Goal: Task Accomplishment & Management: Manage account settings

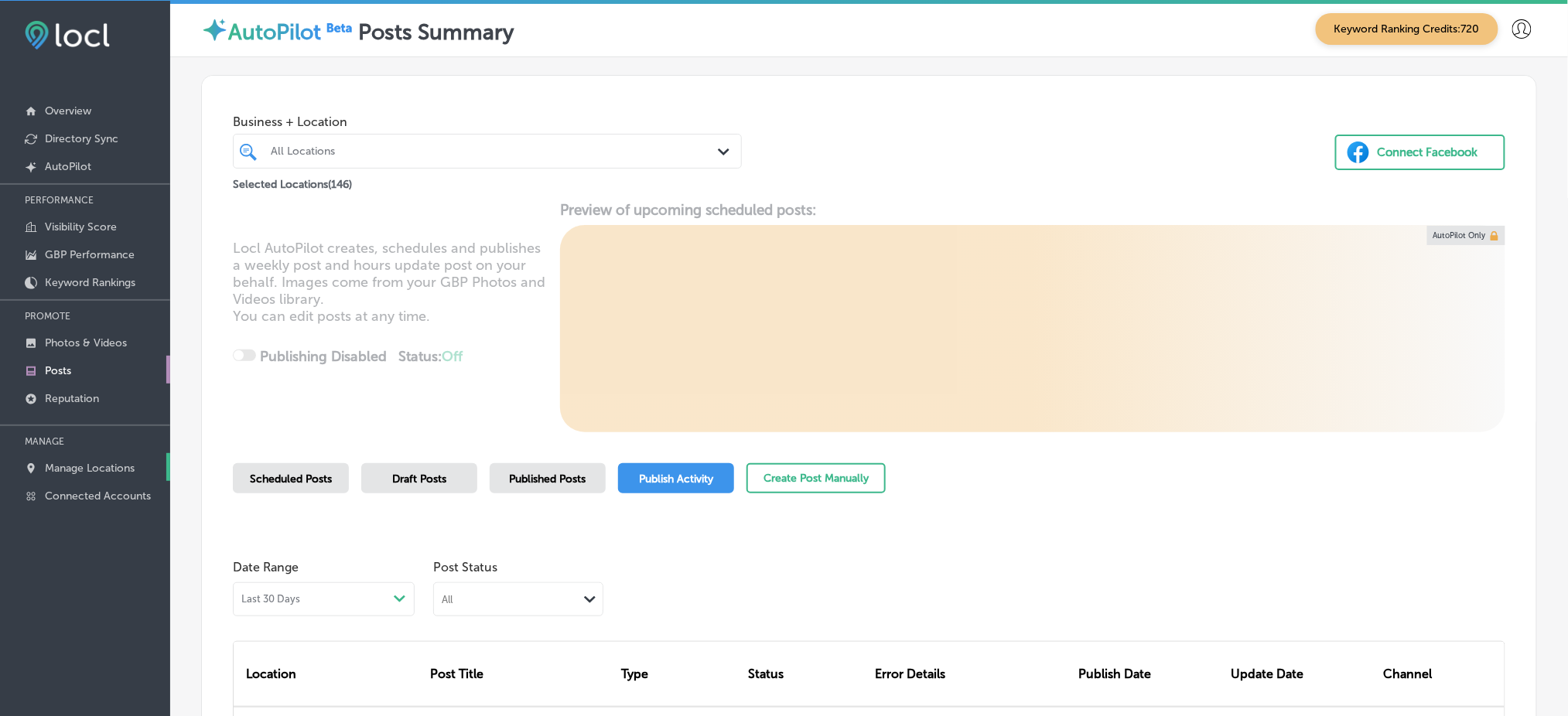
click at [107, 469] on link "Manage Locations" at bounding box center [85, 466] width 170 height 28
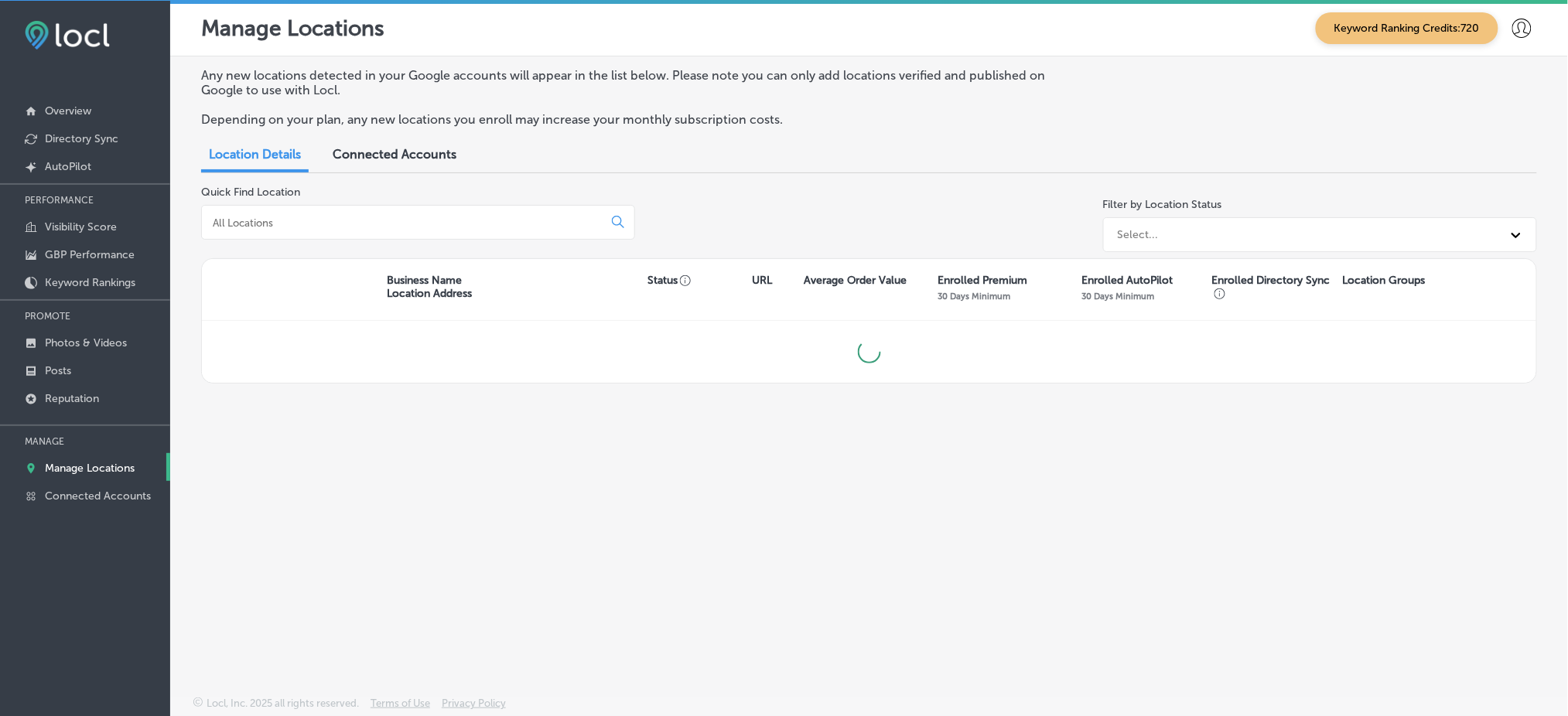
click at [360, 218] on input at bounding box center [405, 222] width 388 height 14
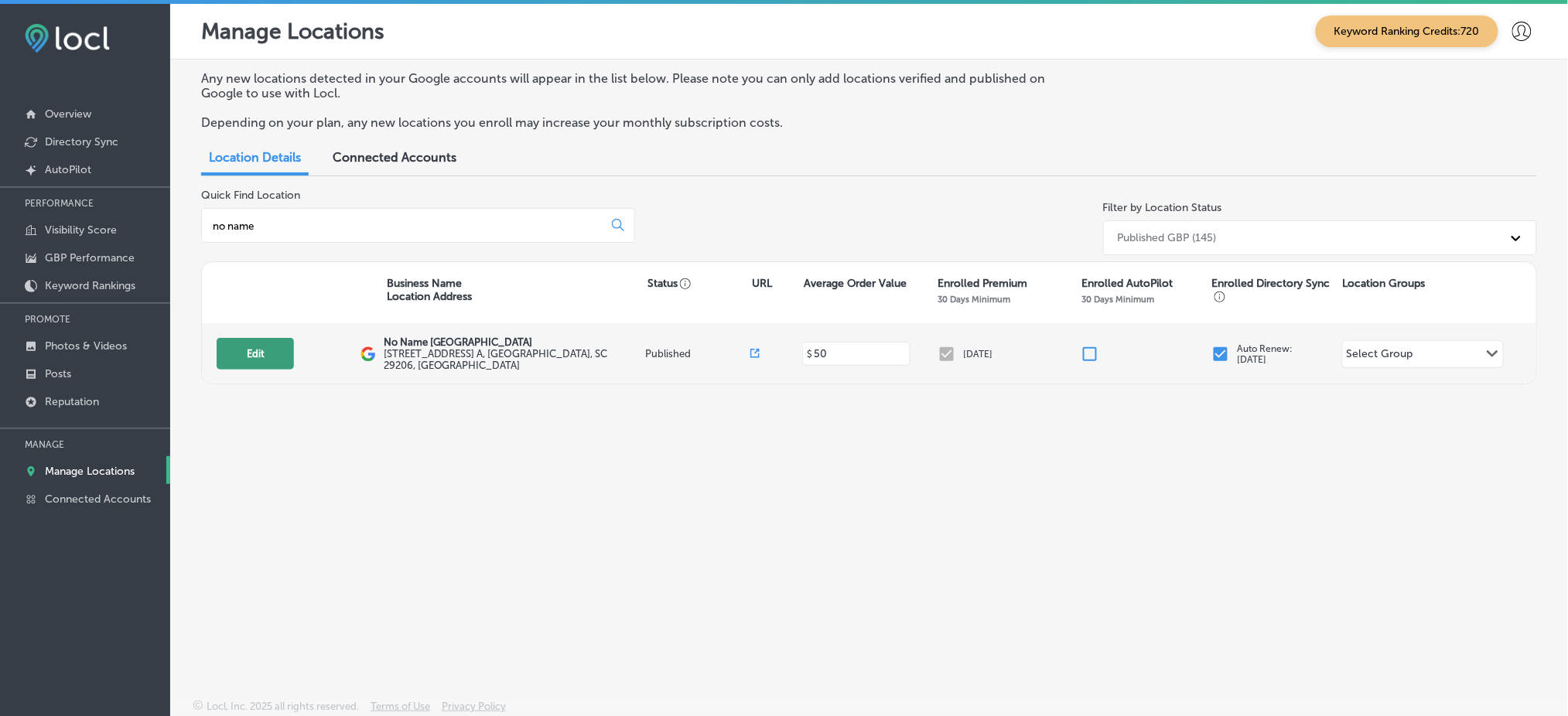
type input "no name"
click at [269, 345] on button "Edit" at bounding box center [255, 354] width 77 height 32
select select "US"
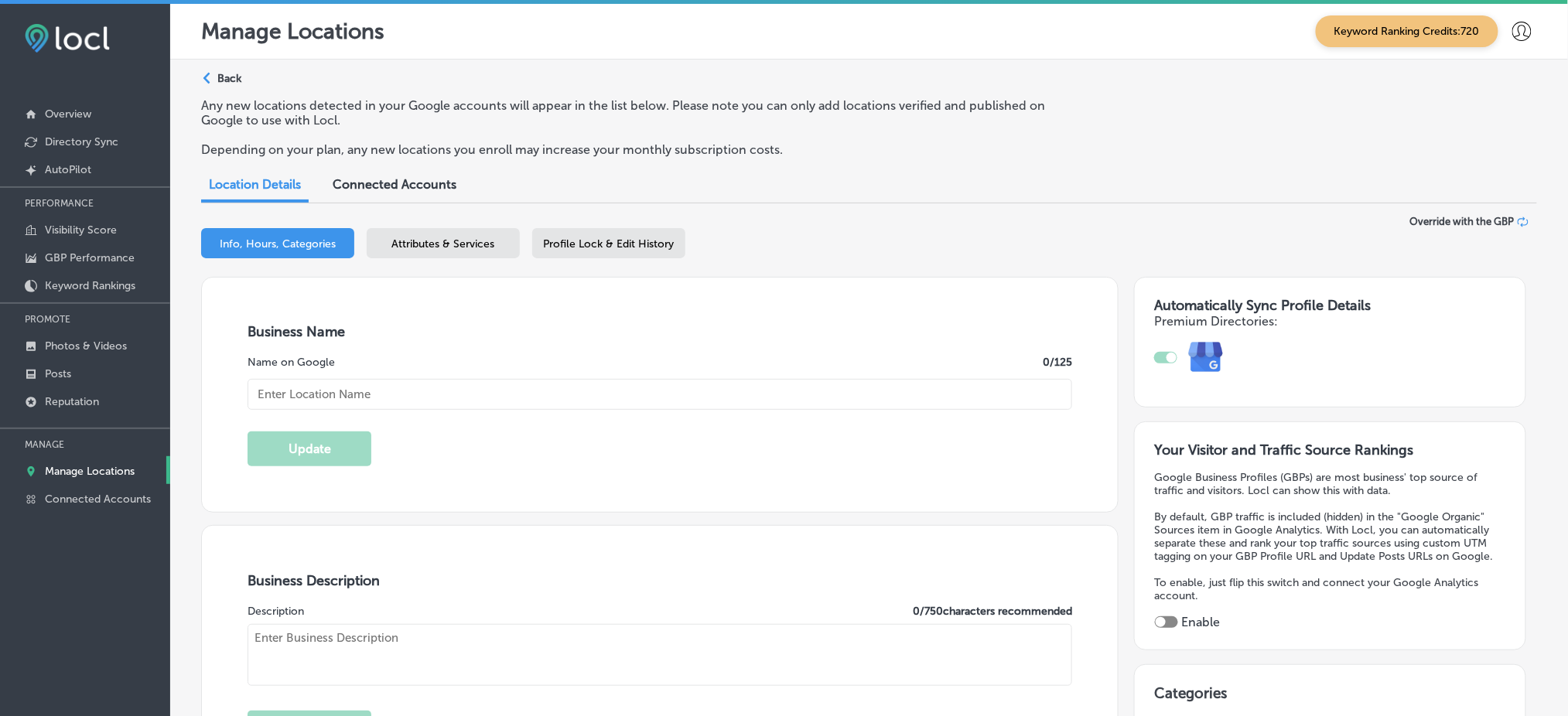
type input "[PHONE_NUMBER]"
checkbox input "true"
type textarea "For over 30 years, No Name [PERSON_NAME] has been a beloved spot in [GEOGRAPHIC…"
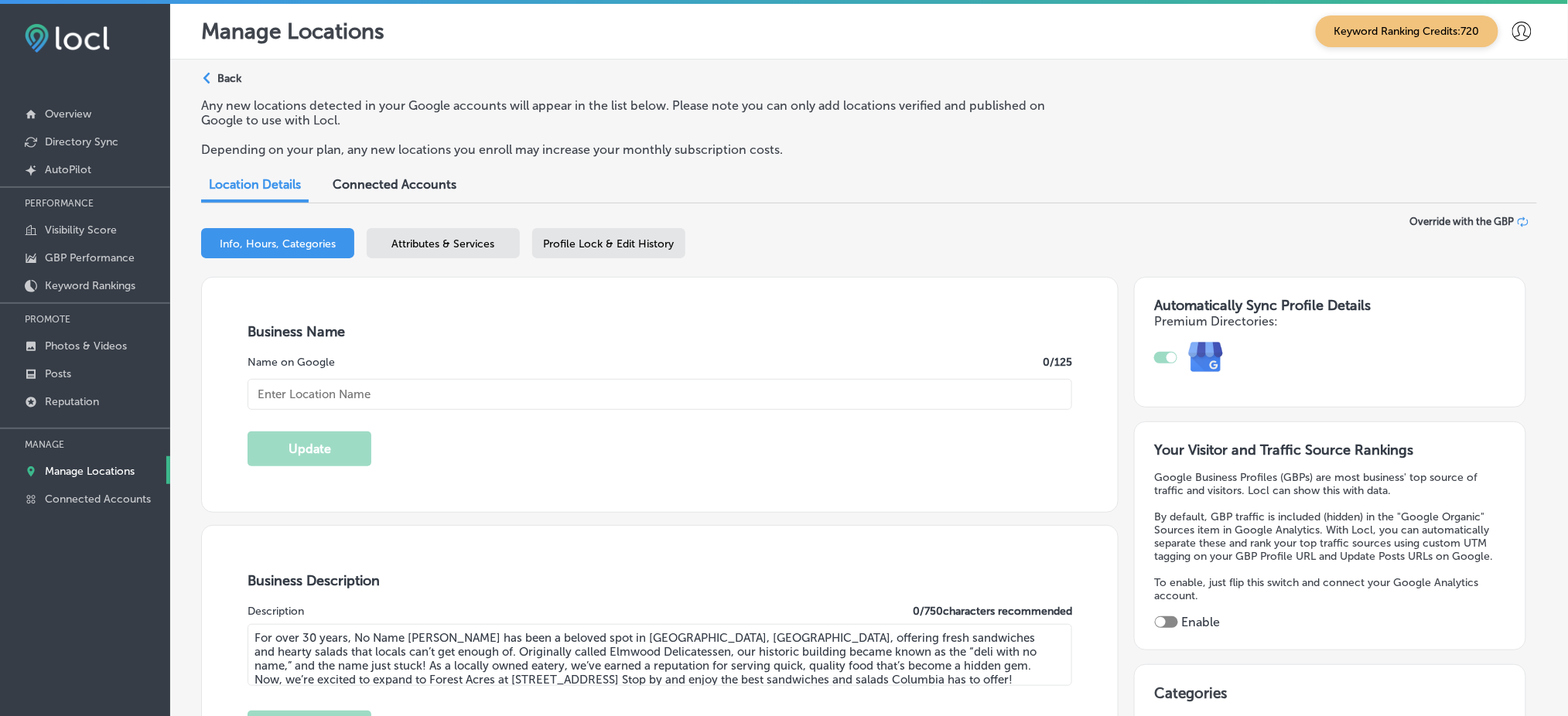
type input "[URL][DOMAIN_NAME]"
type input "[STREET_ADDRESS] A"
type input "Columbia"
type input "29206"
type input "US"
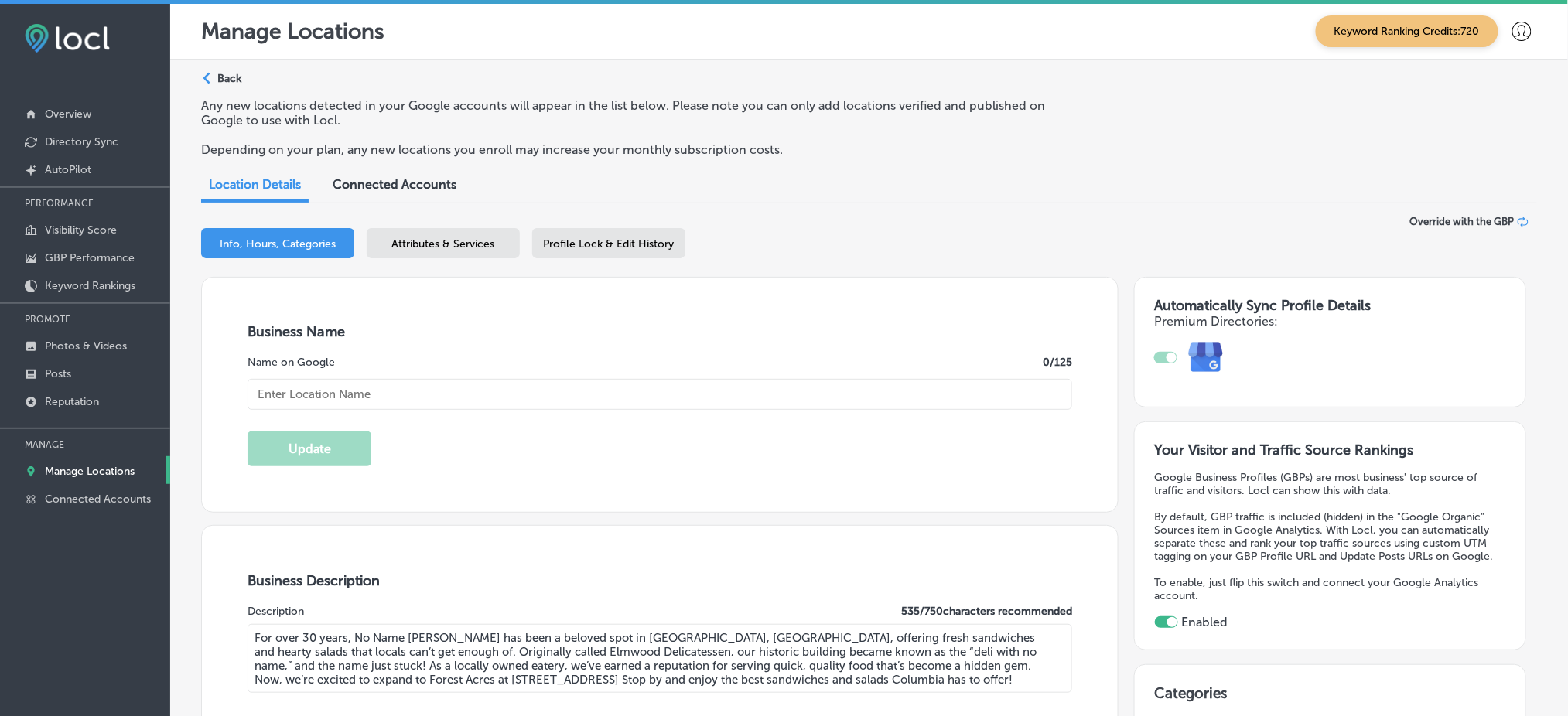
type input "No Name [GEOGRAPHIC_DATA]"
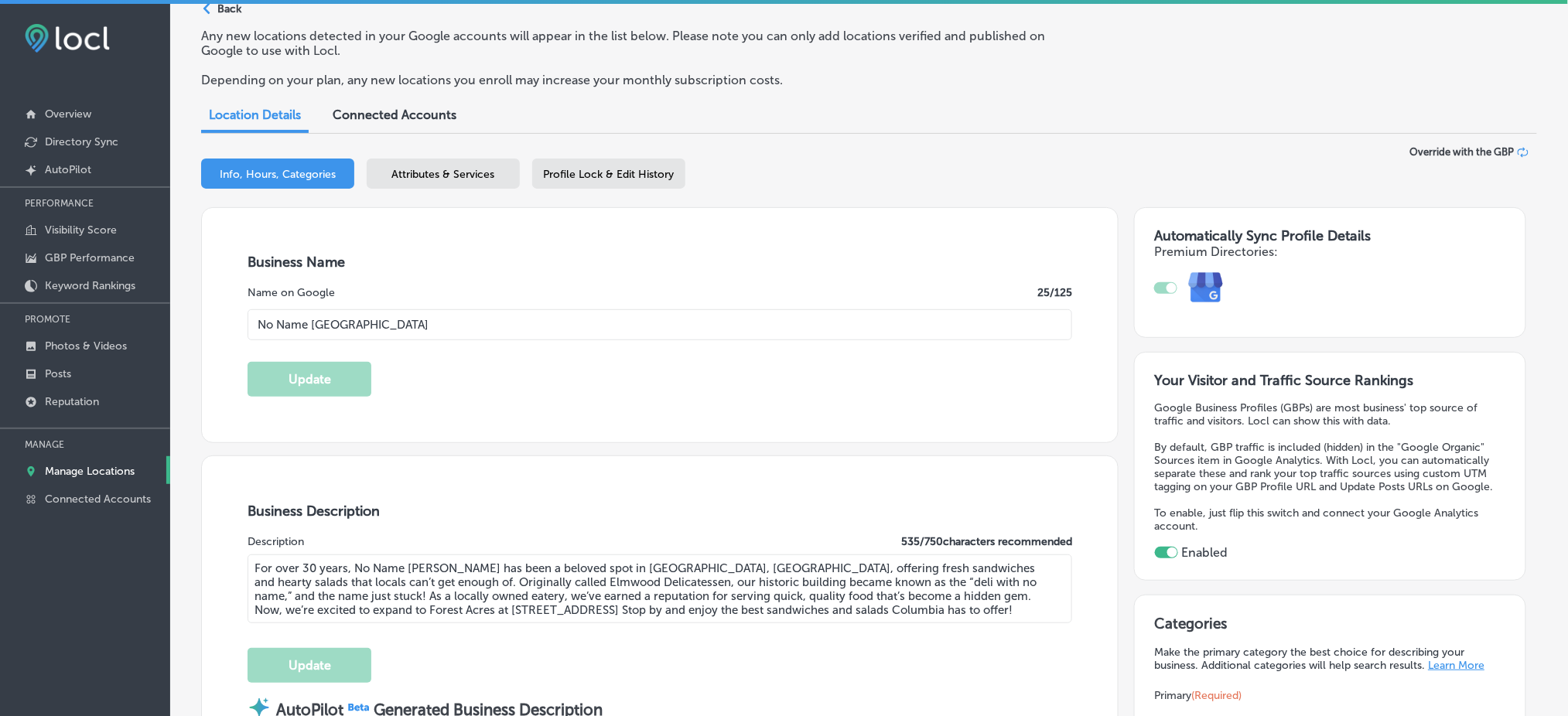
scroll to position [102, 0]
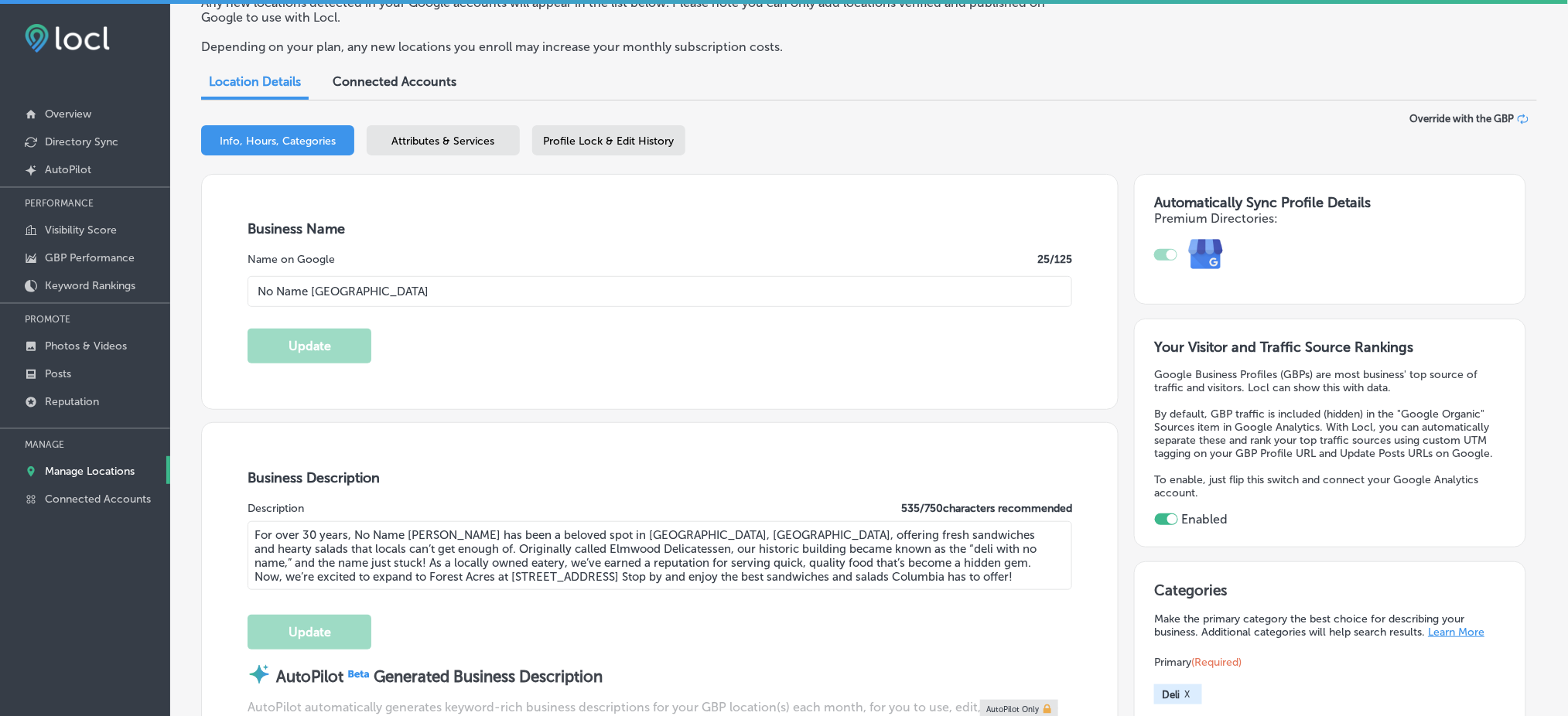
click at [442, 134] on span "Attributes & Services" at bounding box center [443, 141] width 102 height 13
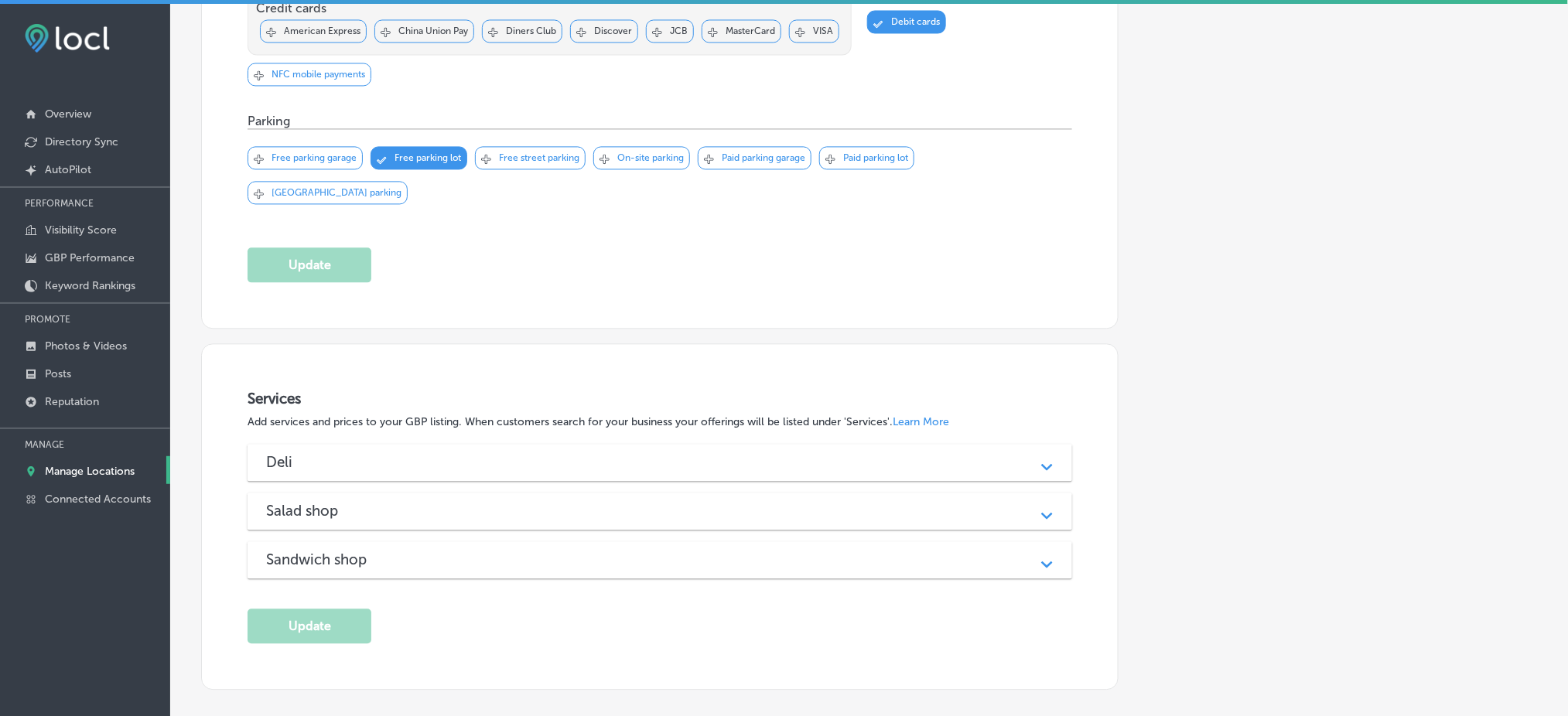
scroll to position [1215, 0]
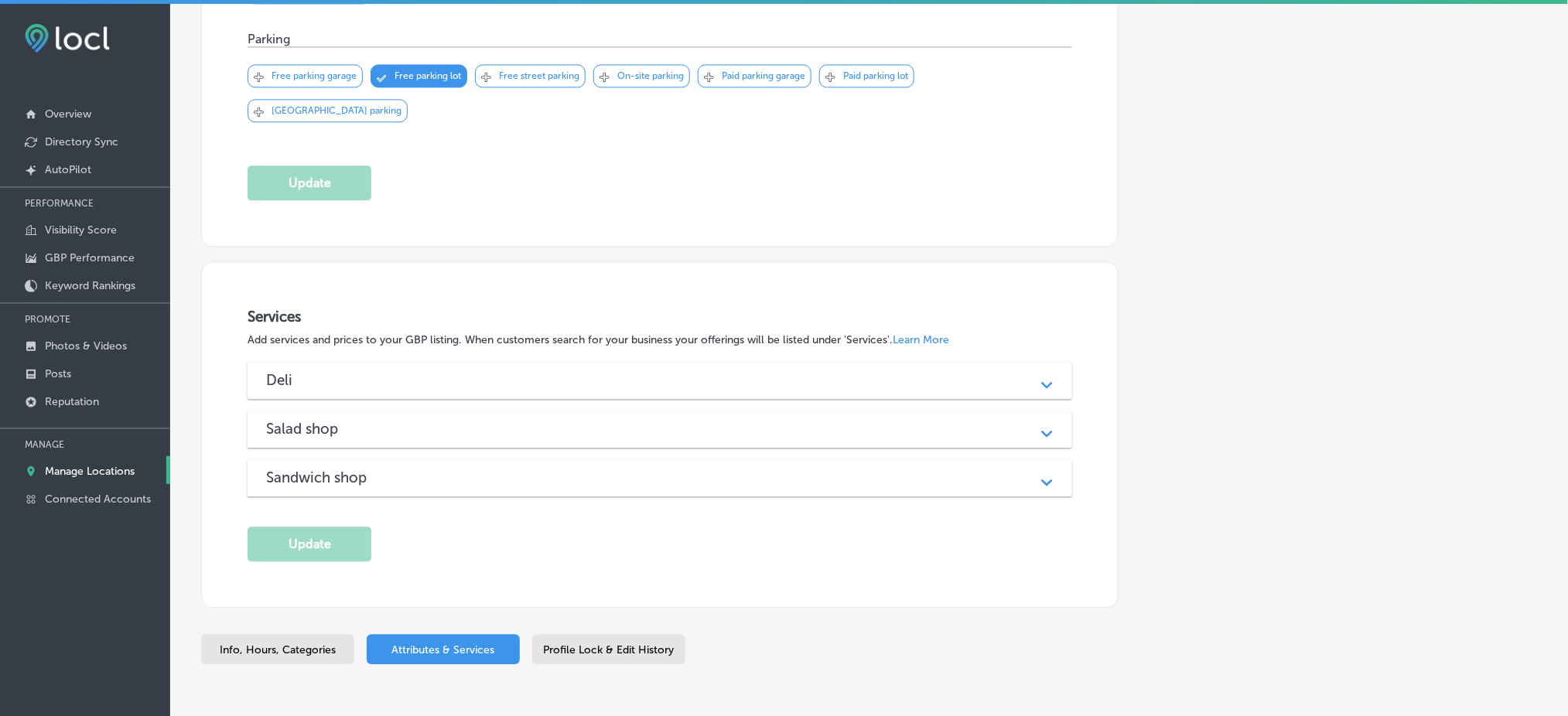
click at [379, 371] on div "Deli" at bounding box center [660, 380] width 787 height 18
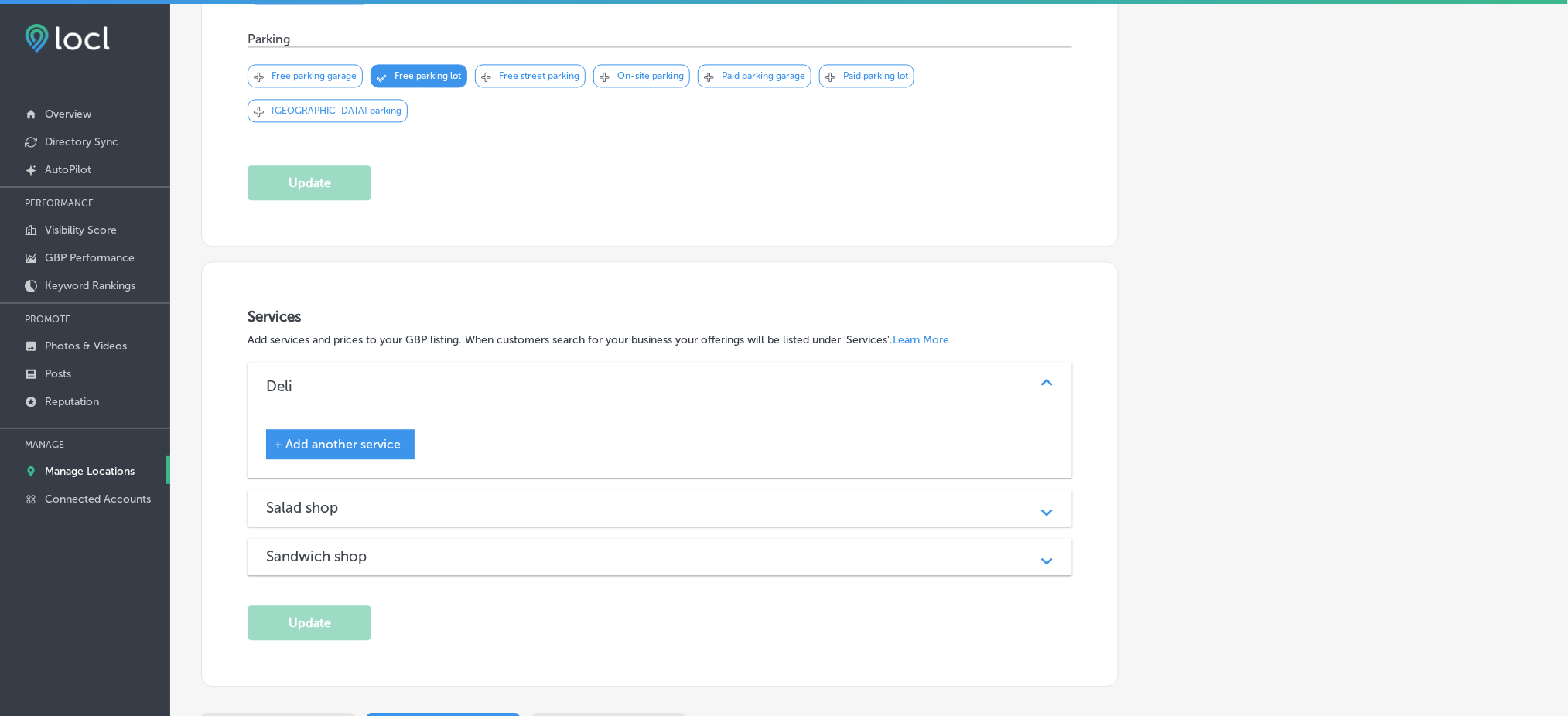
click at [375, 489] on div "Salad shop Path Created with Sketch." at bounding box center [660, 508] width 825 height 37
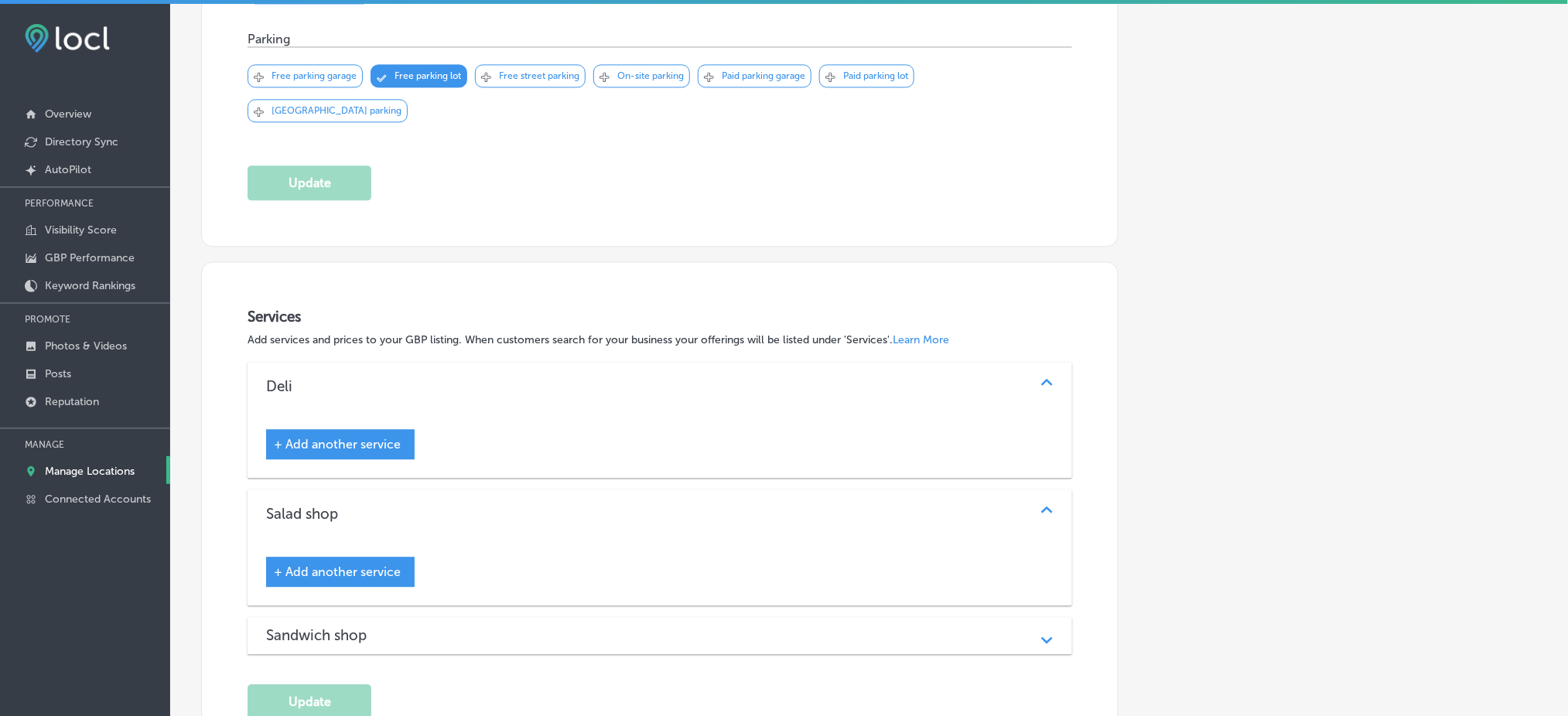
click at [350, 626] on h3 "Sandwich shop" at bounding box center [329, 635] width 125 height 18
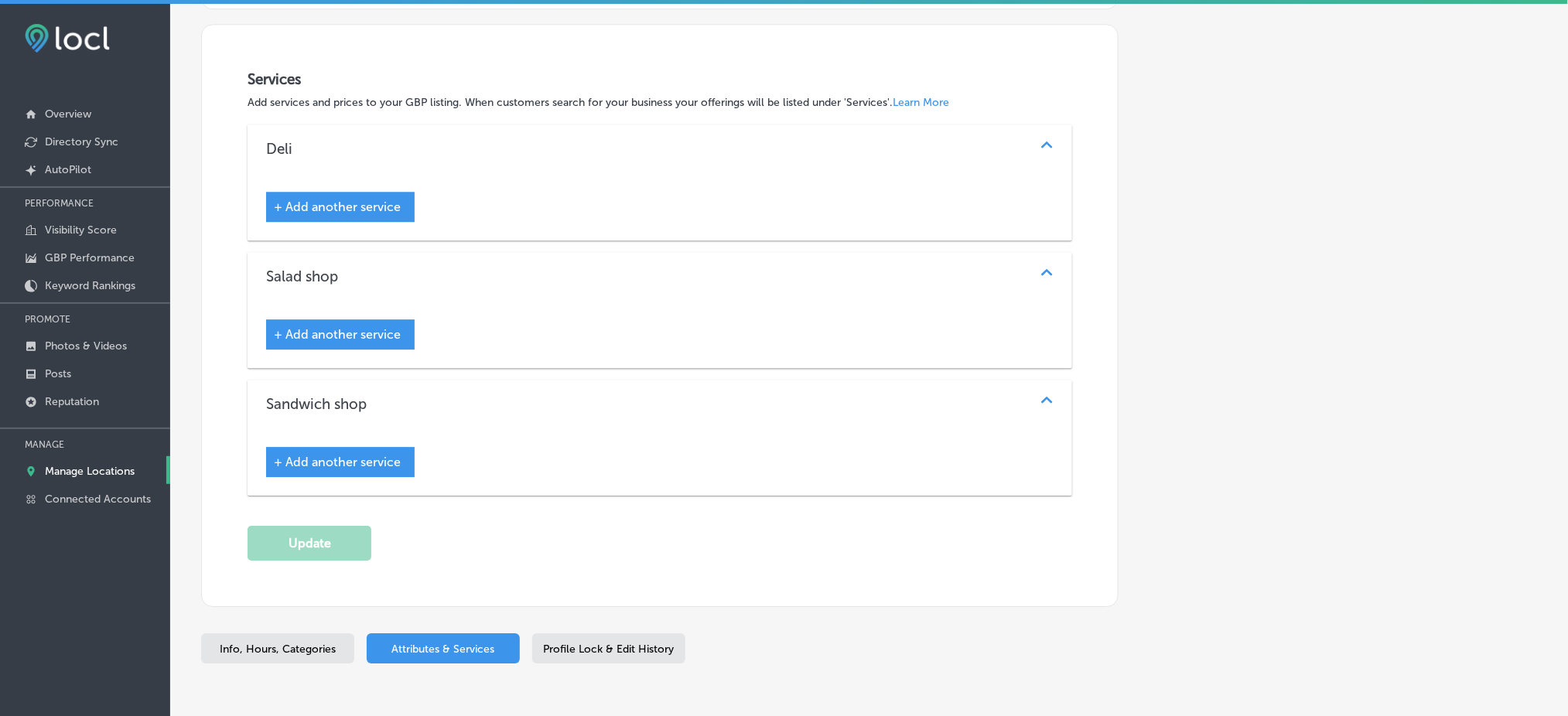
click at [286, 642] on span "Info, Hours, Categories" at bounding box center [277, 649] width 116 height 13
select select "US"
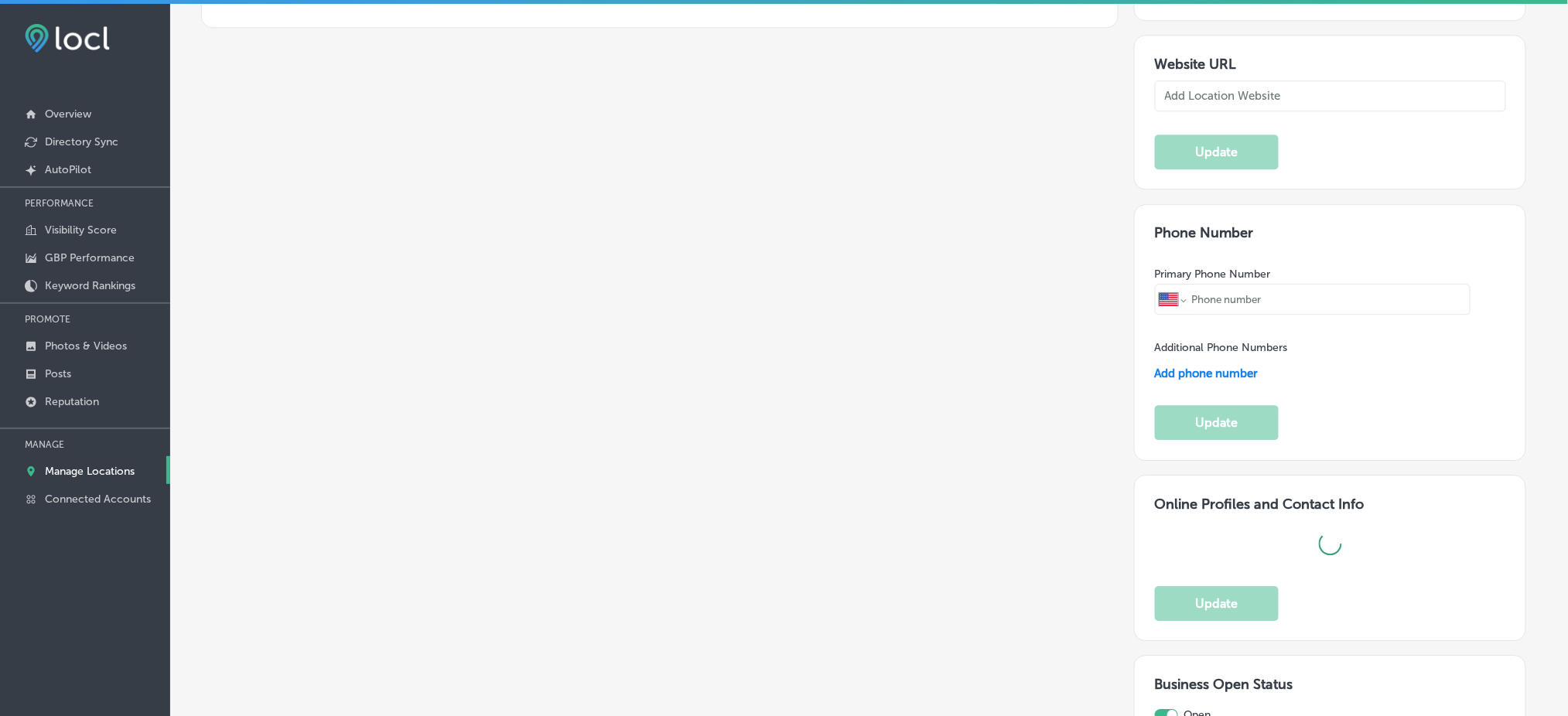
scroll to position [1389, 0]
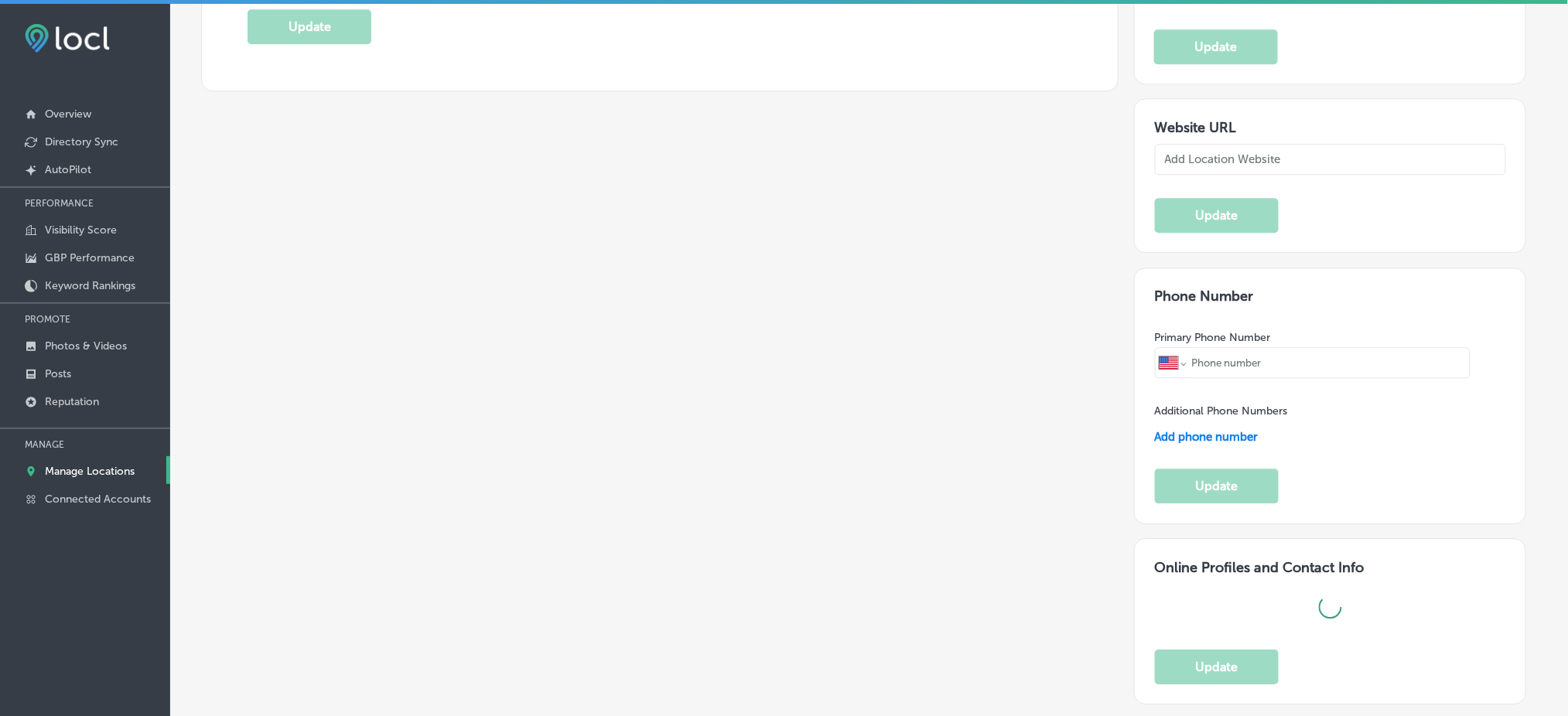
type input "[STREET_ADDRESS] A"
type input "Columbia"
type input "29206"
type input "US"
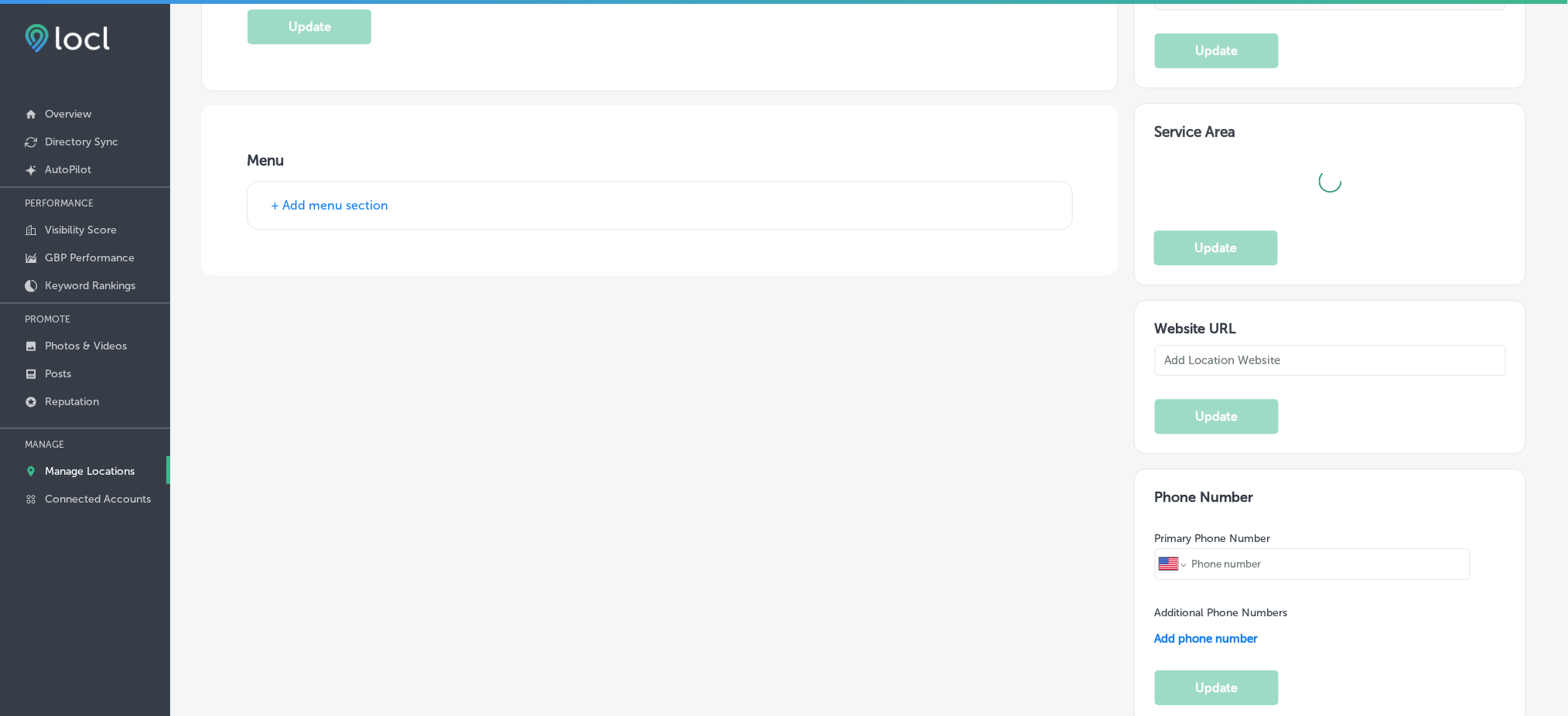
scroll to position [1452, 0]
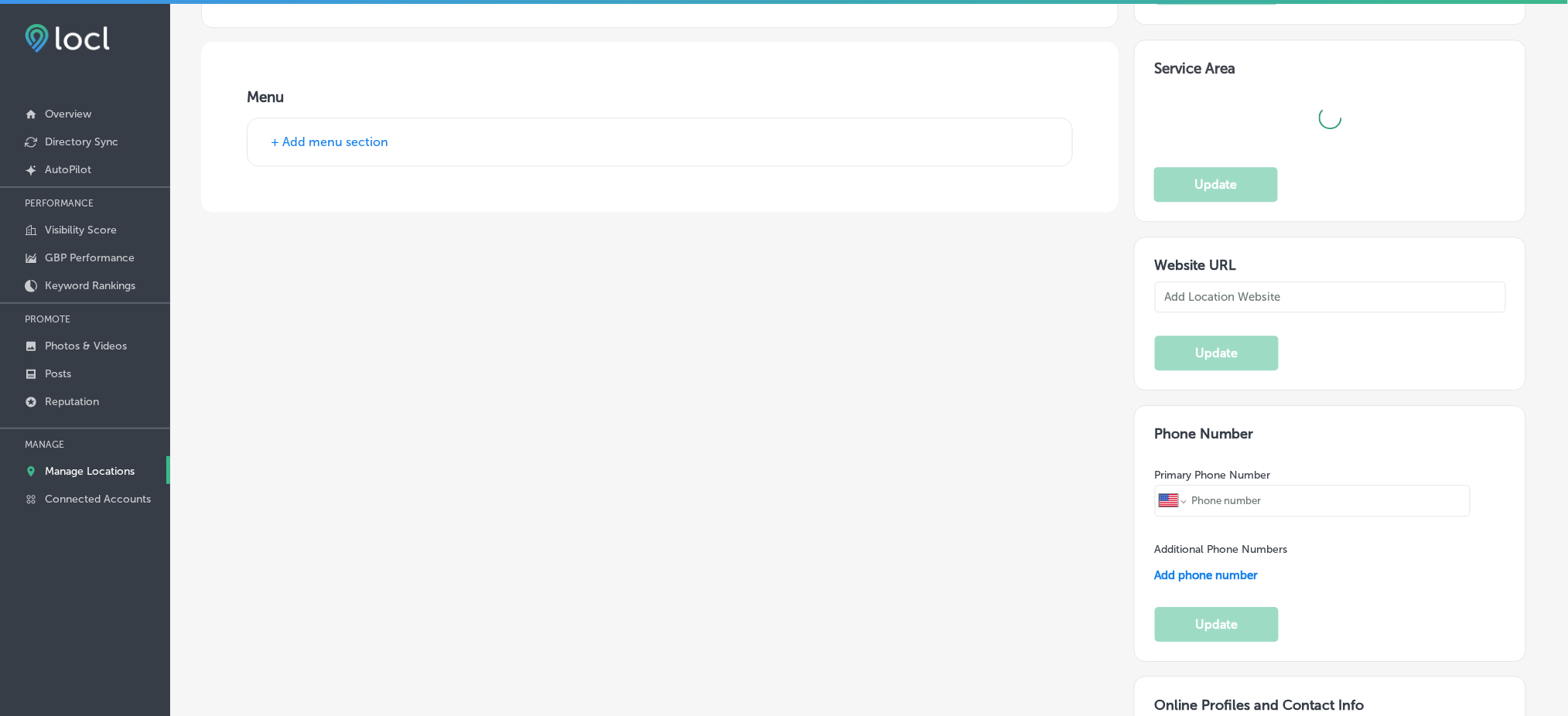
checkbox input "true"
type input "[URL][DOMAIN_NAME]"
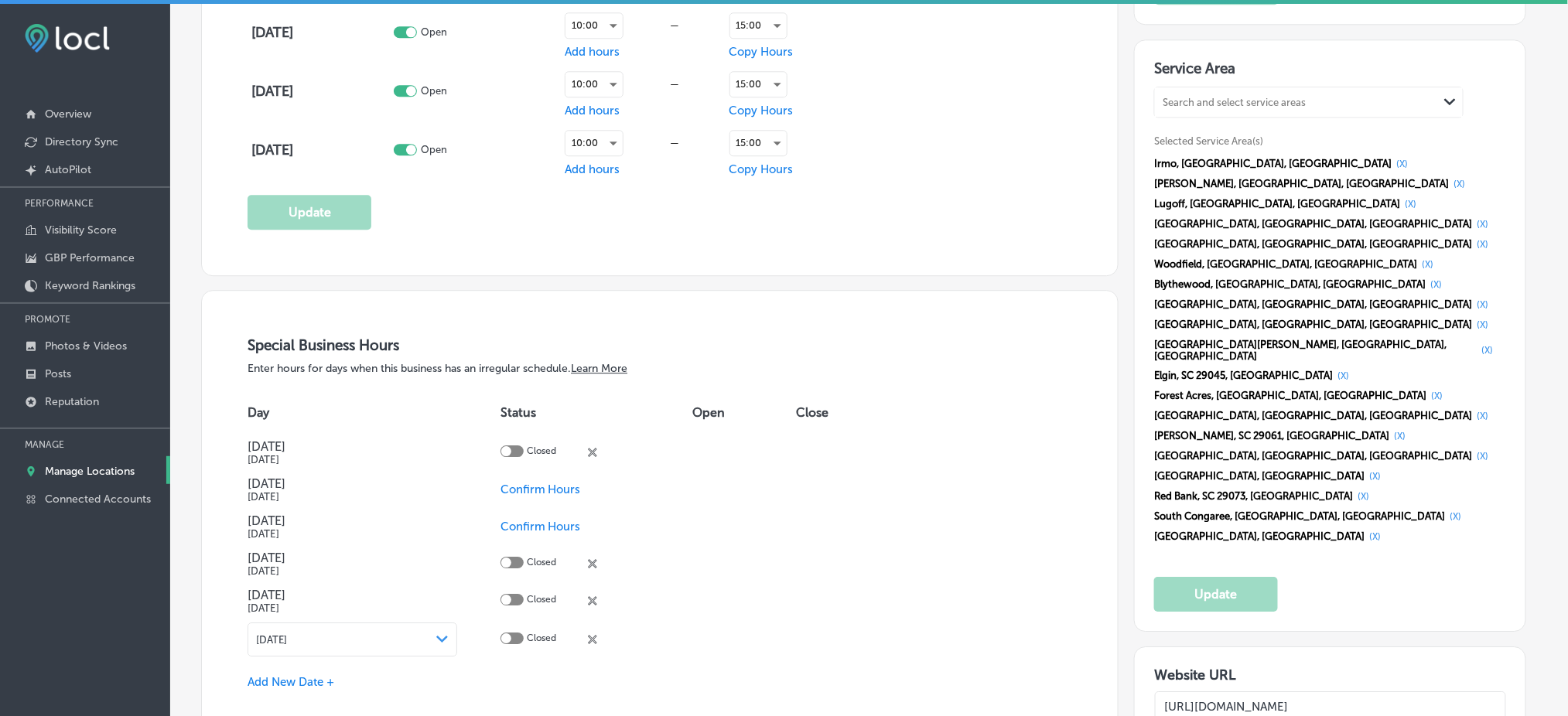
type input "No Name [GEOGRAPHIC_DATA]"
type input "[PHONE_NUMBER]"
type textarea "For over 30 years, No Name [PERSON_NAME] has been a beloved spot in [GEOGRAPHIC…"
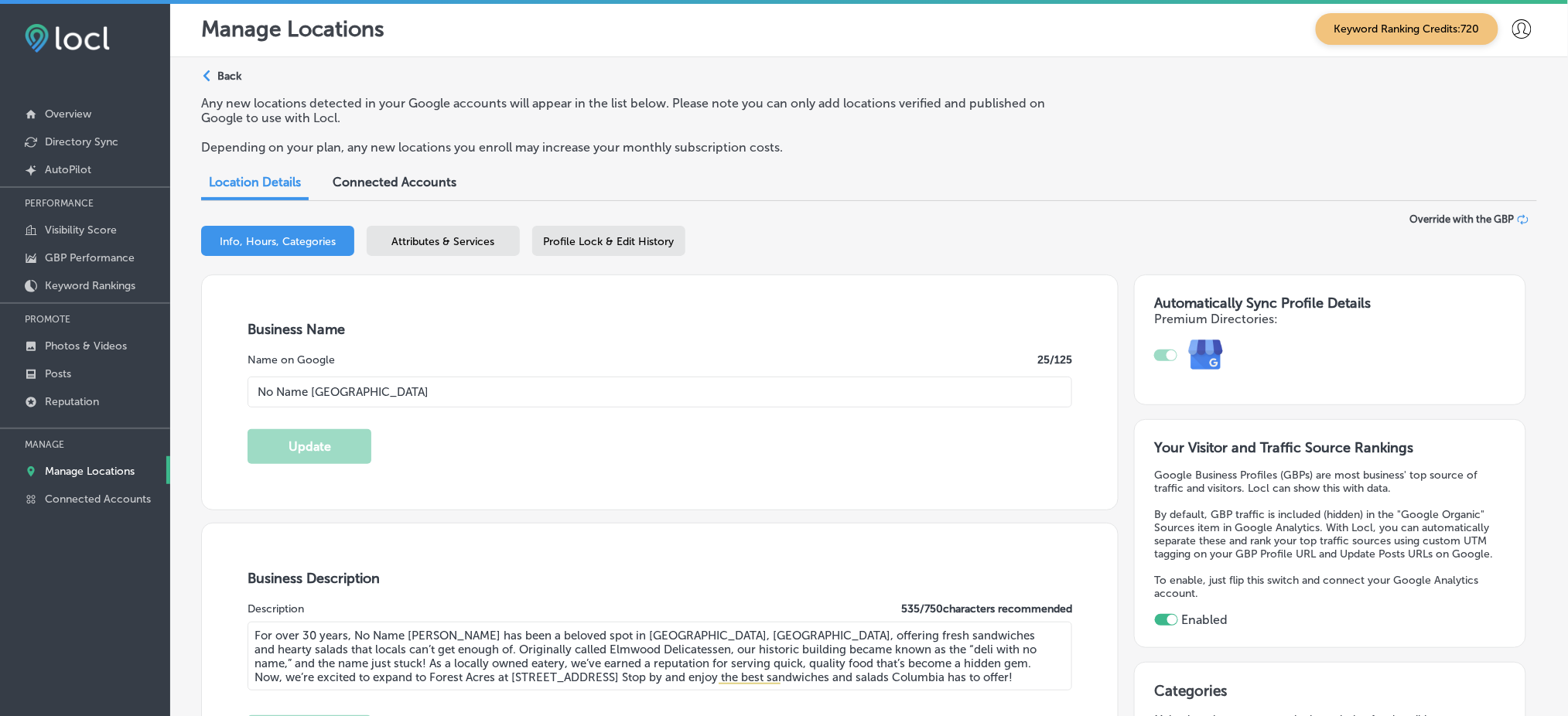
scroll to position [0, 0]
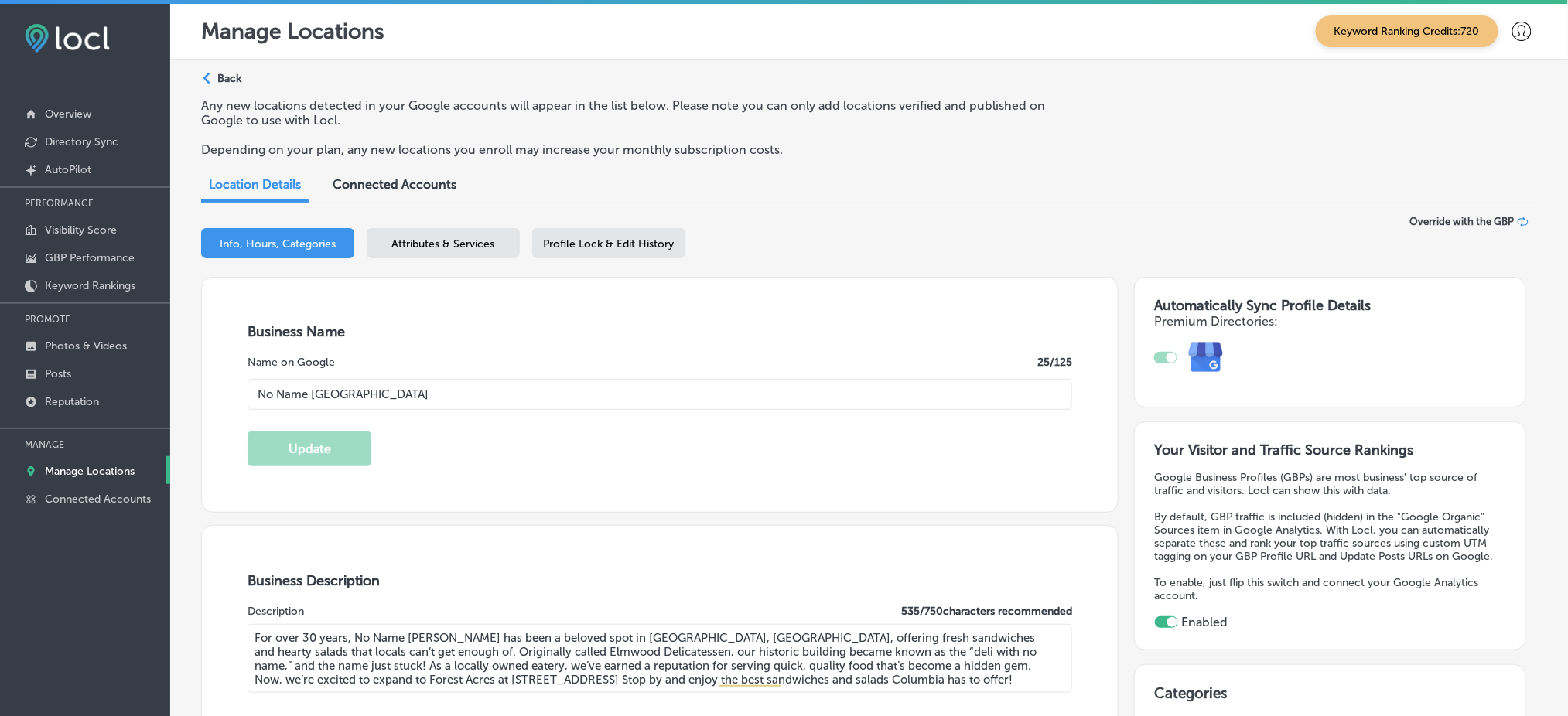
click at [427, 232] on div "Attributes & Services" at bounding box center [443, 243] width 153 height 30
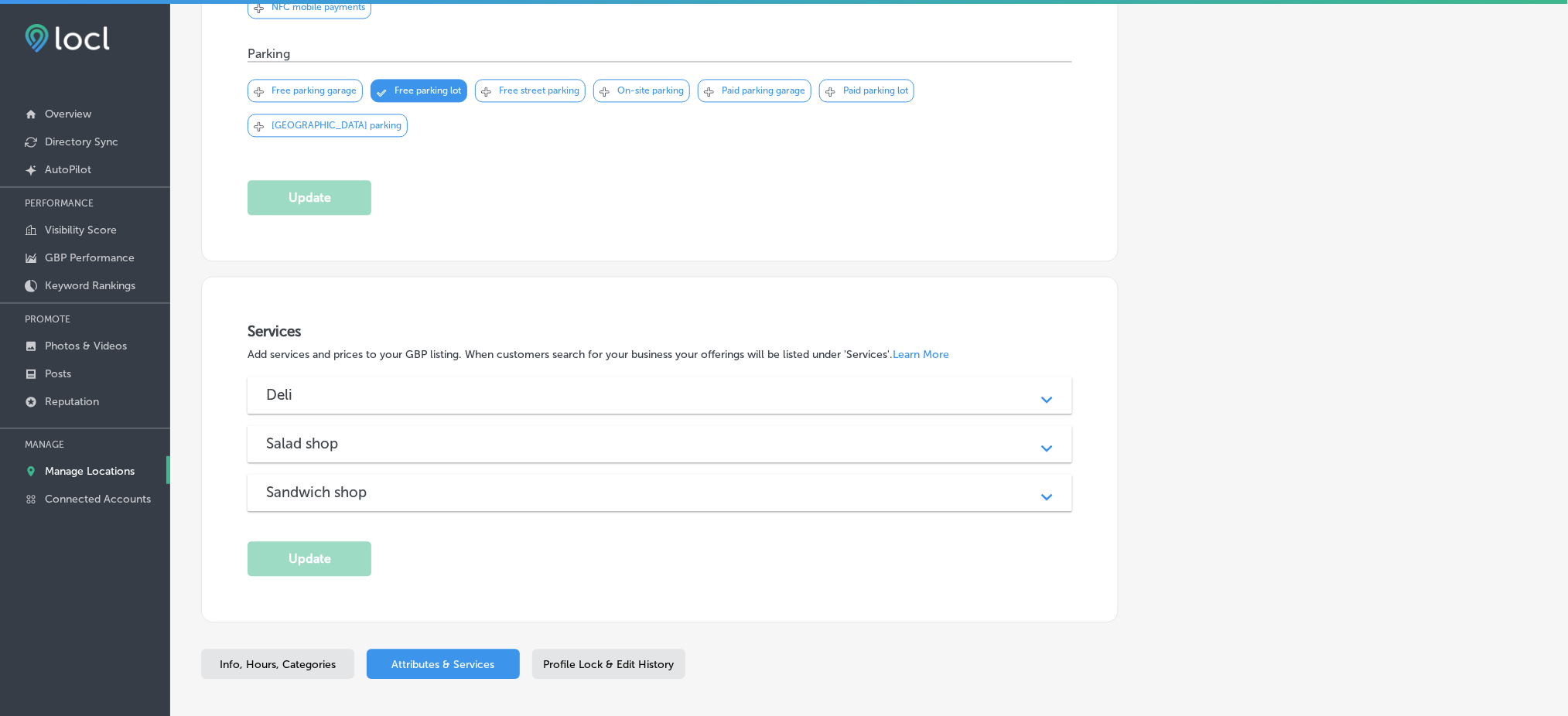
scroll to position [1215, 0]
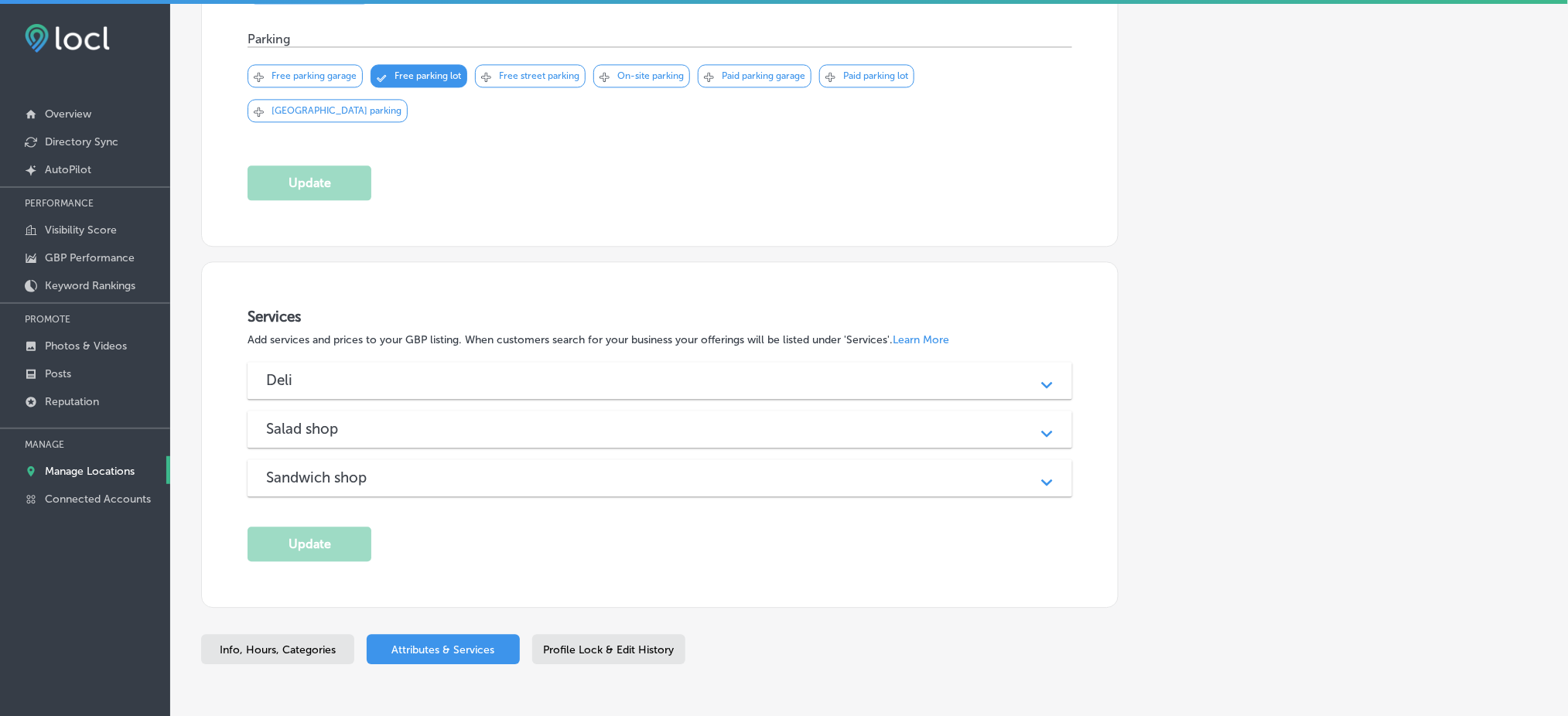
click at [277, 643] on span "Info, Hours, Categories" at bounding box center [277, 649] width 116 height 13
select select "US"
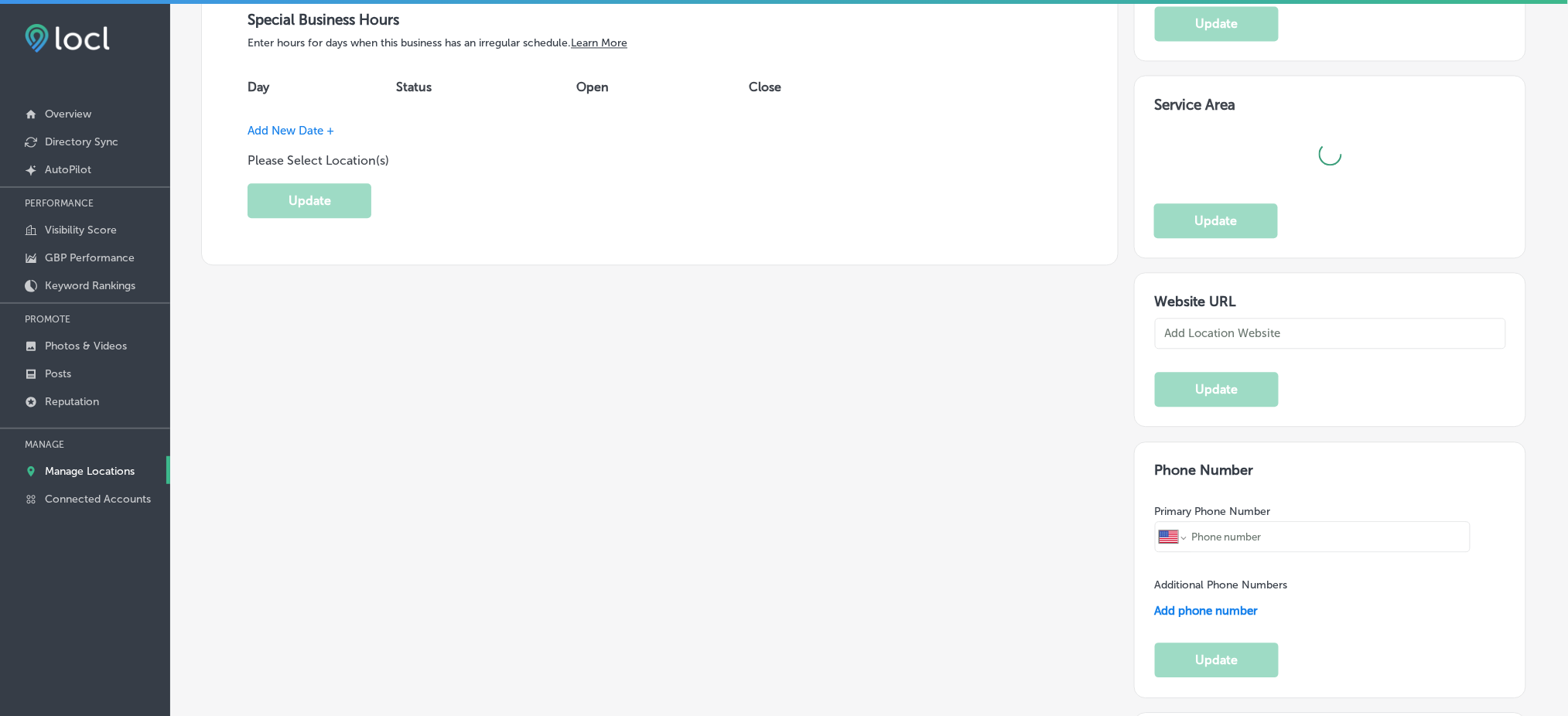
checkbox input "true"
type input "No Name [GEOGRAPHIC_DATA]"
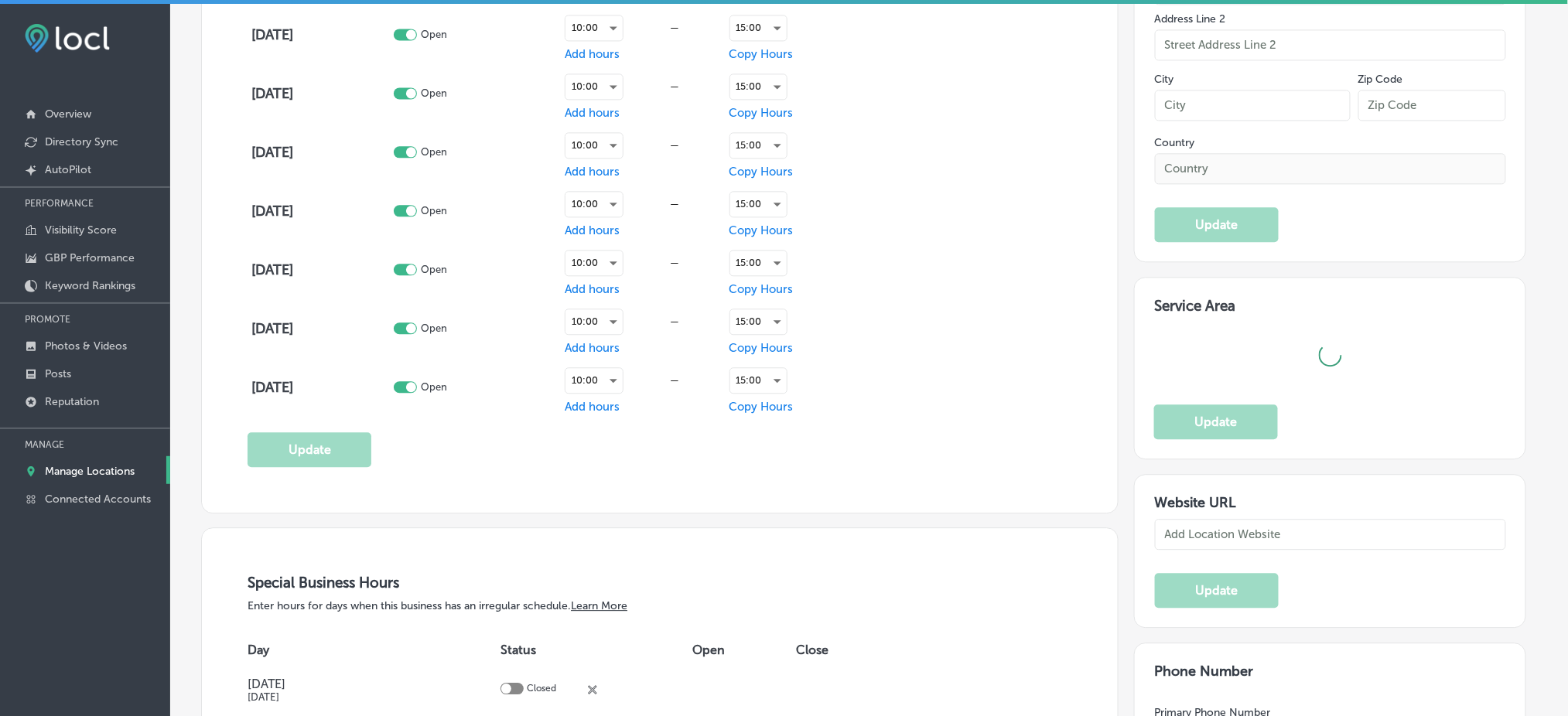
type input "[URL][DOMAIN_NAME]"
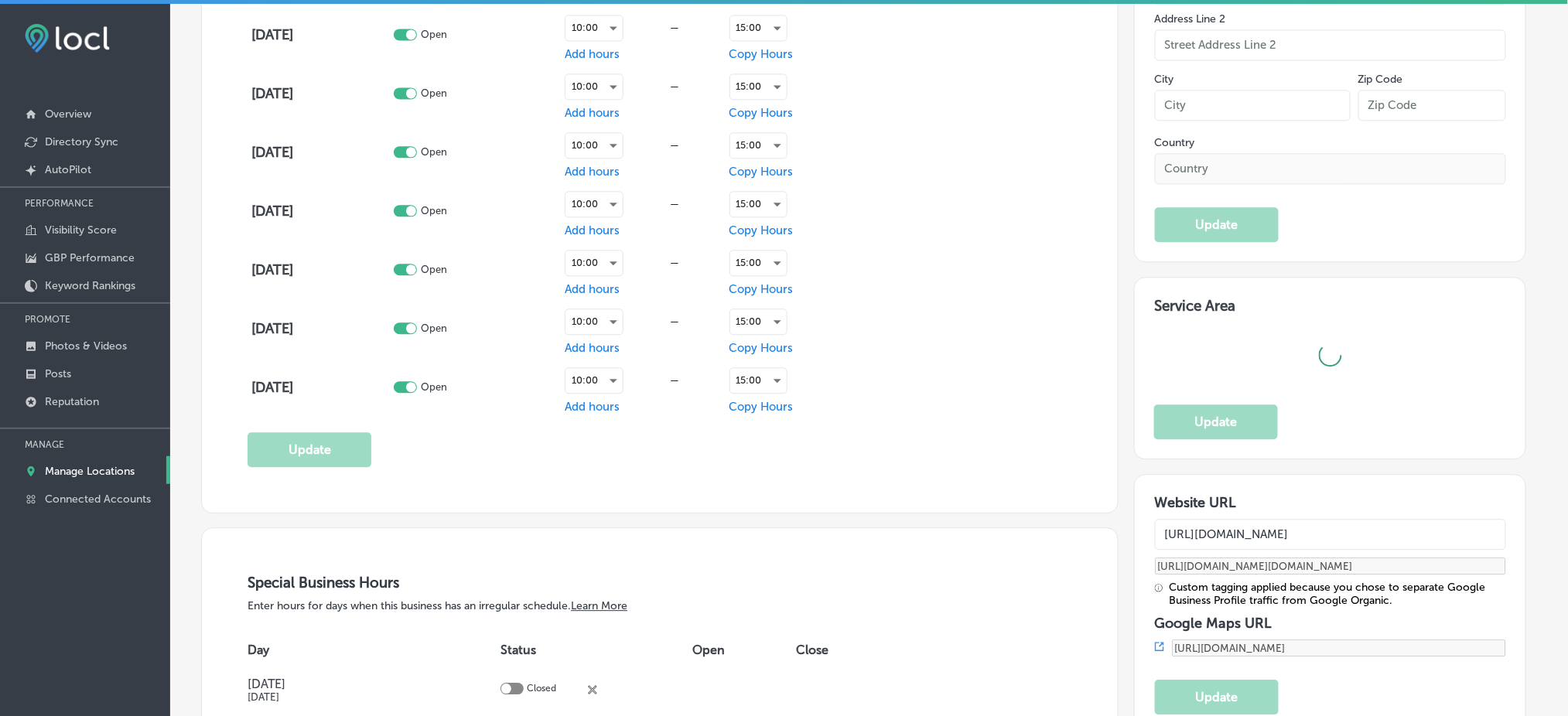
type input "[STREET_ADDRESS] A"
type input "Columbia"
type input "29206"
type input "US"
type textarea "For over 30 years, No Name [PERSON_NAME] has been a beloved spot in [GEOGRAPHIC…"
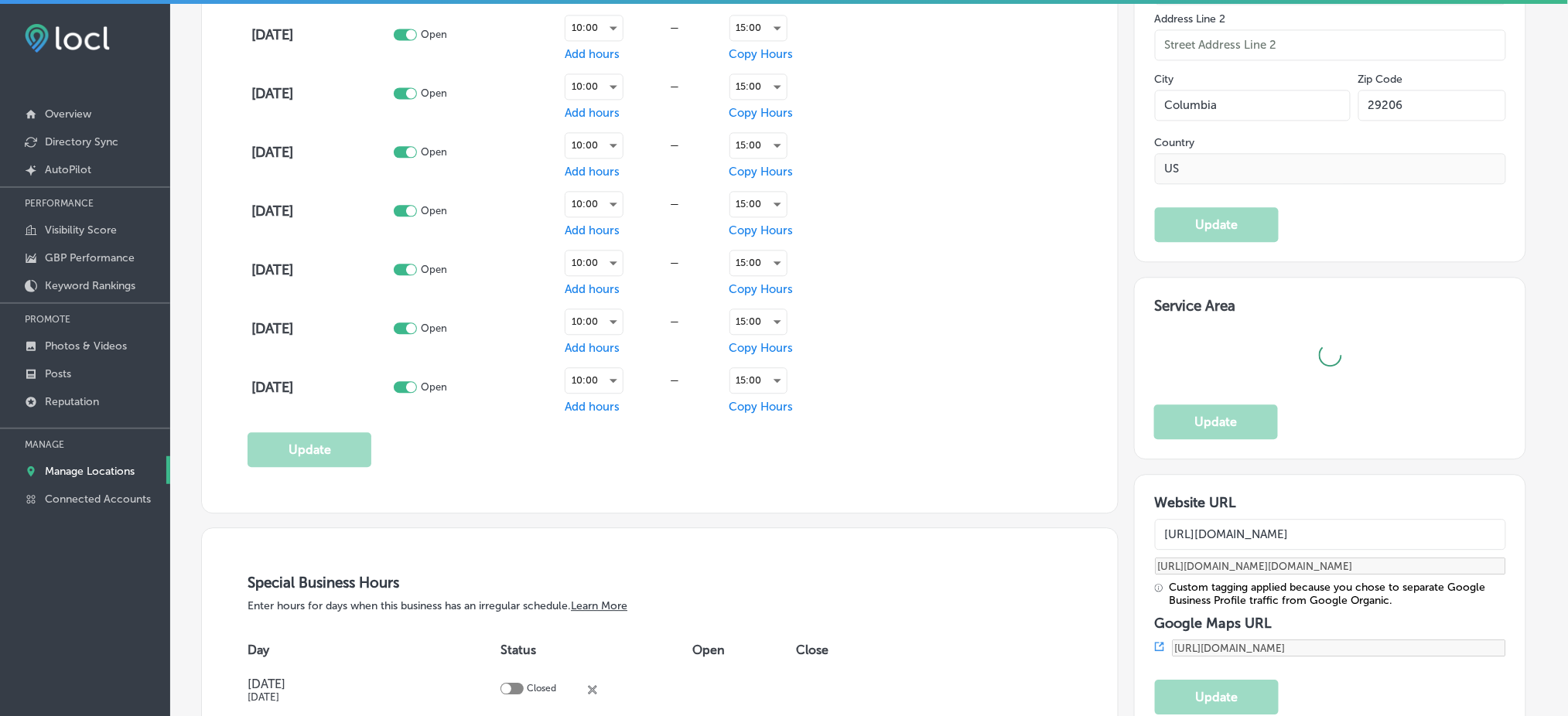
type input "[PHONE_NUMBER]"
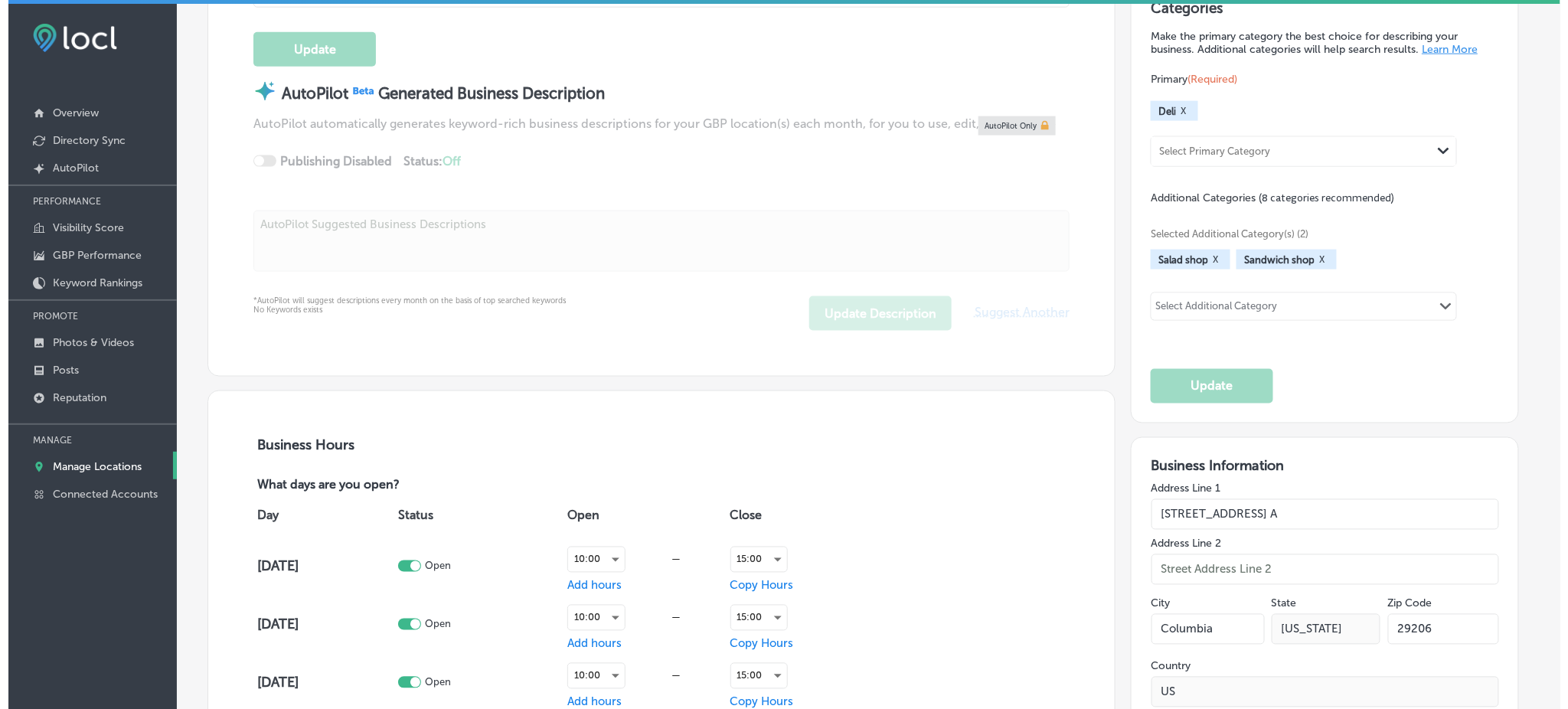
scroll to position [488, 0]
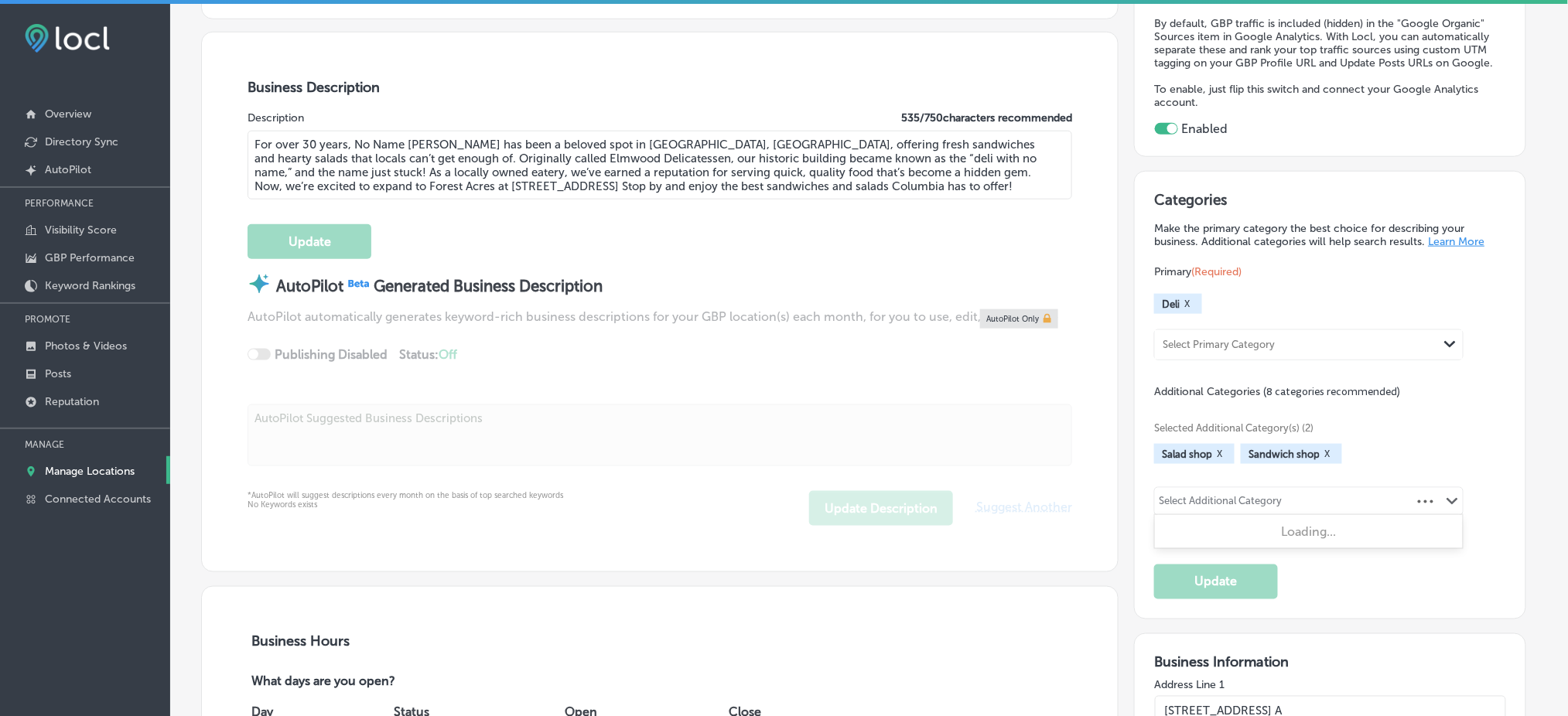
click at [1239, 495] on div "Select Additional Category" at bounding box center [1220, 504] width 123 height 18
click at [1176, 586] on input "checkbox" at bounding box center [1173, 595] width 19 height 19
type input "soup"
click at [1178, 564] on button "Update" at bounding box center [1216, 581] width 124 height 35
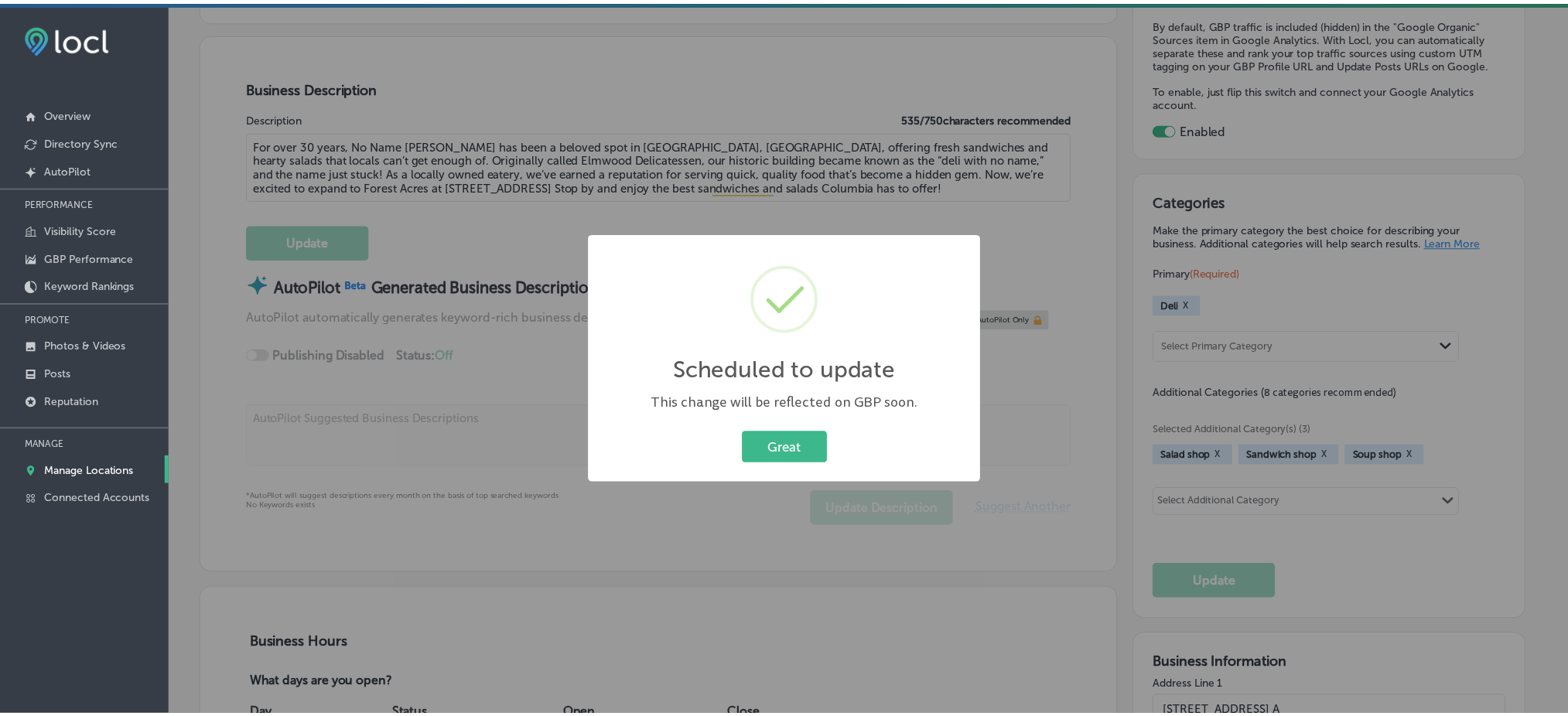
scroll to position [495, 0]
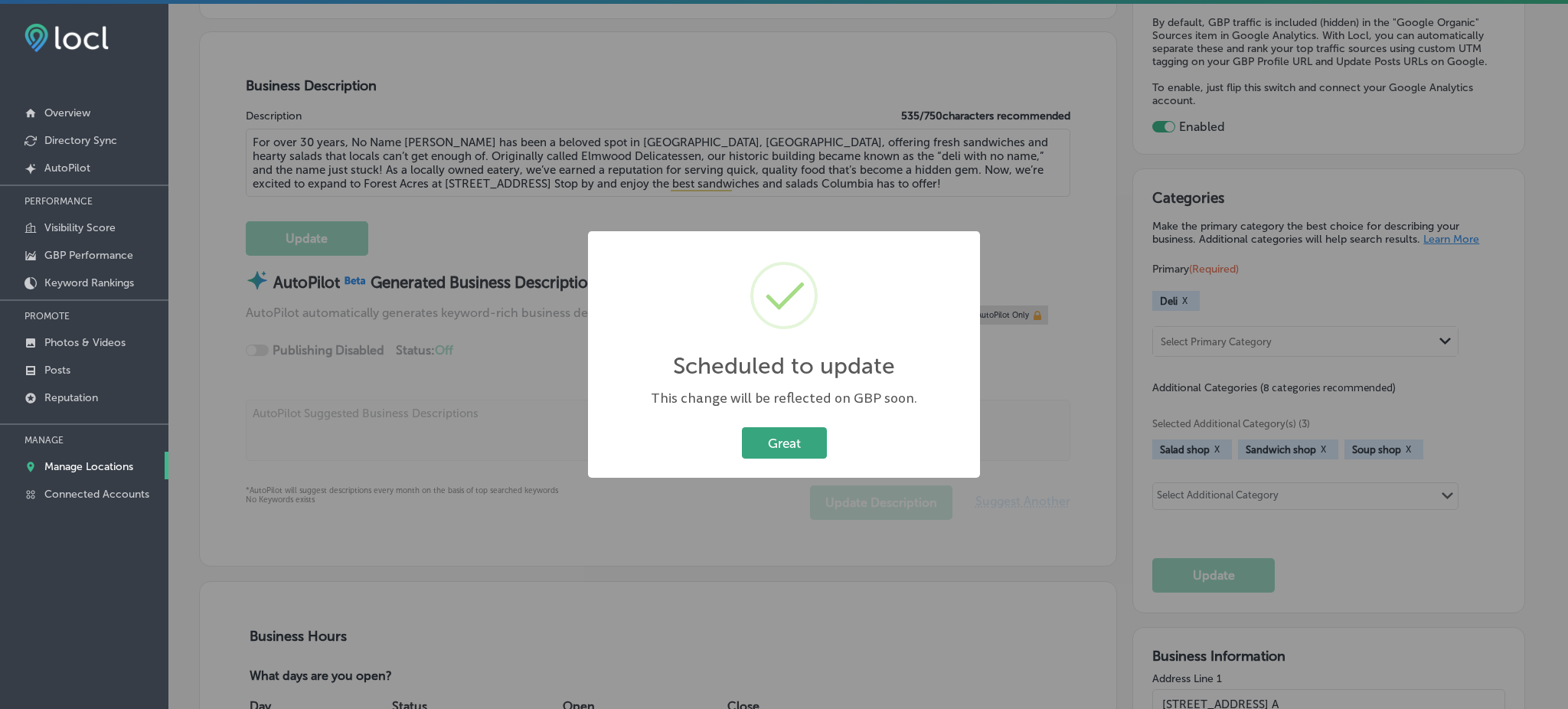
click at [785, 435] on button "Great" at bounding box center [785, 443] width 85 height 31
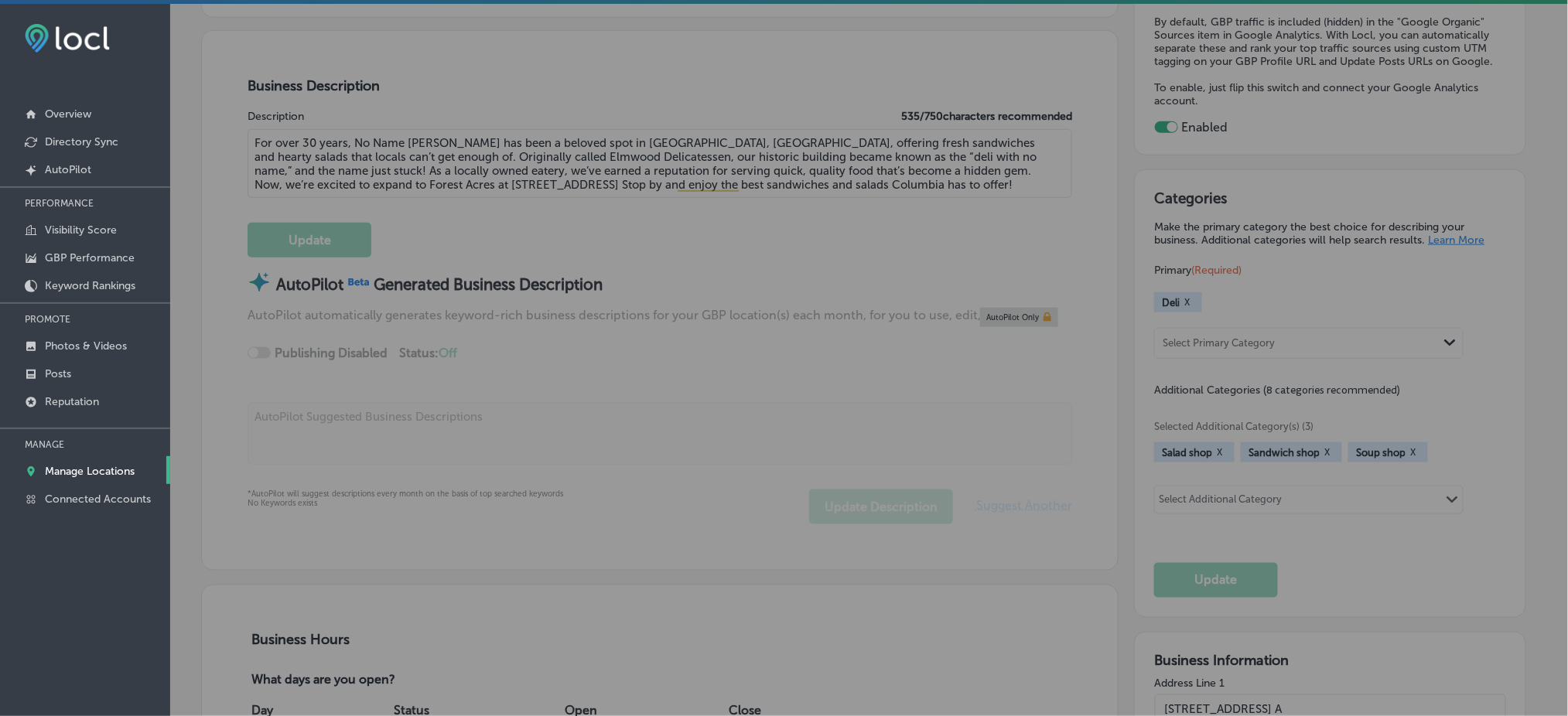
scroll to position [493, 0]
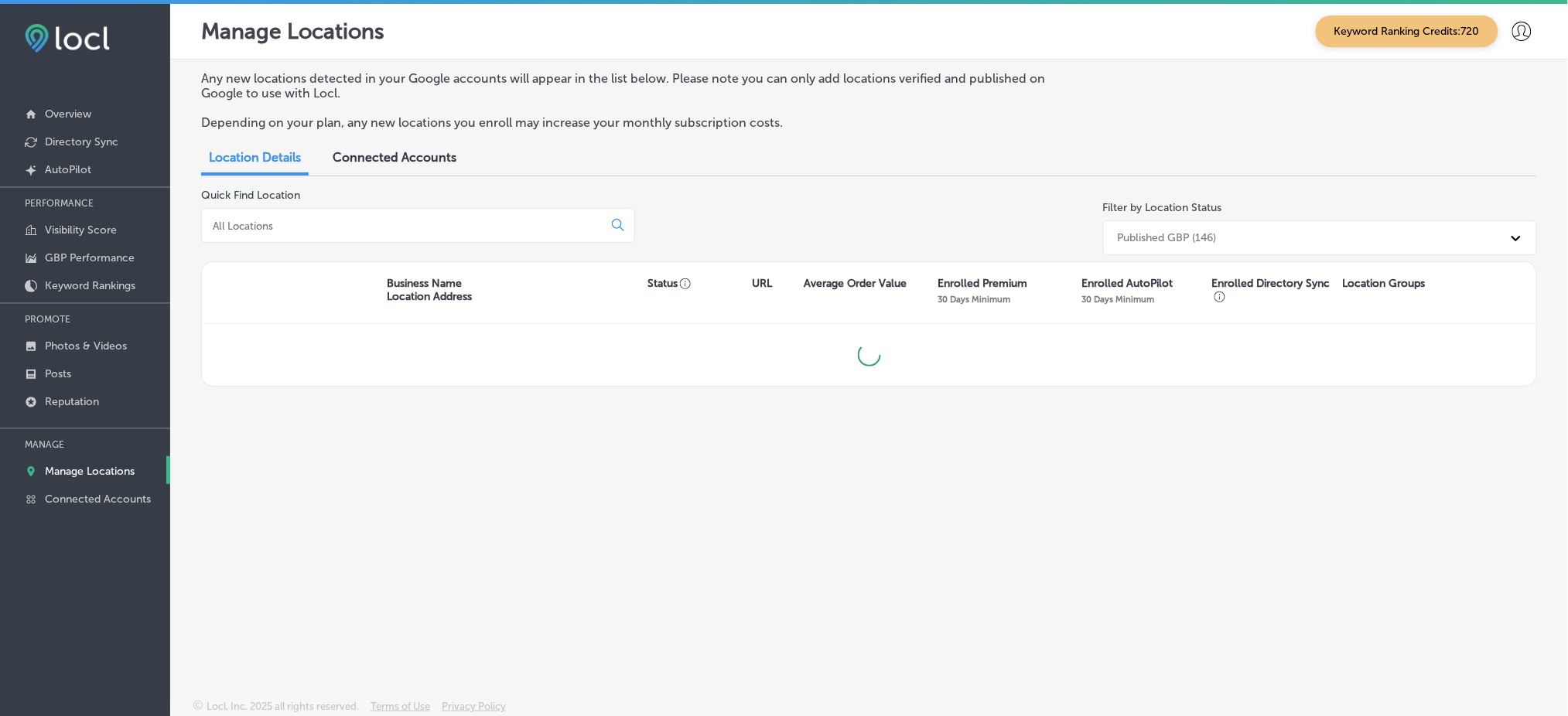
click at [409, 219] on input at bounding box center [405, 225] width 388 height 14
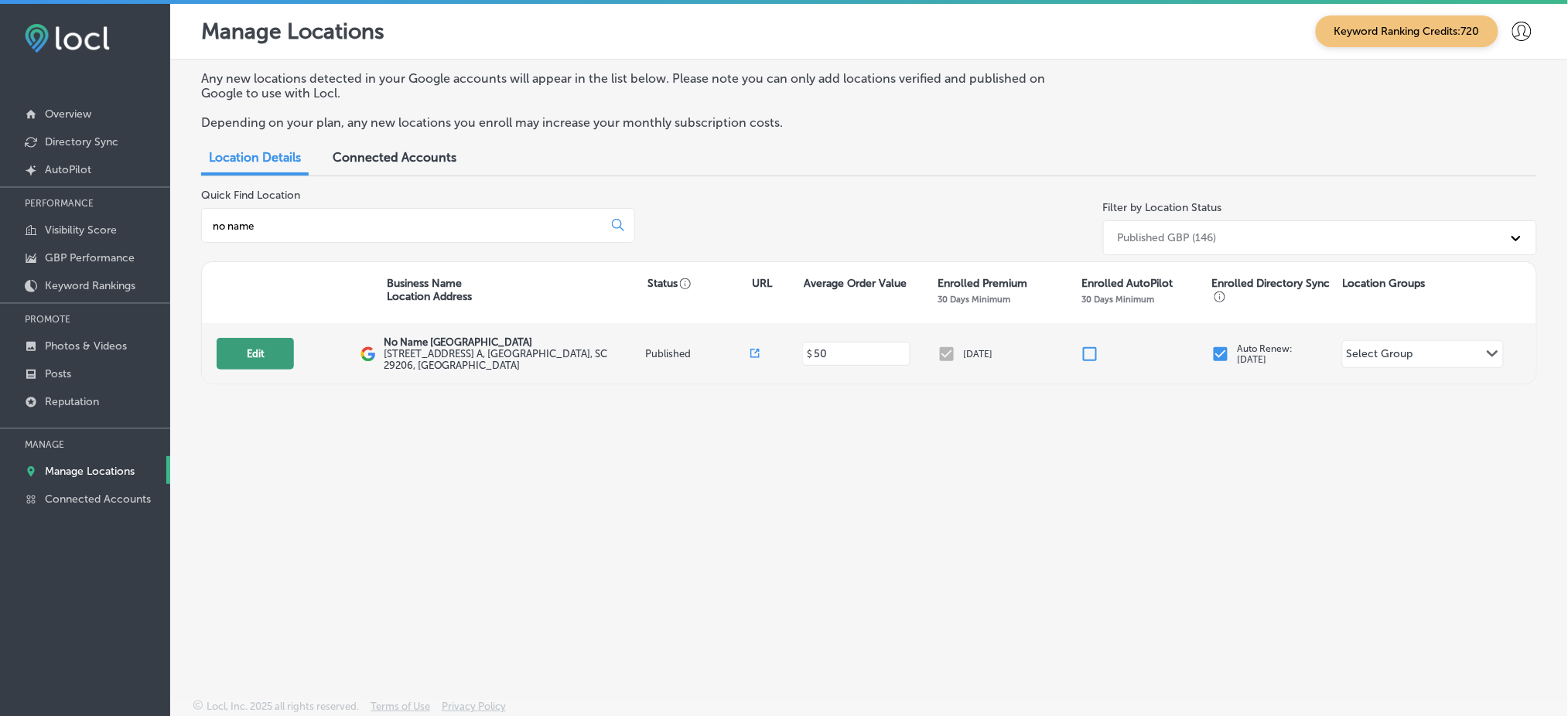
type input "no name"
click at [245, 345] on button "Edit" at bounding box center [255, 354] width 77 height 32
select select "US"
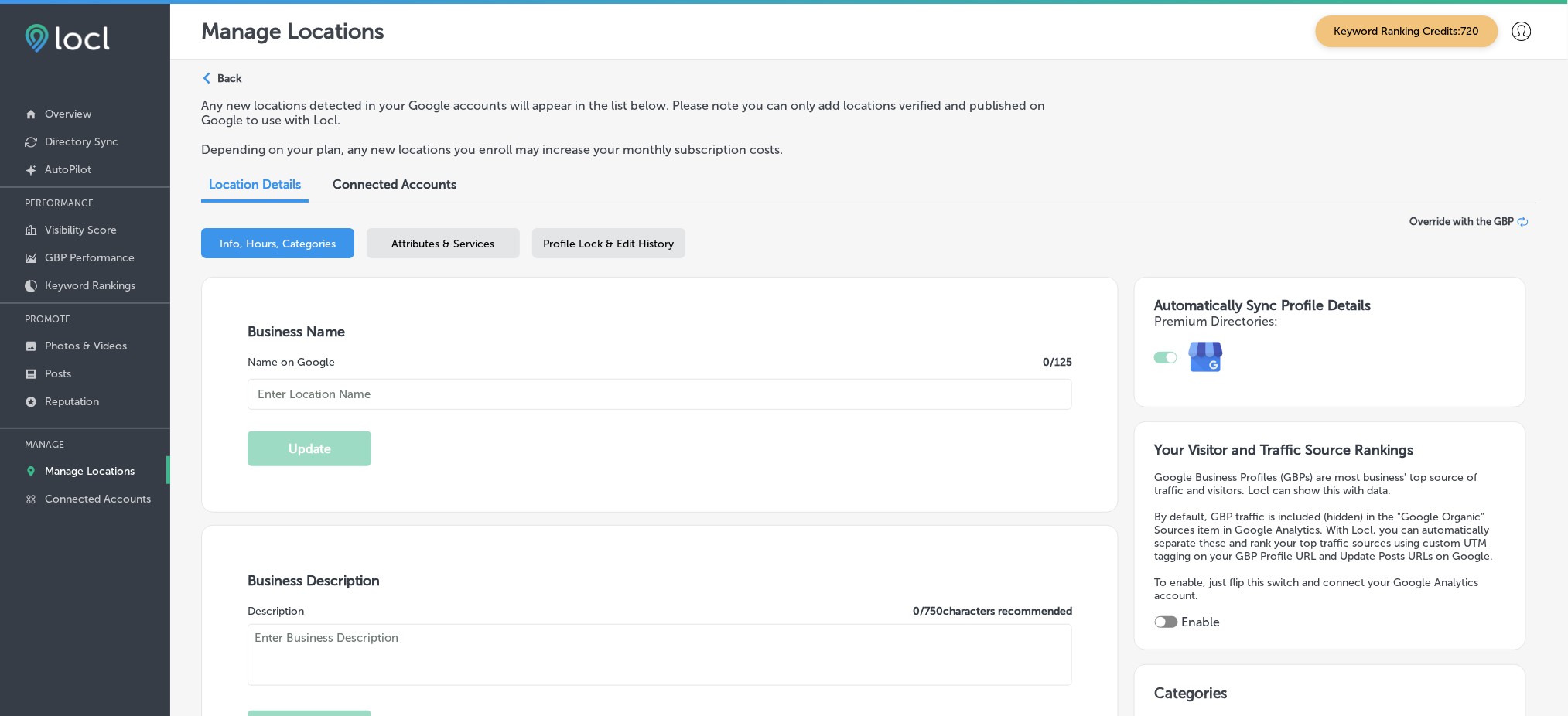
type input "No Name [GEOGRAPHIC_DATA]"
type input "[STREET_ADDRESS] A"
type input "Columbia"
type input "29206"
type input "US"
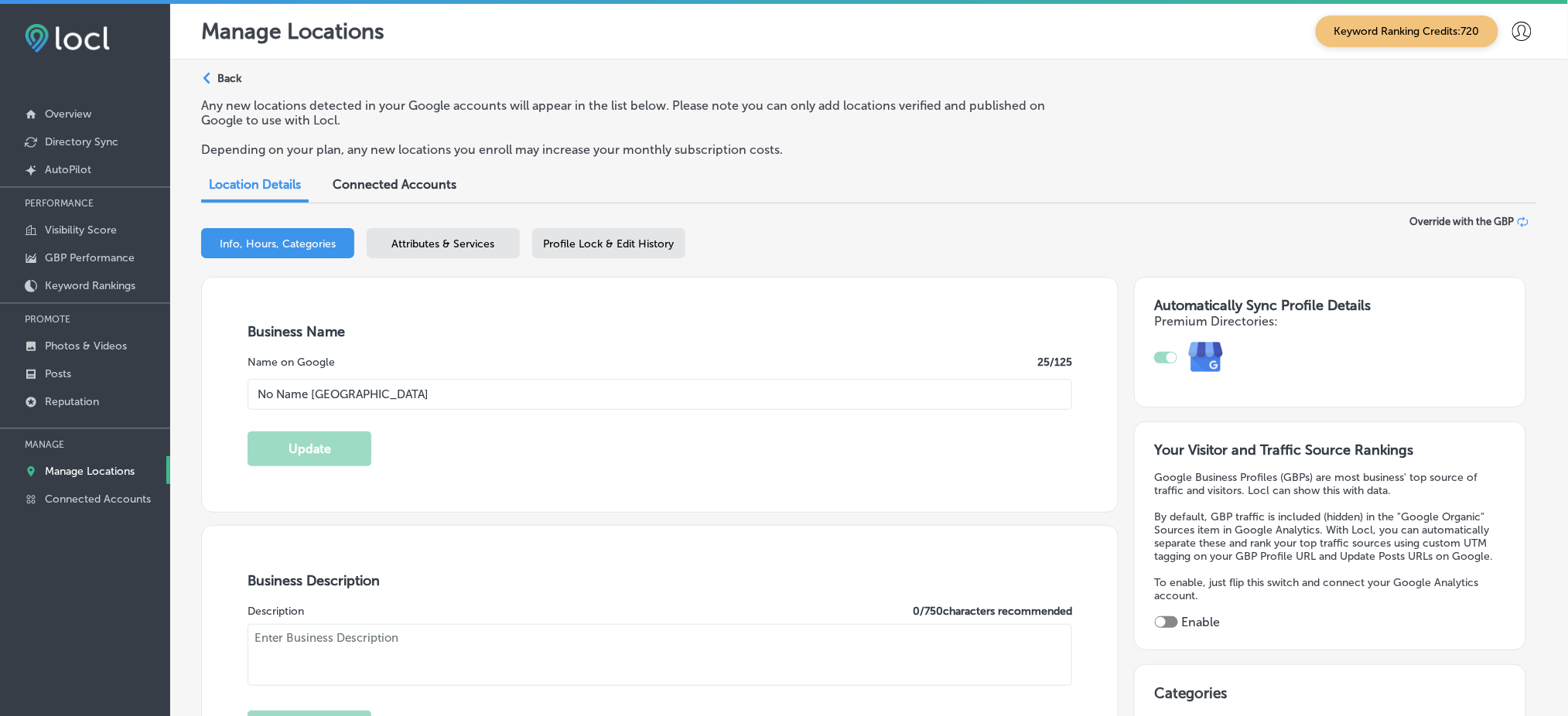
type input "[URL][DOMAIN_NAME]"
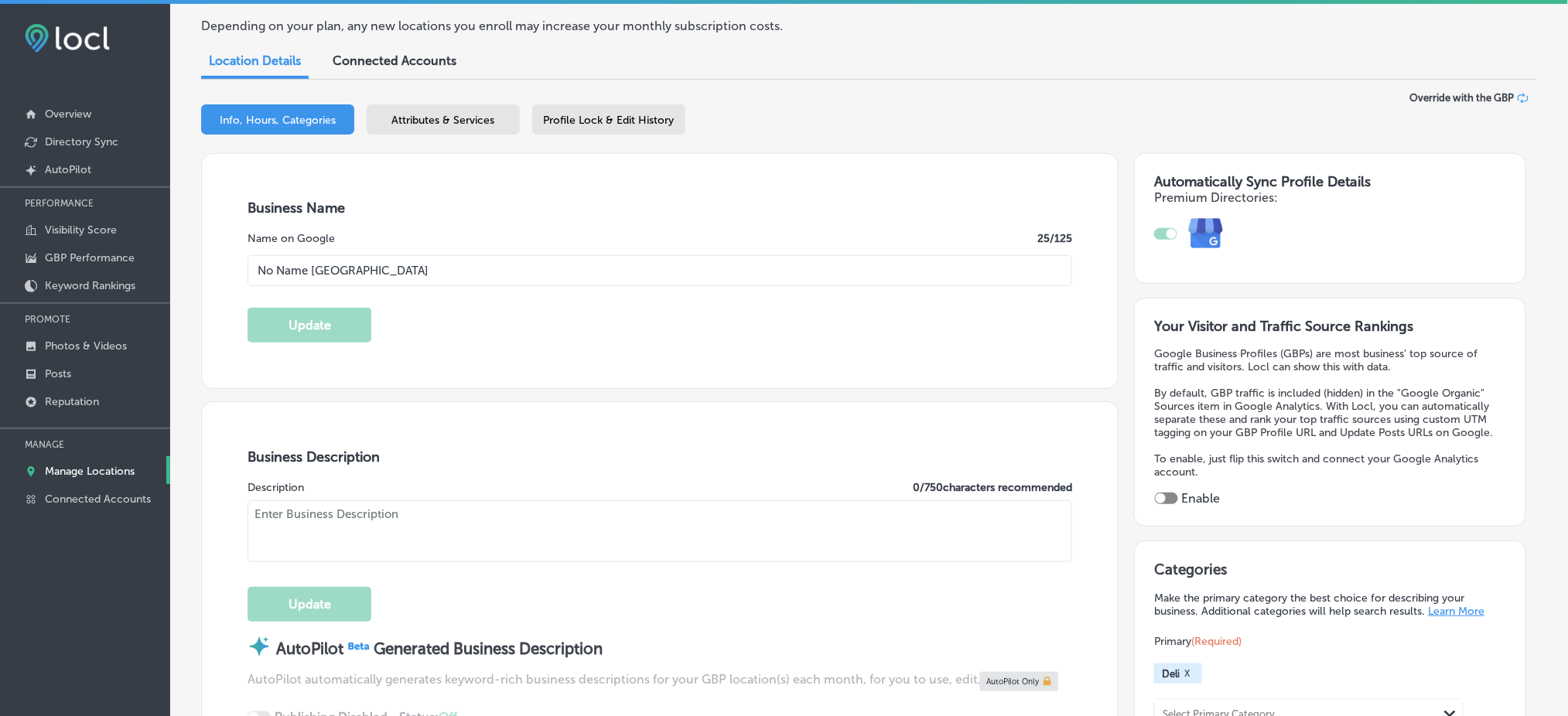
checkbox input "true"
type textarea "For over 30 years, No Name [PERSON_NAME] has been a beloved spot in [GEOGRAPHIC…"
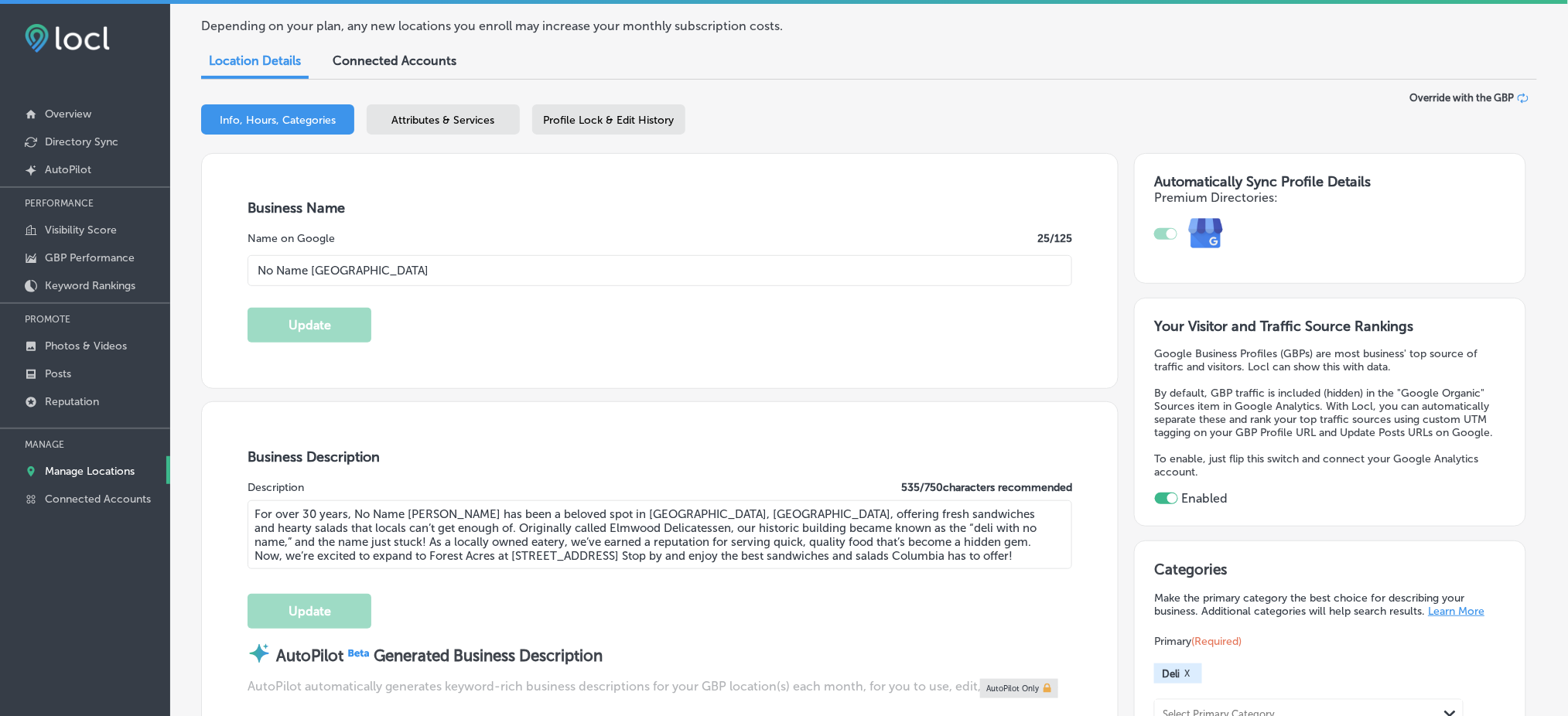
type input "[PHONE_NUMBER]"
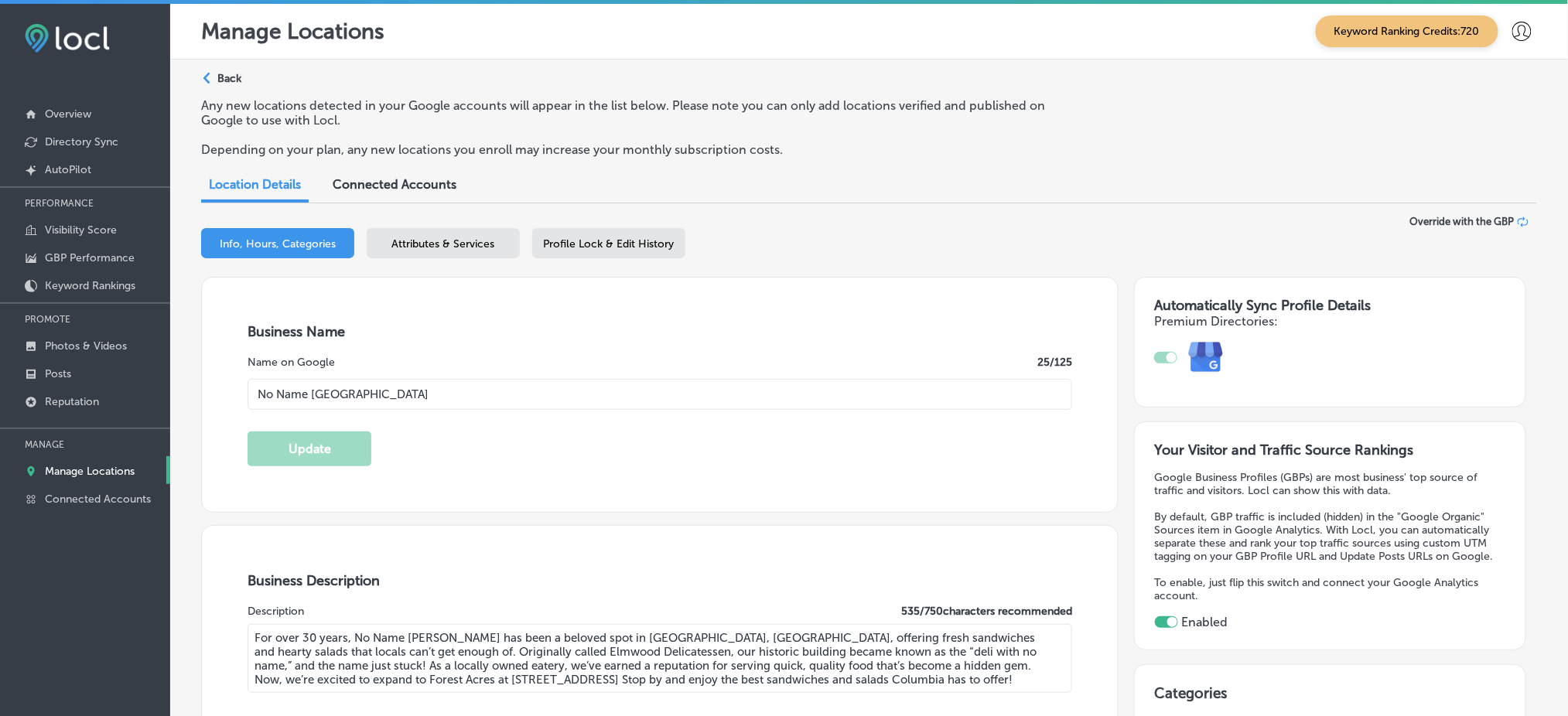
click at [423, 241] on span "Attributes & Services" at bounding box center [443, 244] width 102 height 13
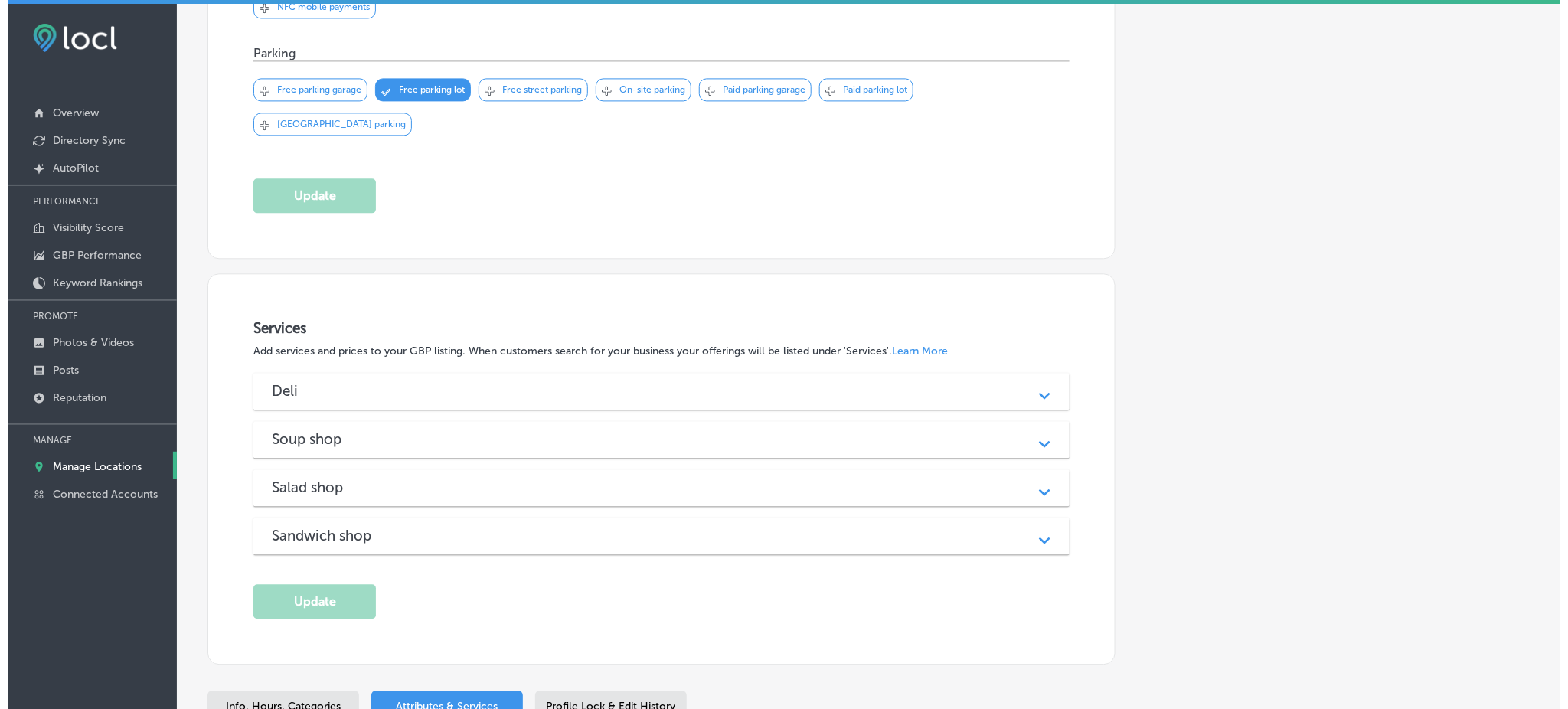
scroll to position [1292, 0]
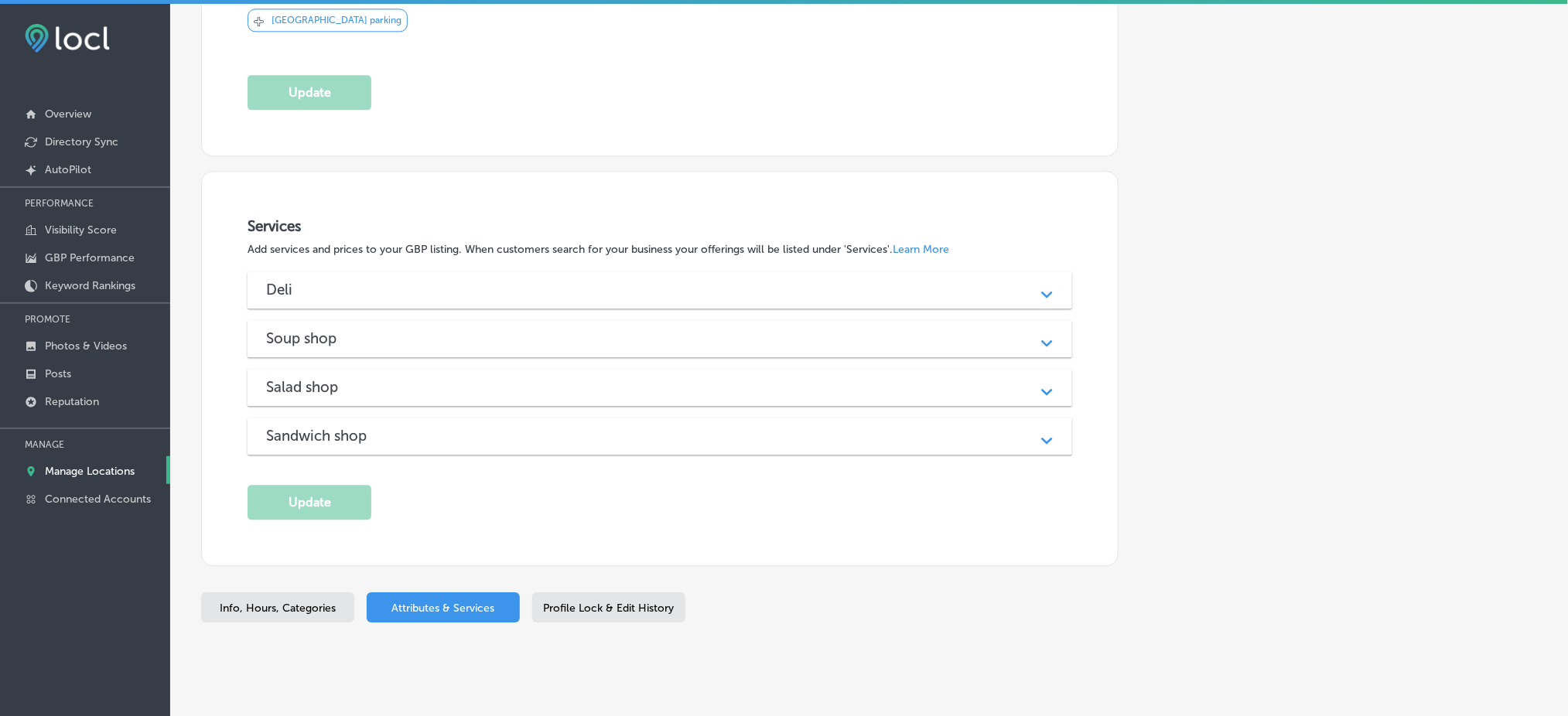
click at [428, 280] on div "Deli" at bounding box center [660, 289] width 787 height 18
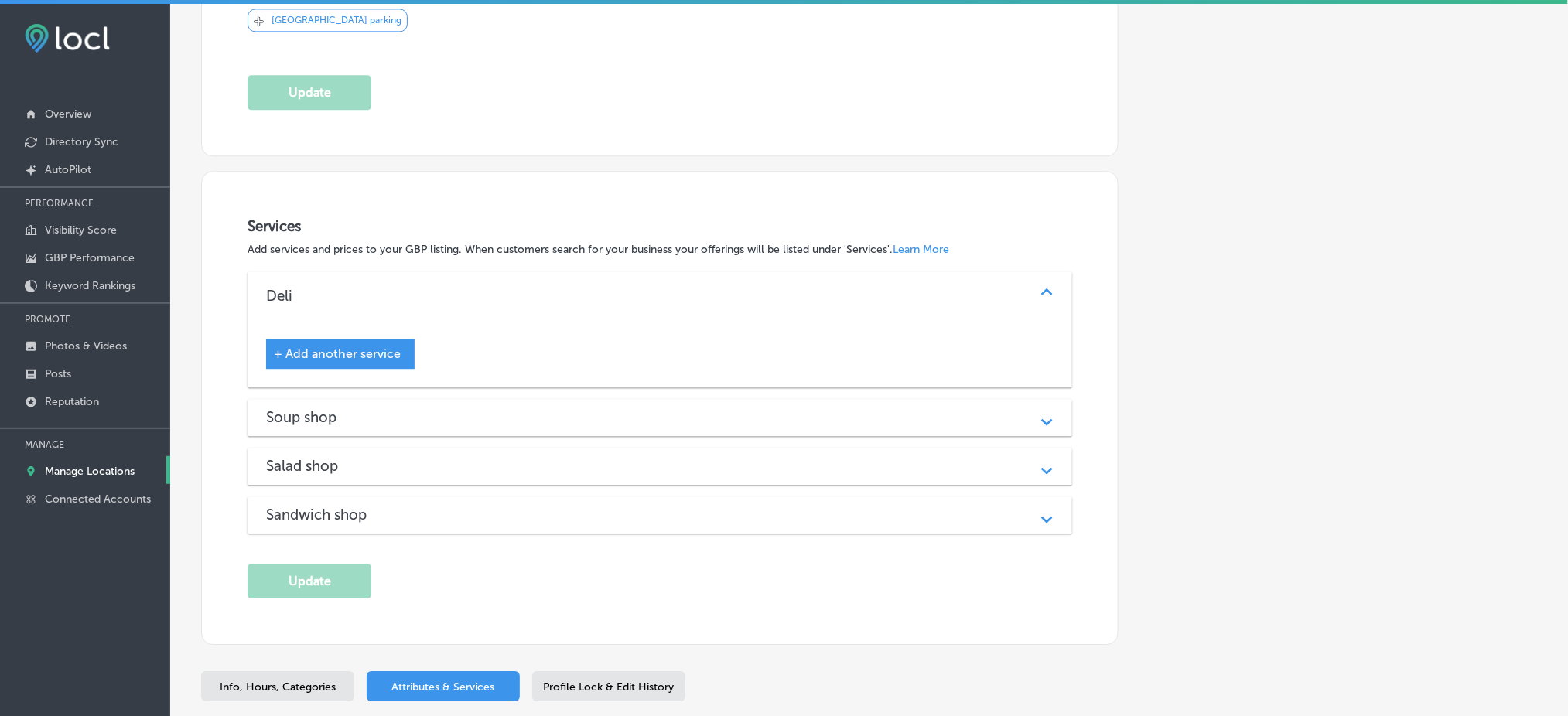
click at [377, 346] on span "+ Add another service" at bounding box center [338, 354] width 127 height 15
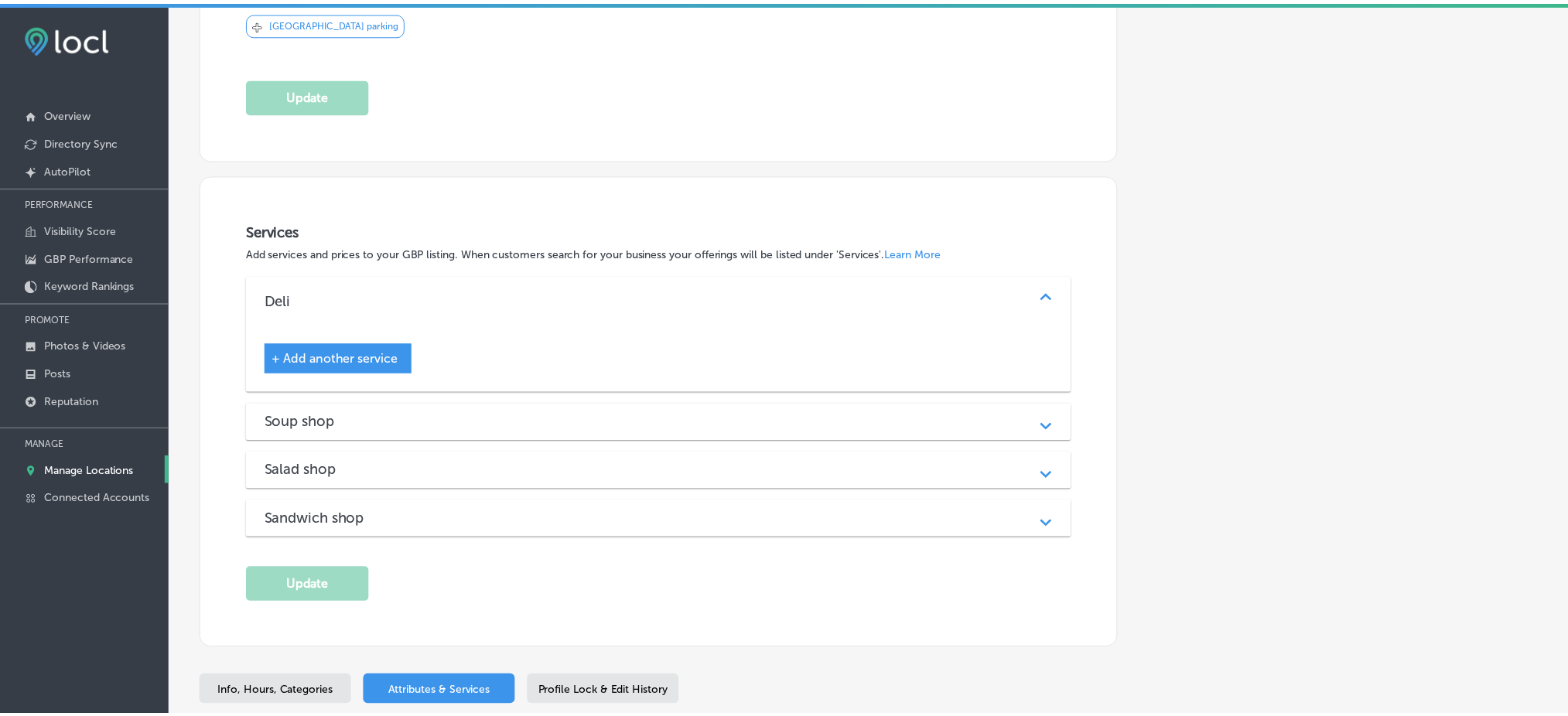
scroll to position [1309, 0]
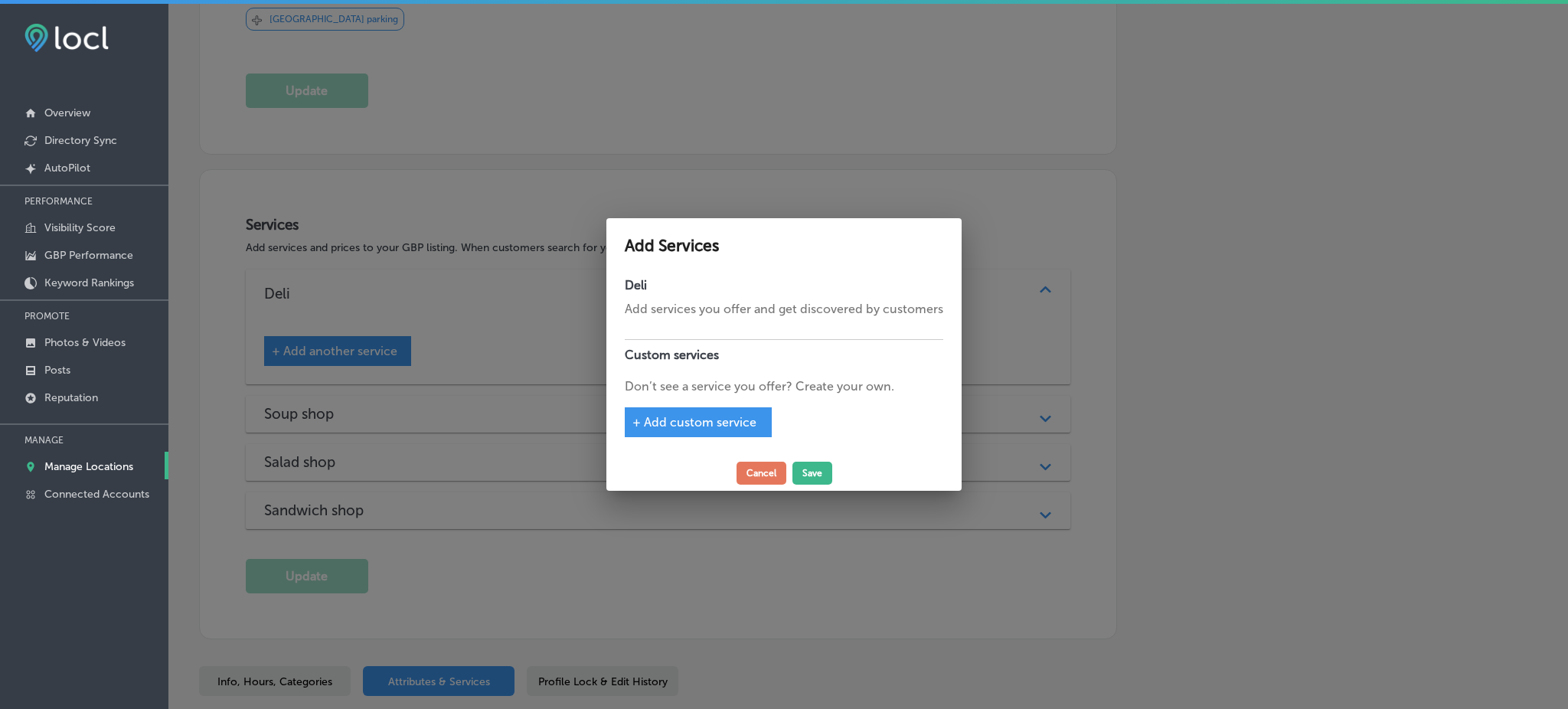
click at [679, 431] on div "+ Add custom service" at bounding box center [698, 422] width 147 height 30
click at [679, 416] on span "+ Add custom service" at bounding box center [695, 422] width 124 height 14
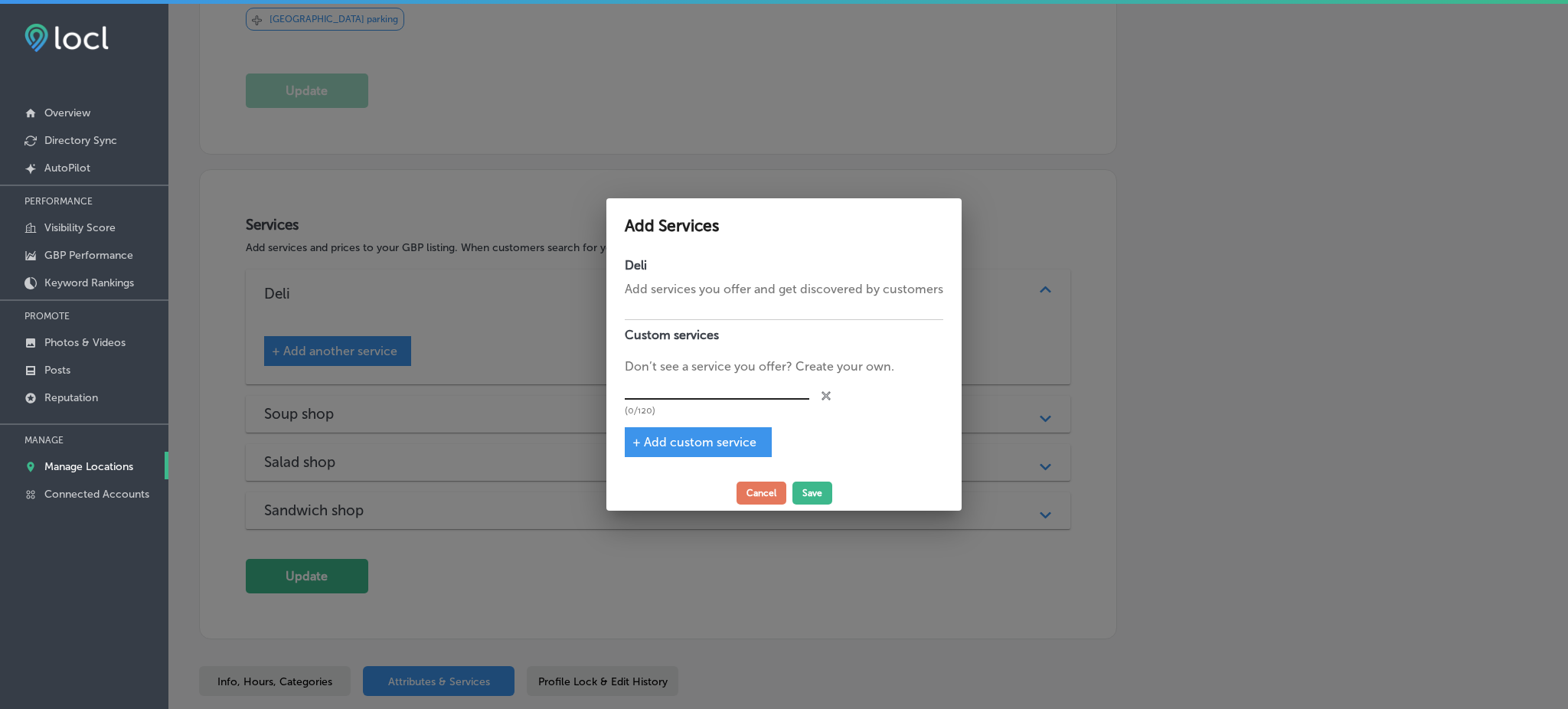
click at [667, 380] on input "text" at bounding box center [716, 387] width 184 height 23
paste input "Cold Cuts"
type input "Cold Cuts"
click at [810, 493] on button "Save" at bounding box center [811, 493] width 39 height 23
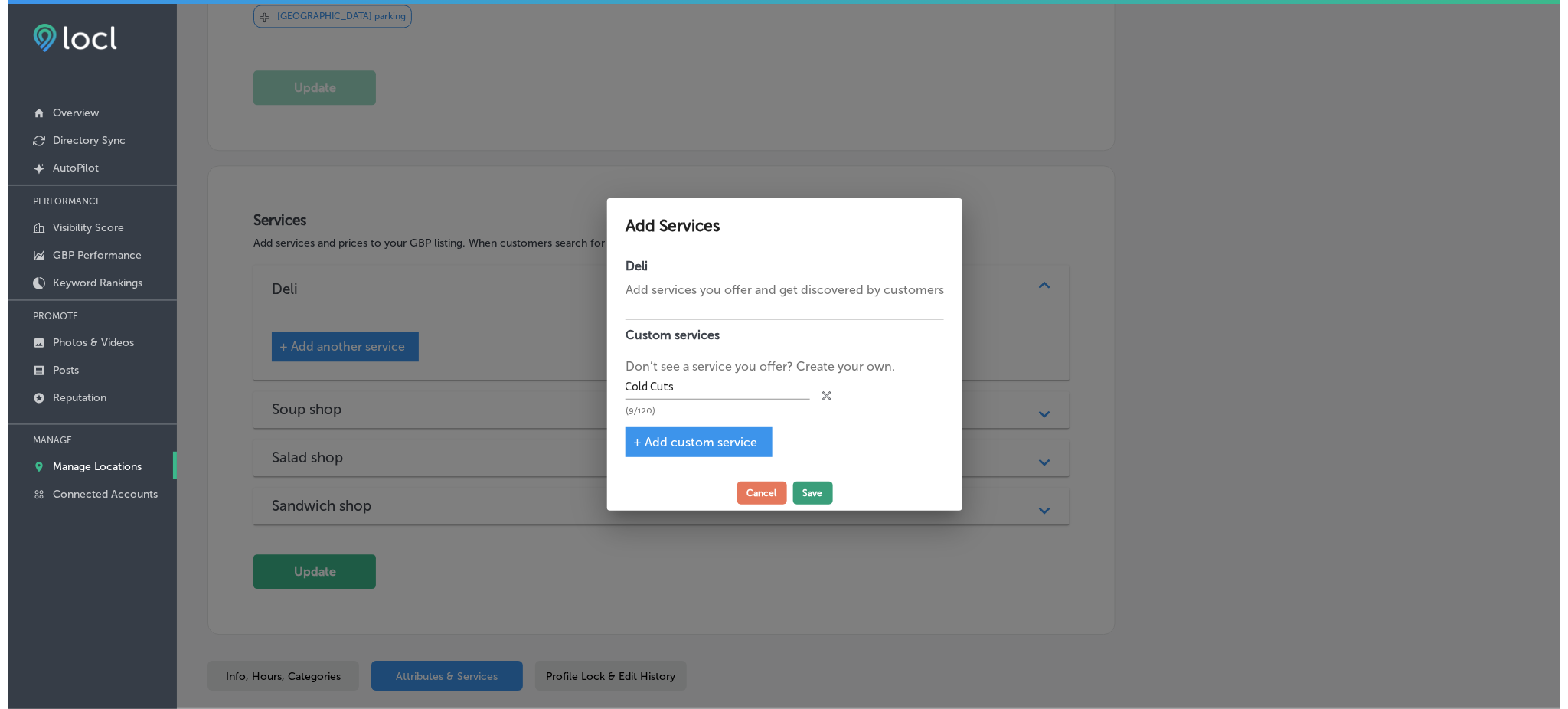
scroll to position [1292, 0]
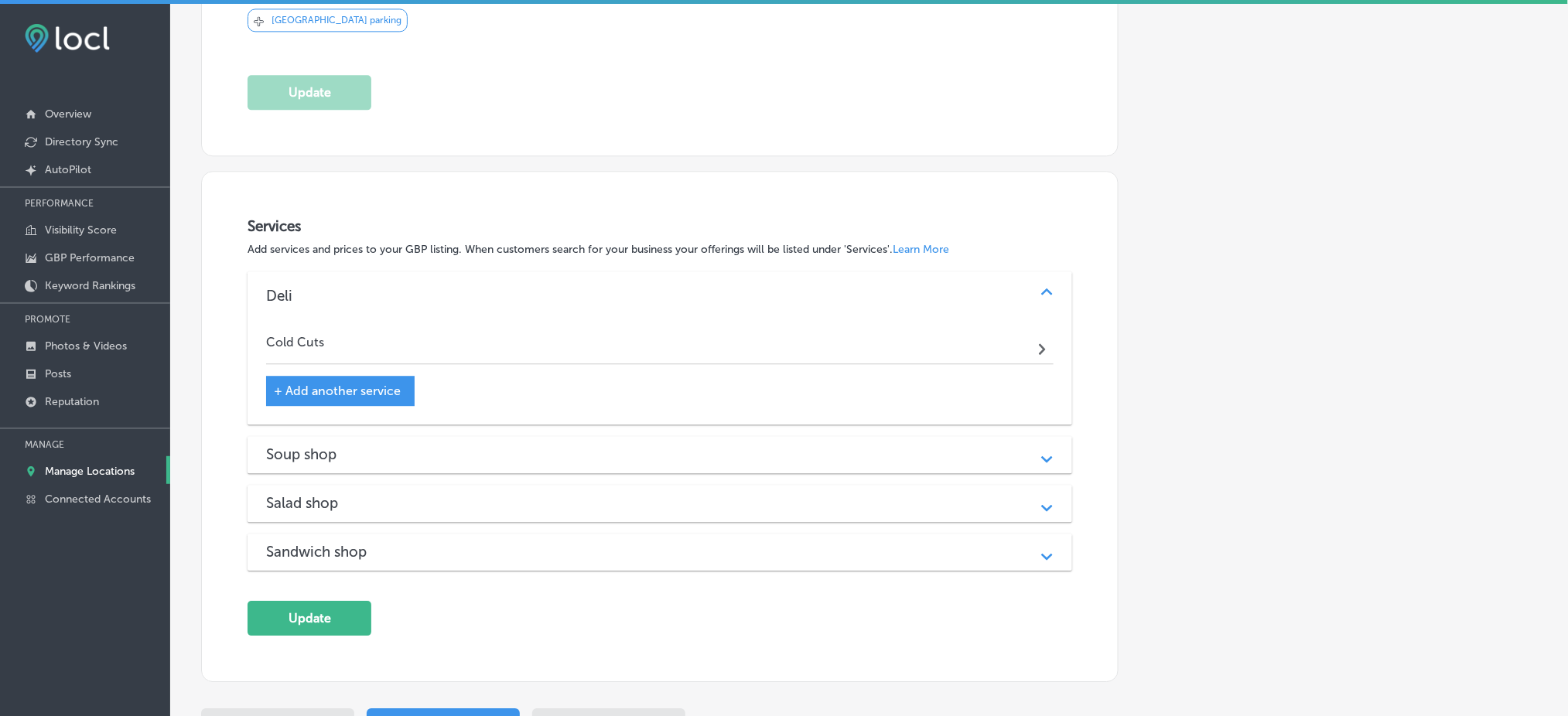
click at [384, 375] on div "+ Add another service" at bounding box center [340, 390] width 149 height 30
click at [352, 384] on span "+ Add another service" at bounding box center [338, 391] width 127 height 15
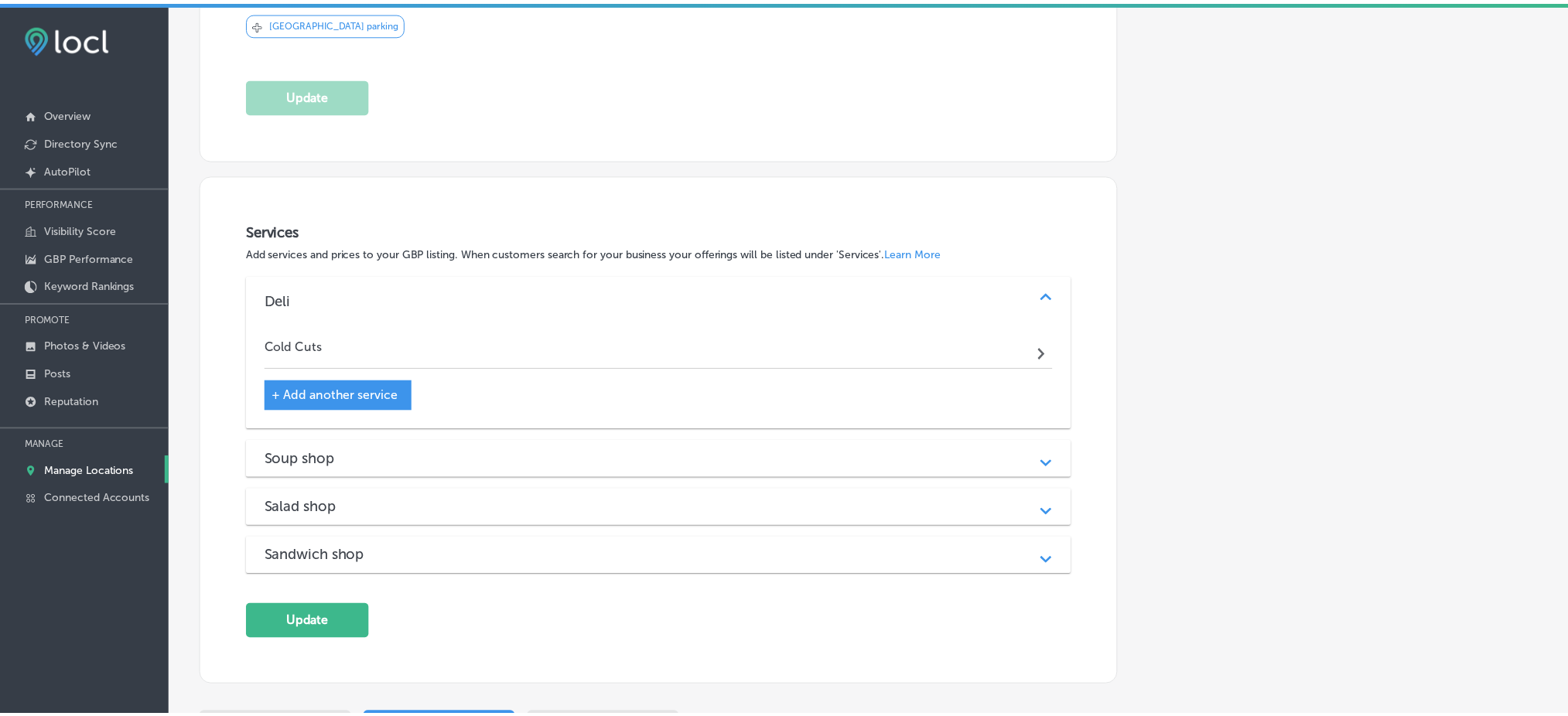
scroll to position [1309, 0]
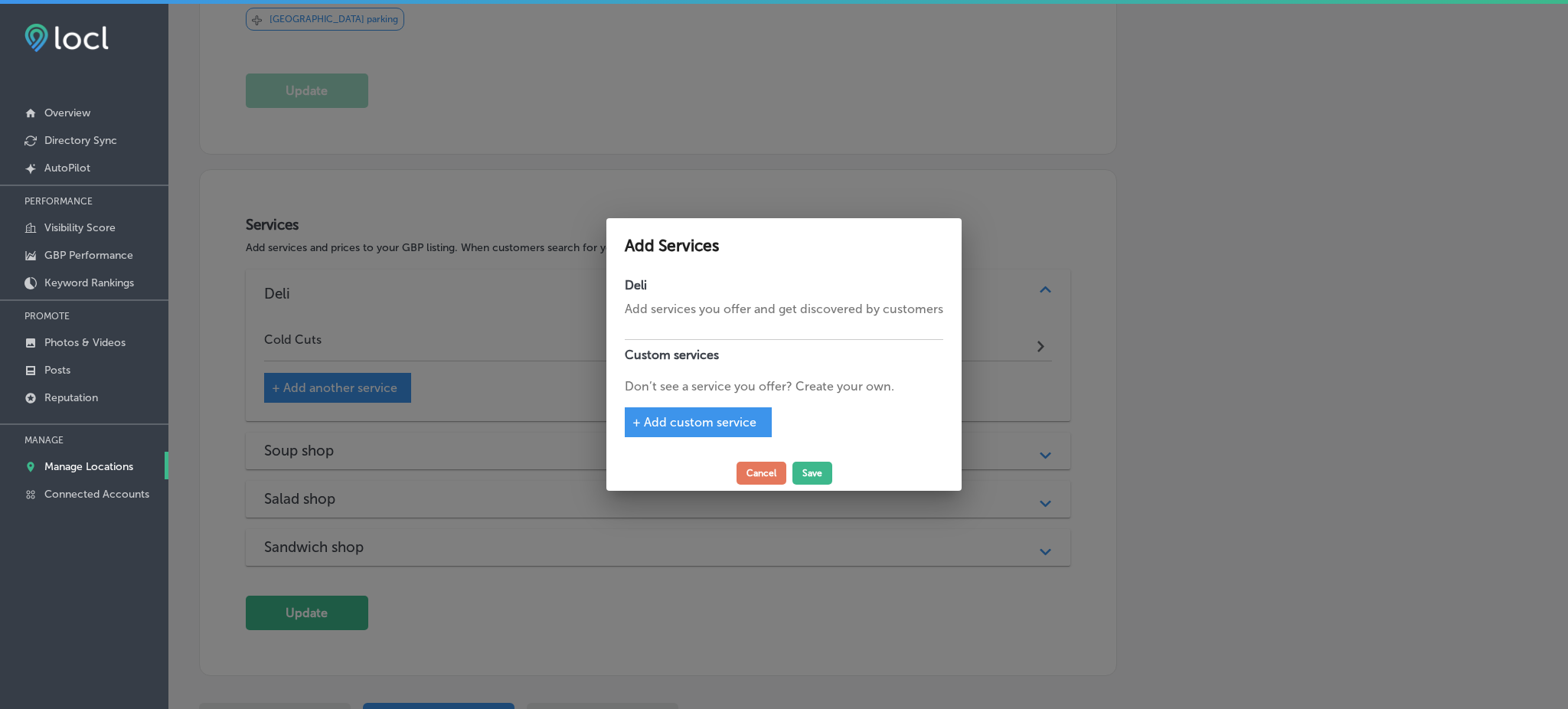
click at [675, 420] on span "+ Add custom service" at bounding box center [695, 422] width 124 height 14
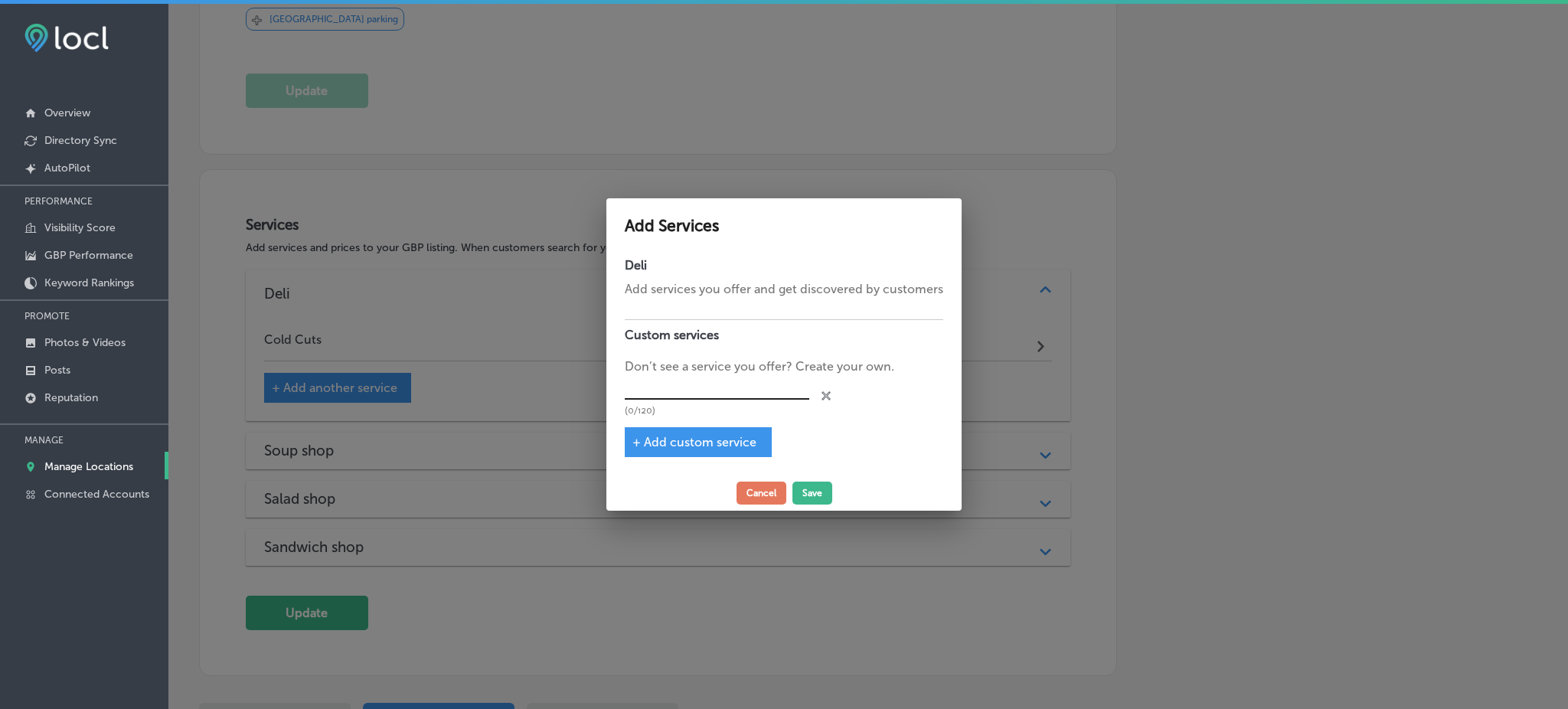
click at [676, 388] on input "text" at bounding box center [716, 387] width 184 height 23
paste input "Prepared Salads"
type input "Prepared Salads"
click at [802, 491] on button "Save" at bounding box center [811, 493] width 39 height 23
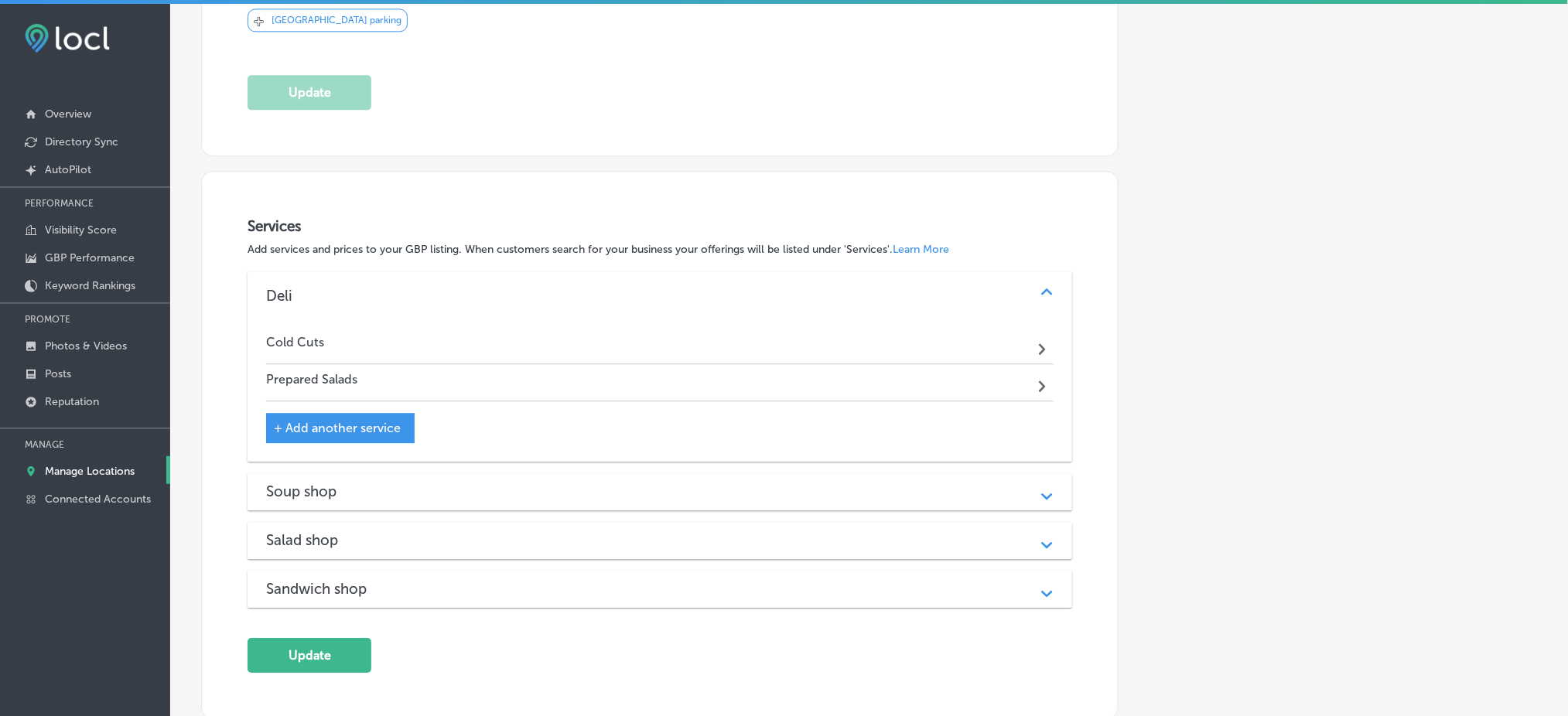
click at [327, 420] on span "+ Add another service" at bounding box center [338, 427] width 127 height 15
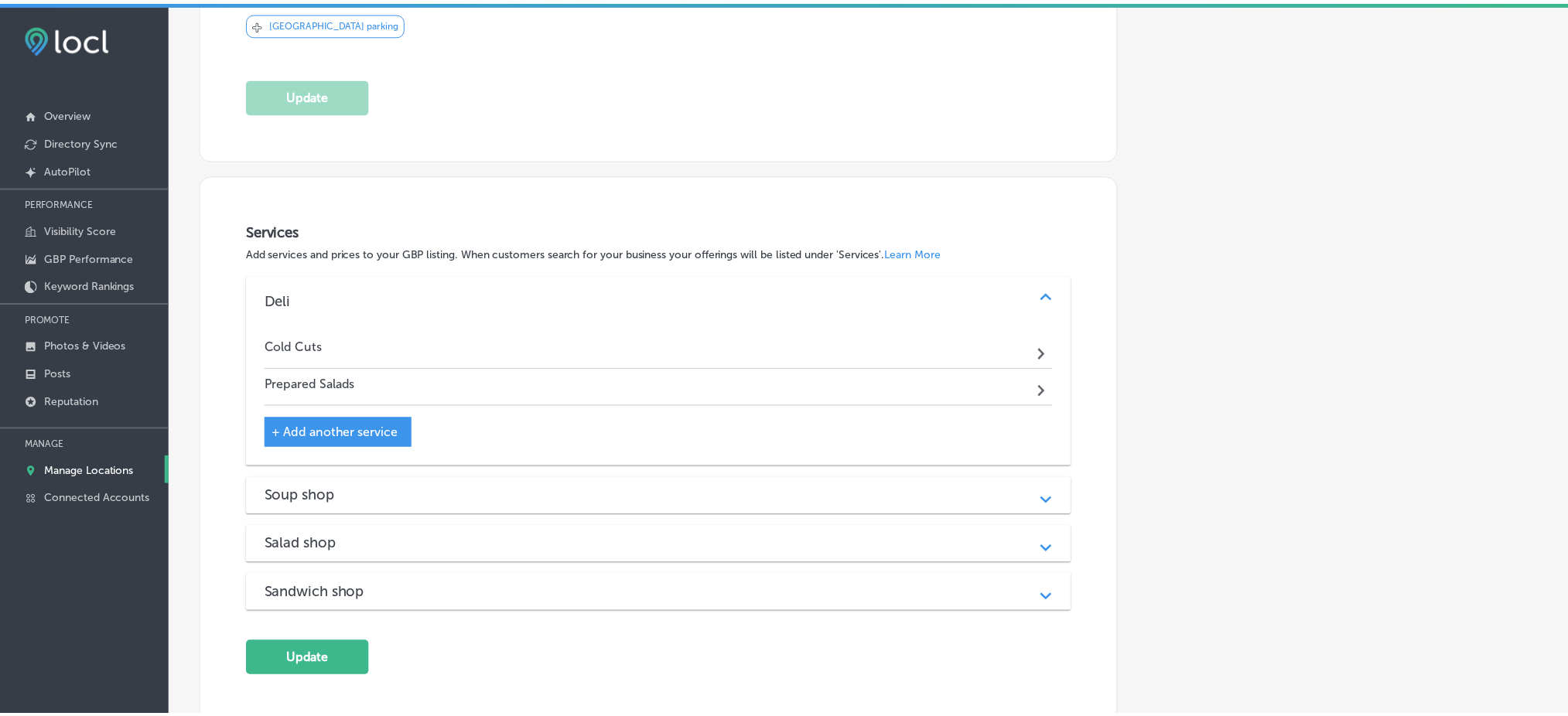
scroll to position [1309, 0]
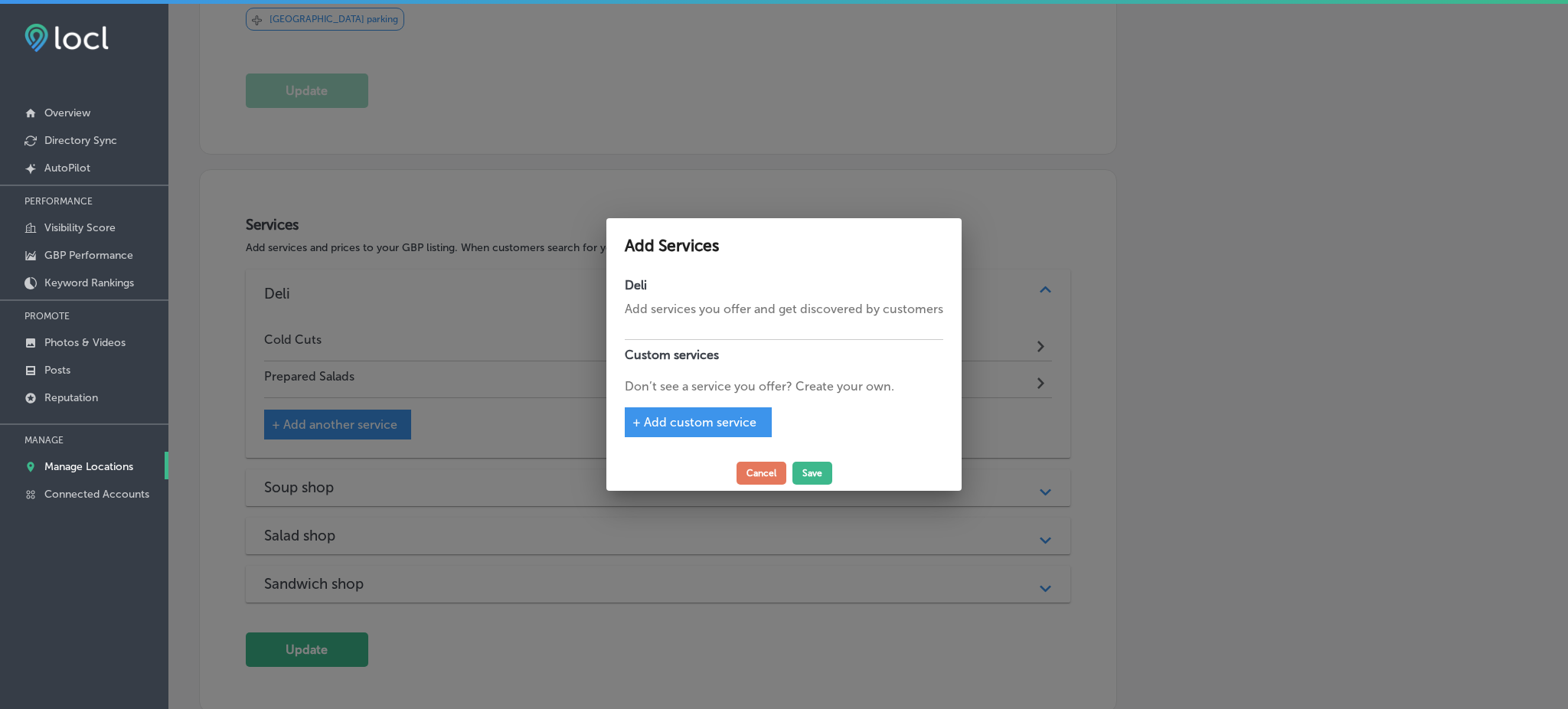
click at [704, 414] on span "+ Add custom service" at bounding box center [695, 422] width 124 height 14
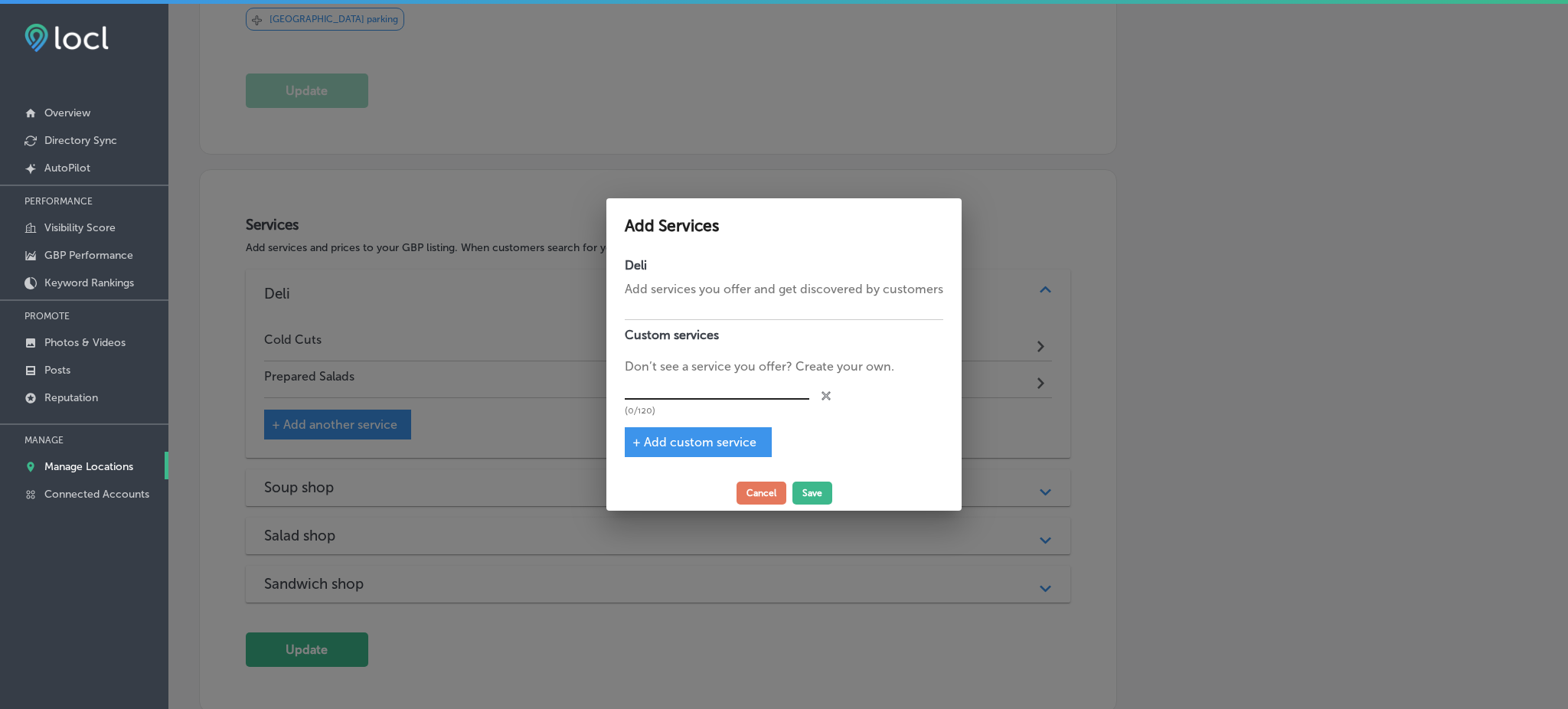
click at [700, 392] on input "text" at bounding box center [716, 387] width 184 height 23
paste input "Fresh Bread"
type input "Fresh Bread"
click at [821, 493] on button "Save" at bounding box center [811, 493] width 39 height 23
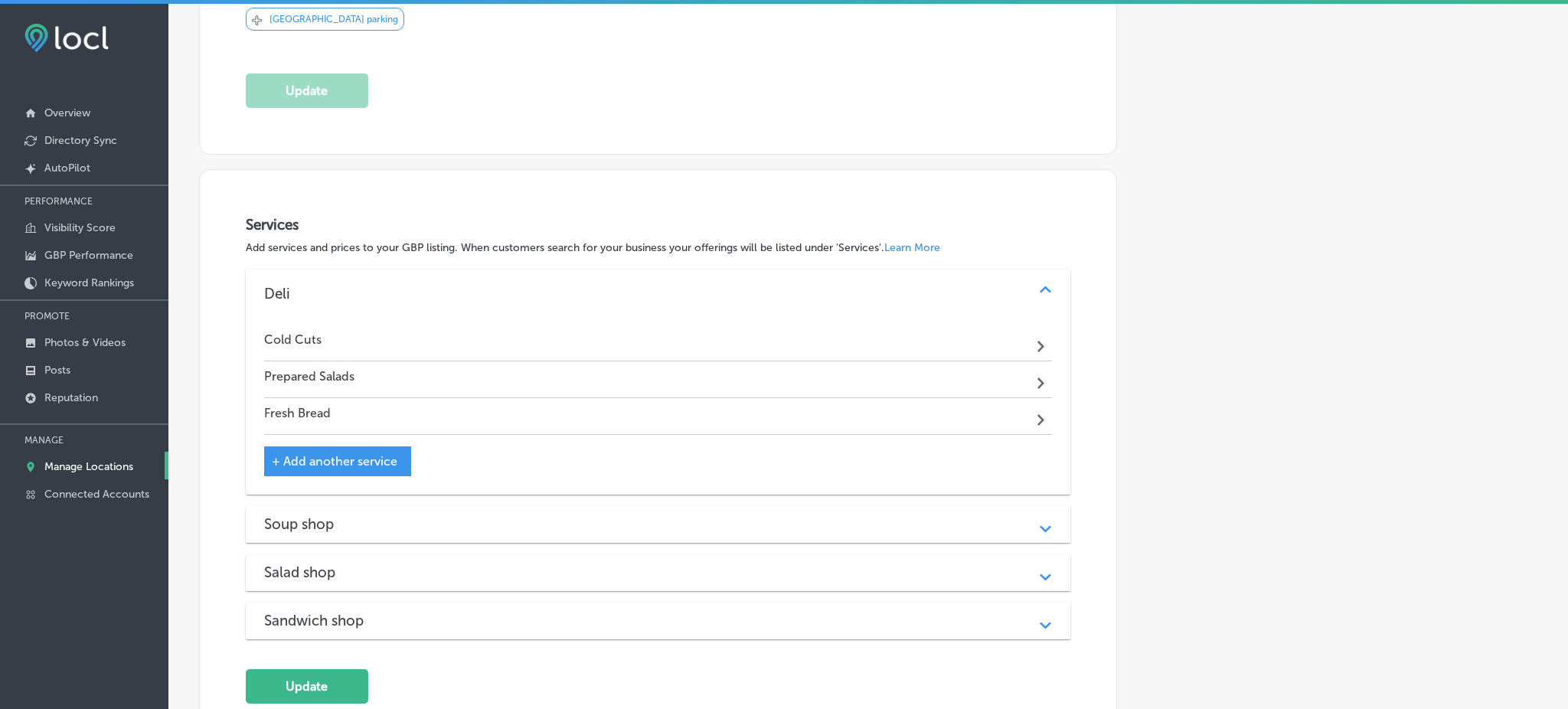
scroll to position [1292, 0]
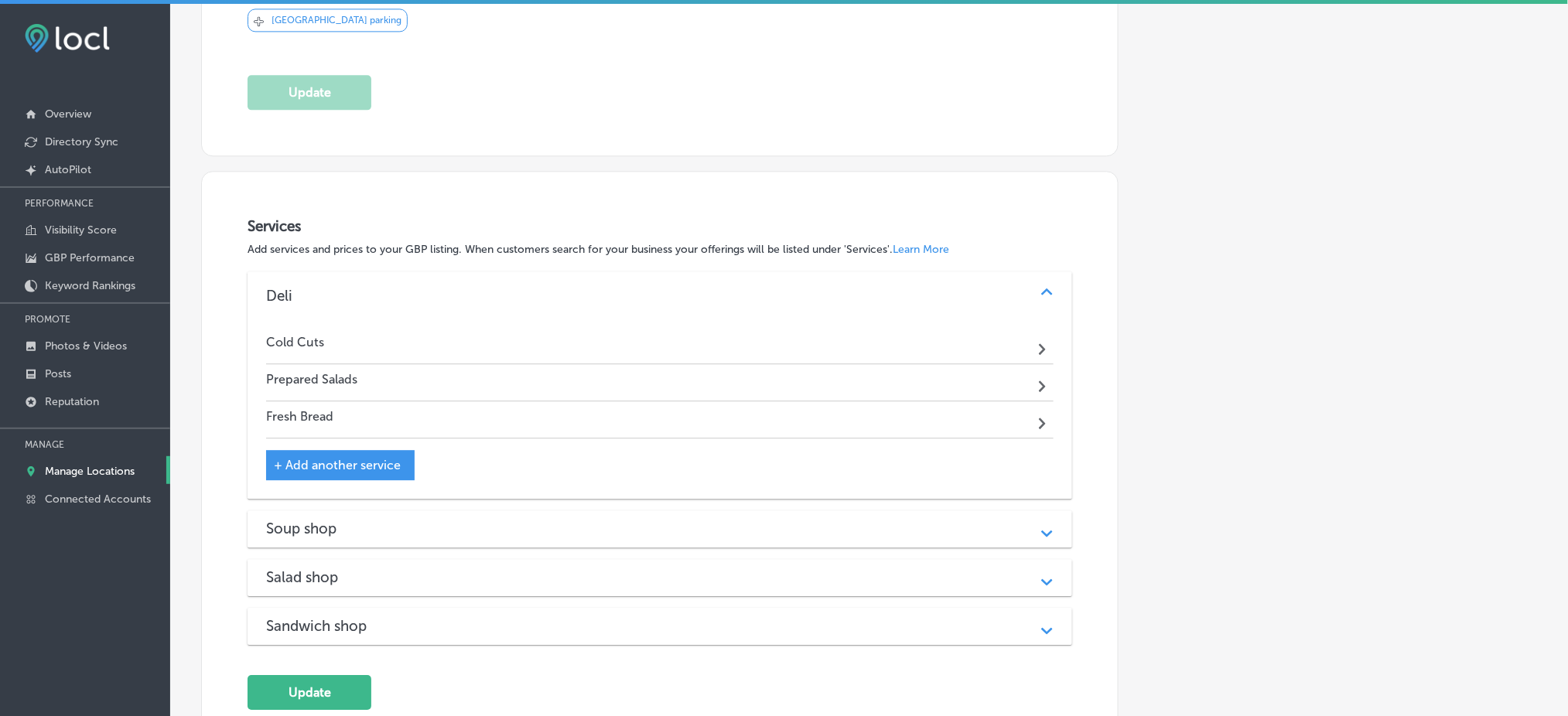
click at [320, 458] on span "+ Add another service" at bounding box center [338, 465] width 127 height 15
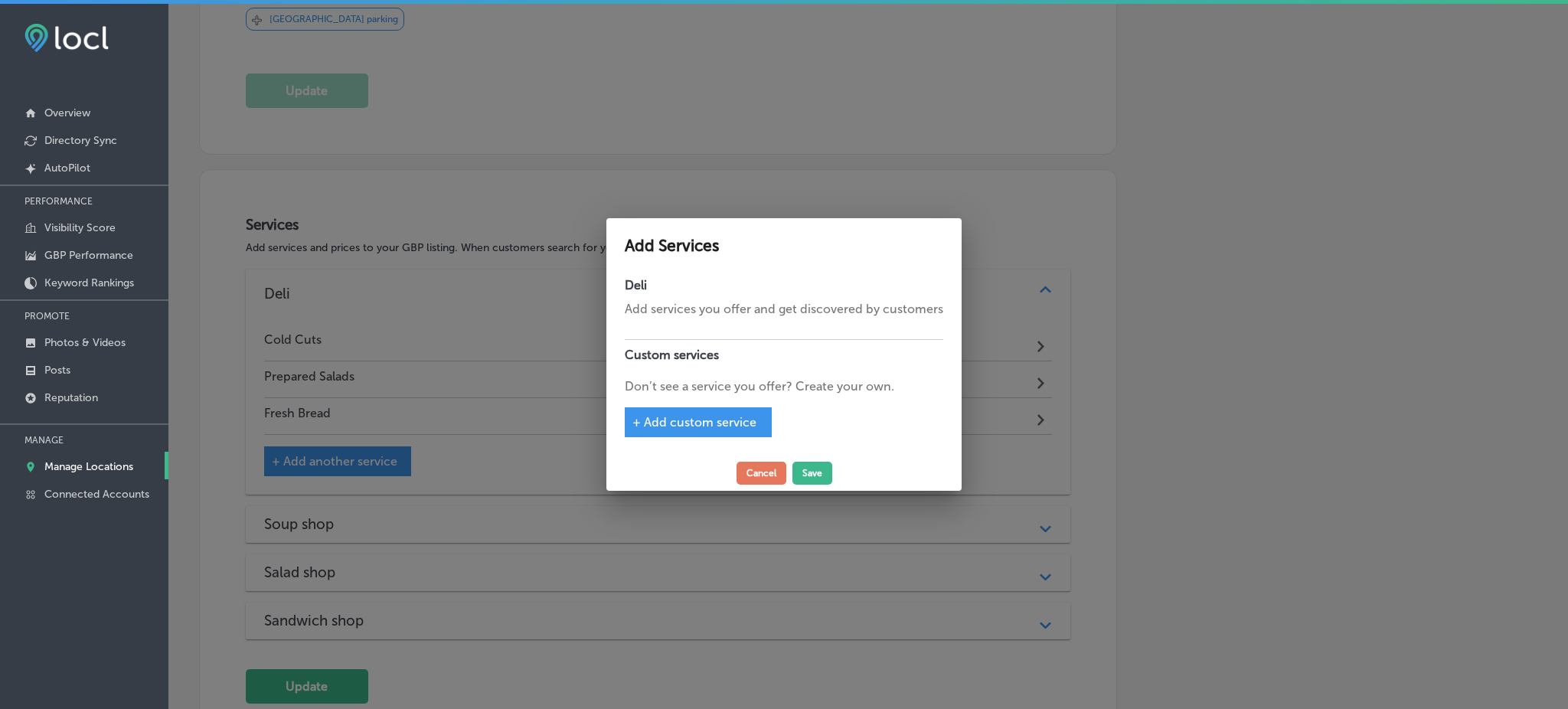
click at [653, 426] on span "+ Add custom service" at bounding box center [695, 422] width 124 height 14
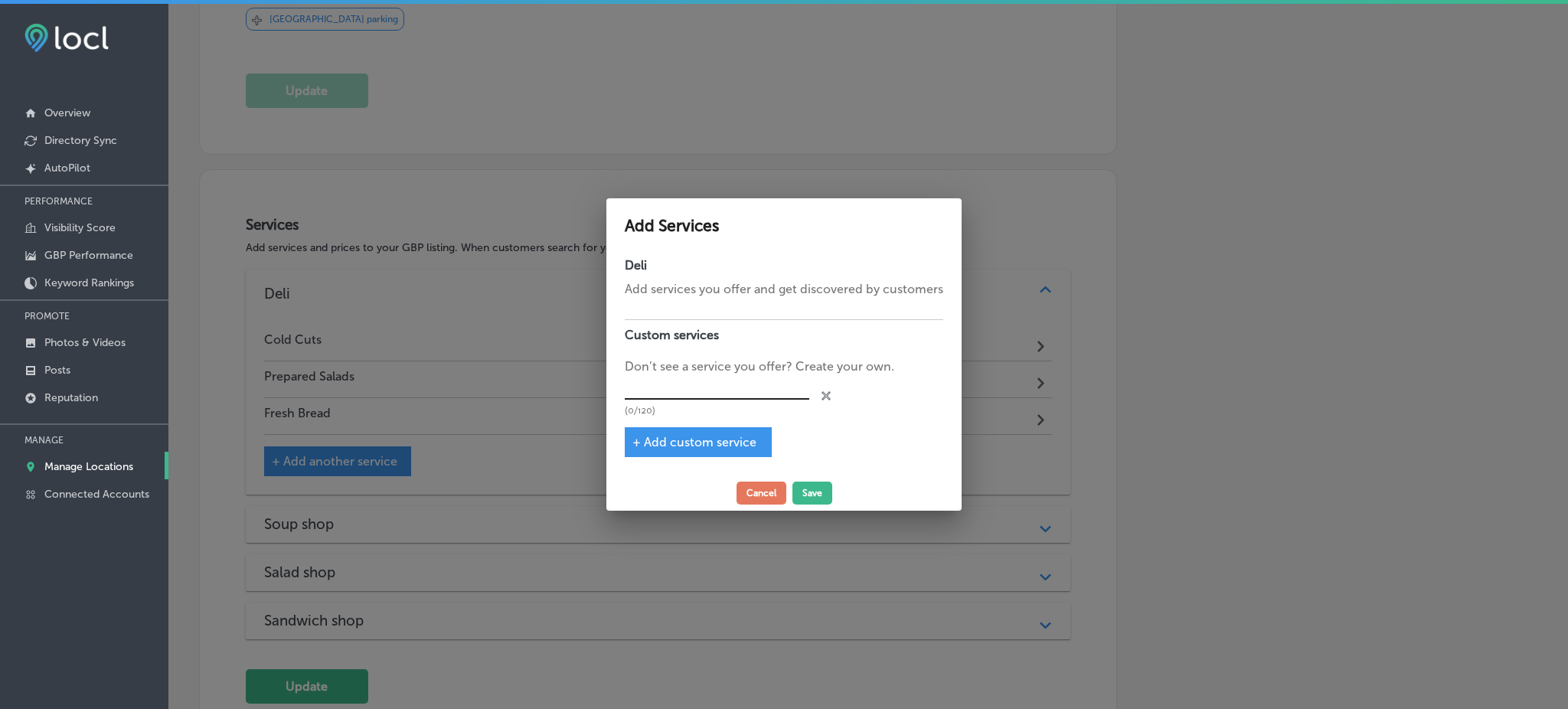
click at [662, 385] on input "text" at bounding box center [716, 387] width 184 height 23
paste input "Soups"
type input "Soups"
click at [726, 435] on span "+ Add custom service" at bounding box center [695, 442] width 124 height 14
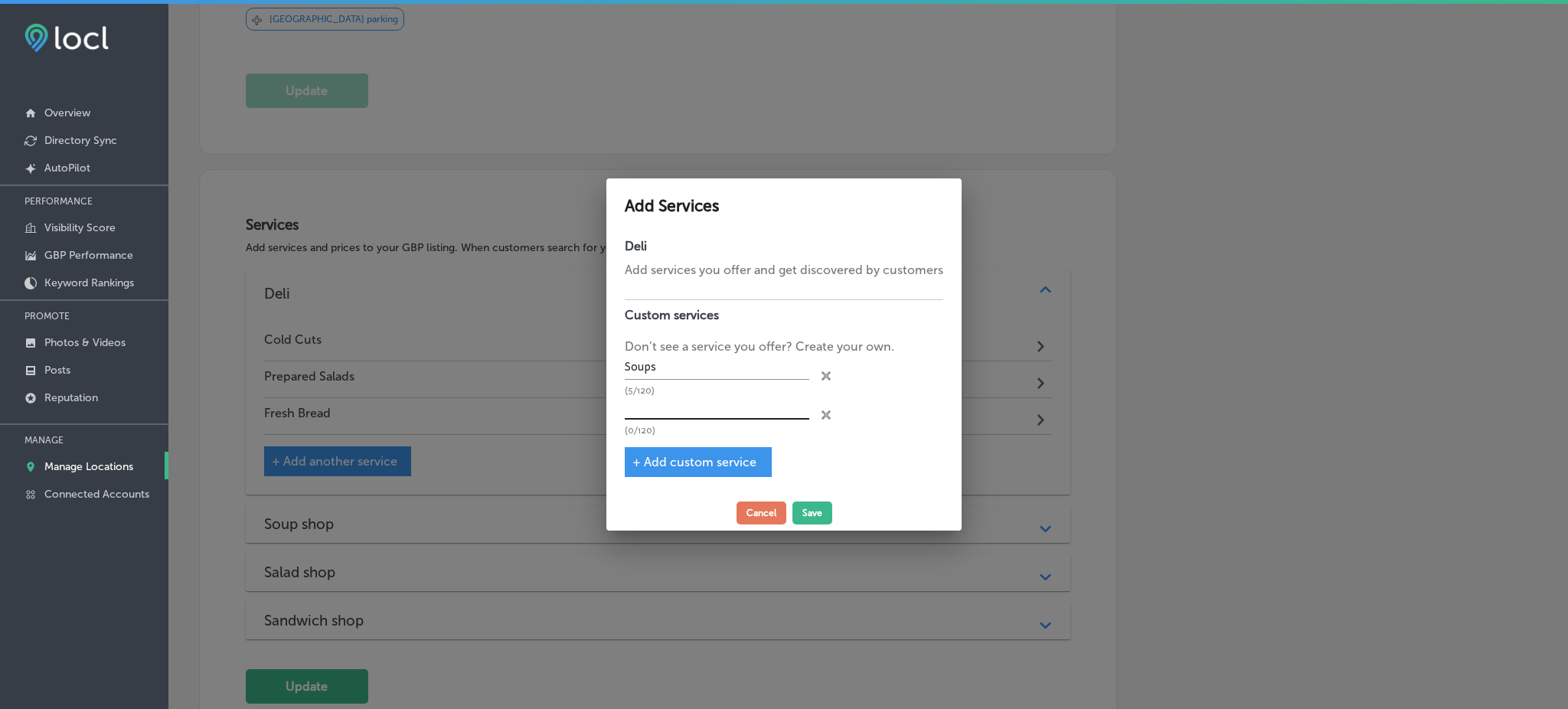
click at [684, 411] on input "text" at bounding box center [716, 407] width 184 height 23
paste input "Sandwiches"
type input "Sandwiches"
click at [658, 457] on span "+ Add custom service" at bounding box center [695, 462] width 124 height 14
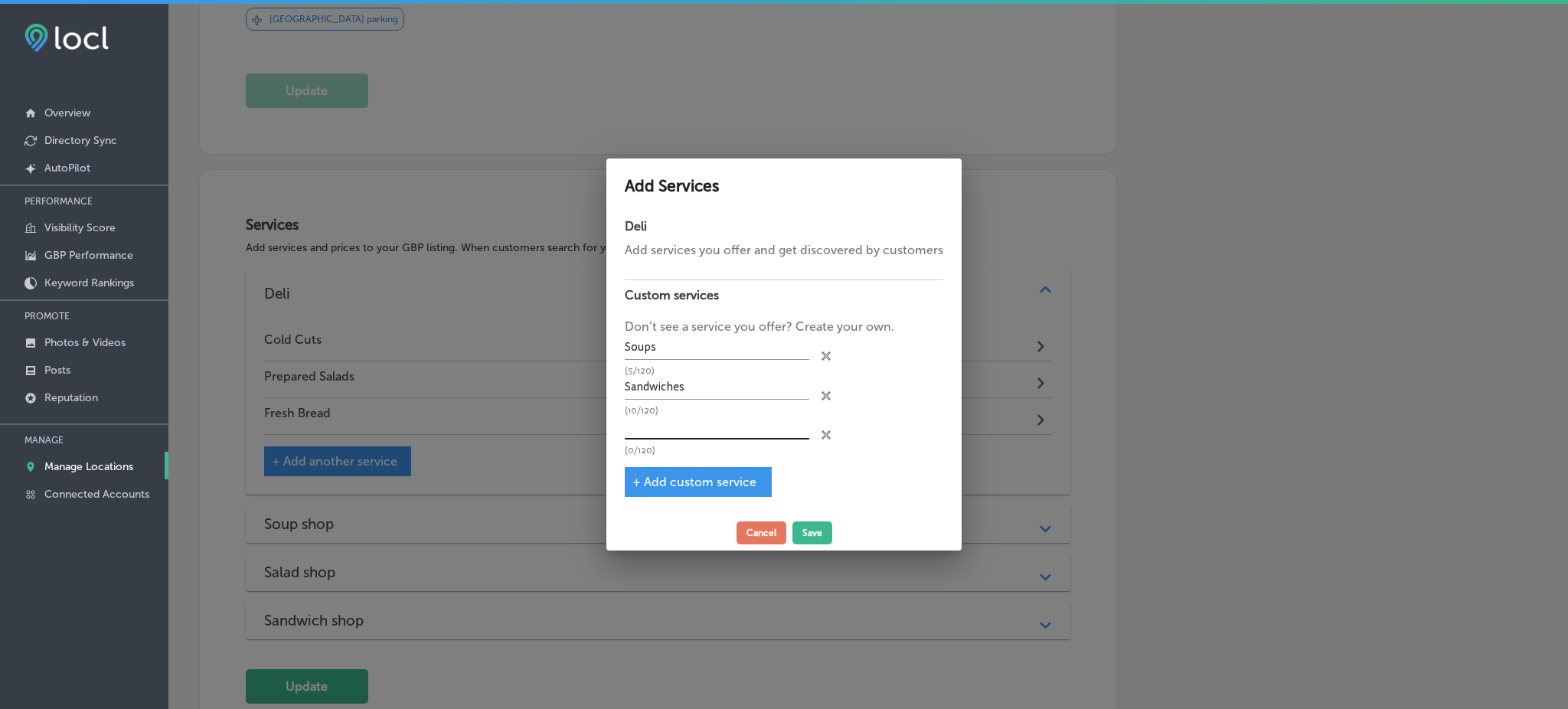
click at [658, 425] on input "text" at bounding box center [716, 427] width 184 height 23
paste input "Breakfast Items"
type input "Breakfast Items"
click at [672, 480] on span "+ Add custom service" at bounding box center [695, 482] width 124 height 14
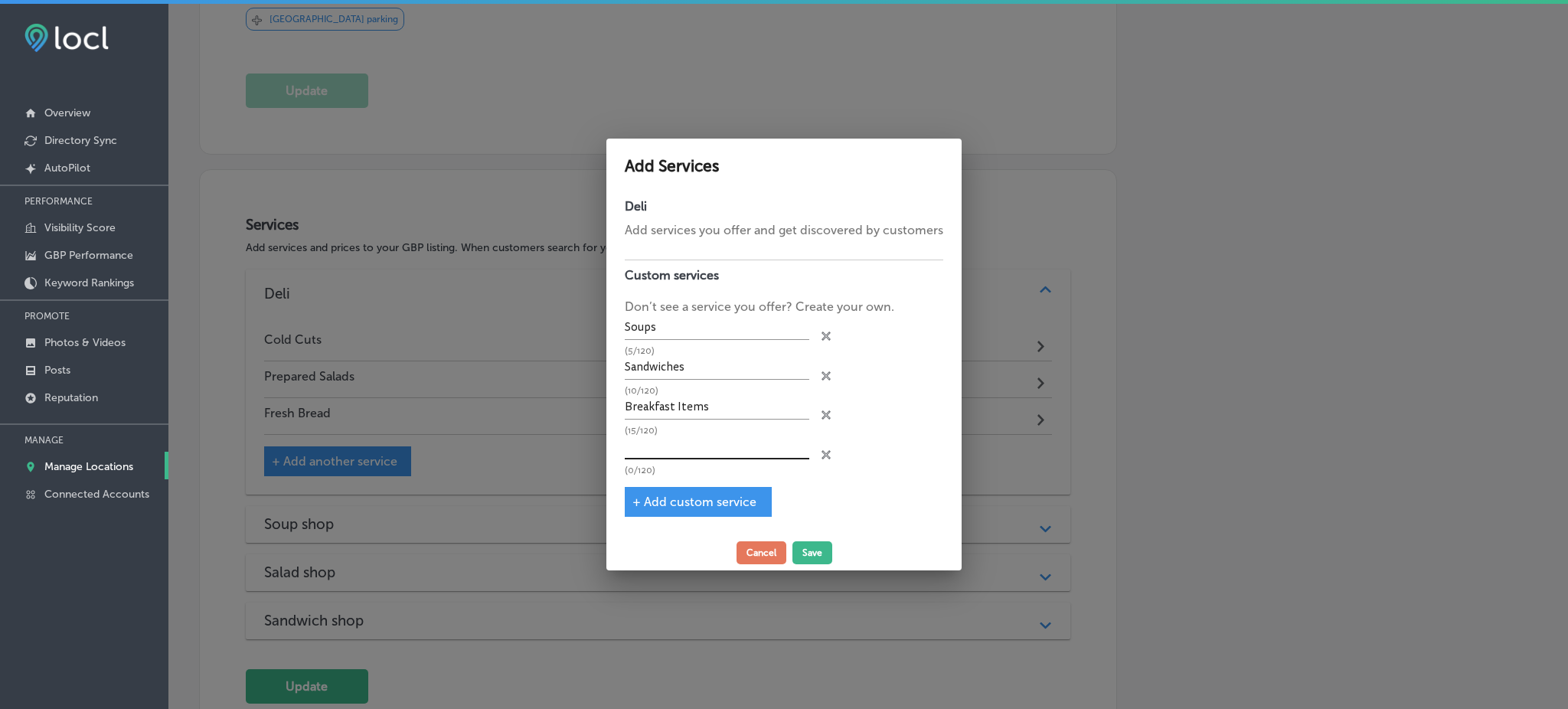
click at [664, 457] on input "text" at bounding box center [716, 447] width 184 height 23
paste input "Drinks"
type input "Drinks"
click at [652, 499] on span "+ Add custom service" at bounding box center [695, 501] width 124 height 14
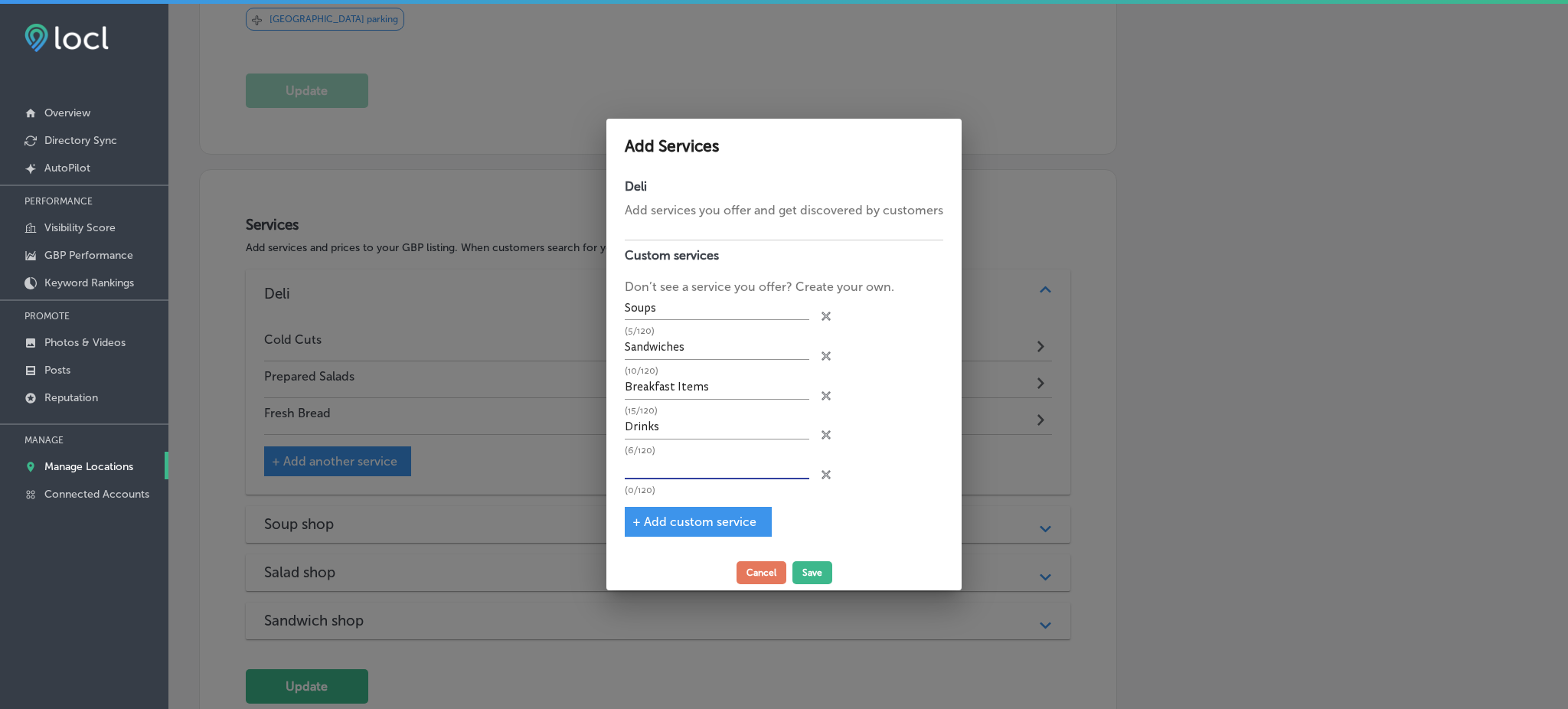
click at [654, 474] on input "text" at bounding box center [716, 467] width 184 height 23
type input "Salad"
click at [809, 563] on button "Save" at bounding box center [811, 572] width 39 height 23
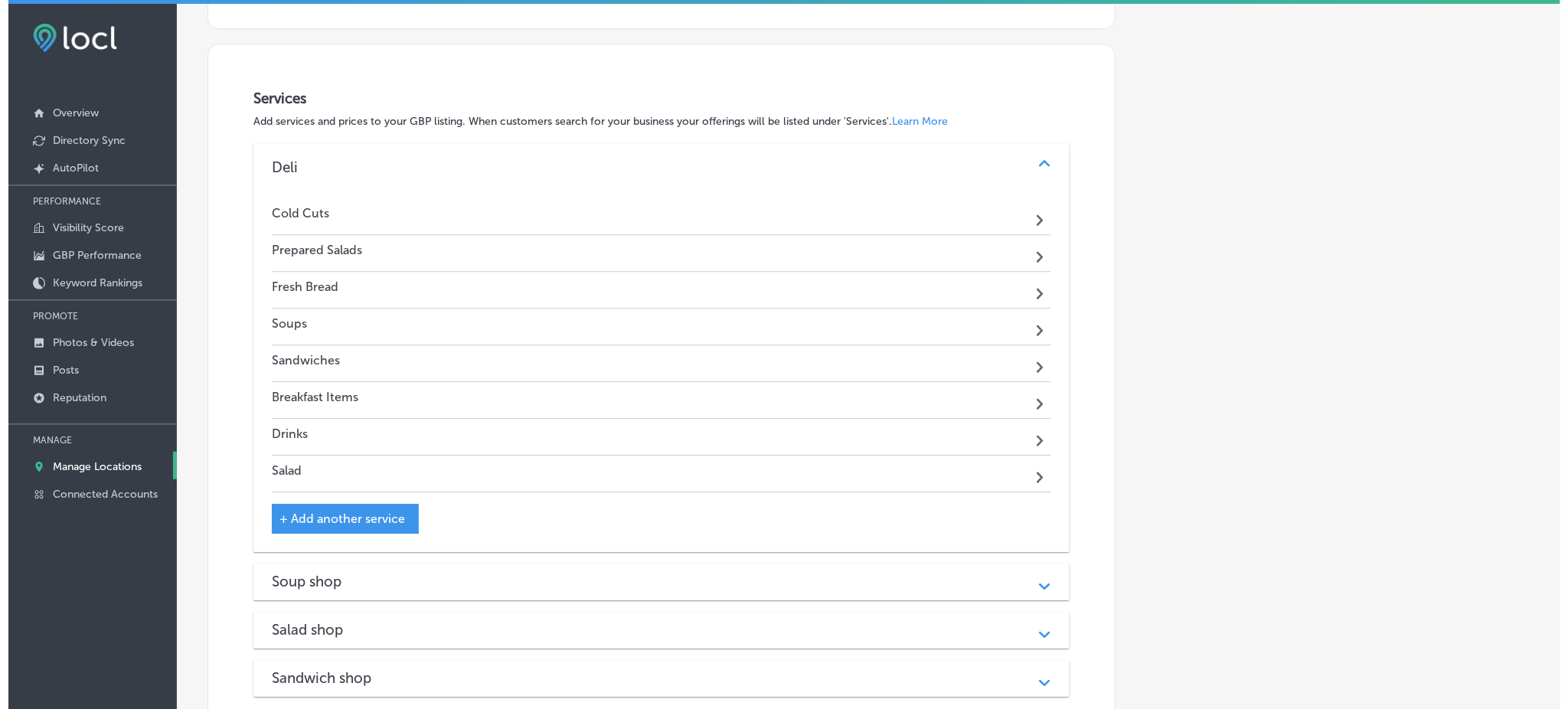
scroll to position [1497, 0]
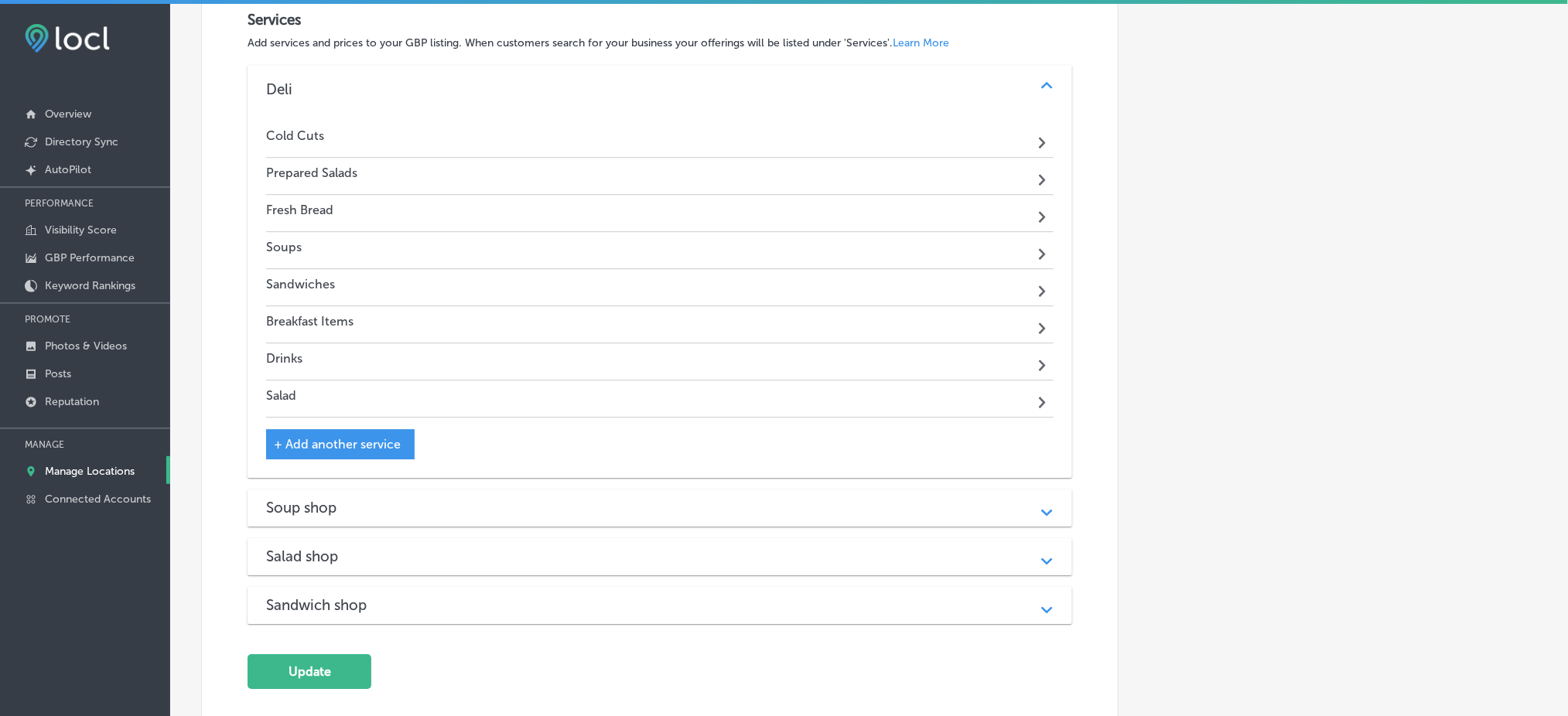
click at [497, 498] on div "Soup shop" at bounding box center [660, 507] width 787 height 18
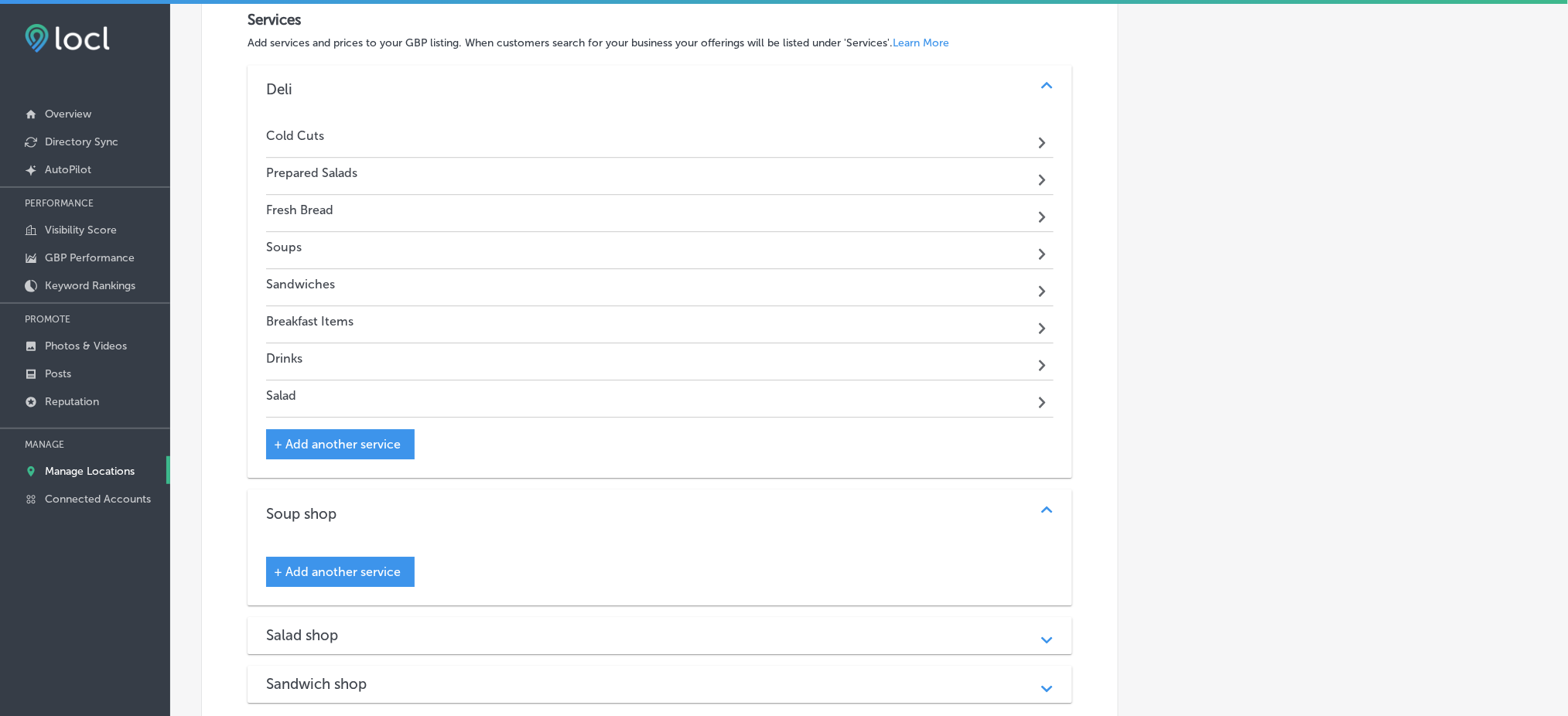
click at [317, 564] on span "+ Add another service" at bounding box center [338, 571] width 127 height 15
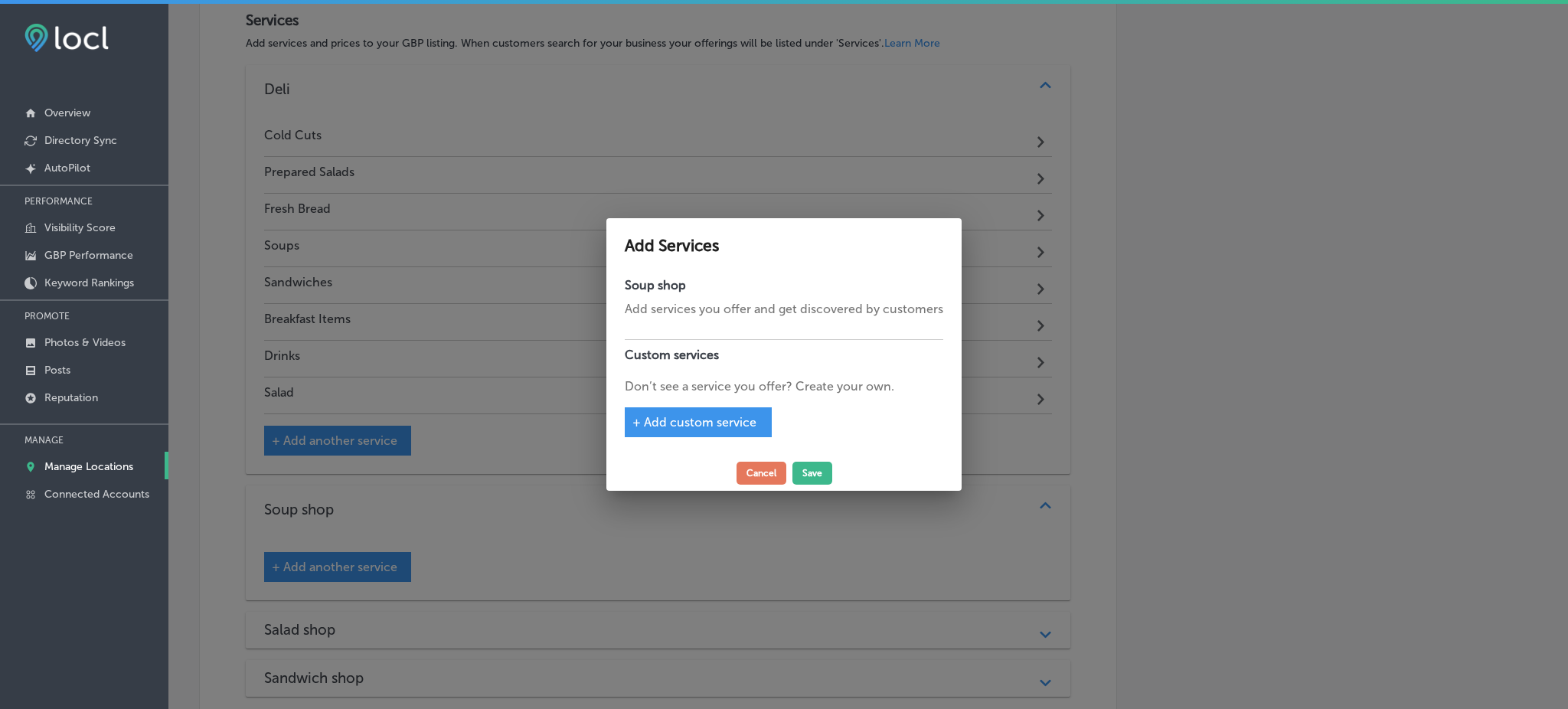
click at [670, 425] on span "+ Add custom service" at bounding box center [695, 422] width 124 height 14
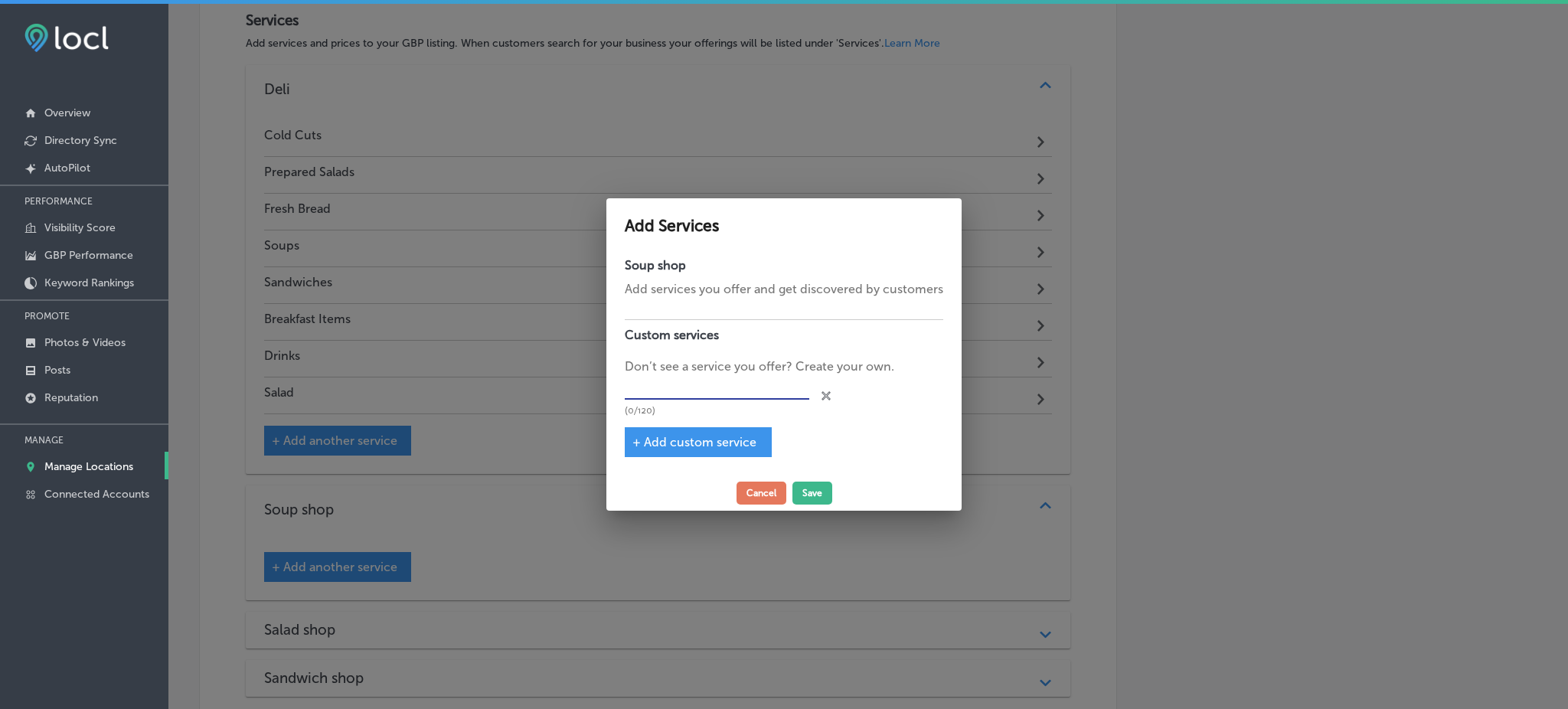
click at [662, 384] on input "text" at bounding box center [716, 387] width 184 height 23
paste input "Vegetable Soup,"
type input "Vegetable Soup"
click at [646, 437] on span "+ Add custom service" at bounding box center [695, 442] width 124 height 14
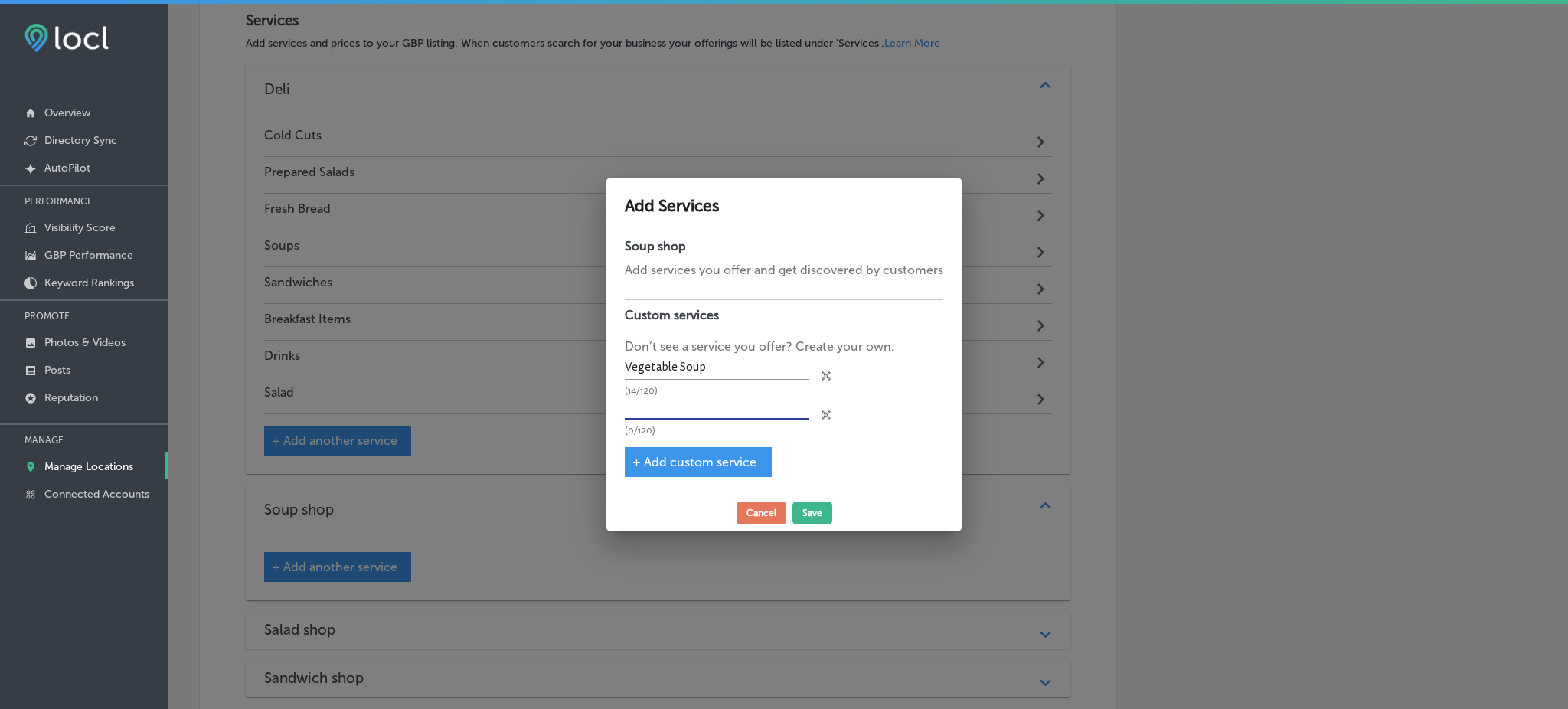
click at [657, 414] on input "text" at bounding box center [716, 407] width 184 height 23
paste input "Chili"
type input "Chili Soup"
click at [662, 464] on span "+ Add custom service" at bounding box center [695, 462] width 124 height 14
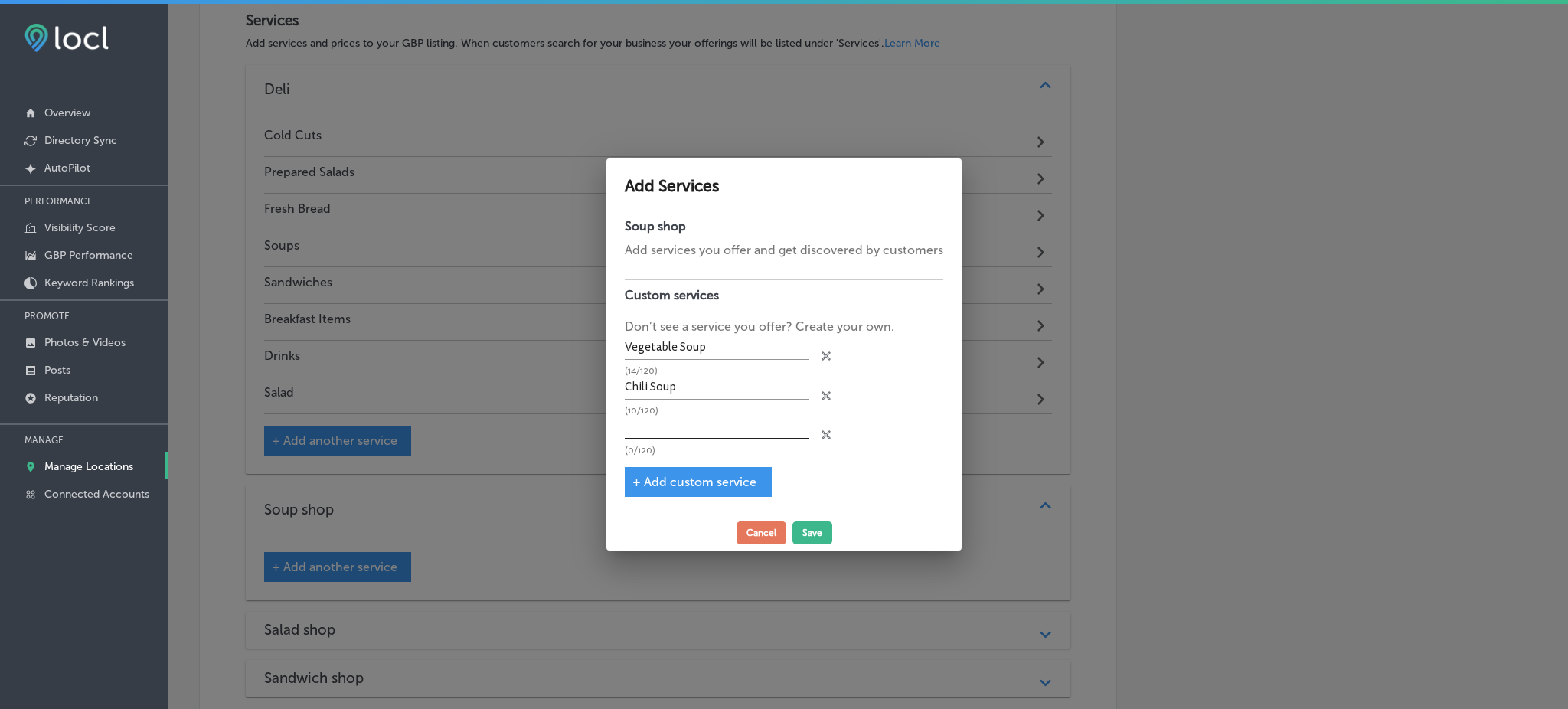
click at [658, 432] on input "text" at bounding box center [716, 427] width 184 height 23
paste input "Soup of the Day"
type input "Soup of the Day"
click at [815, 531] on button "Save" at bounding box center [811, 533] width 39 height 23
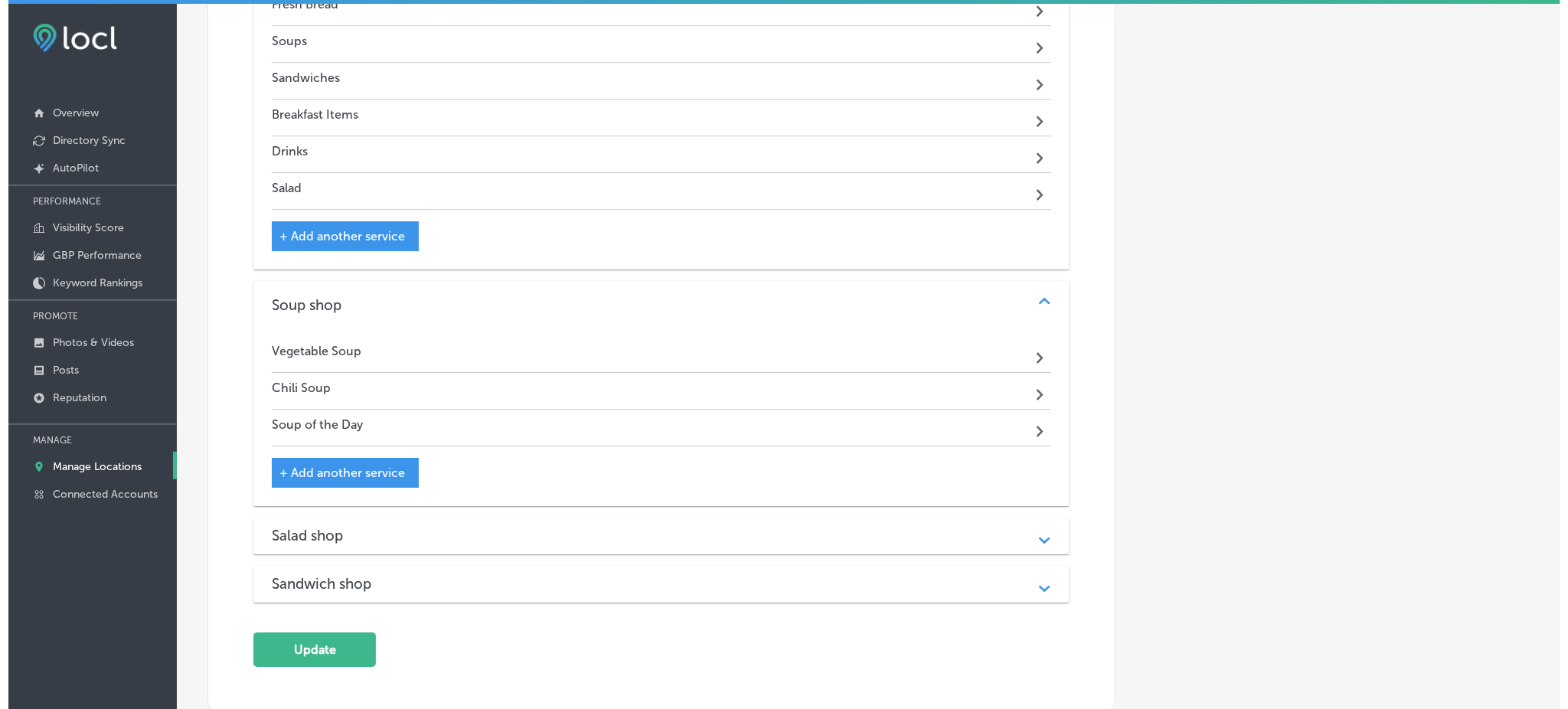
scroll to position [1855, 0]
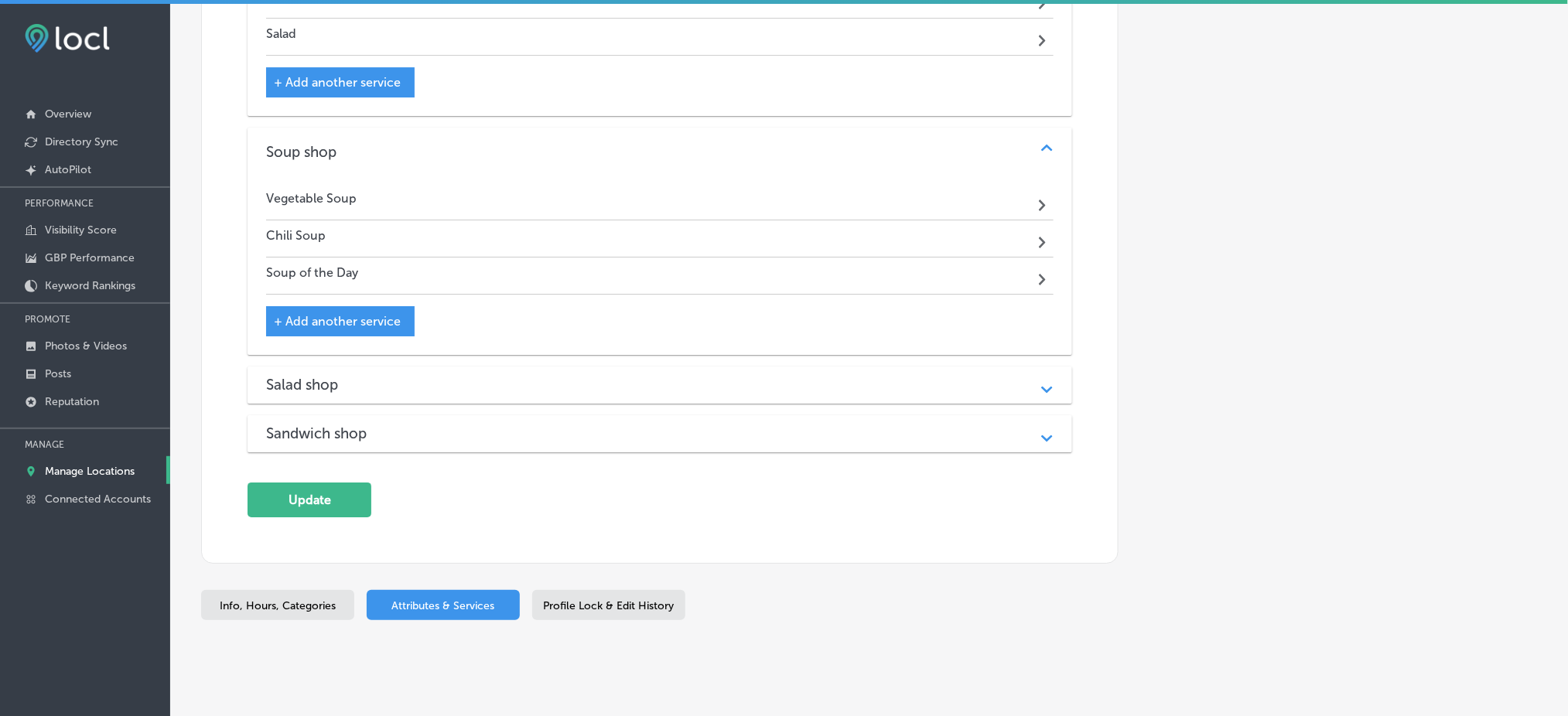
click at [303, 375] on h3 "Salad shop" at bounding box center [314, 384] width 97 height 18
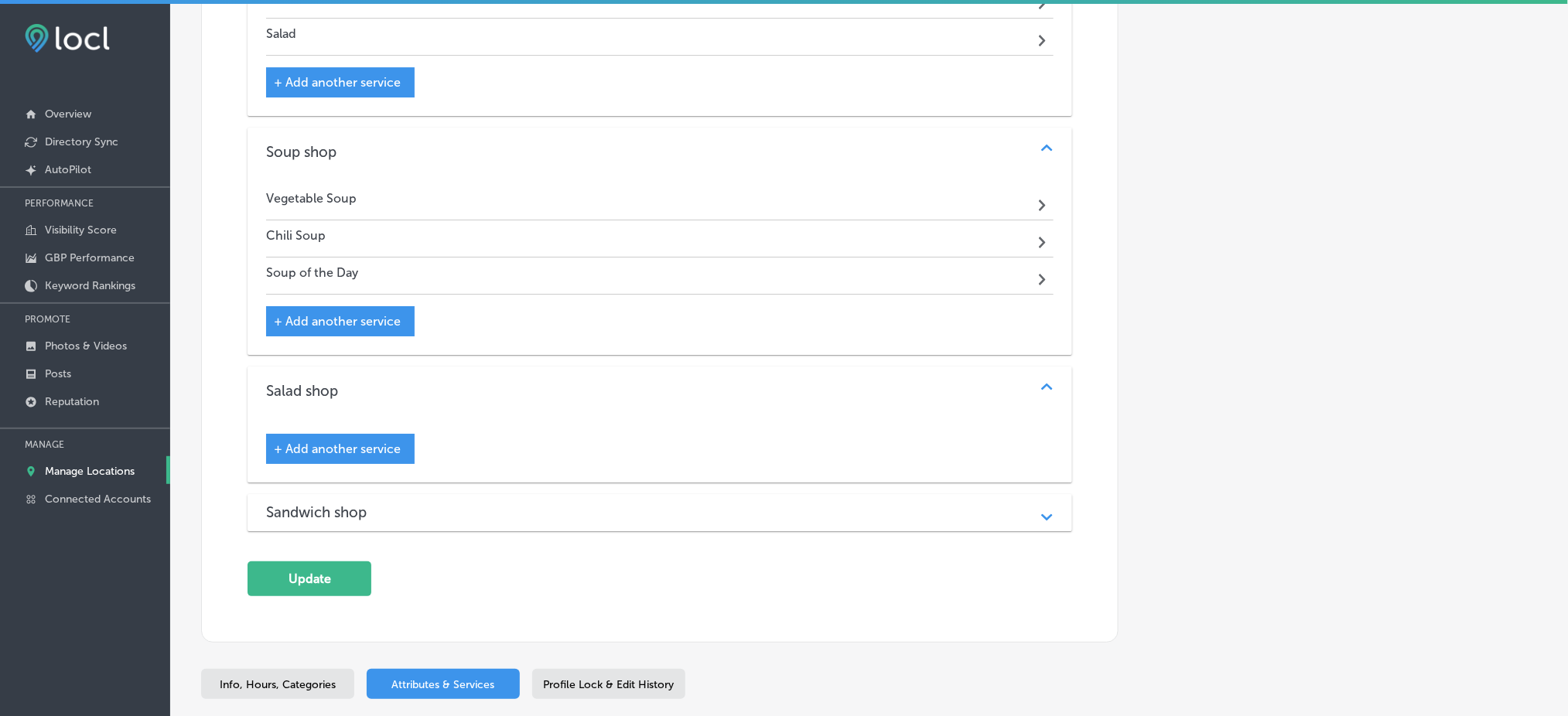
click at [311, 441] on span "+ Add another service" at bounding box center [338, 449] width 127 height 15
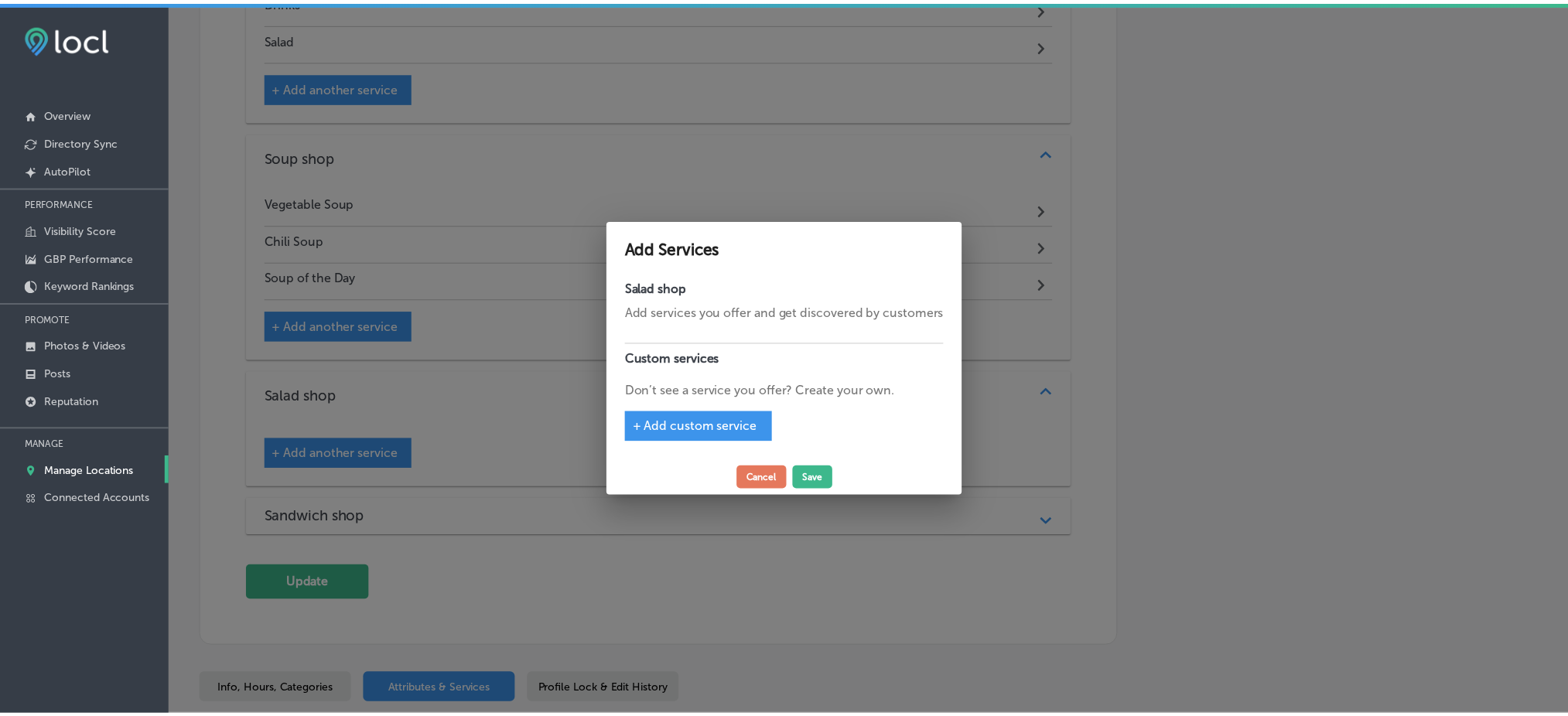
scroll to position [1878, 0]
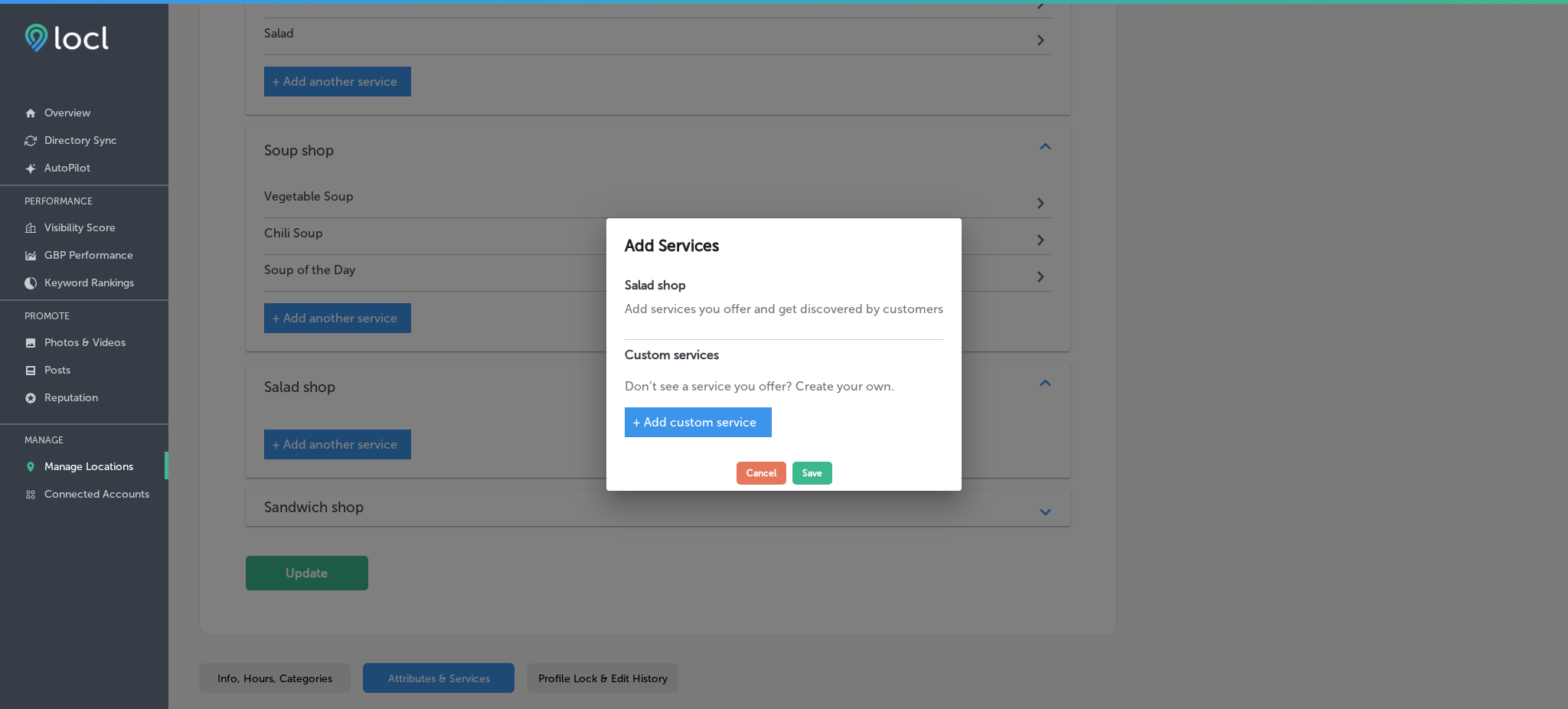
click at [662, 423] on span "+ Add custom service" at bounding box center [695, 422] width 124 height 14
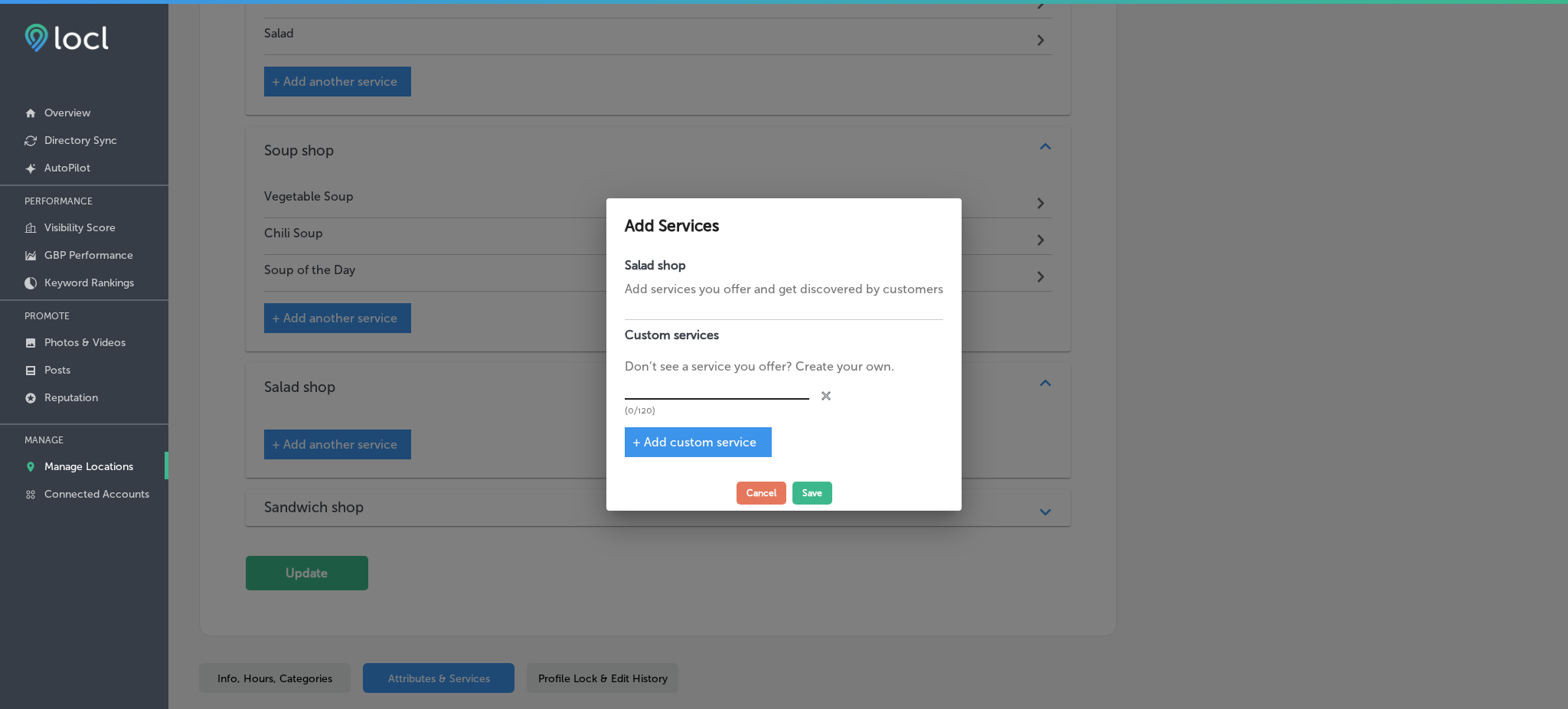
click at [658, 386] on input "text" at bounding box center [716, 387] width 184 height 23
paste input "Salad Plate"
type input "Salad Plate"
click at [662, 451] on div "+ Add custom service" at bounding box center [698, 442] width 147 height 30
click at [662, 449] on div "+ Add custom service" at bounding box center [698, 442] width 147 height 30
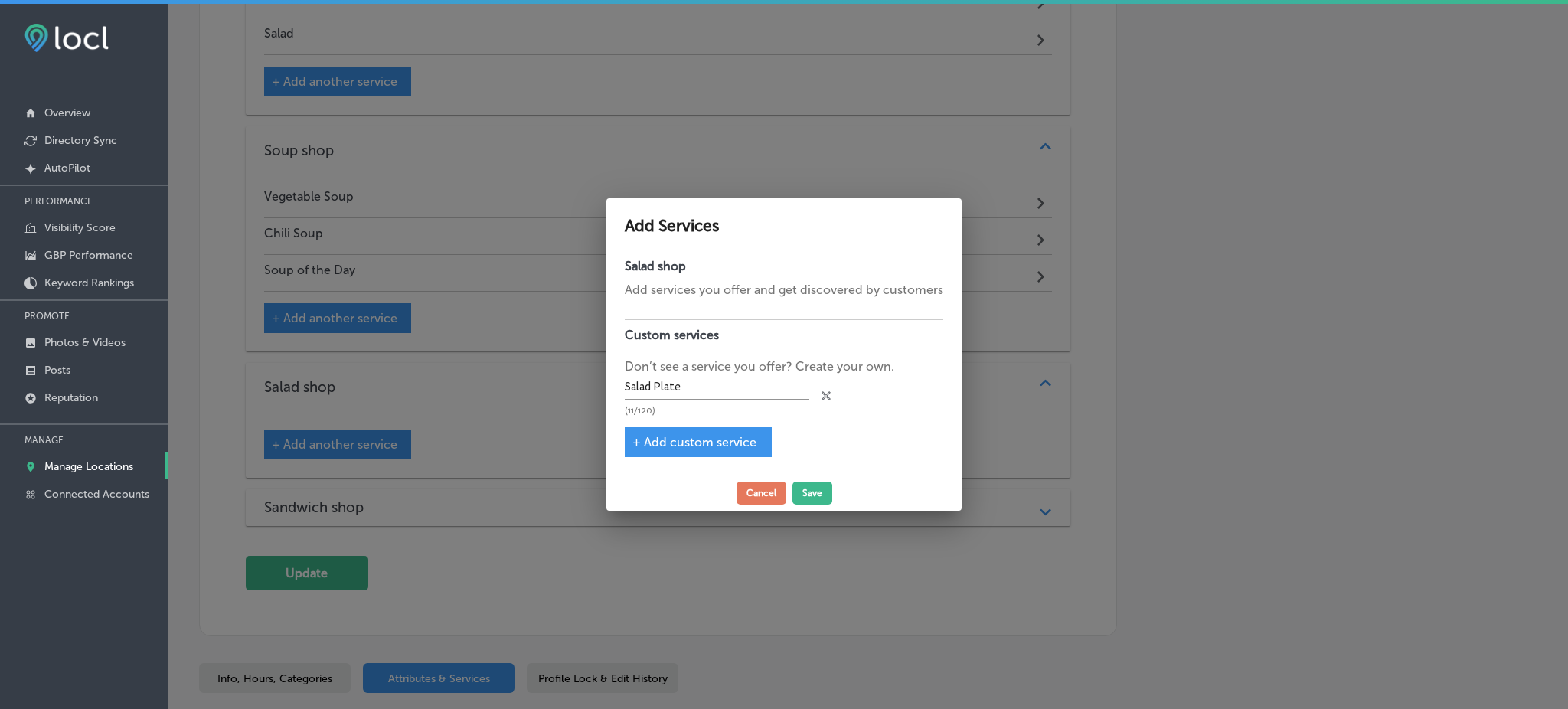
click at [665, 433] on div "+ Add custom service" at bounding box center [698, 442] width 147 height 30
click at [683, 435] on span "+ Add custom service" at bounding box center [695, 442] width 124 height 14
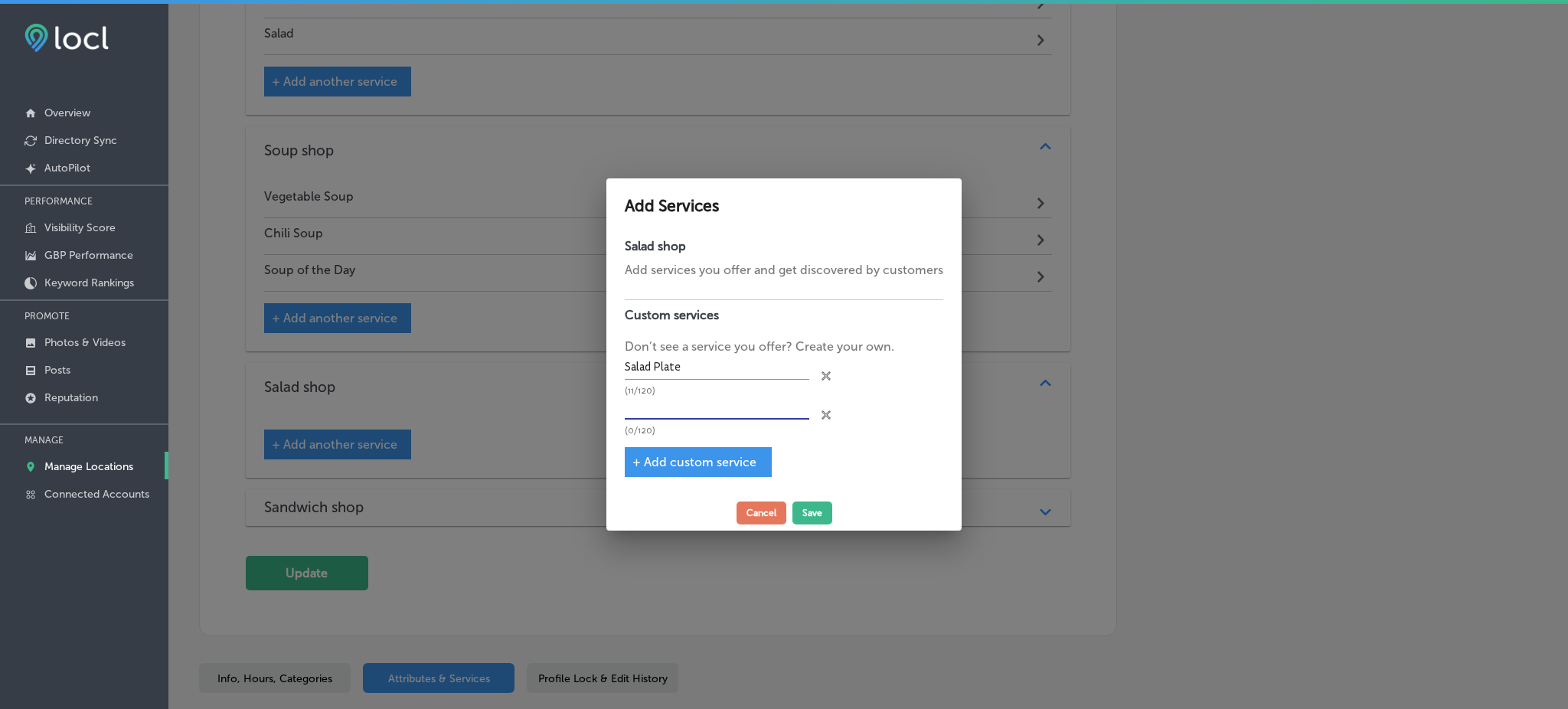
click at [709, 406] on input "text" at bounding box center [716, 407] width 184 height 23
paste input "Spinach Salad"
type input "Spinach Salad"
click at [664, 461] on span "+ Add custom service" at bounding box center [695, 462] width 124 height 14
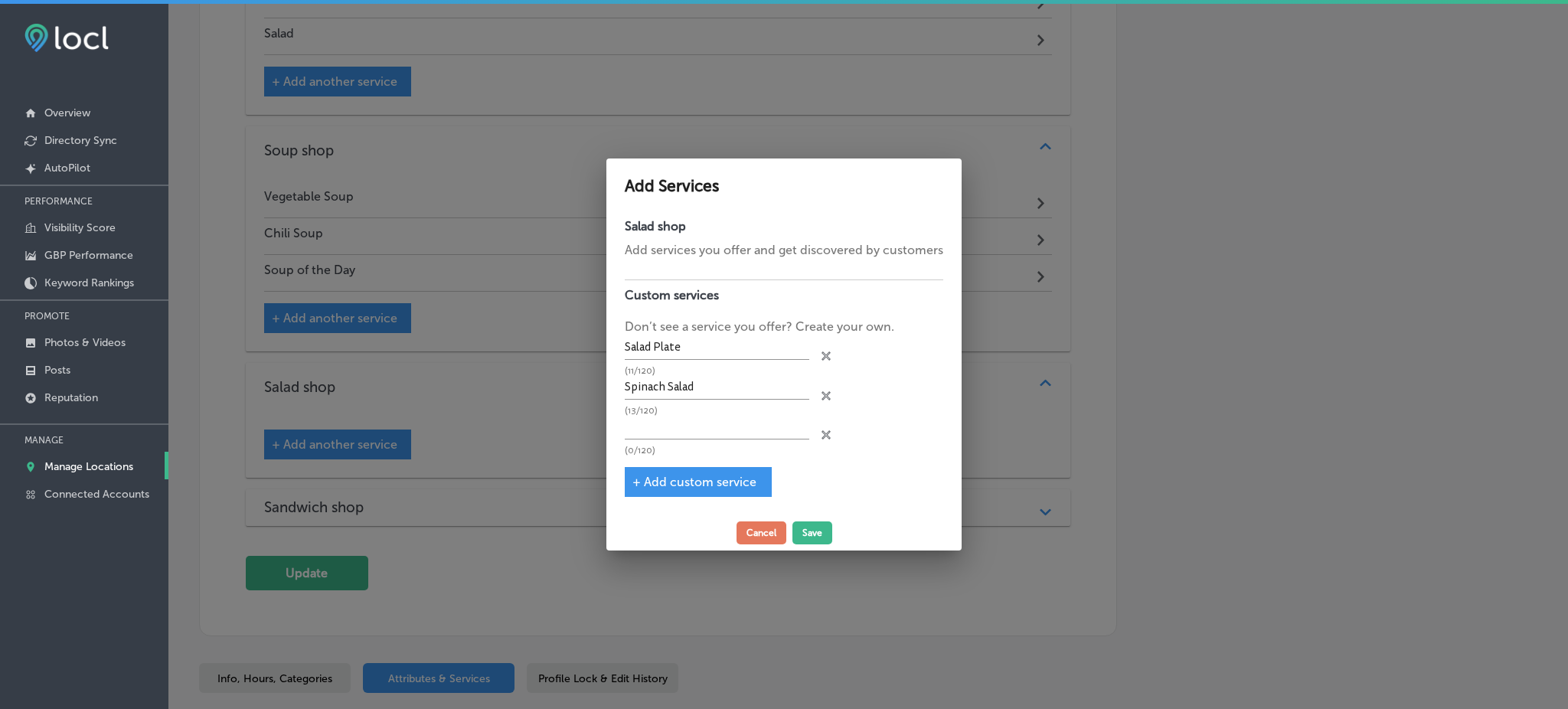
click at [668, 439] on div "(0/120)" at bounding box center [716, 435] width 184 height 39
click at [670, 431] on input "text" at bounding box center [716, 427] width 184 height 23
paste input "Chef Salad"
type input "Chef Salad"
click at [666, 476] on span "+ Add custom service" at bounding box center [695, 482] width 124 height 14
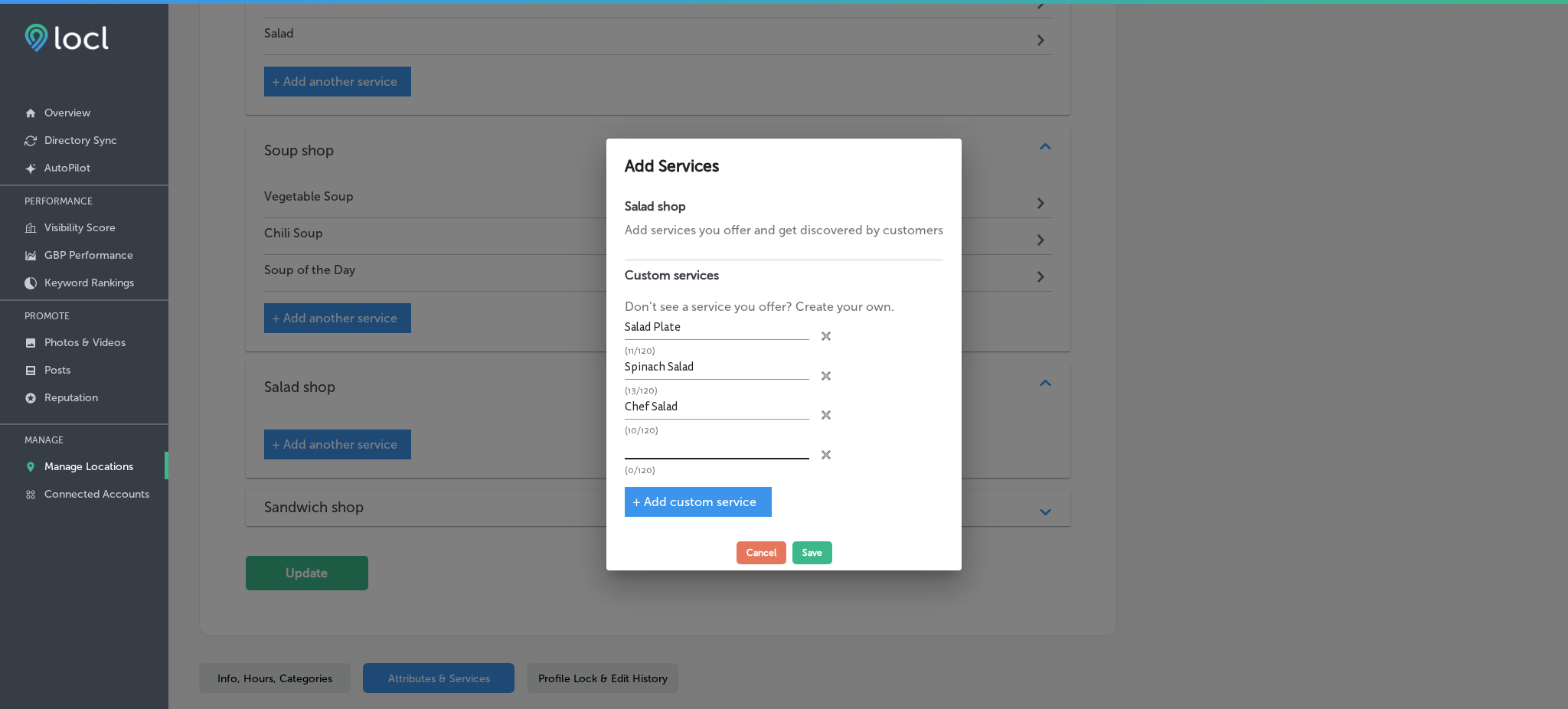
click at [668, 447] on input "text" at bounding box center [716, 447] width 184 height 23
paste input "Signature Salads"
type input "Signature Salads"
click at [674, 499] on span "+ Add custom service" at bounding box center [695, 501] width 124 height 14
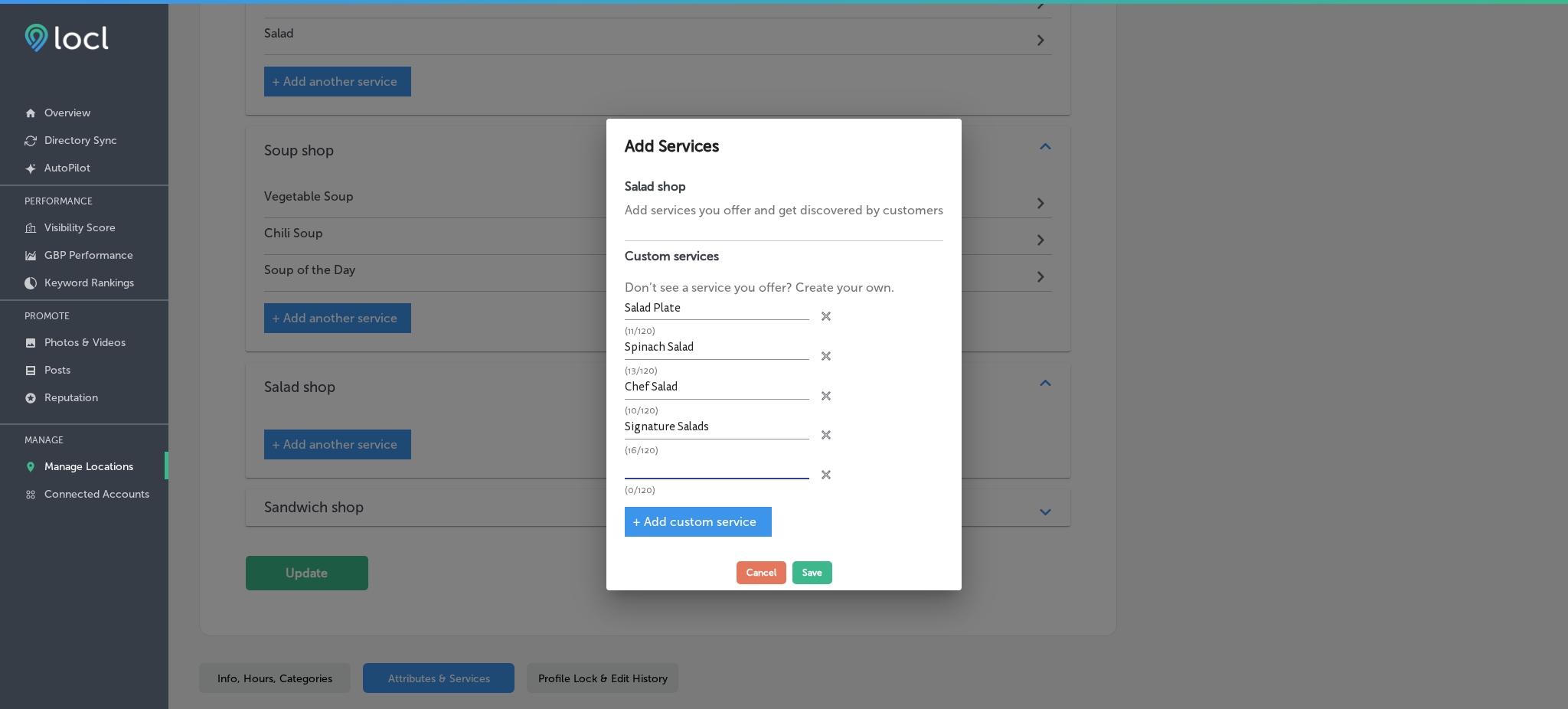
click at [679, 464] on input "text" at bounding box center [716, 467] width 184 height 23
paste input "Greek Salad"
type input "Greek Salad"
click at [662, 514] on span "+ Add custom service" at bounding box center [695, 521] width 124 height 14
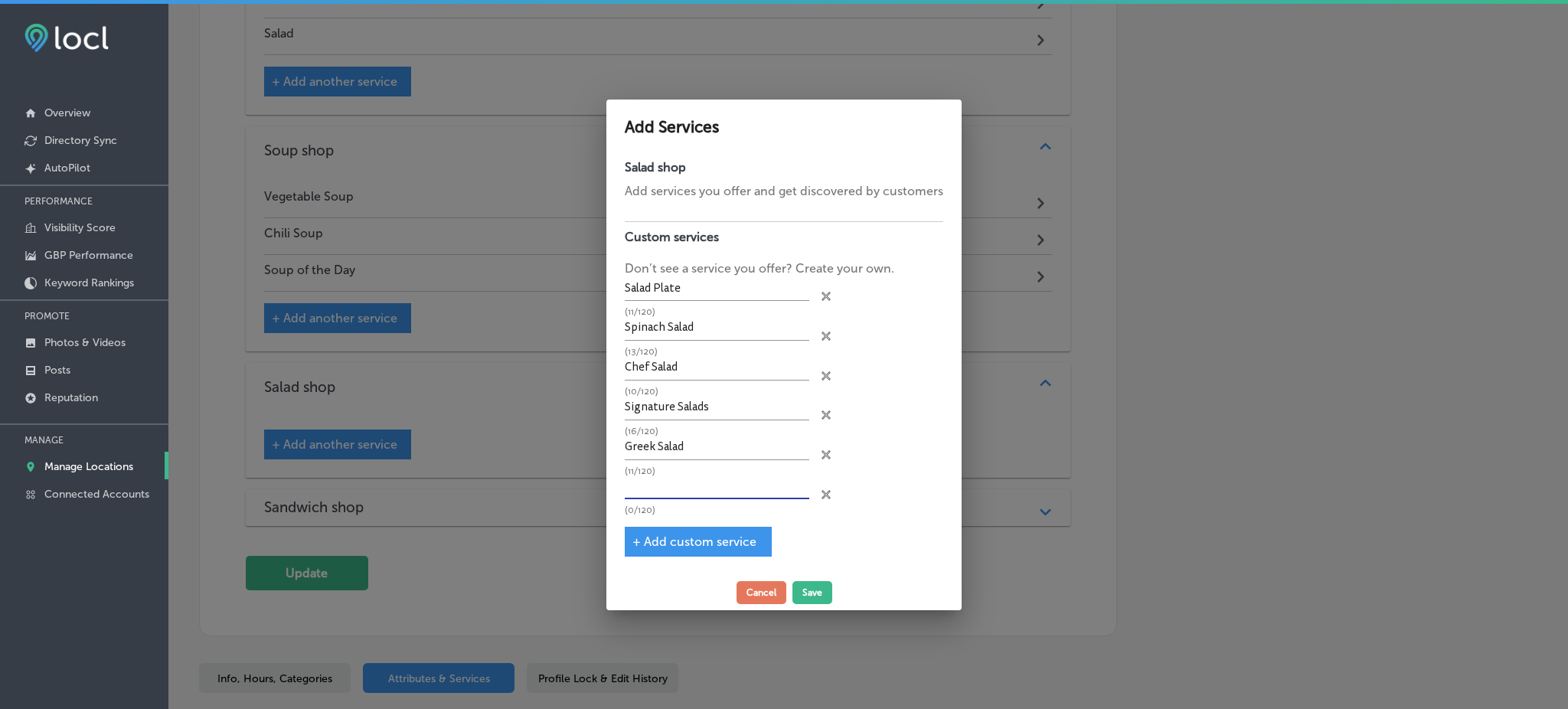
click at [680, 490] on input "text" at bounding box center [716, 487] width 184 height 23
paste input "Toss Salad"
type input "Toss Salad"
click at [687, 543] on span "+ Add custom service" at bounding box center [695, 542] width 124 height 14
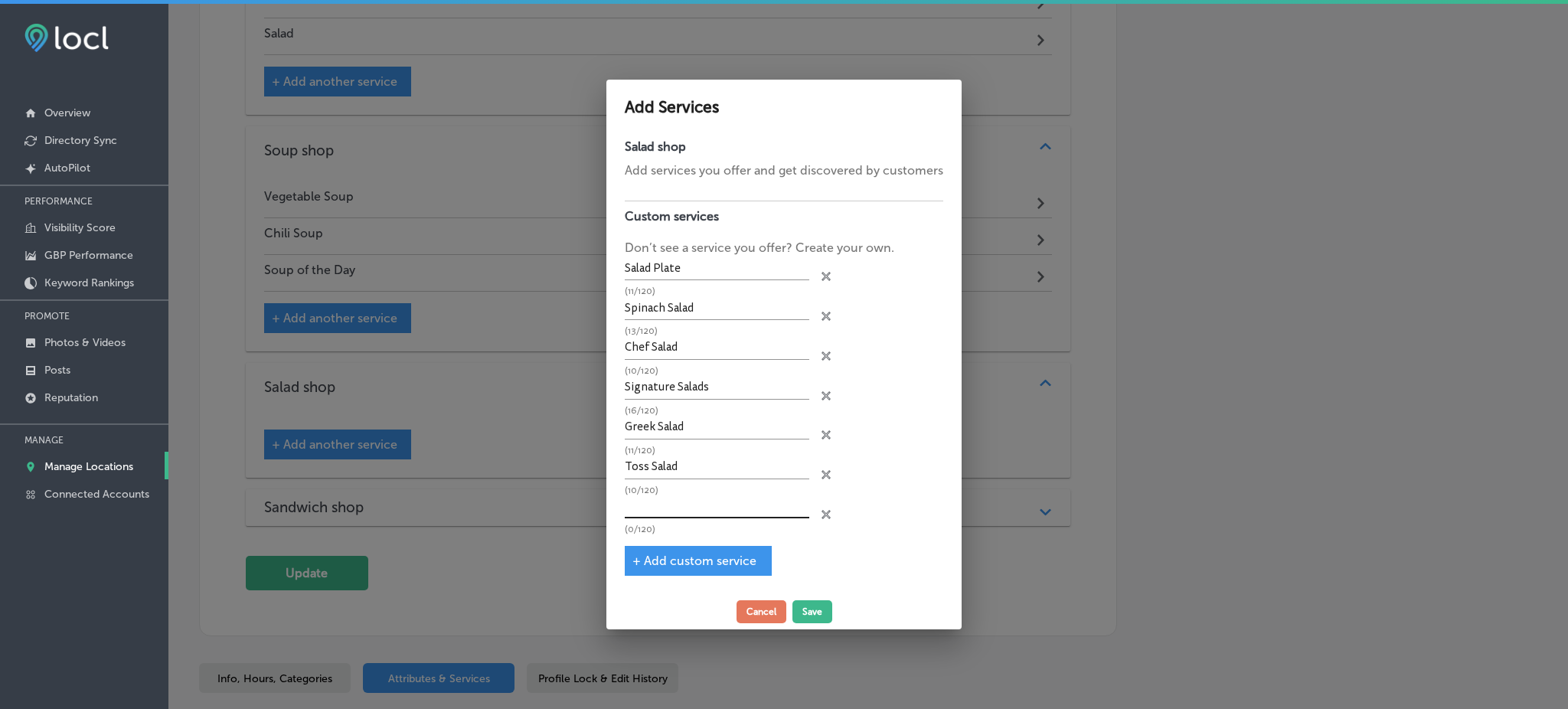
click at [686, 501] on input "text" at bounding box center [716, 506] width 184 height 23
paste input "Build Your Way"
type input "Build Your Way"
click at [681, 562] on span "+ Add custom service" at bounding box center [695, 561] width 124 height 14
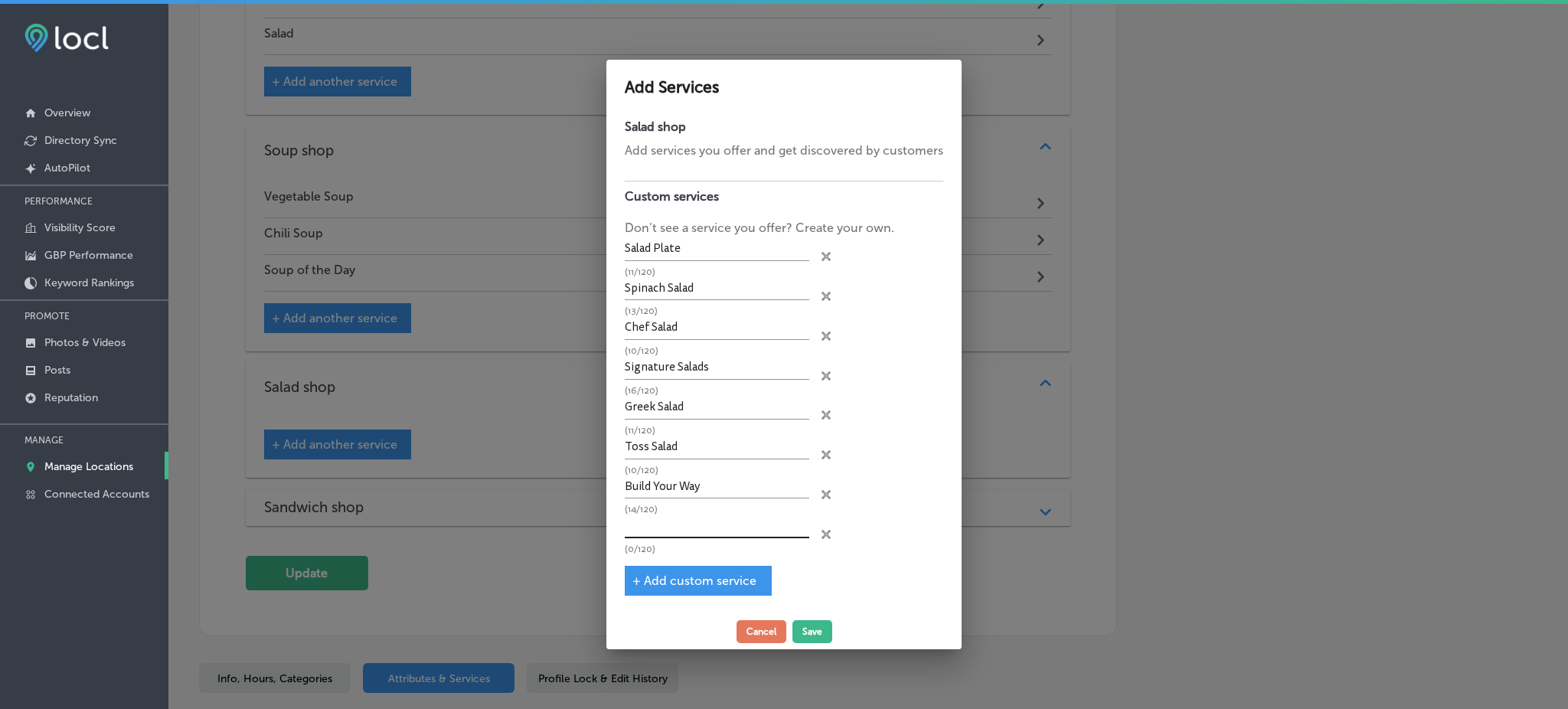
click at [677, 528] on input "text" at bounding box center [716, 526] width 184 height 23
click at [827, 261] on icon at bounding box center [825, 256] width 9 height 9
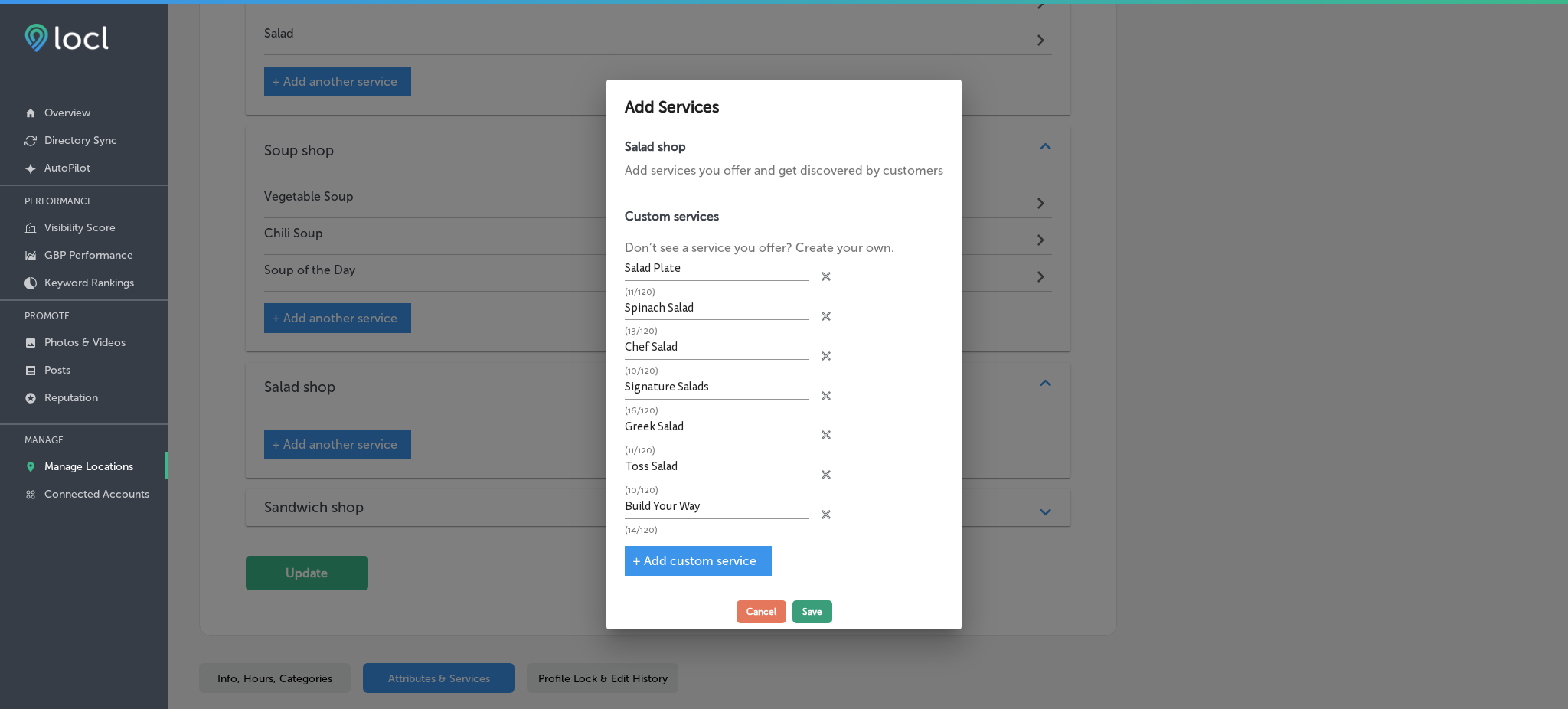
click at [812, 608] on button "Save" at bounding box center [811, 612] width 39 height 23
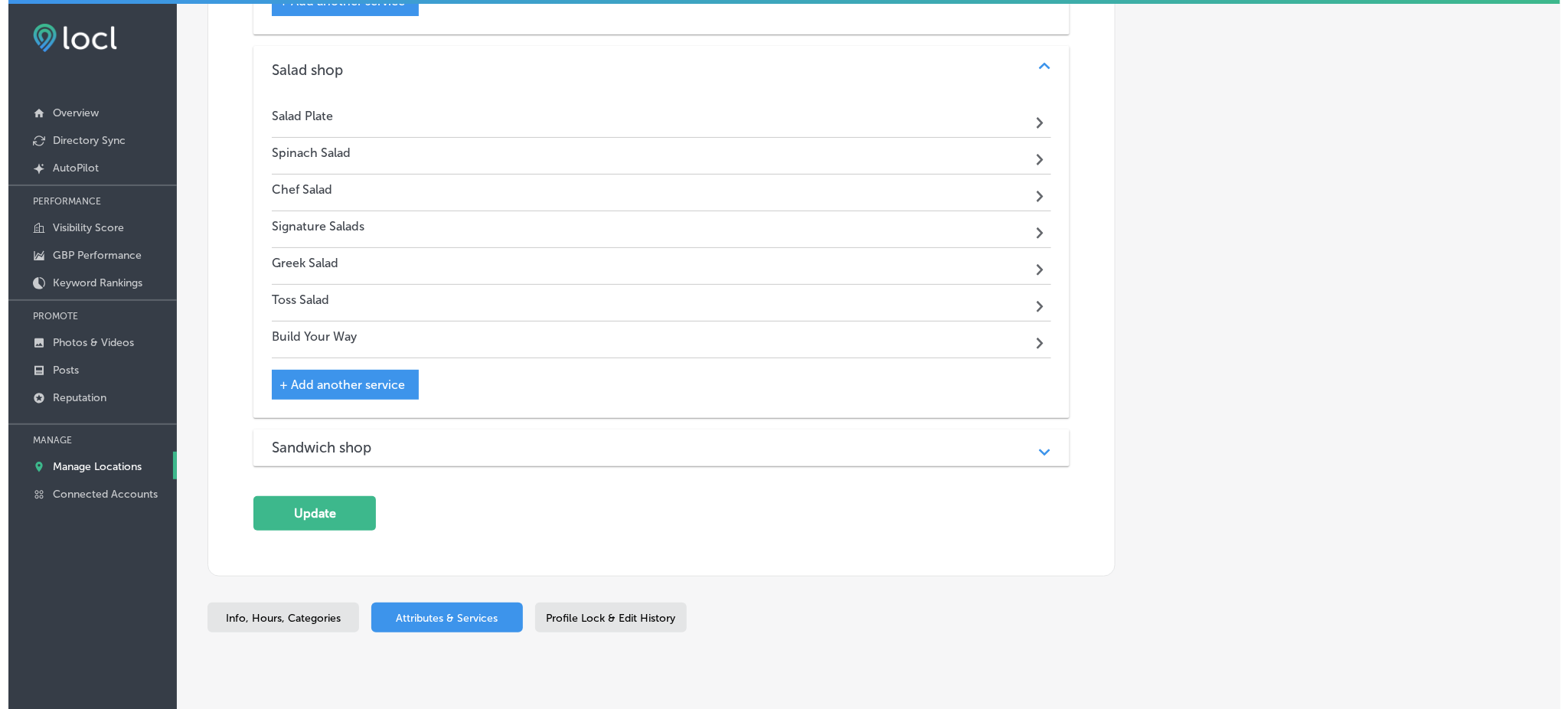
scroll to position [2193, 0]
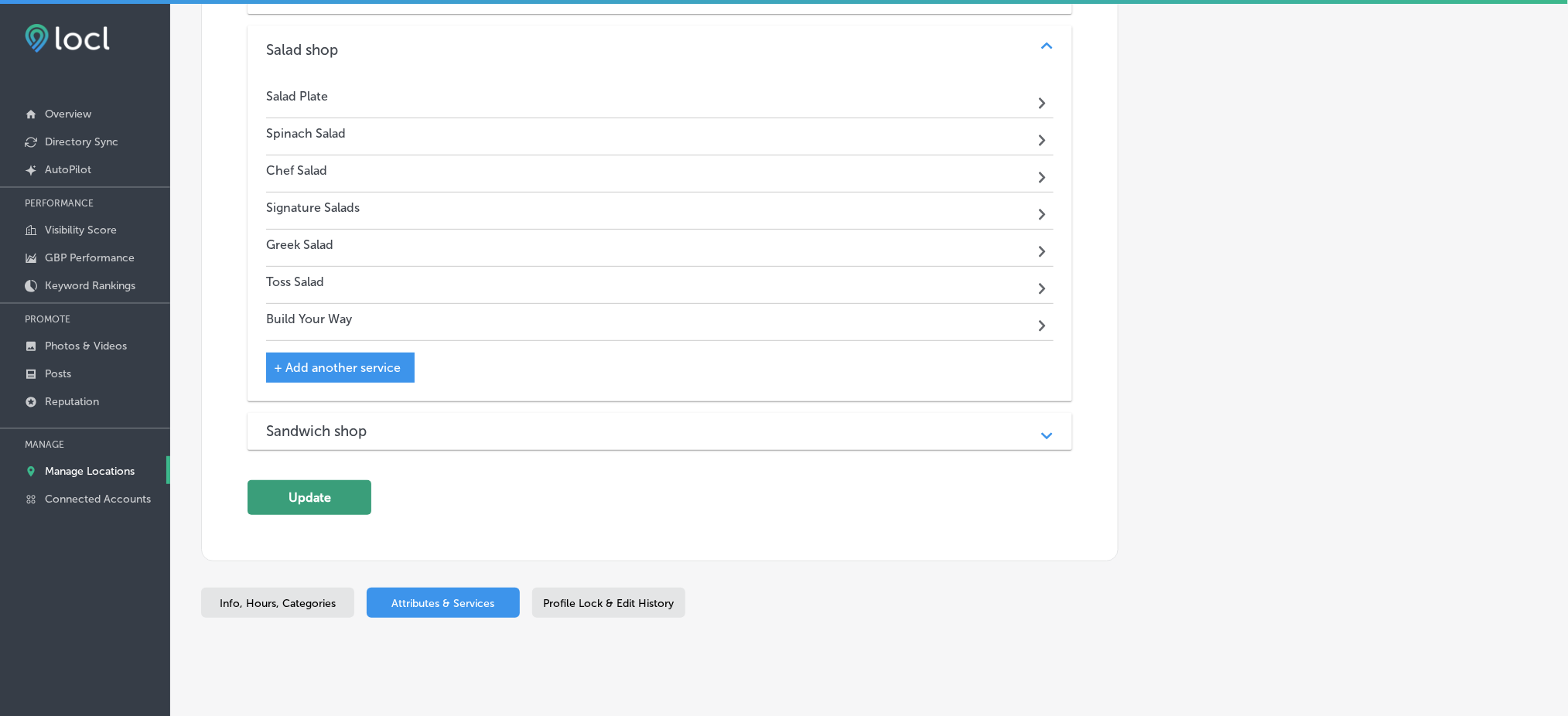
click at [330, 480] on button "Update" at bounding box center [309, 497] width 124 height 35
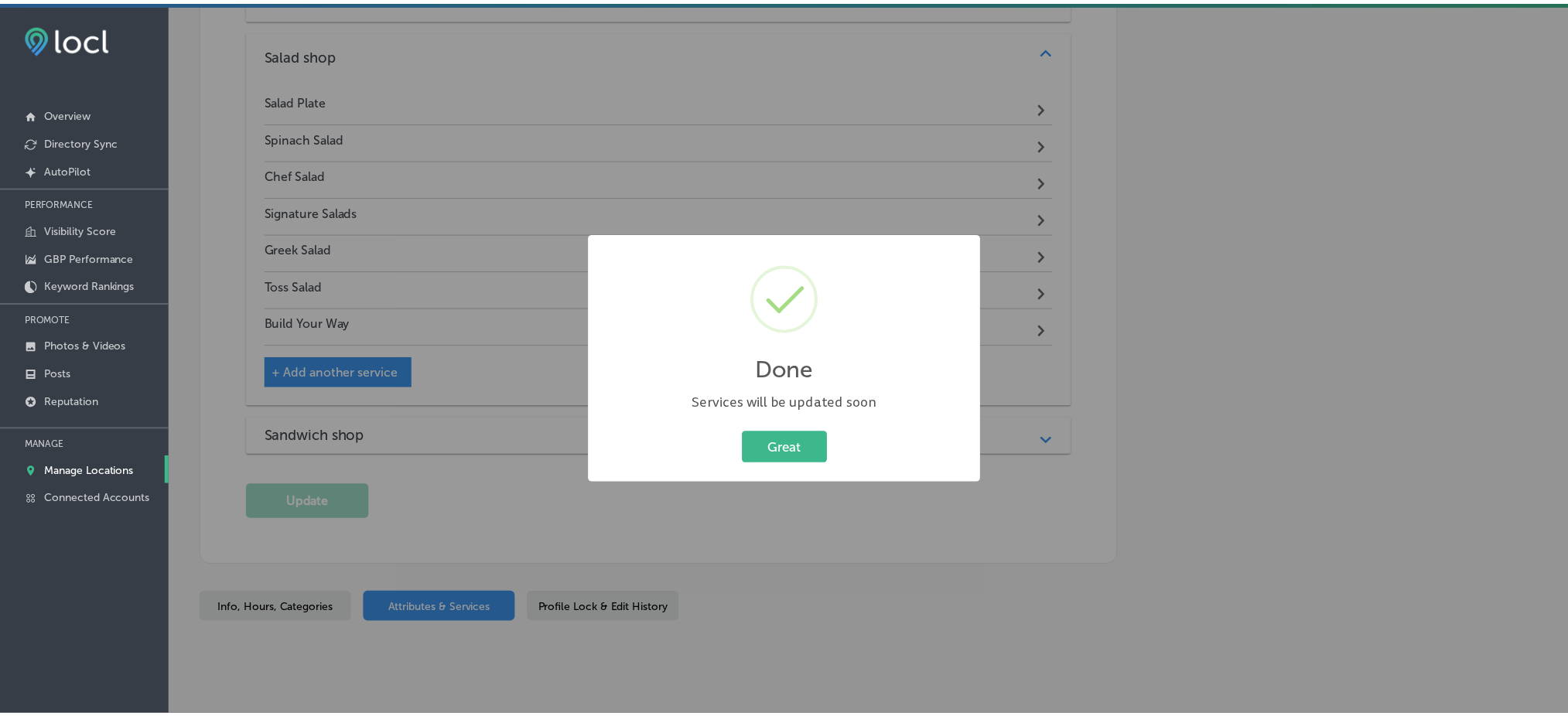
scroll to position [2219, 0]
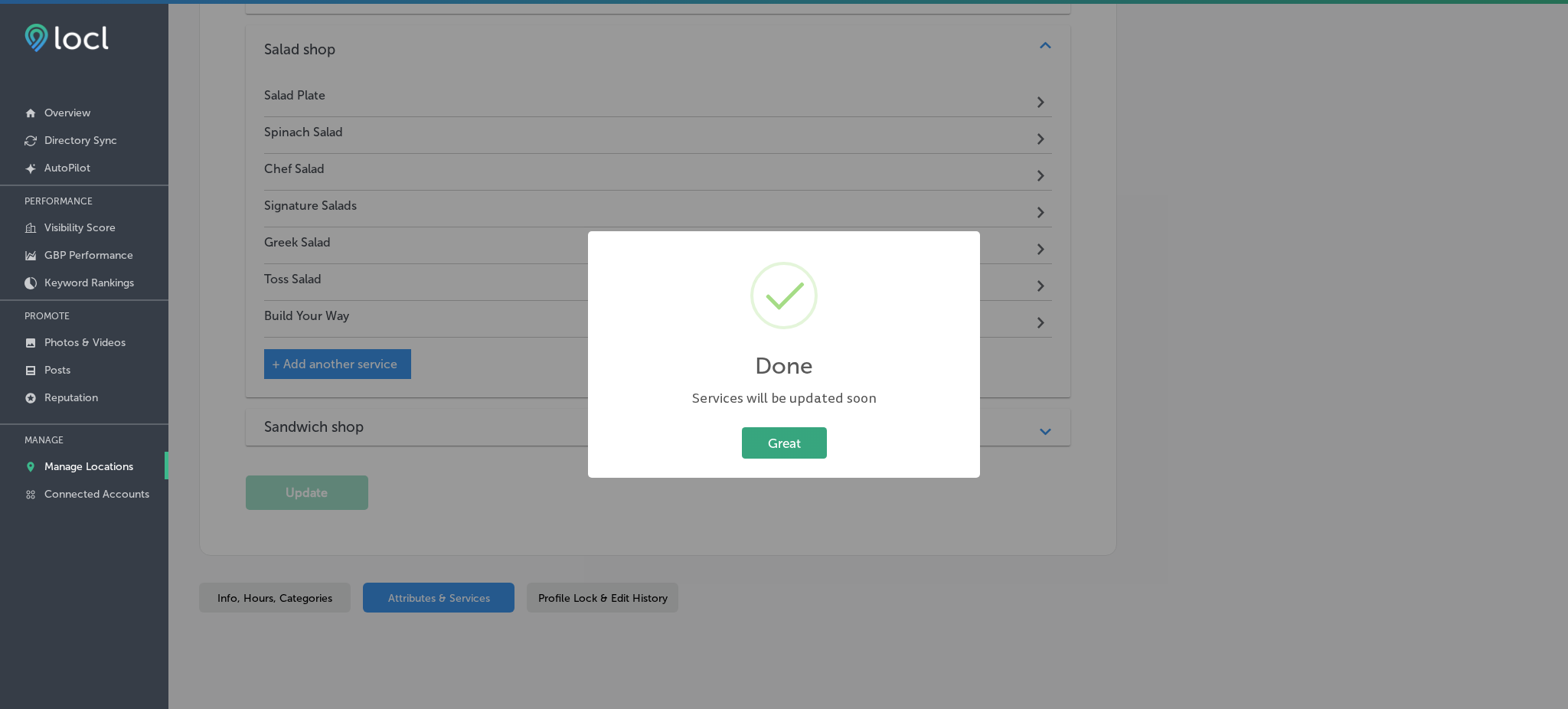
click at [757, 447] on button "Great" at bounding box center [785, 443] width 85 height 31
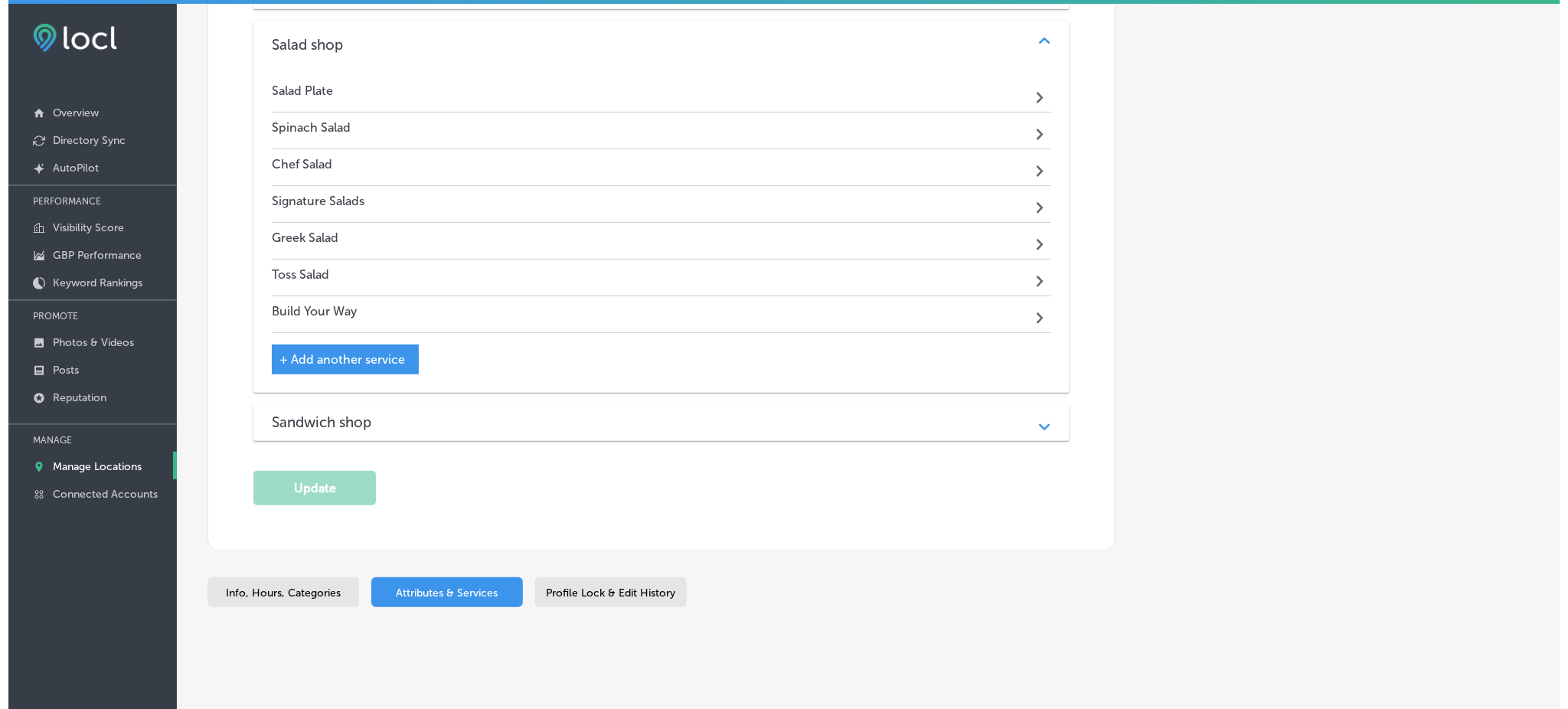
scroll to position [2193, 0]
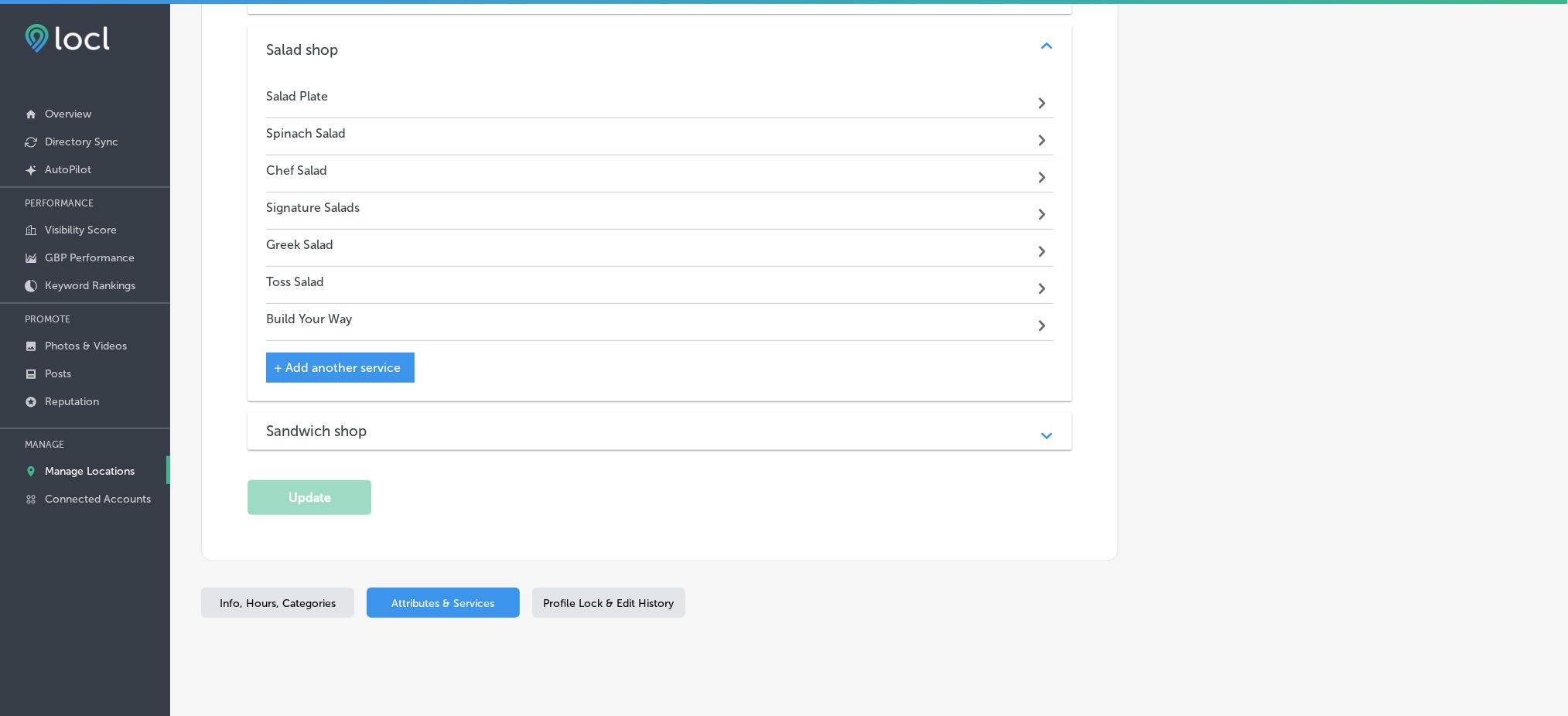
click at [337, 422] on h3 "Sandwich shop" at bounding box center [329, 431] width 125 height 18
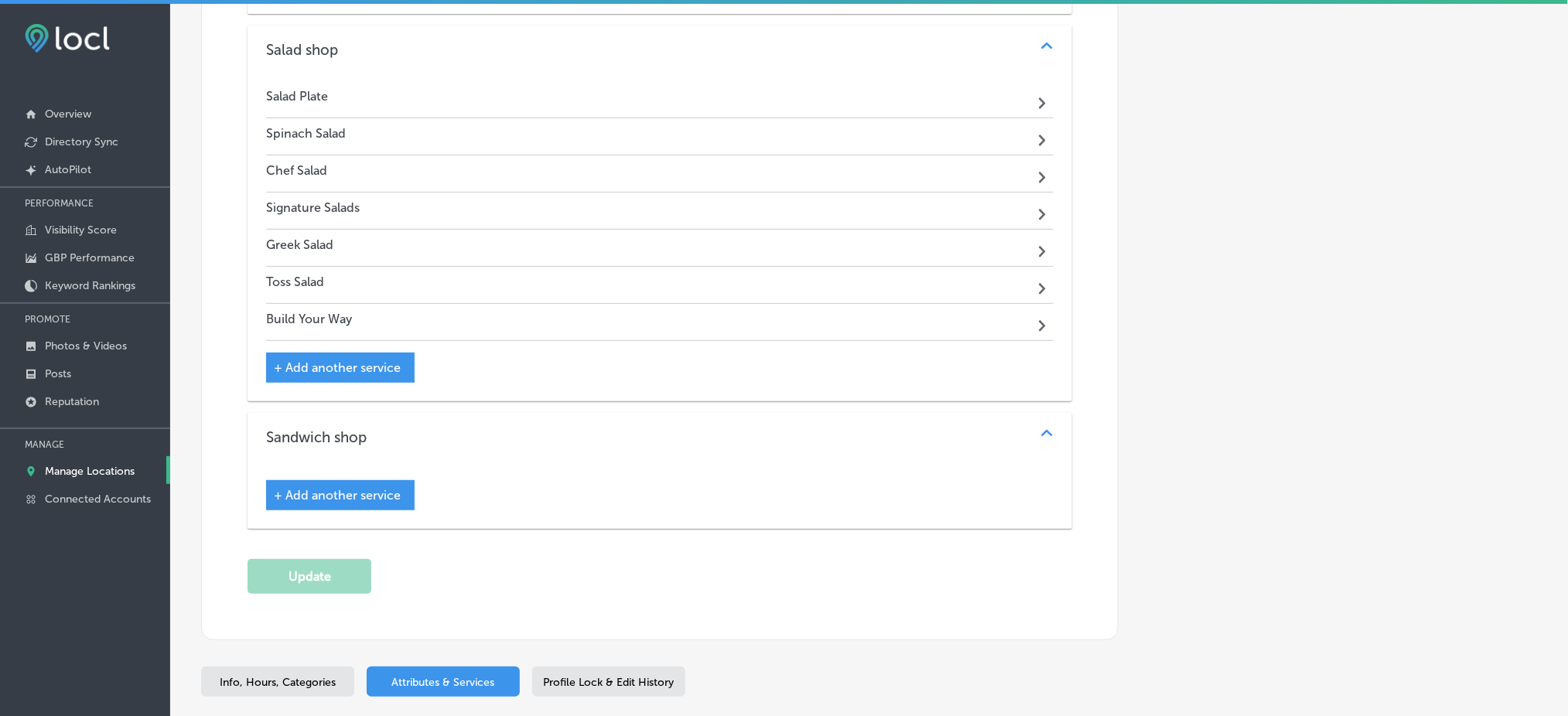
click at [342, 488] on span "+ Add another service" at bounding box center [338, 495] width 127 height 15
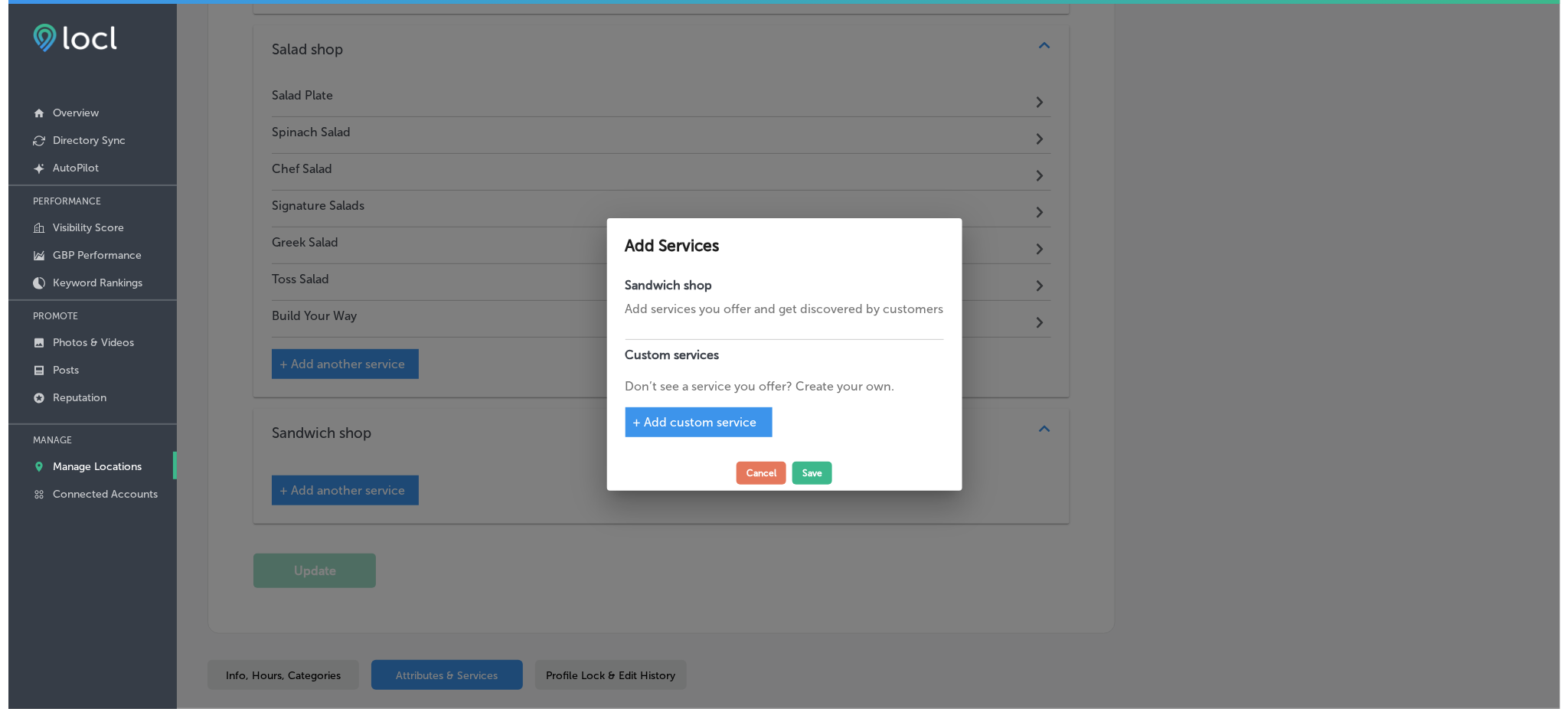
scroll to position [2197, 0]
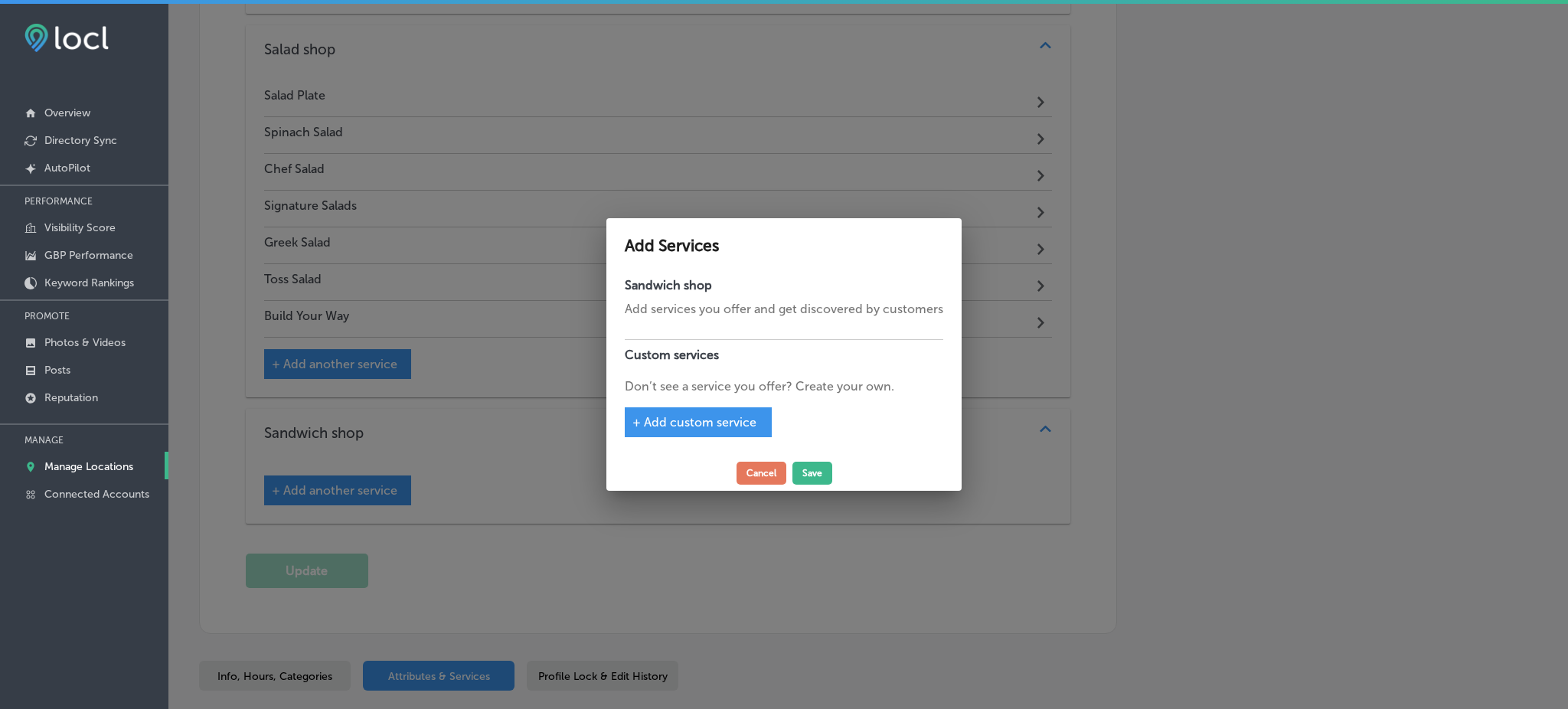
click at [676, 414] on span "+ Add custom service" at bounding box center [695, 422] width 124 height 14
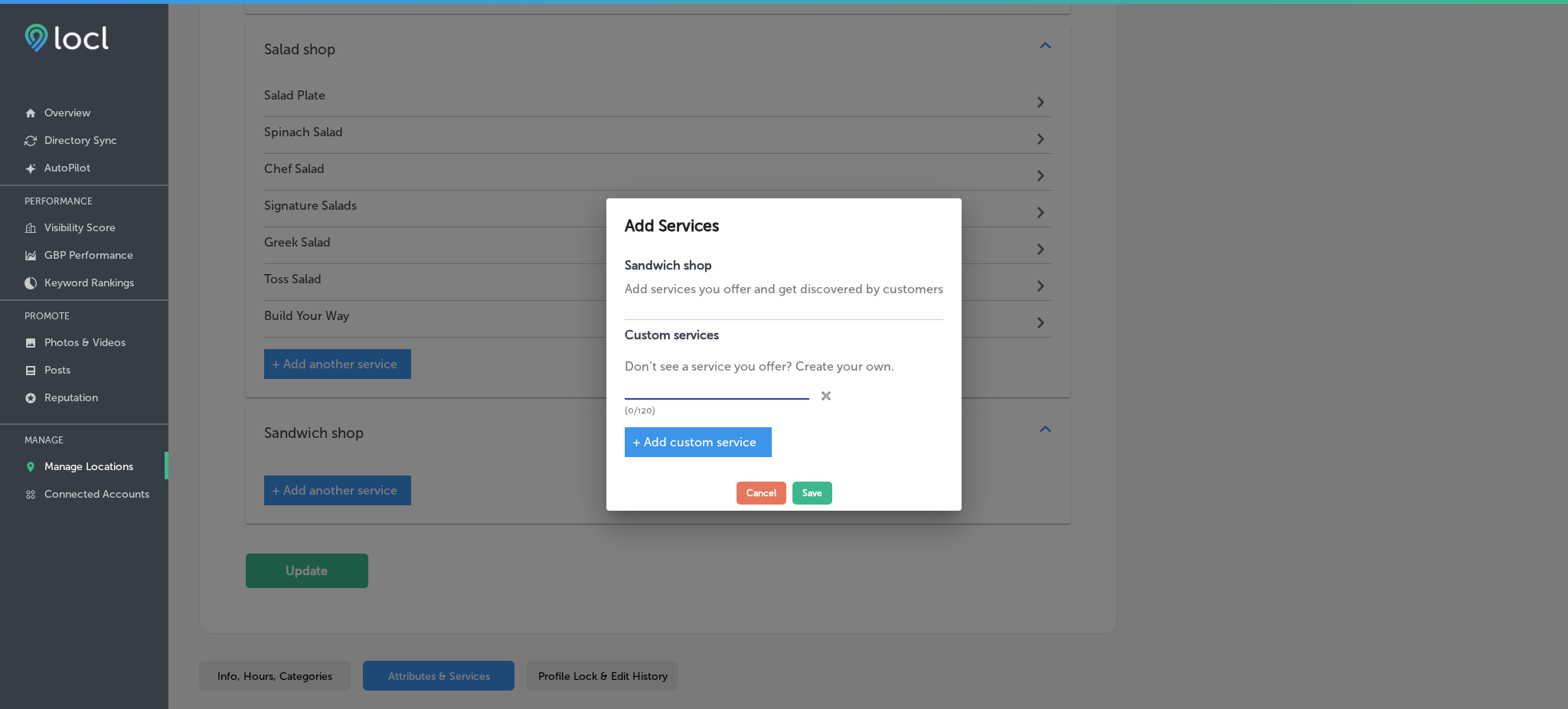
click at [675, 390] on input "text" at bounding box center [716, 387] width 184 height 23
paste input "Hot Dog"
type input "Hot Dog"
click at [679, 447] on span "+ Add custom service" at bounding box center [695, 442] width 124 height 14
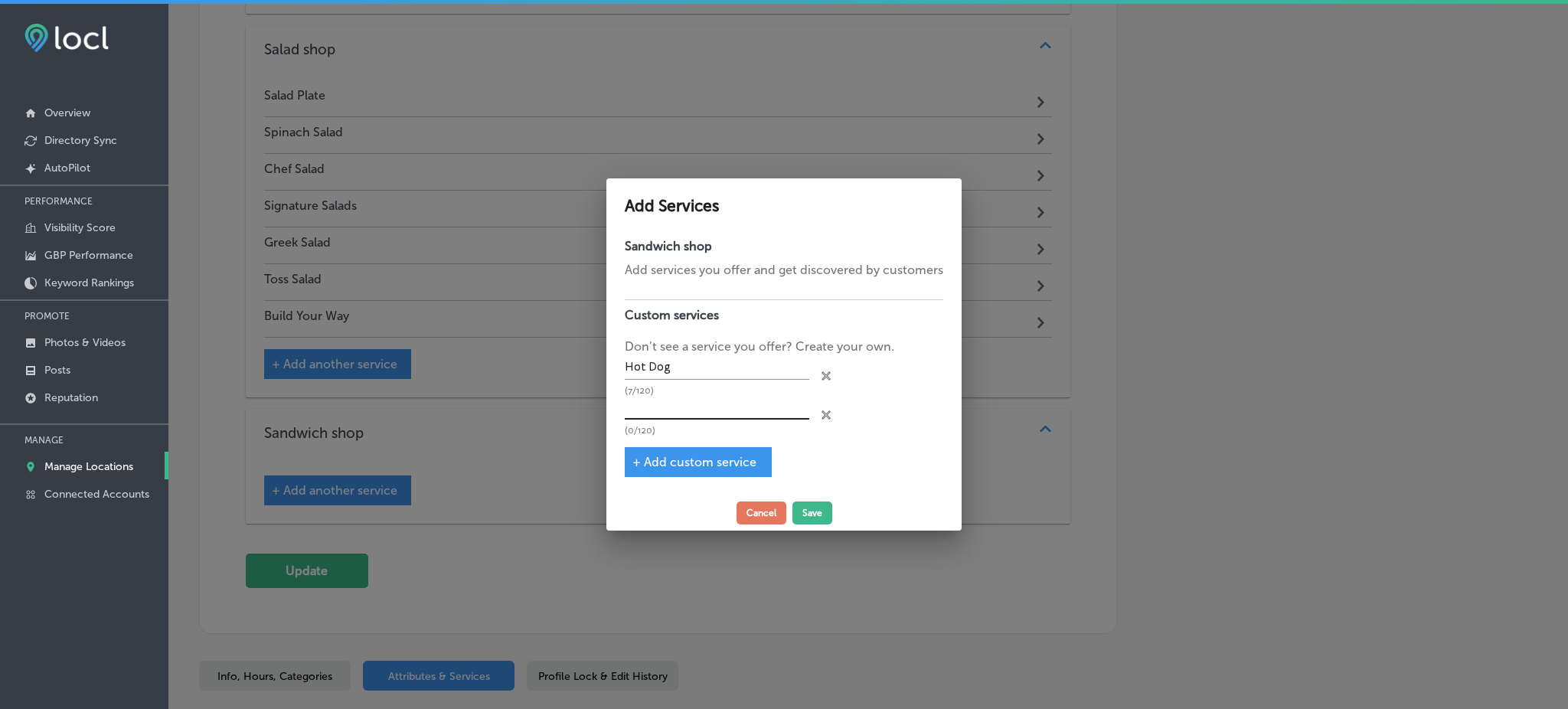
click at [675, 403] on input "text" at bounding box center [716, 407] width 184 height 23
paste input "Chicken Tenders"
type input "Chicken Tenders"
click at [662, 464] on span "+ Add custom service" at bounding box center [695, 462] width 124 height 14
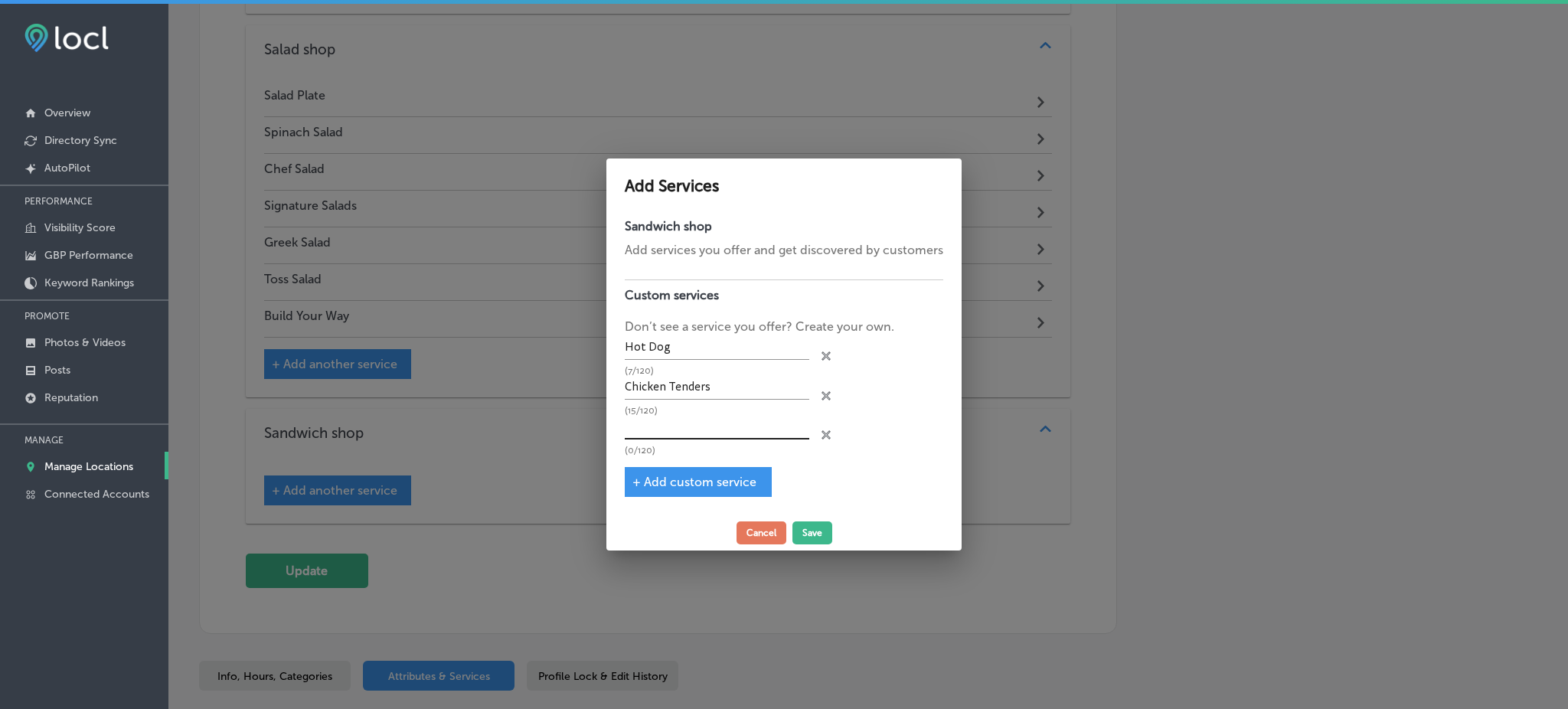
click at [663, 428] on input "text" at bounding box center [716, 427] width 184 height 23
paste input "Hamburger"
type input "Hamburger"
click at [649, 491] on div "+ Add custom service" at bounding box center [698, 481] width 147 height 30
click at [658, 476] on span "+ Add custom service" at bounding box center [695, 482] width 124 height 14
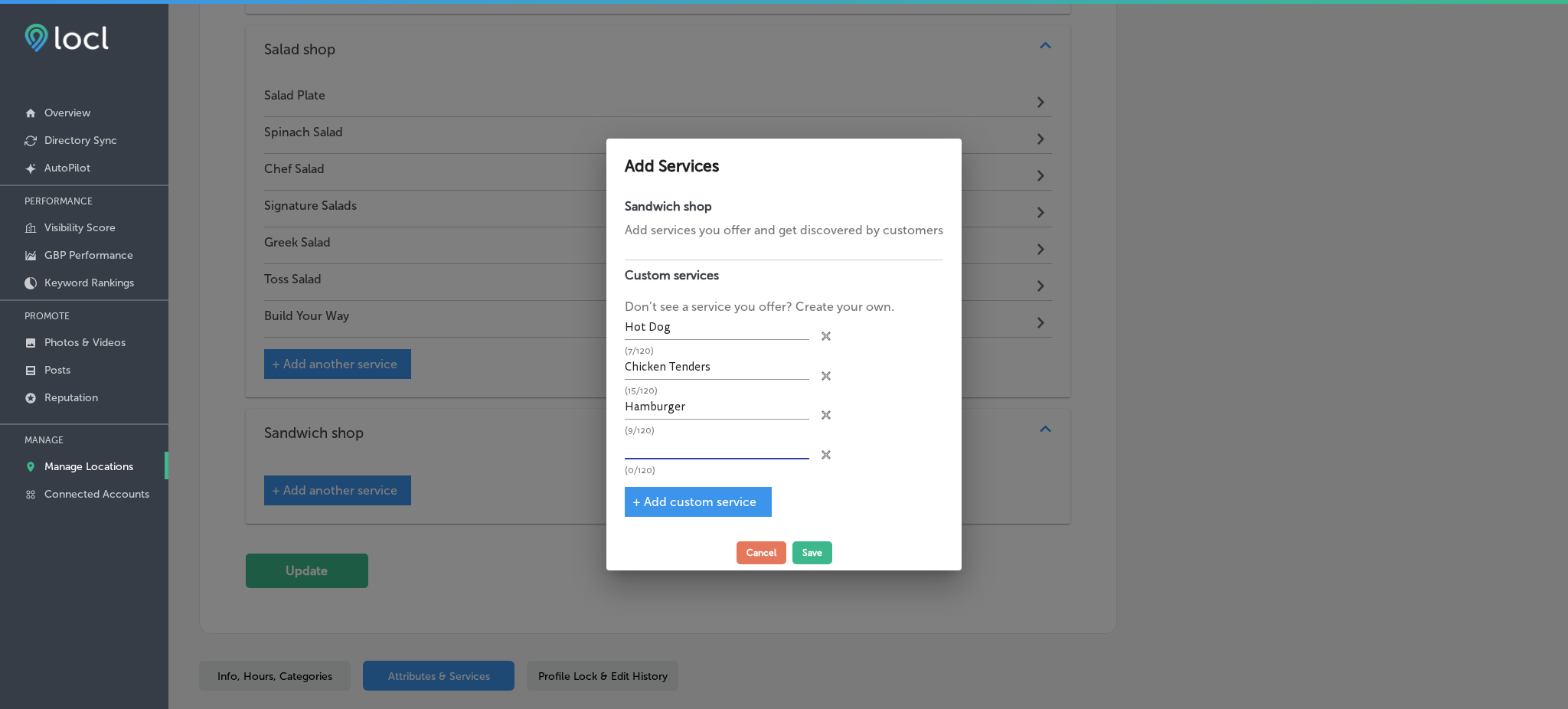
click at [663, 445] on input "text" at bounding box center [716, 447] width 184 height 23
paste input "[PERSON_NAME]"
type input "[PERSON_NAME]"
click at [663, 494] on span "+ Add custom service" at bounding box center [695, 501] width 124 height 14
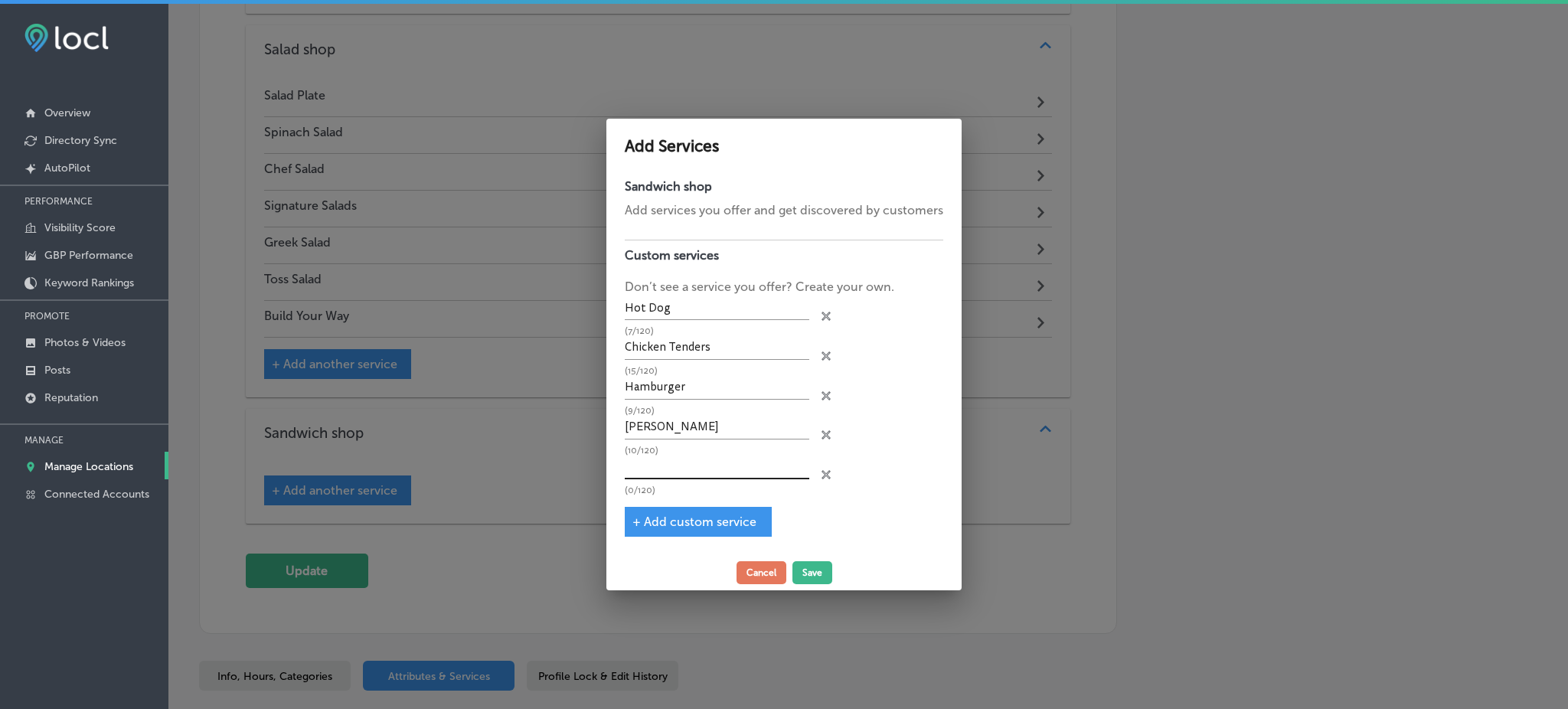
click at [665, 465] on input "text" at bounding box center [716, 467] width 184 height 23
paste input "[PERSON_NAME] Wrap"
type input "[PERSON_NAME] Wrap"
click at [700, 510] on div "+ Add custom service" at bounding box center [698, 521] width 147 height 30
click at [689, 514] on span "+ Add custom service" at bounding box center [695, 521] width 124 height 14
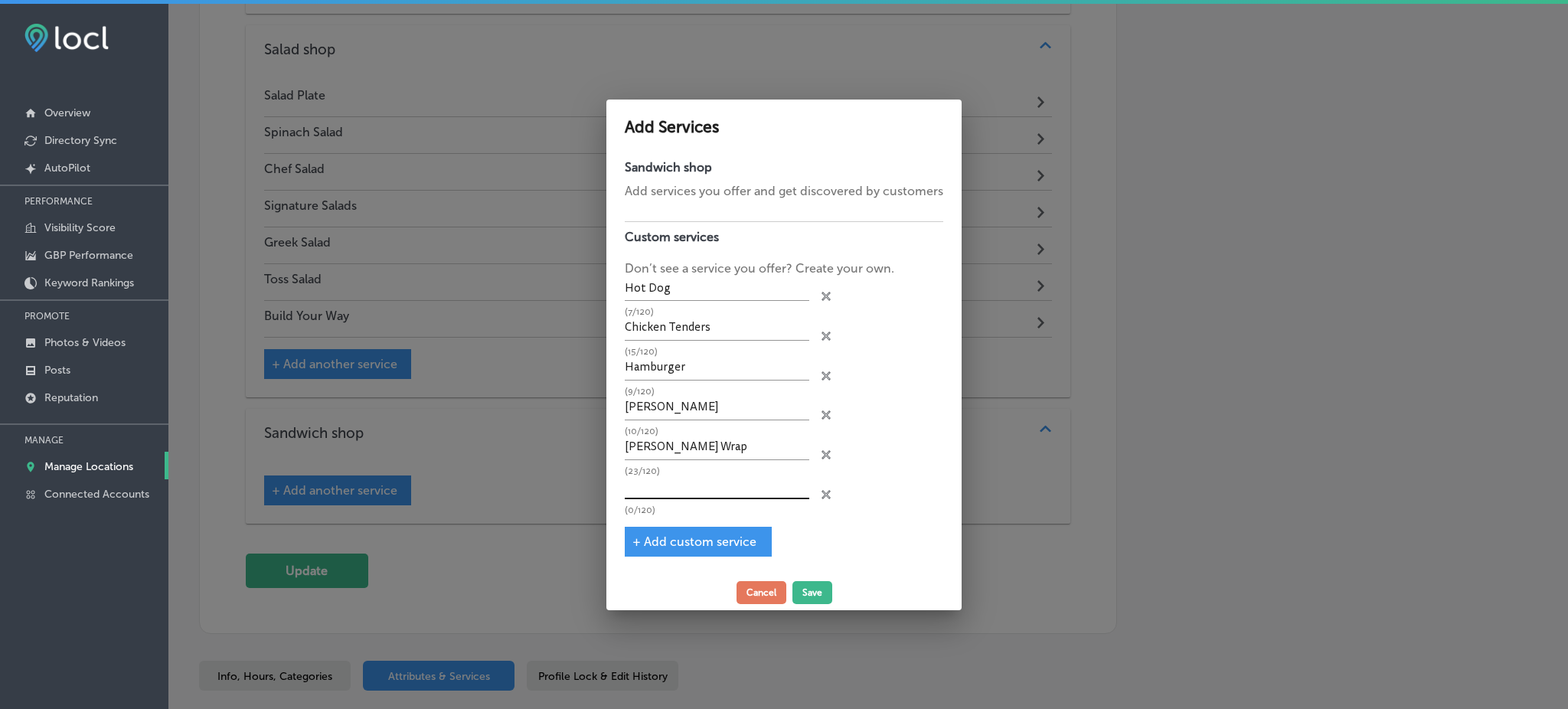
click at [674, 480] on input "text" at bounding box center [716, 487] width 184 height 23
paste input "Monterey Chicken Sandwich"
type input "Monterey Chicken Sandwich"
click at [671, 539] on span "+ Add custom service" at bounding box center [695, 542] width 124 height 14
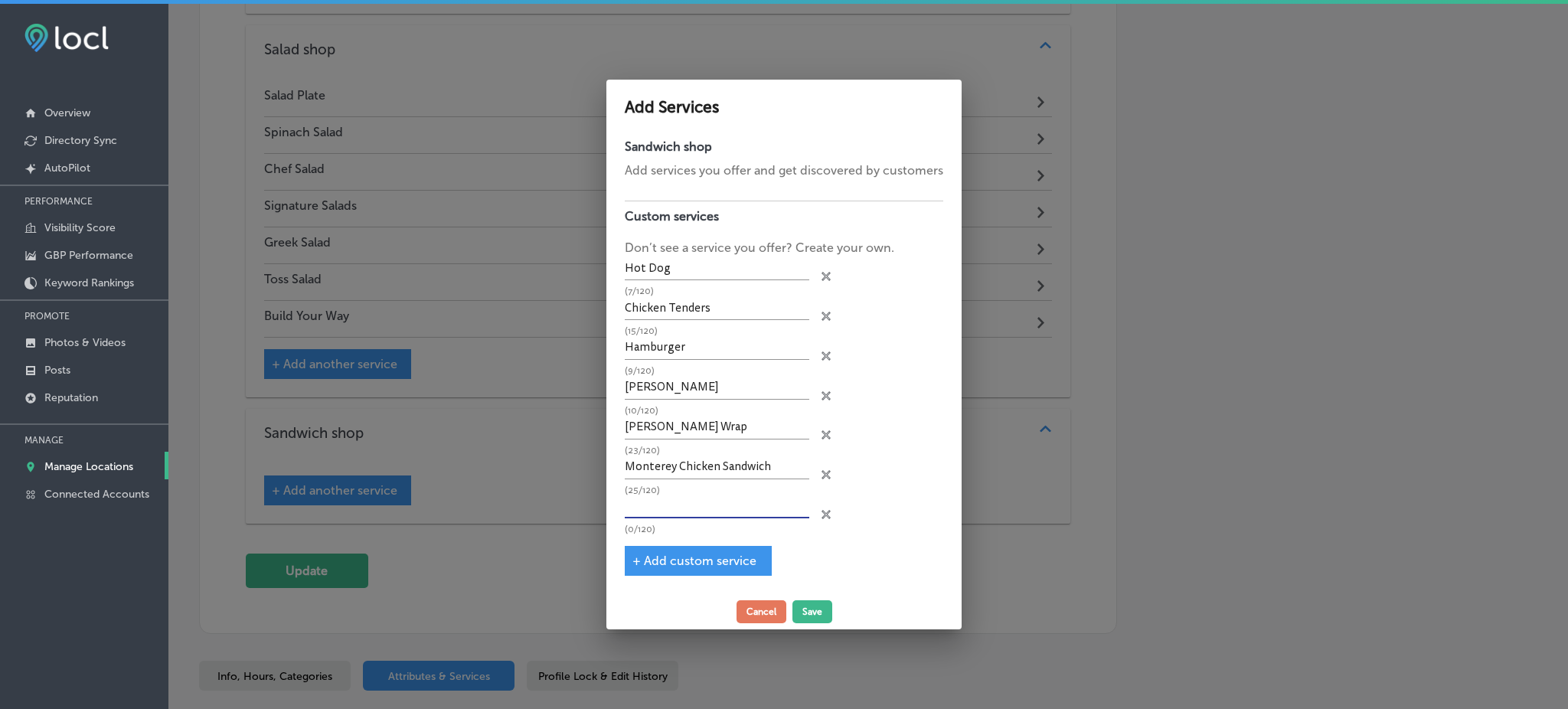
click at [677, 503] on input "text" at bounding box center [716, 506] width 184 height 23
paste input "Grilled Cheese"
type input "Grilled Cheese"
click at [686, 554] on span "+ Add custom service" at bounding box center [695, 561] width 124 height 14
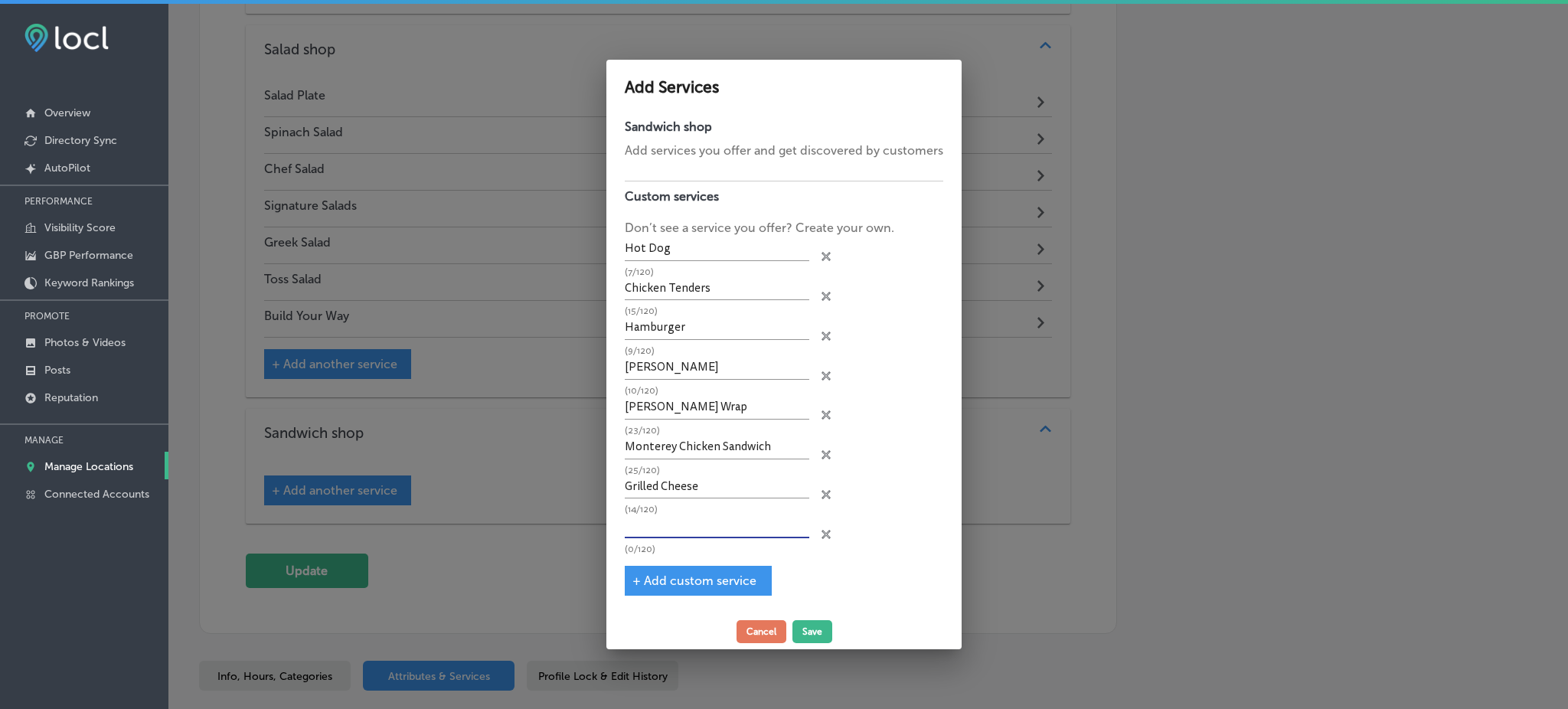
click at [692, 515] on input "text" at bounding box center [716, 526] width 184 height 23
paste input "Prime Rib Sandwich"
type input "Prime Rib Sandwich"
click at [702, 580] on span "+ Add custom service" at bounding box center [695, 580] width 124 height 14
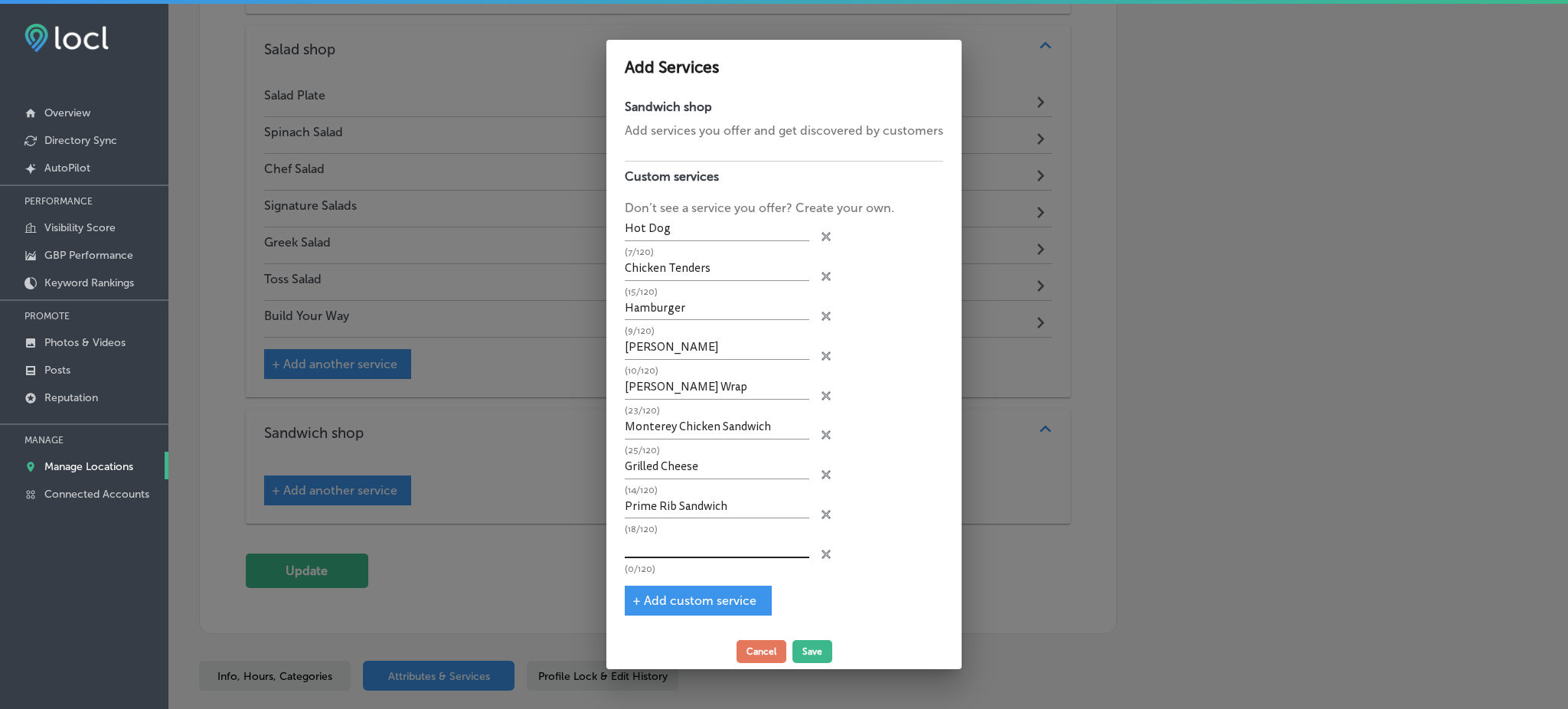
click at [678, 552] on input "text" at bounding box center [716, 546] width 184 height 23
paste input "Cajun Filet Sandwich"
type input "Cajun Filet Sandwich"
click at [702, 595] on span "+ Add custom service" at bounding box center [695, 600] width 124 height 14
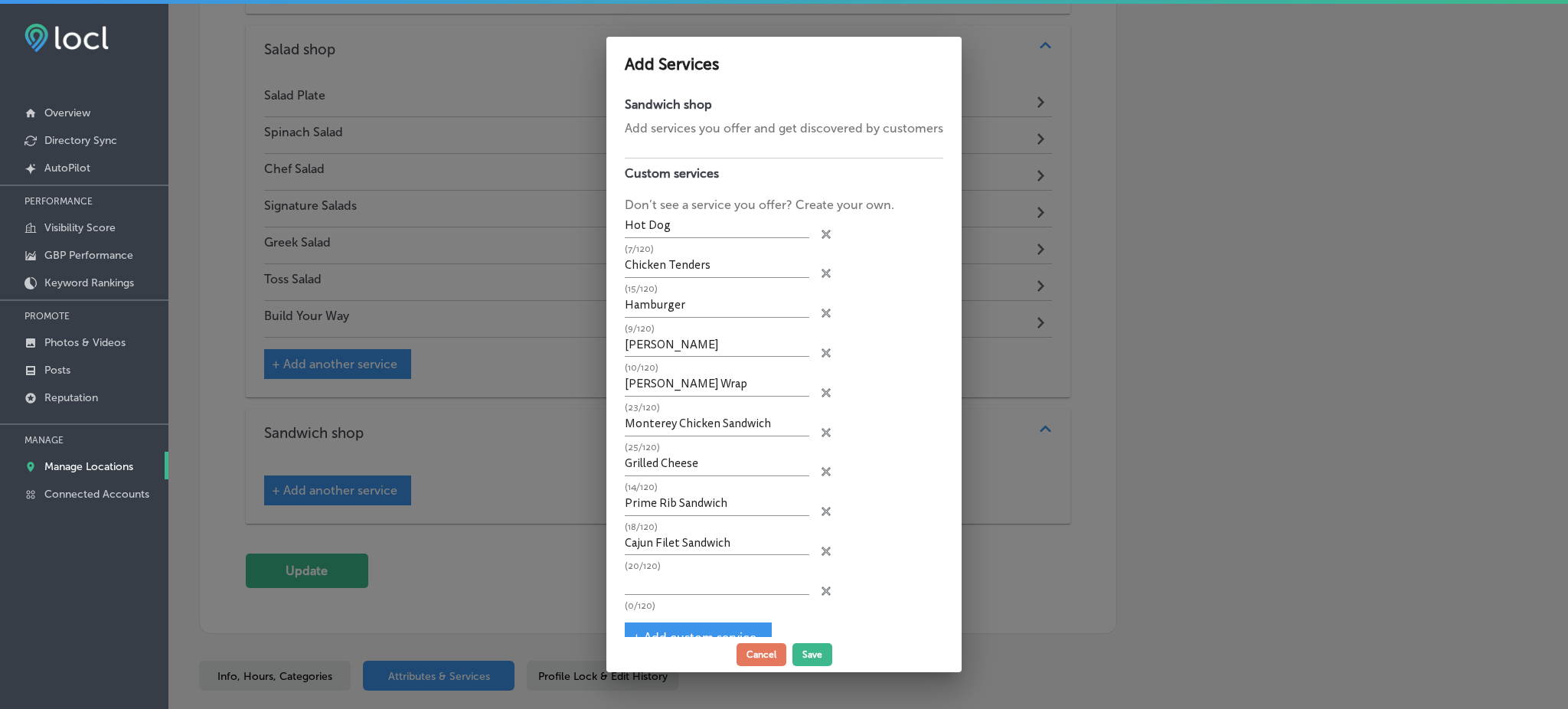
scroll to position [26, 0]
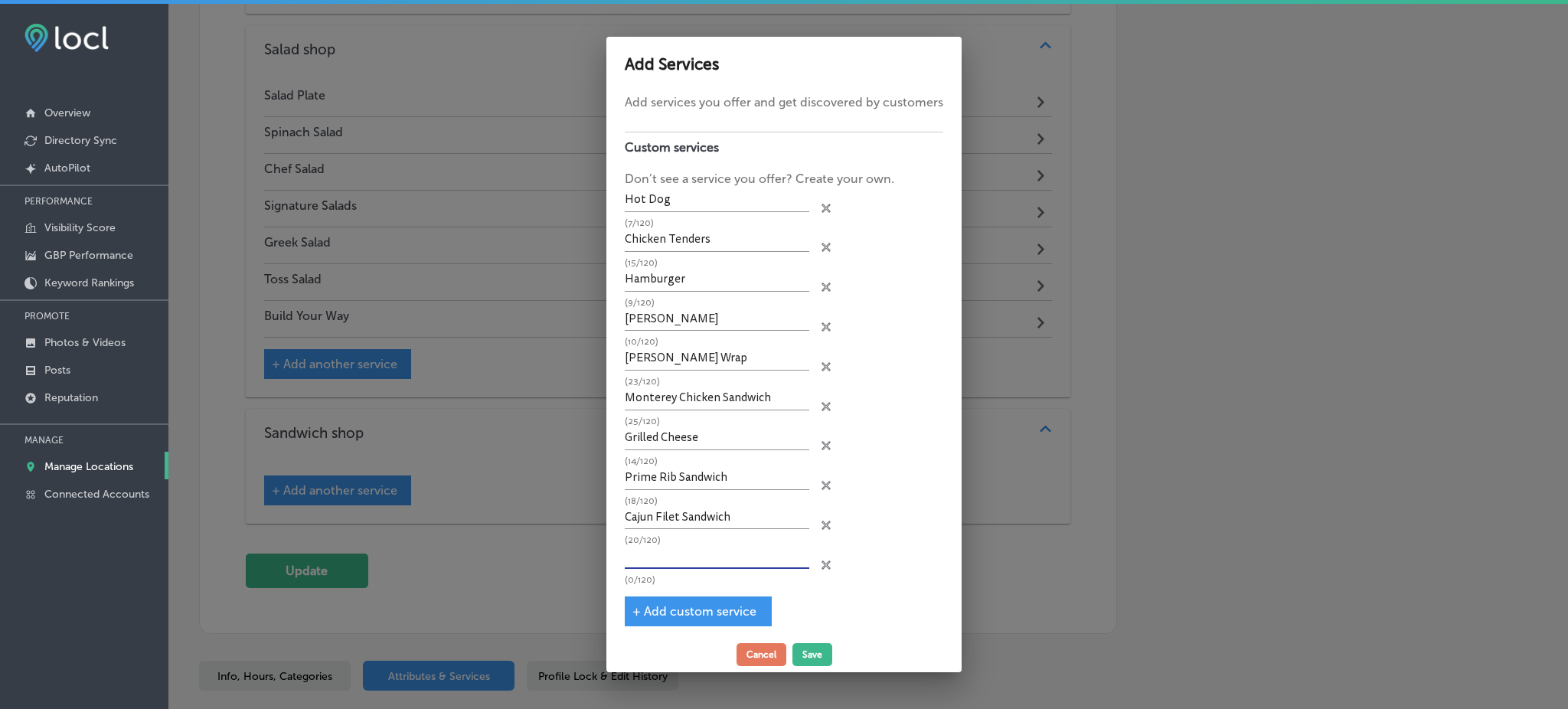
click at [669, 552] on input "text" at bounding box center [716, 556] width 184 height 23
paste input "Turkey [PERSON_NAME]"
type input "Turkey [PERSON_NAME]"
click at [668, 606] on span "+ Add custom service" at bounding box center [695, 611] width 124 height 14
click at [672, 585] on input "text" at bounding box center [716, 596] width 184 height 23
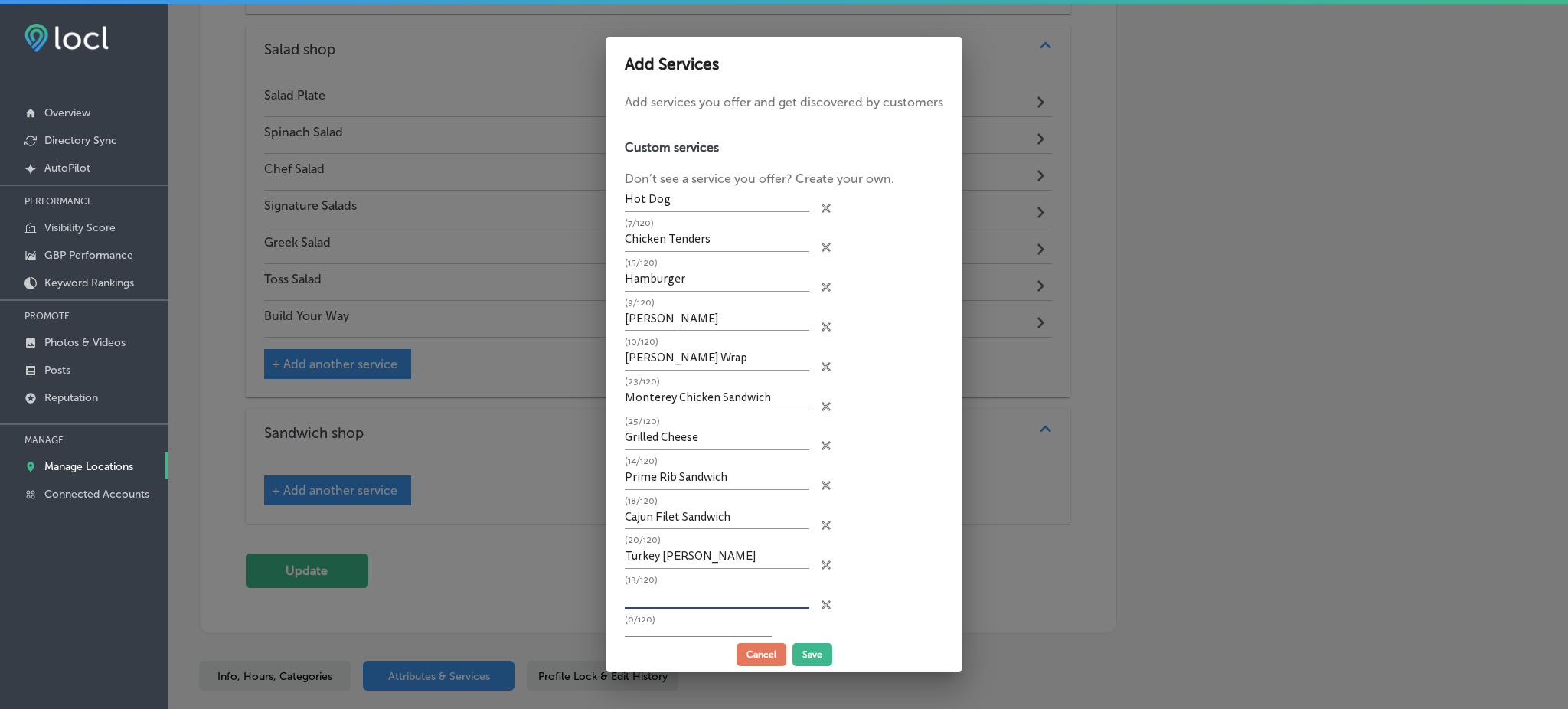
paste input "Grilled Chicken Breast Filet"
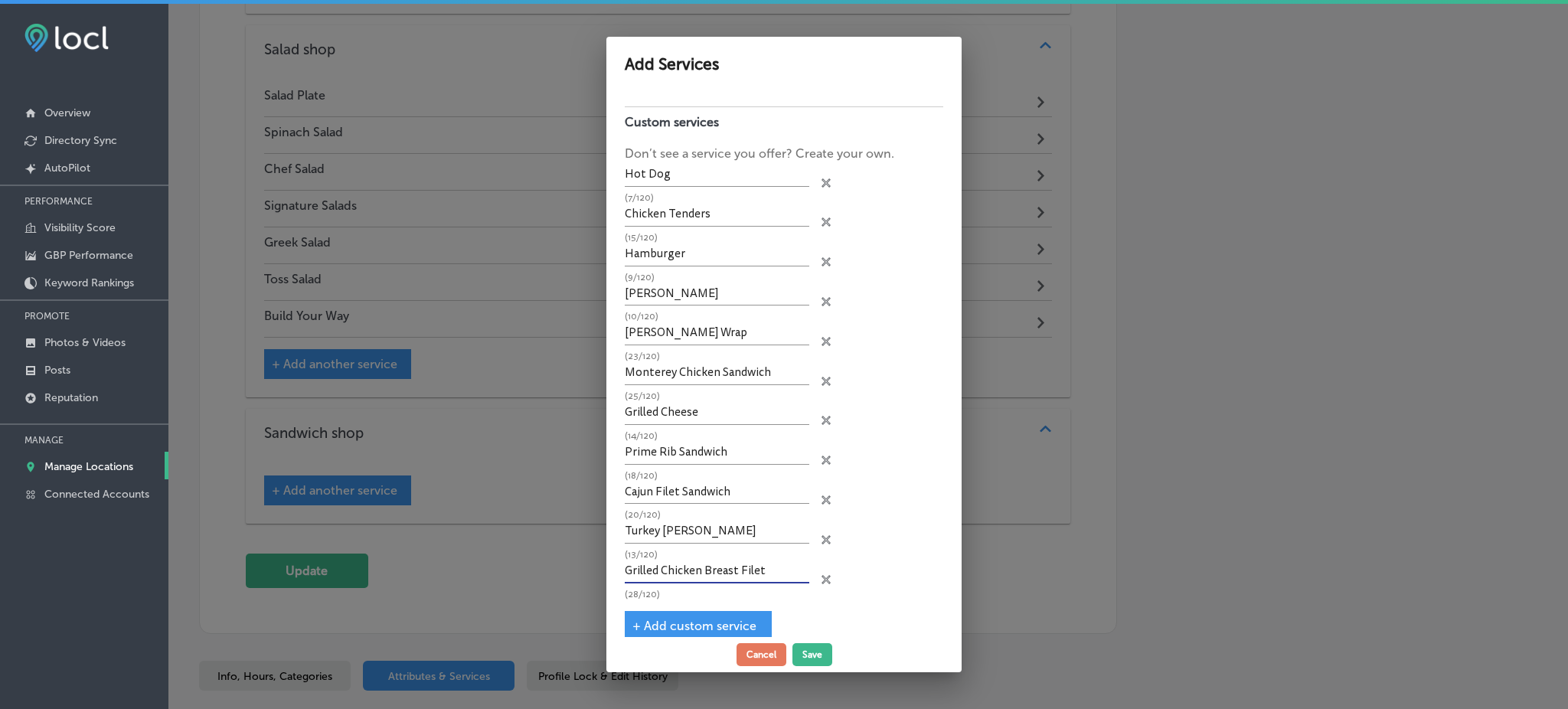
scroll to position [65, 0]
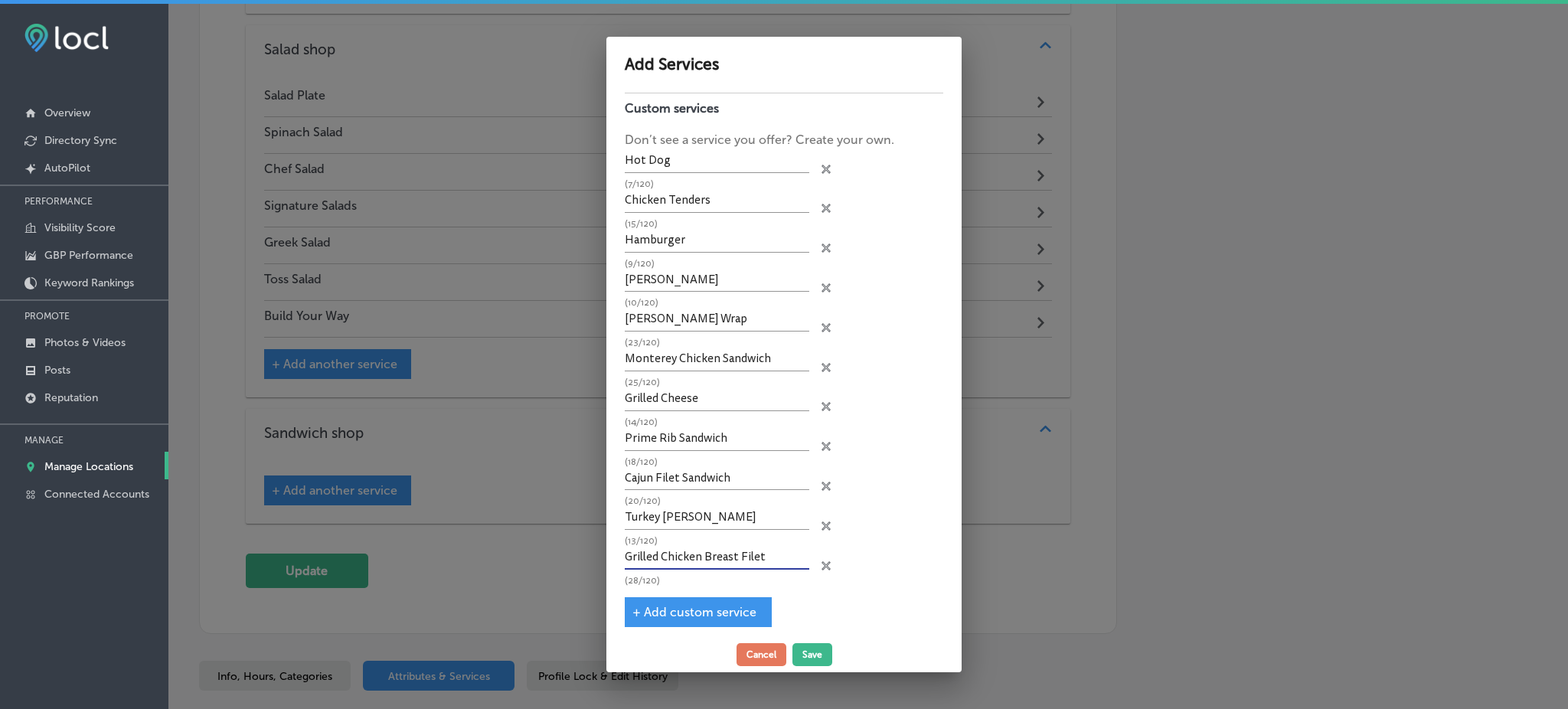
type input "Grilled Chicken Breast Filet"
click at [679, 604] on span "+ Add custom service" at bounding box center [695, 612] width 124 height 14
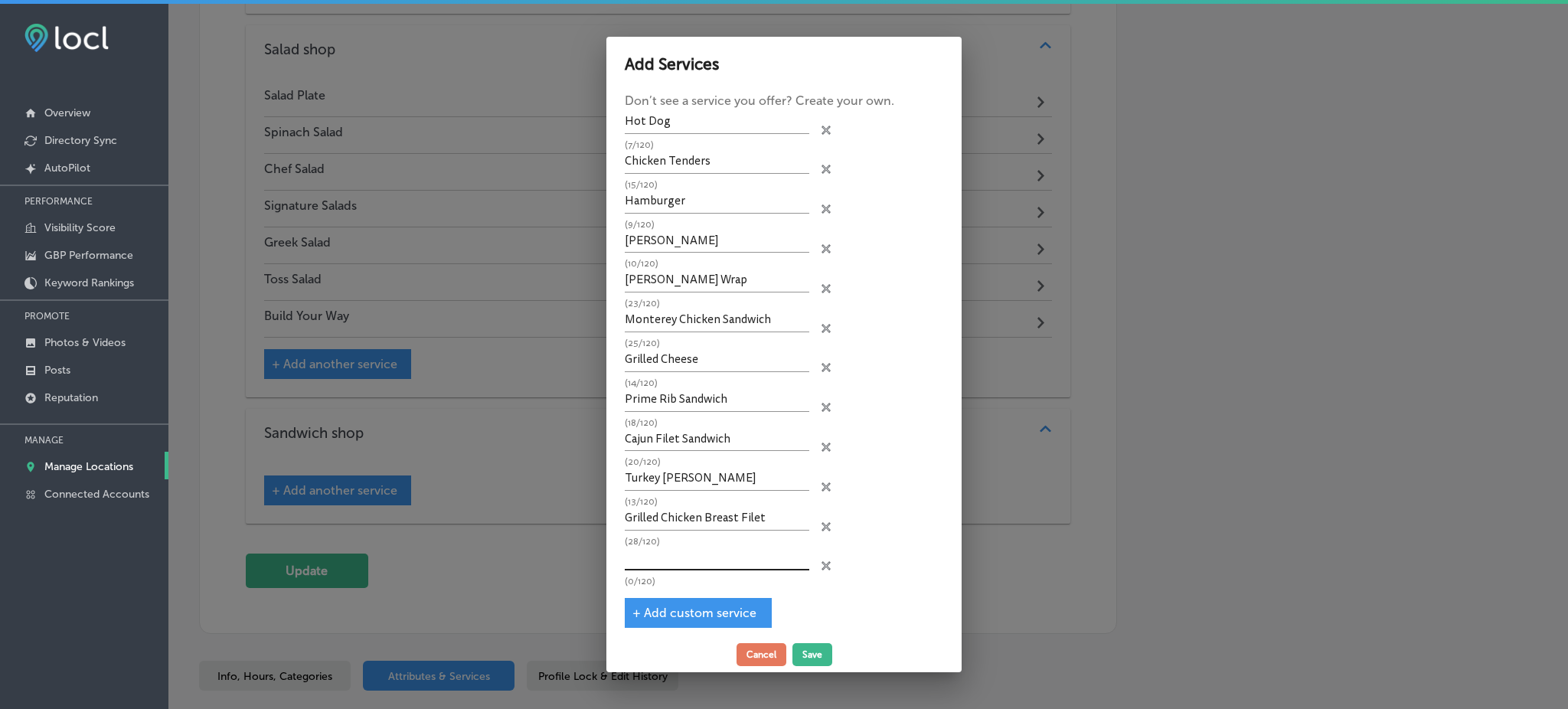
click at [671, 547] on input "text" at bounding box center [716, 558] width 184 height 23
paste input "Turkey [PERSON_NAME]"
type input "Turkey [PERSON_NAME]"
click at [652, 605] on span "+ Add custom service" at bounding box center [695, 612] width 124 height 14
click at [658, 546] on input "text" at bounding box center [716, 558] width 184 height 23
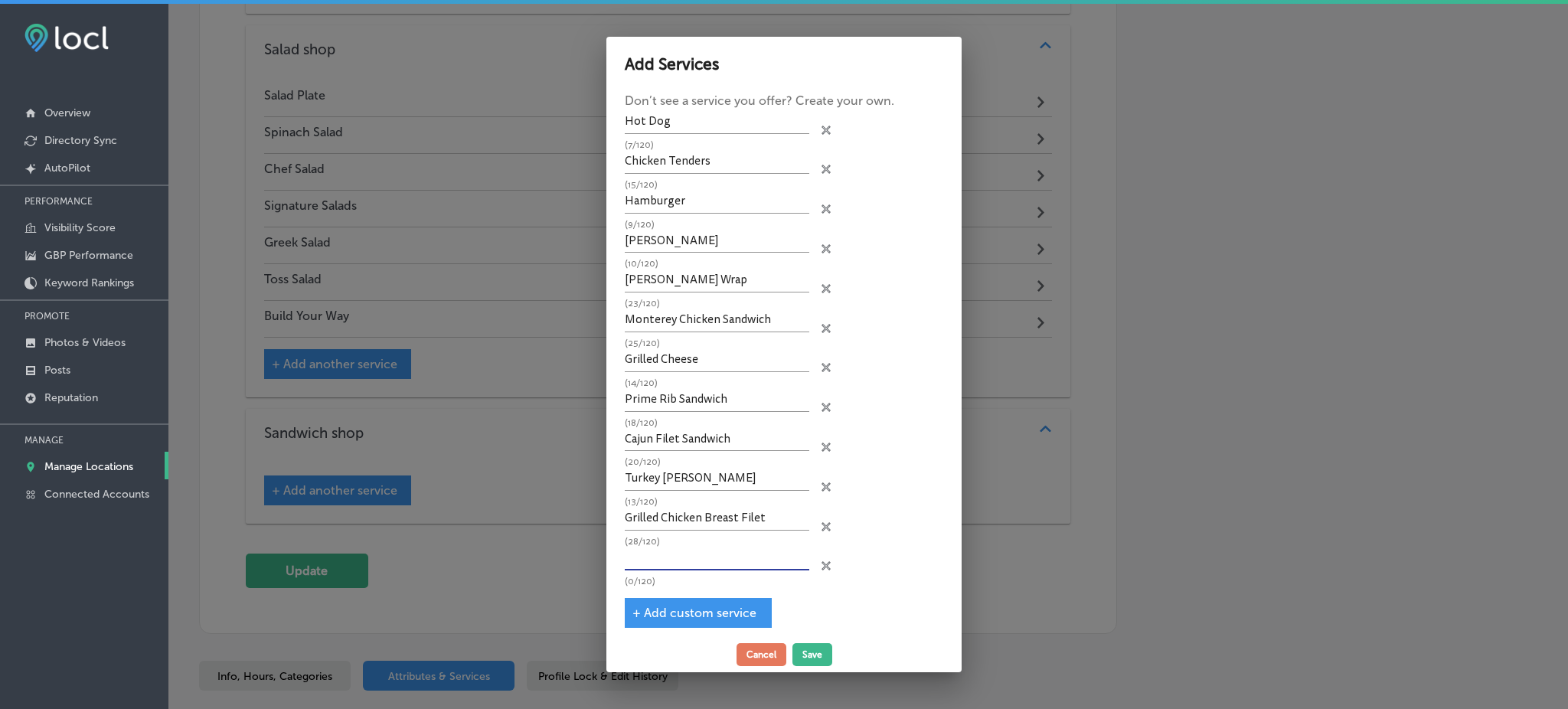
paste input "[PERSON_NAME]"
type input "[PERSON_NAME]"
click at [662, 605] on span "+ Add custom service" at bounding box center [695, 612] width 124 height 14
click at [662, 586] on input "text" at bounding box center [716, 597] width 184 height 23
paste input "B.L.T."
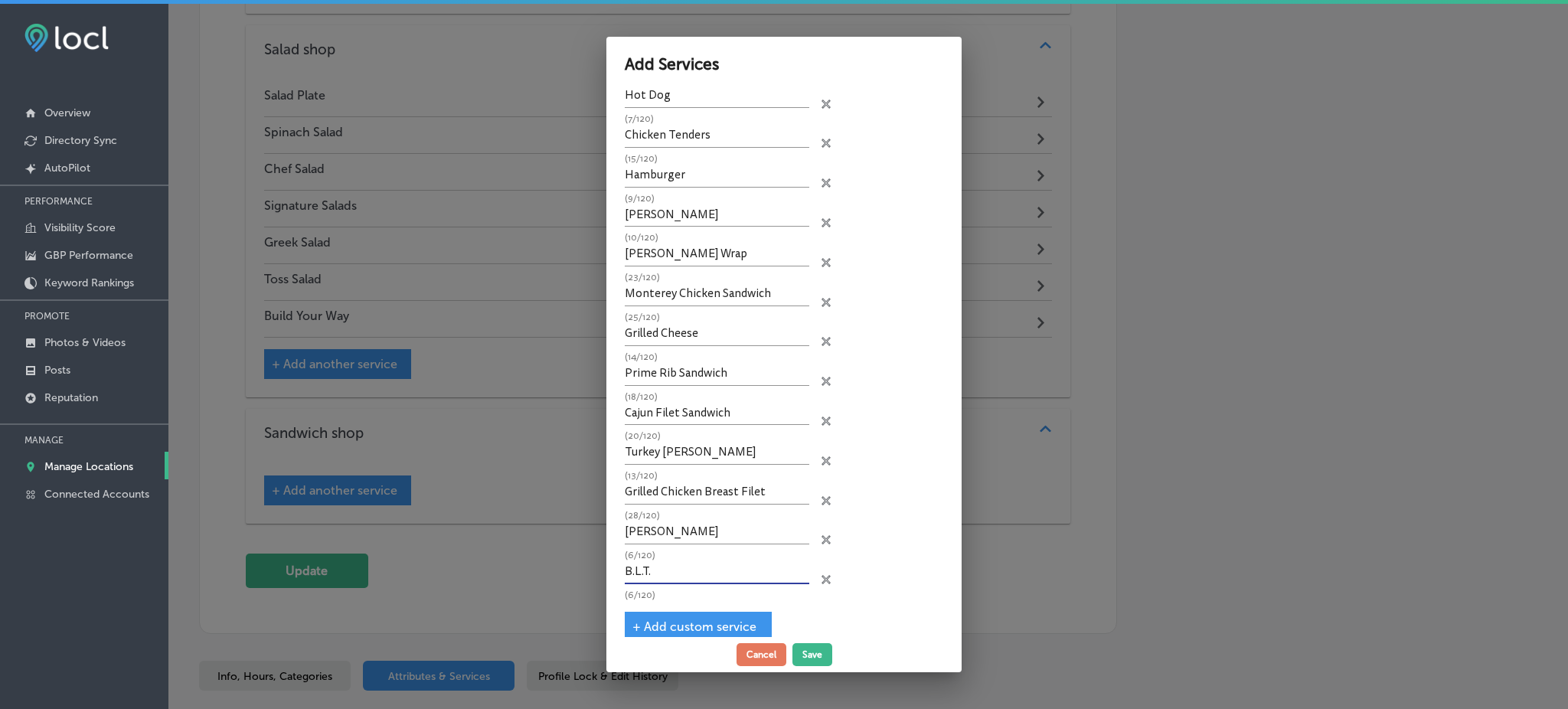
scroll to position [142, 0]
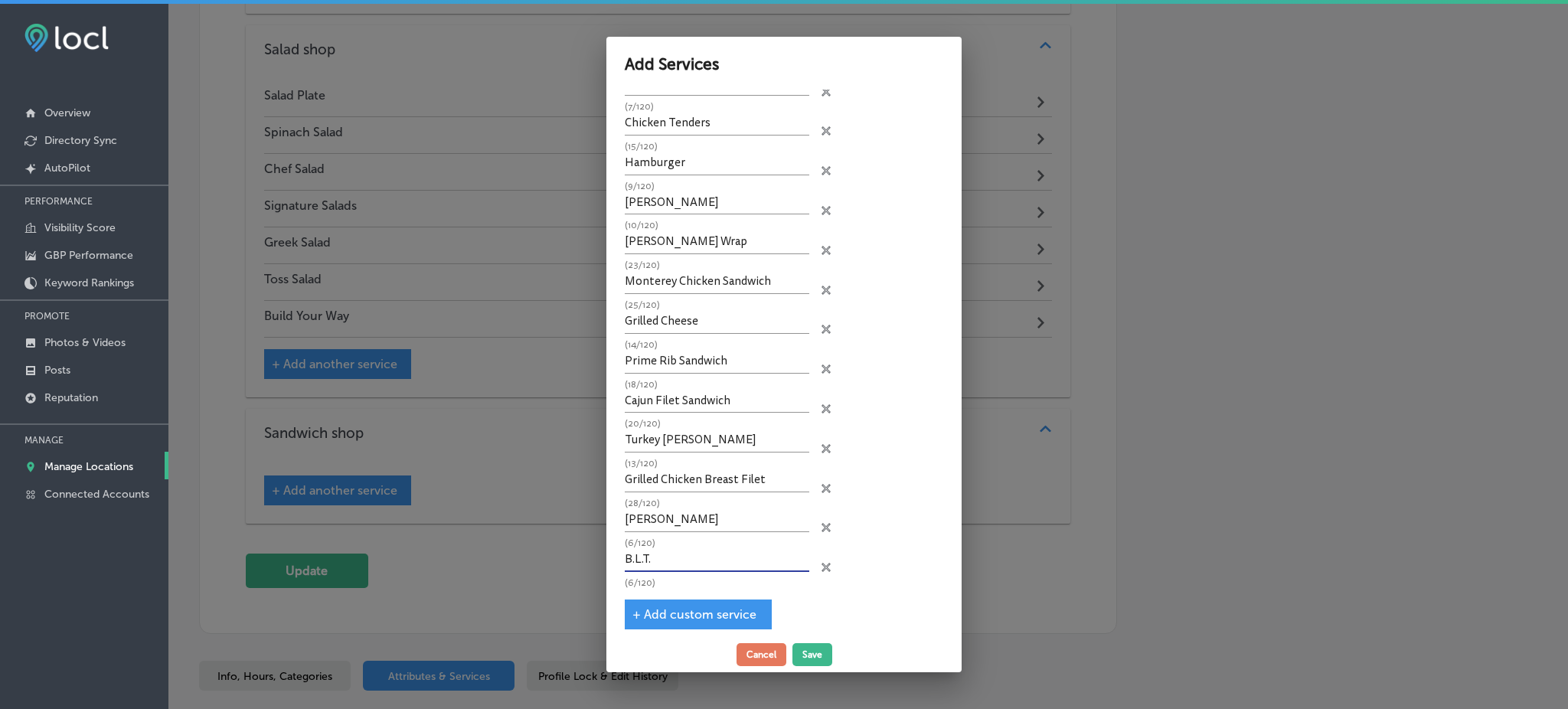
type input "B.L.T."
click at [675, 607] on span "+ Add custom service" at bounding box center [695, 614] width 124 height 14
click at [683, 587] on input "text" at bounding box center [716, 599] width 184 height 23
paste input "Turkey Club"
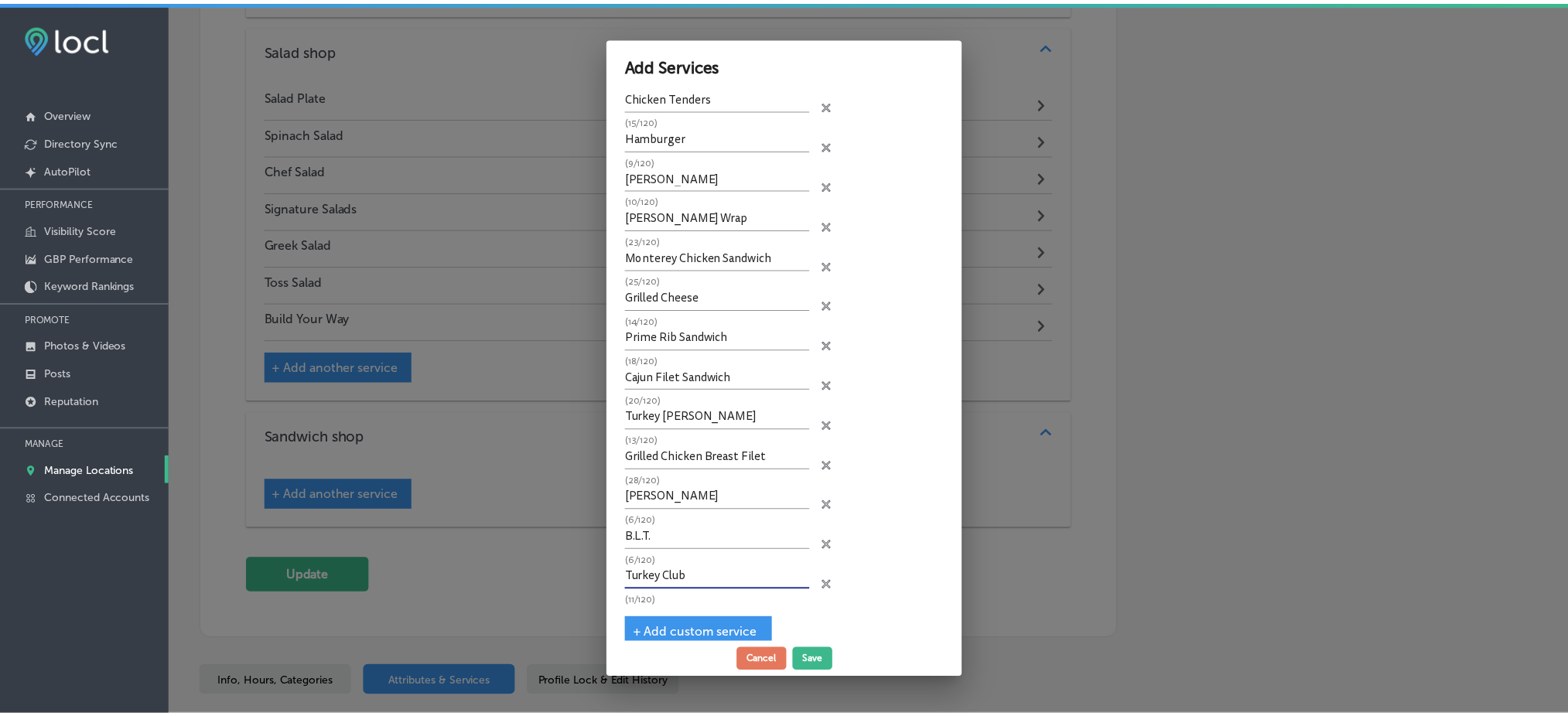
scroll to position [183, 0]
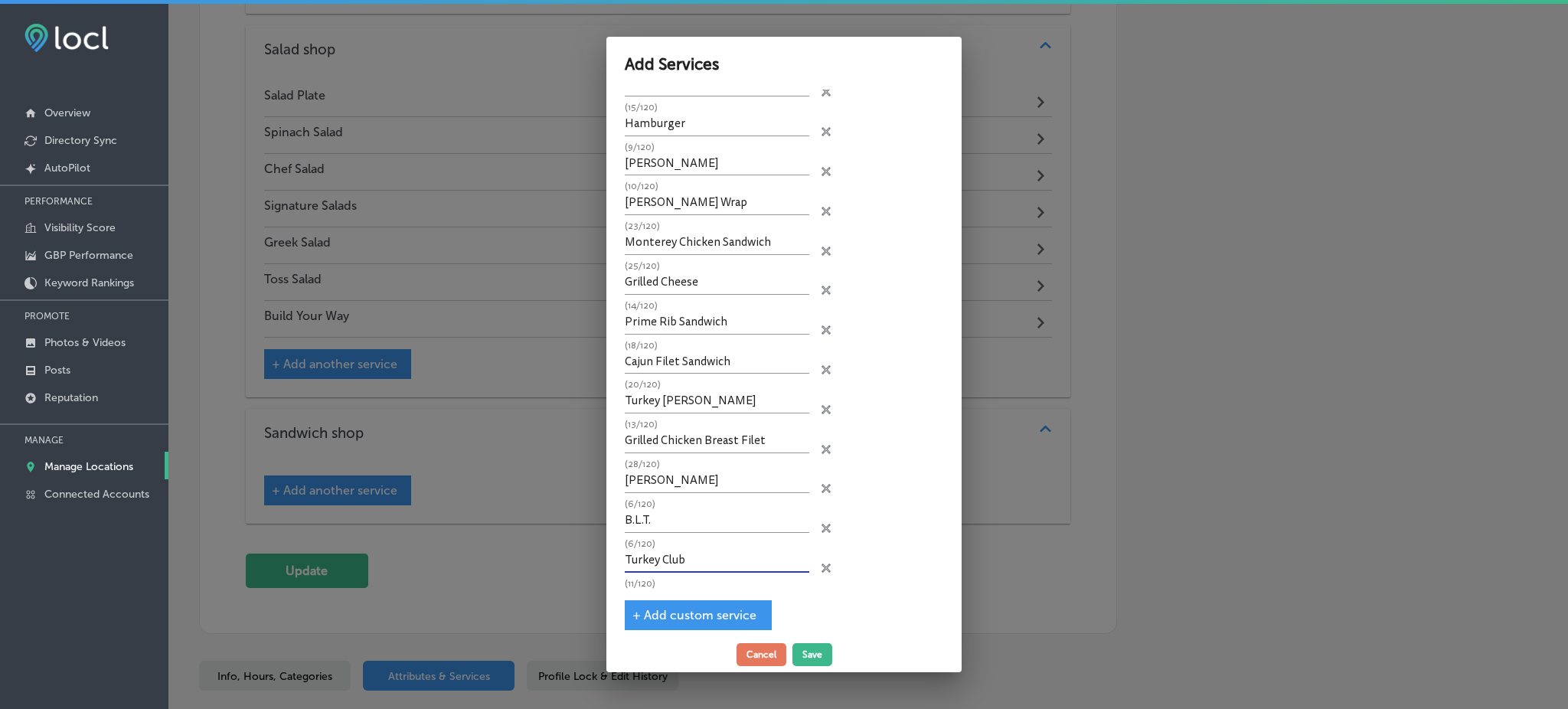
type input "Turkey Club"
click at [652, 608] on span "+ Add custom service" at bounding box center [695, 615] width 124 height 14
click at [659, 588] on input "text" at bounding box center [716, 600] width 184 height 23
click at [821, 603] on icon "close Created with Sketch." at bounding box center [825, 607] width 9 height 9
click at [815, 652] on button "Save" at bounding box center [811, 654] width 39 height 23
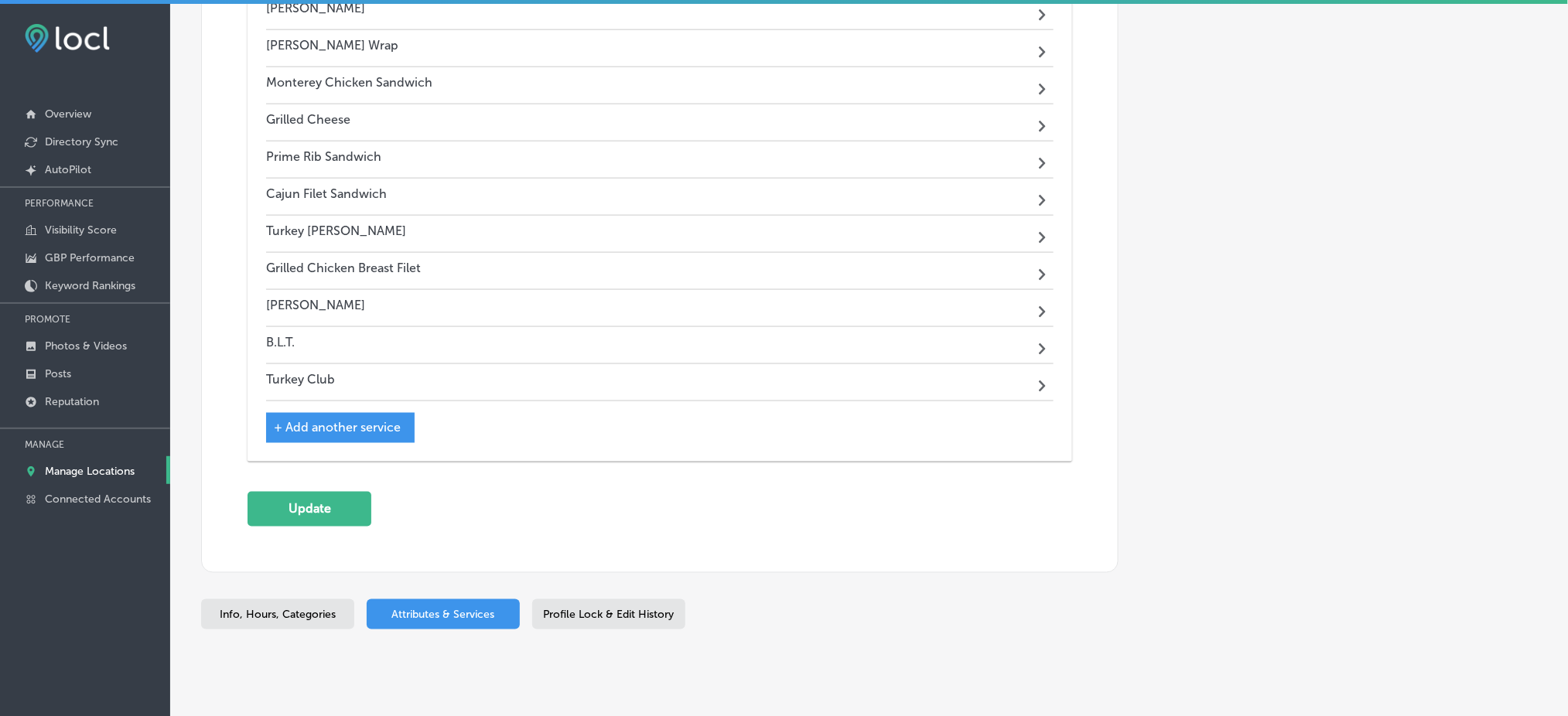
scroll to position [2815, 0]
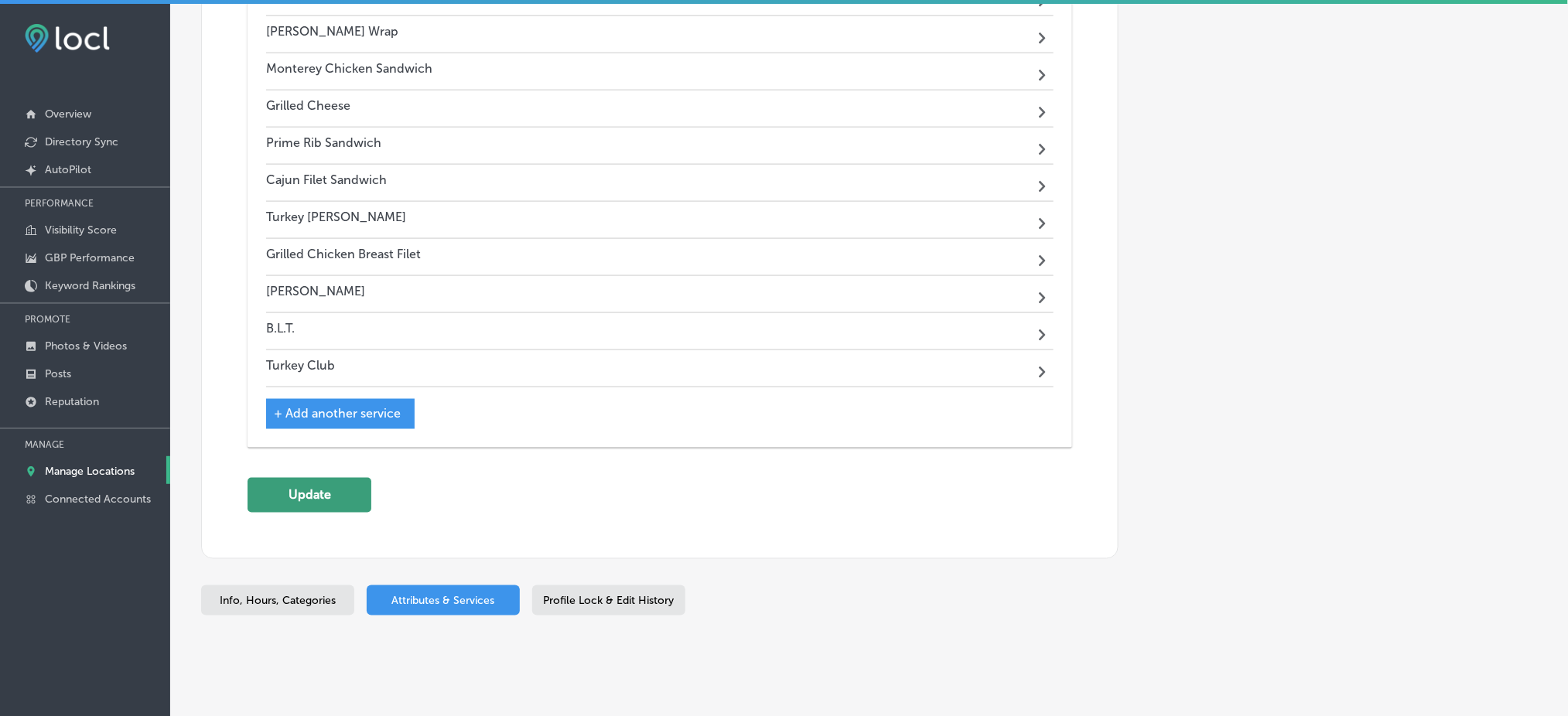
click at [322, 478] on button "Update" at bounding box center [309, 495] width 124 height 35
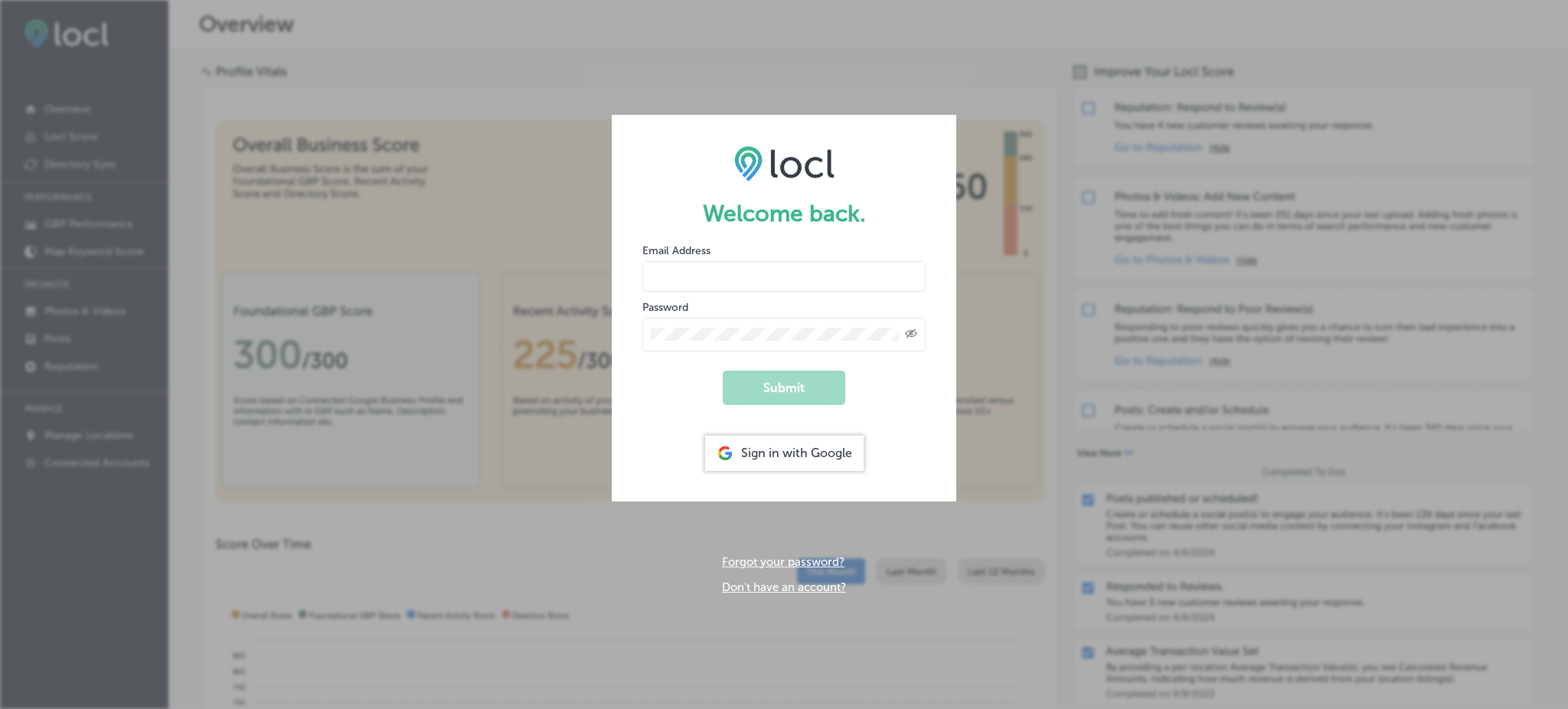
type input "Rabosa"
click at [759, 445] on div "Sign in with Google" at bounding box center [784, 453] width 159 height 35
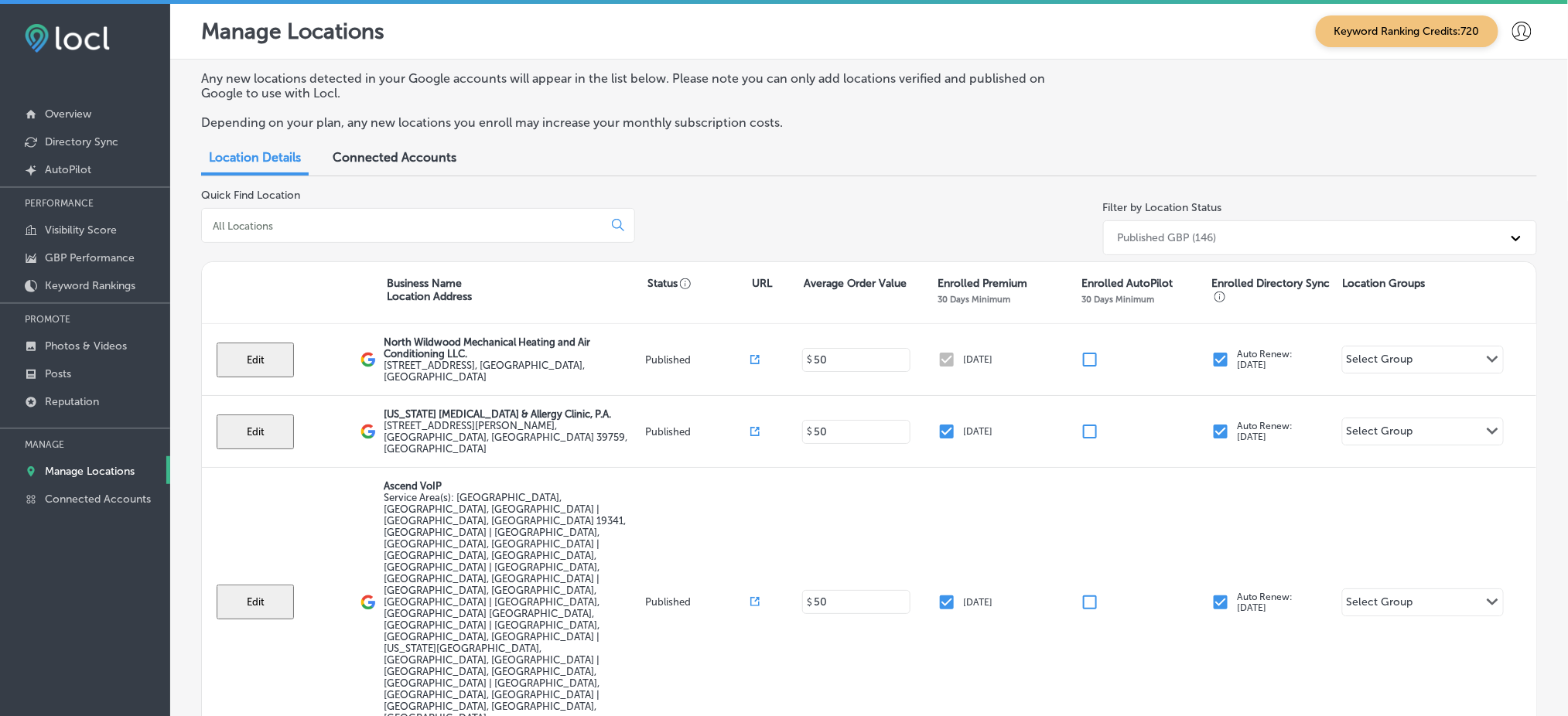
click at [439, 219] on input at bounding box center [405, 225] width 388 height 14
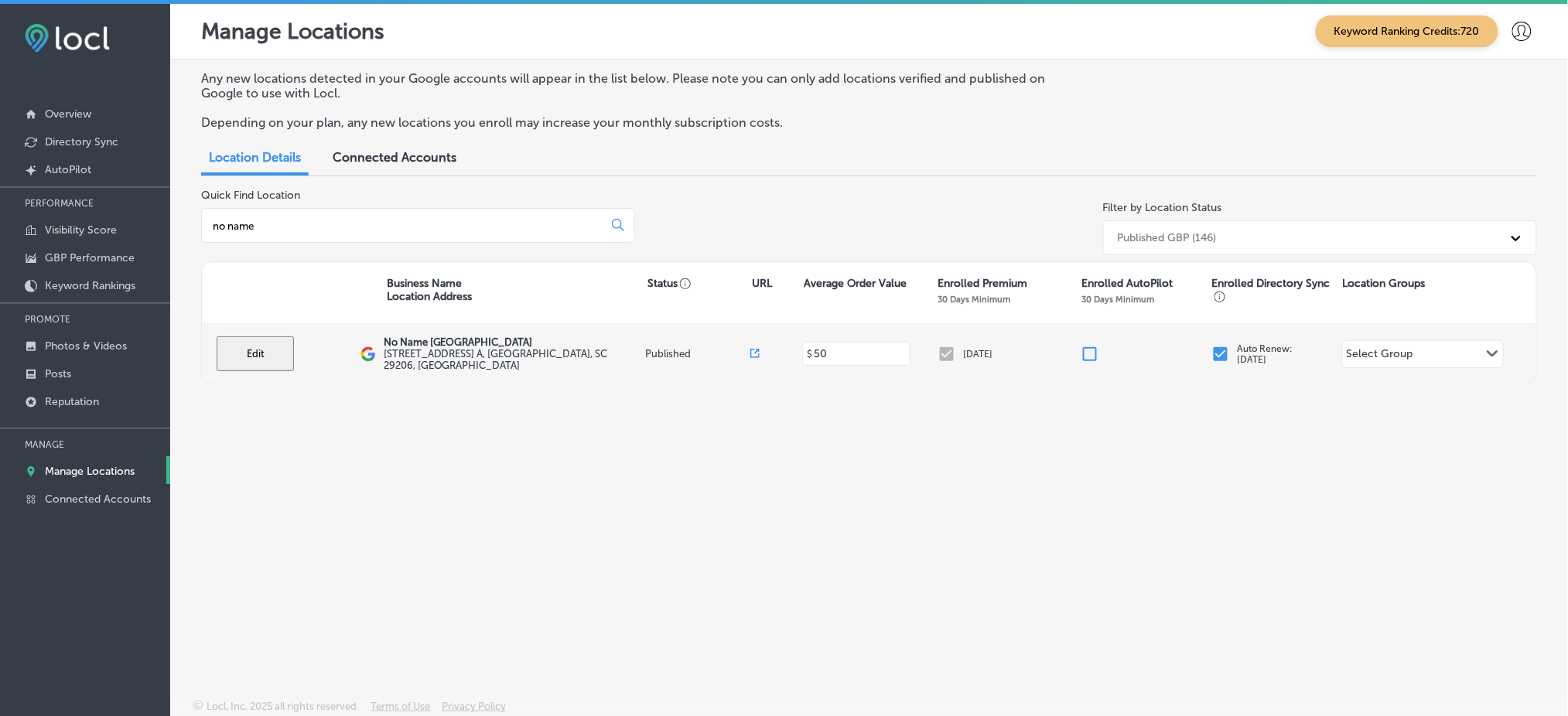
type input "no name"
click at [218, 352] on button "Edit" at bounding box center [255, 354] width 77 height 35
select select "US"
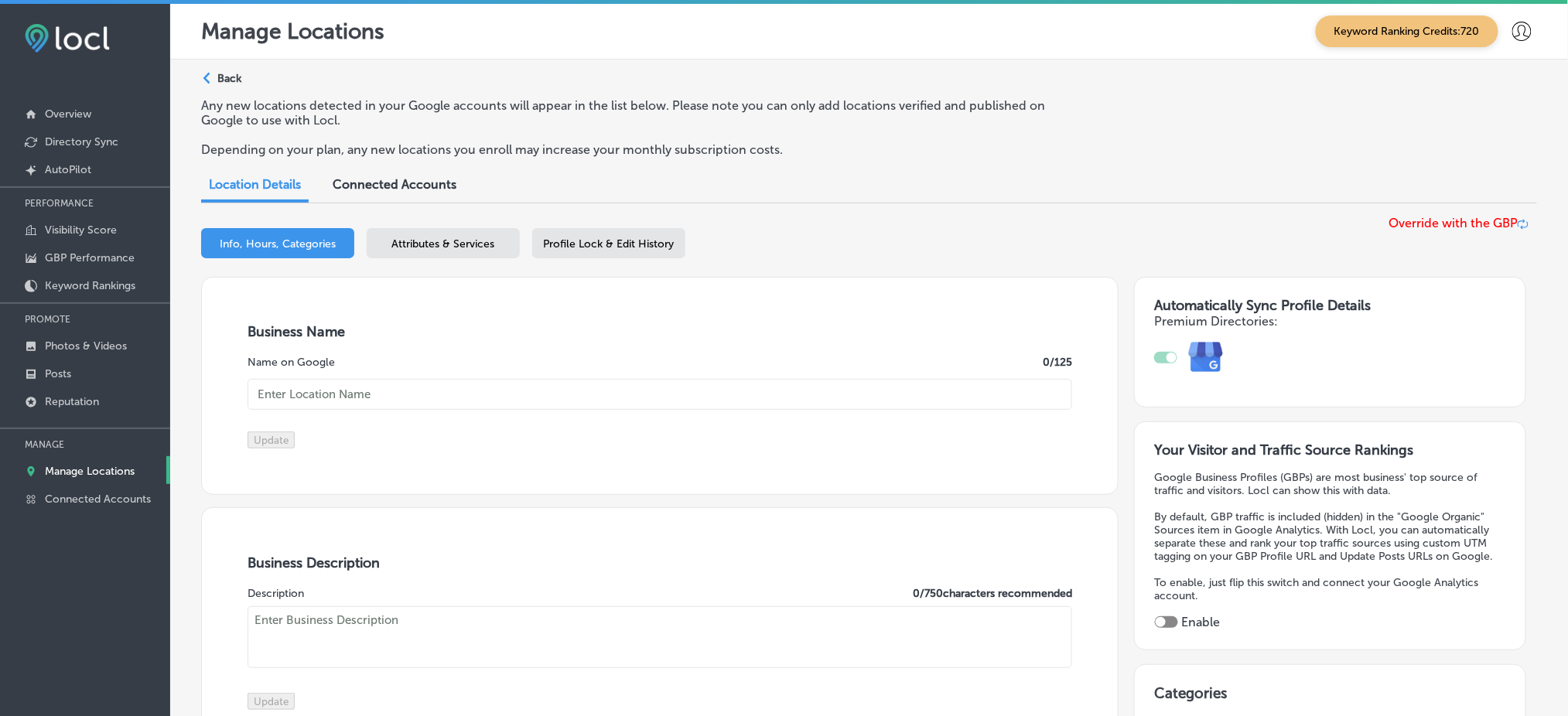
type input "No Name [GEOGRAPHIC_DATA]"
type input "[STREET_ADDRESS] A"
type input "Columbia"
type input "29206"
type input "US"
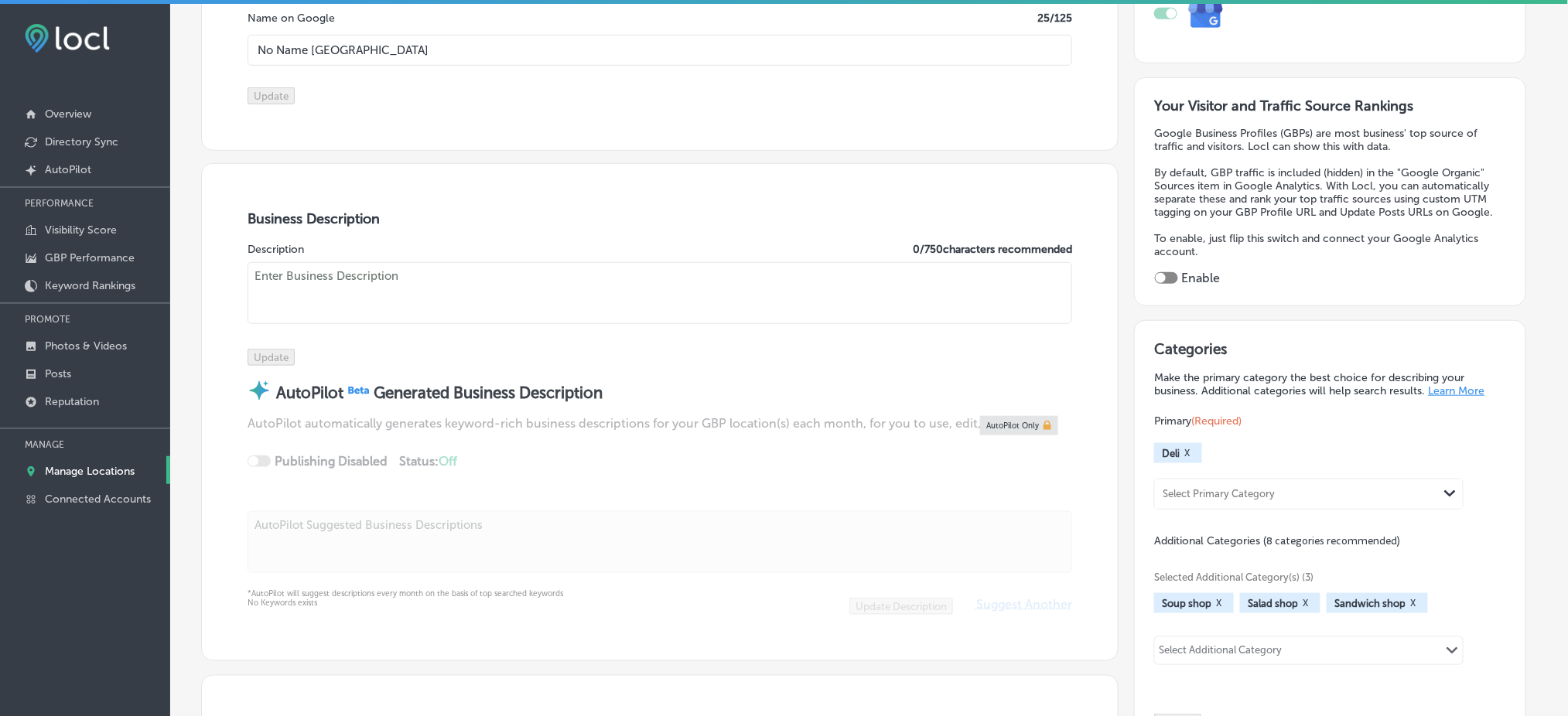
scroll to position [412, 0]
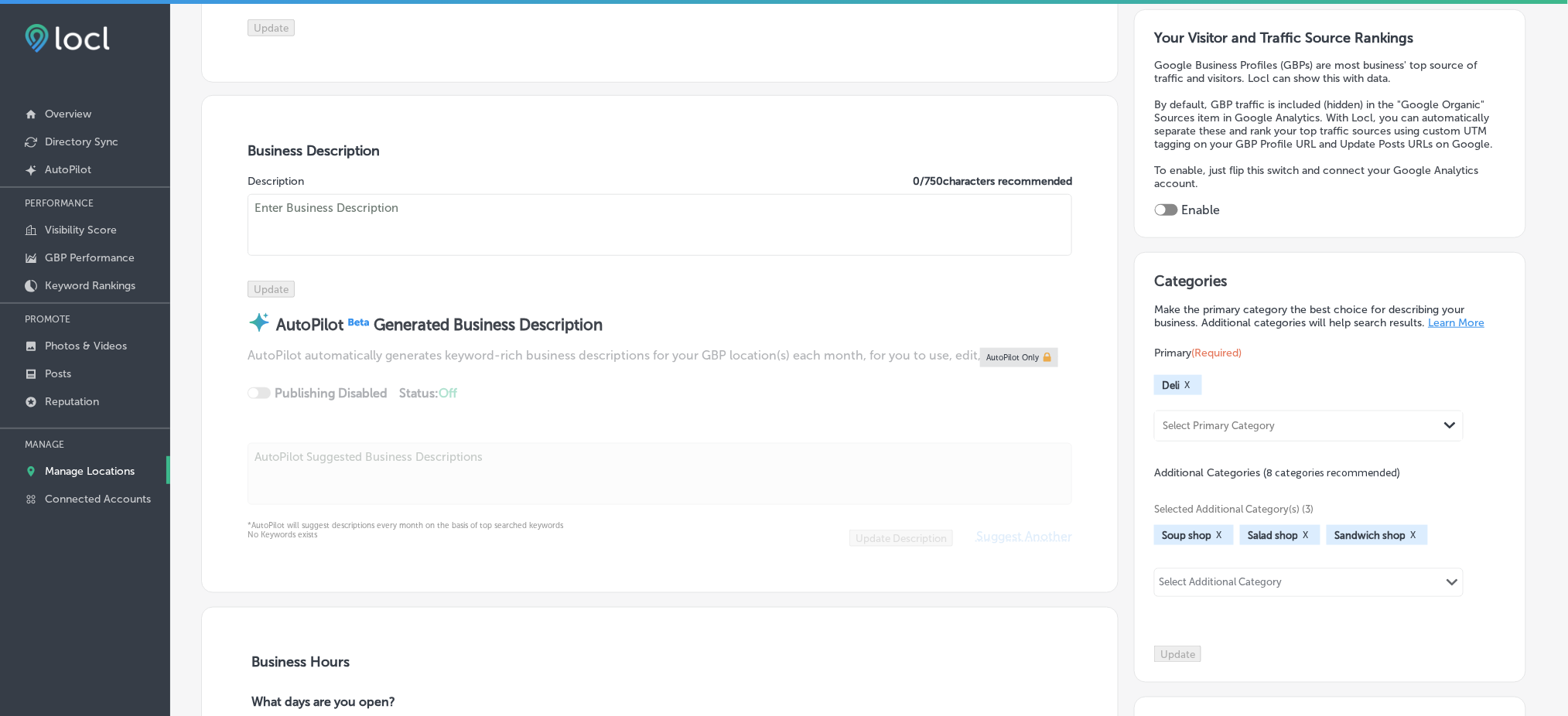
checkbox input "true"
type textarea "For over 30 years, No Name [PERSON_NAME] has been a beloved spot in [GEOGRAPHIC…"
type input "[URL][DOMAIN_NAME]"
type input "[PHONE_NUMBER]"
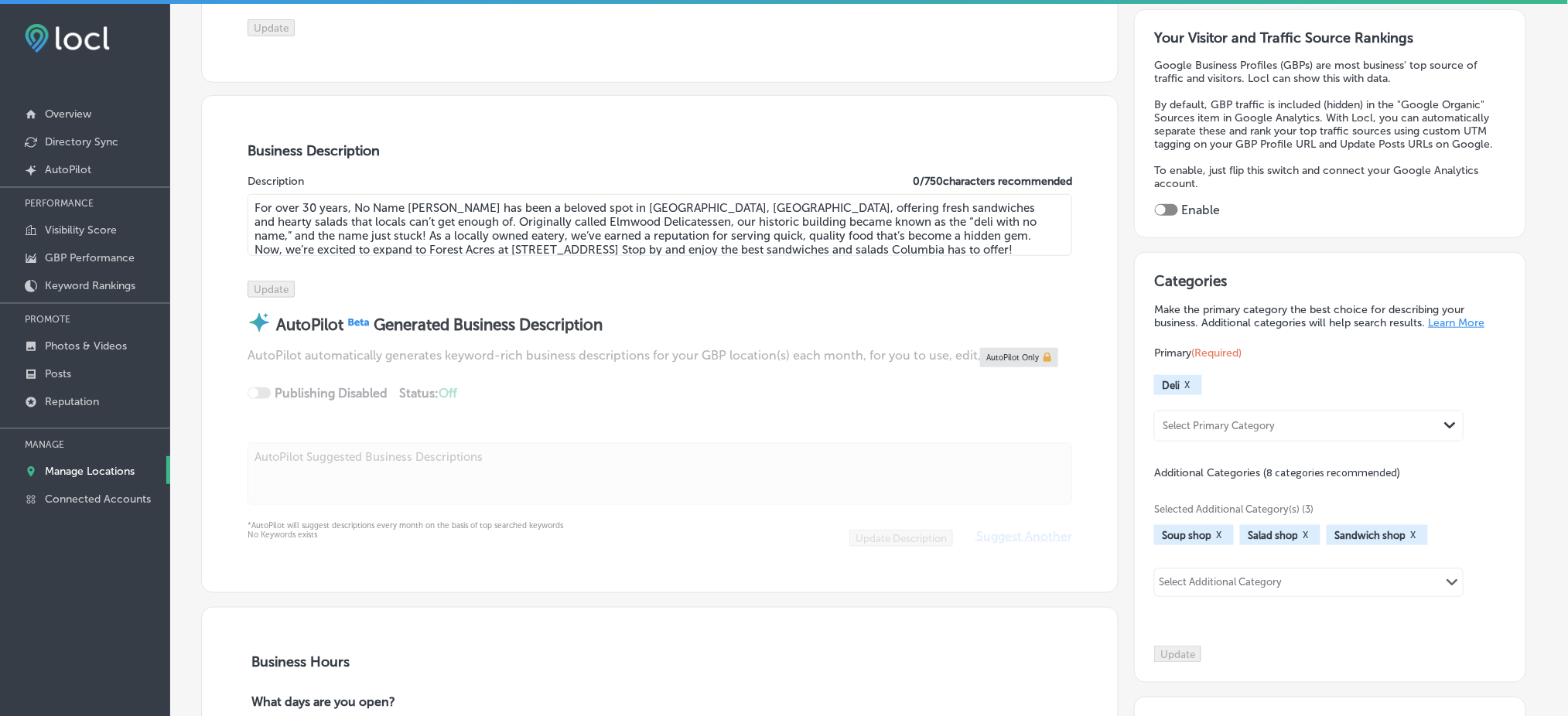
scroll to position [0, 0]
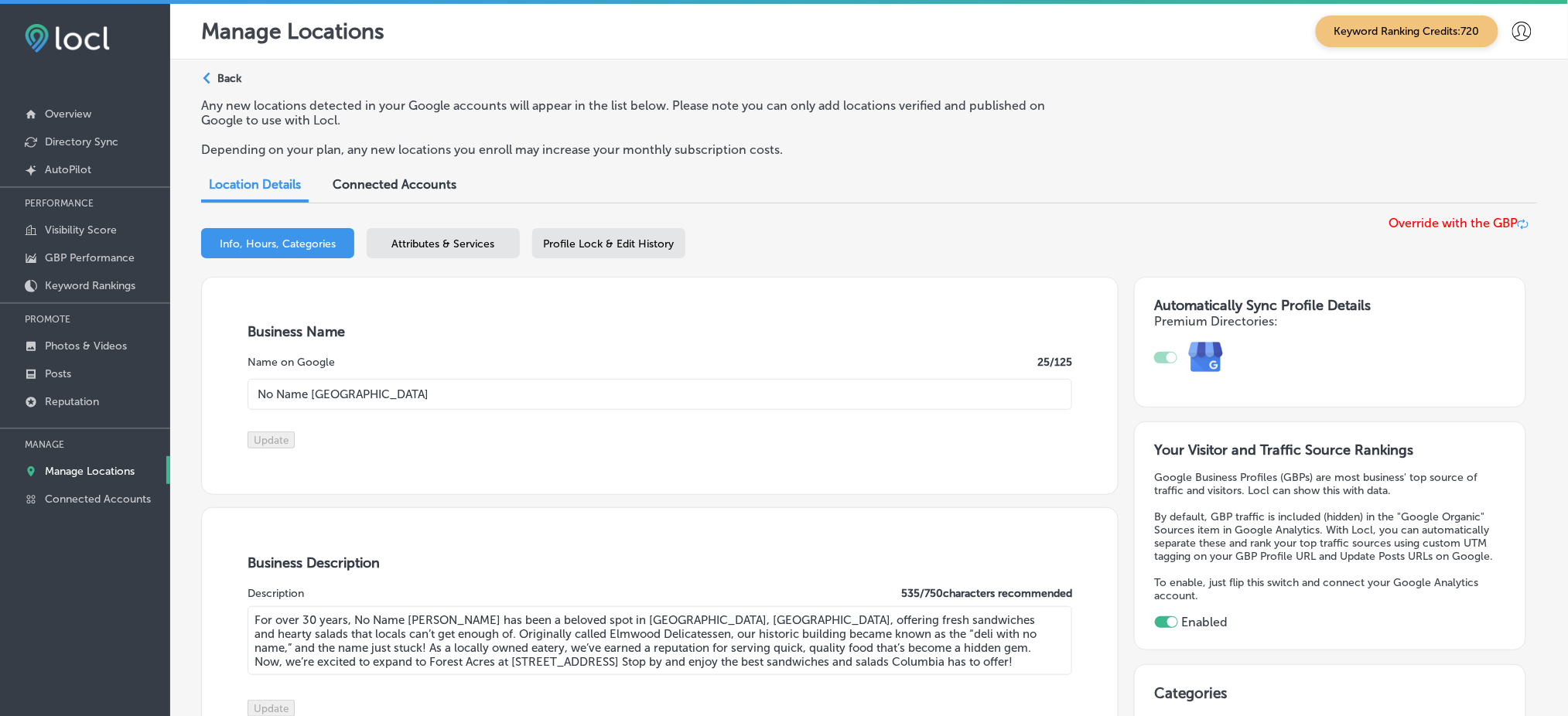
click at [461, 241] on span "Attributes & Services" at bounding box center [443, 244] width 102 height 13
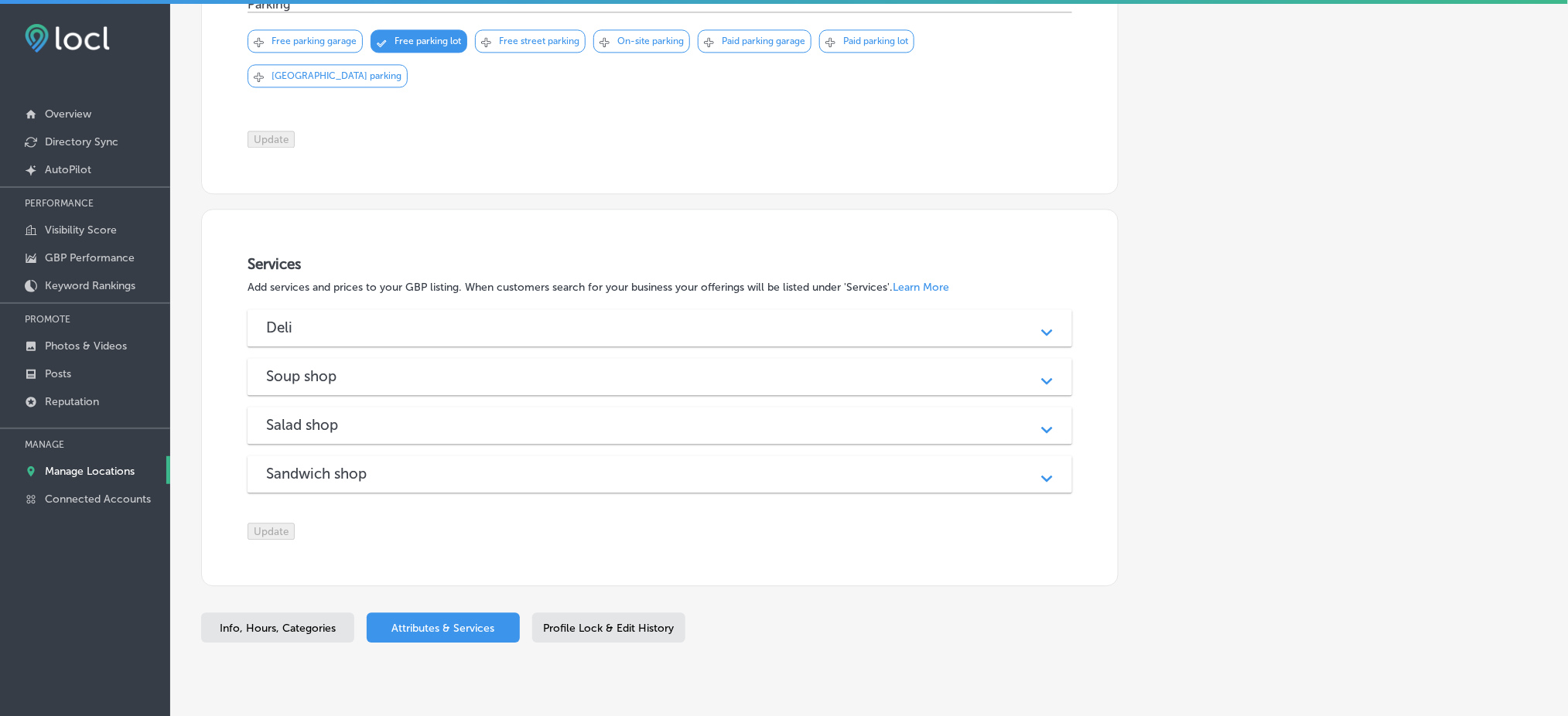
scroll to position [1305, 0]
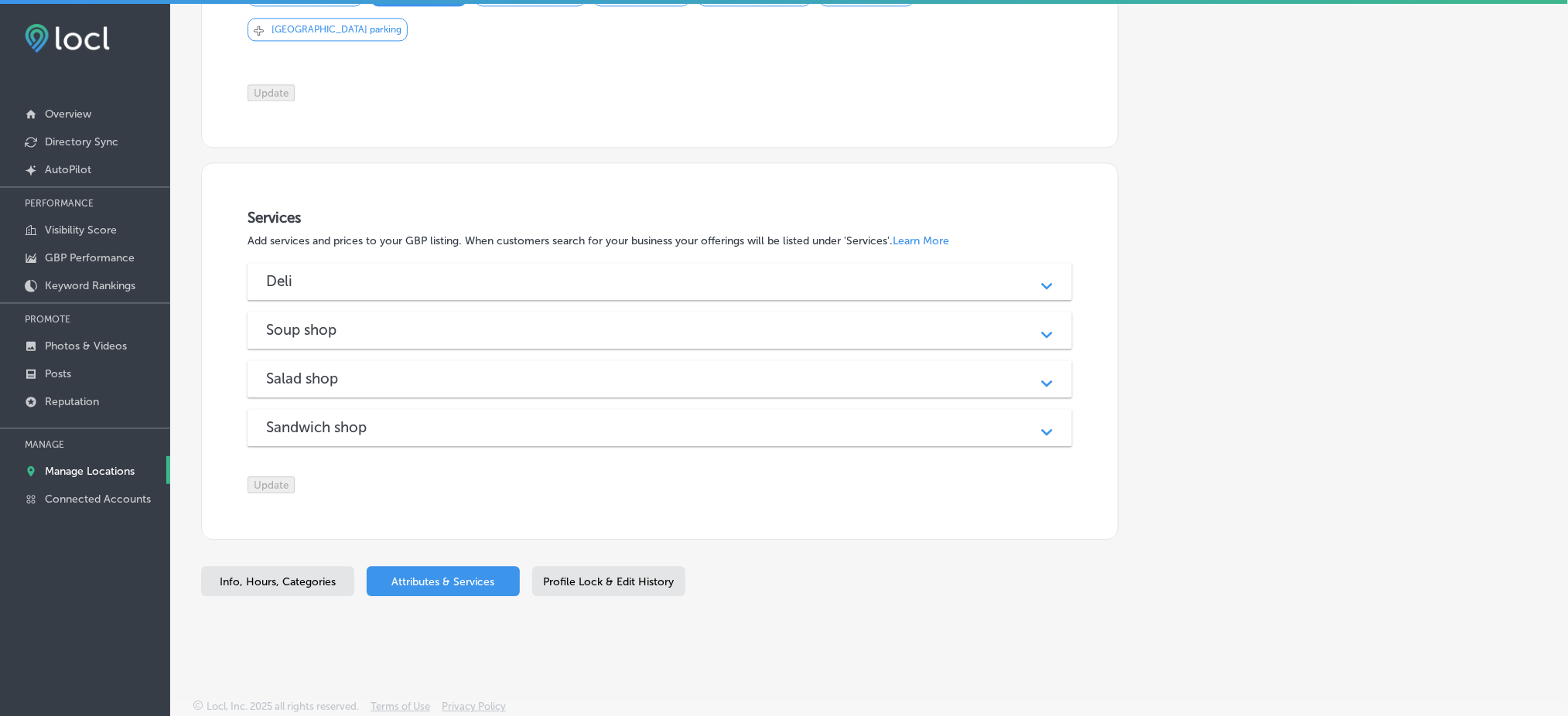
click at [423, 272] on div "Deli" at bounding box center [660, 281] width 787 height 18
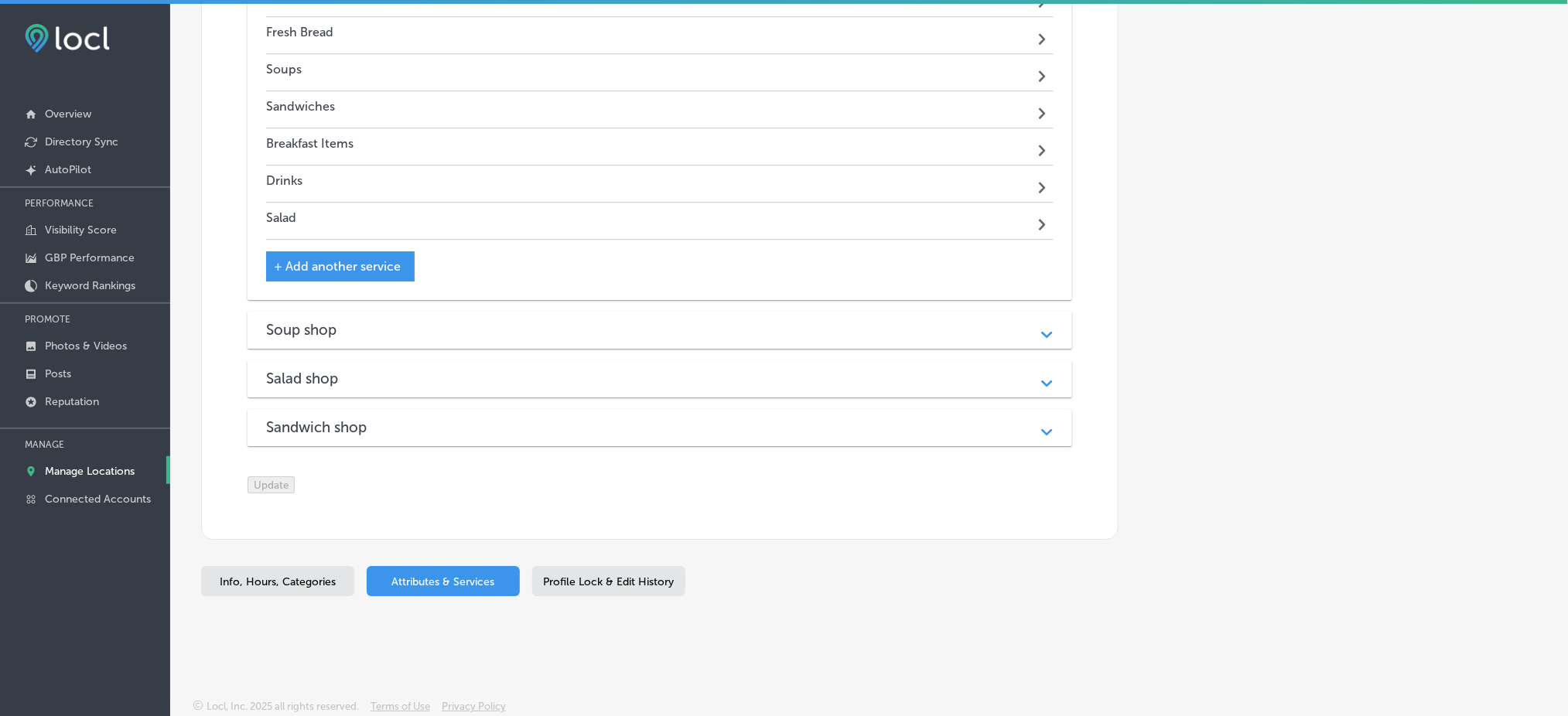
scroll to position [1683, 0]
click at [446, 311] on div "Soup shop Path Created with Sketch." at bounding box center [660, 330] width 825 height 37
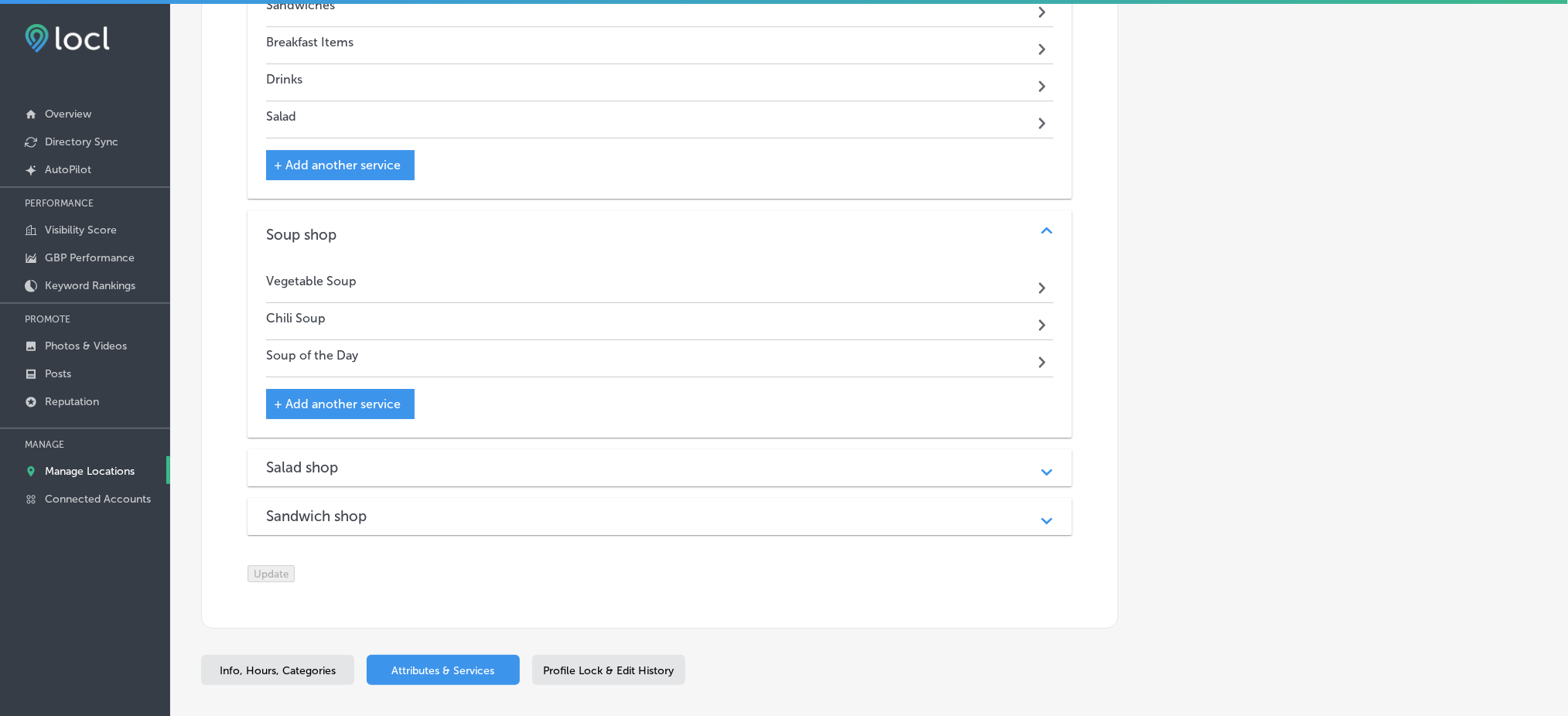
scroll to position [1873, 0]
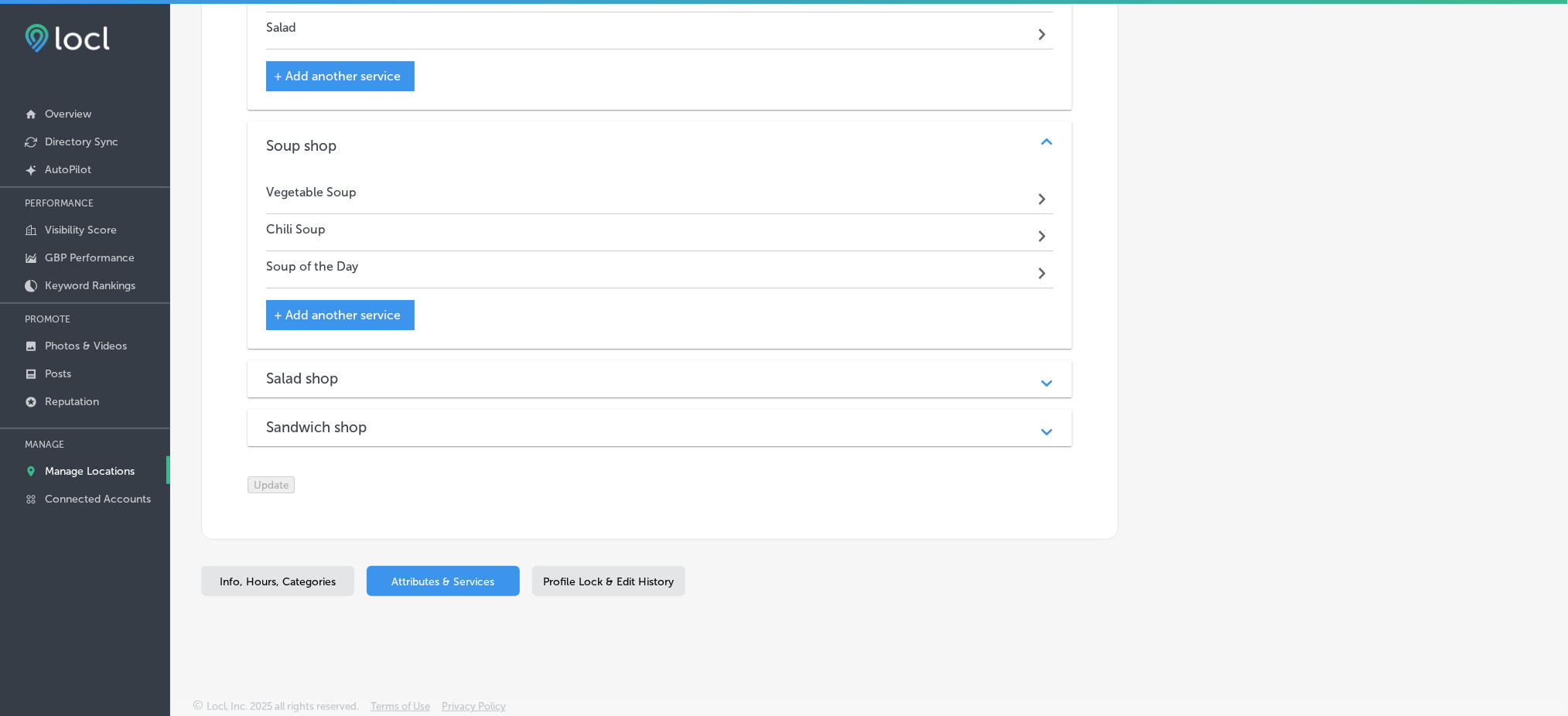
click at [411, 370] on div "Salad shop" at bounding box center [660, 379] width 787 height 18
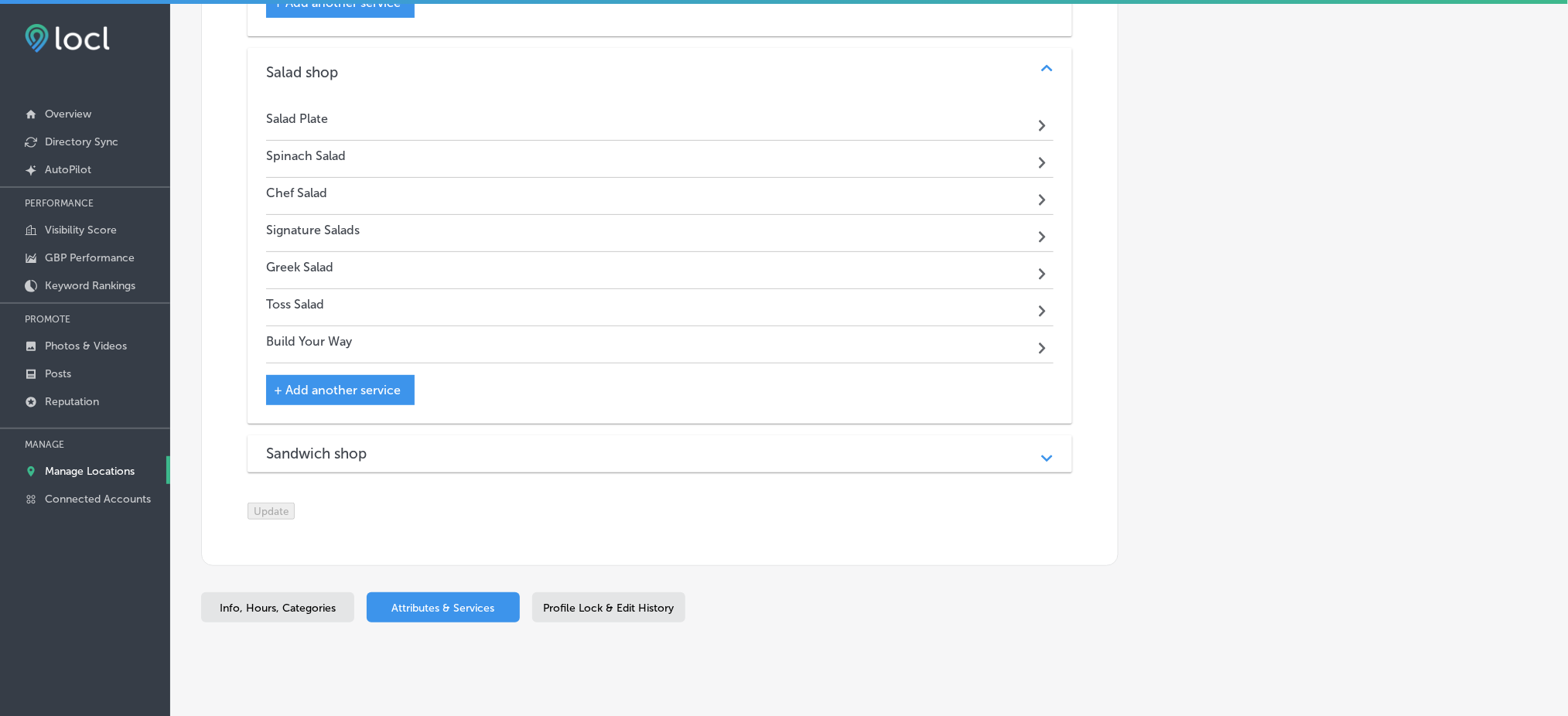
scroll to position [2183, 0]
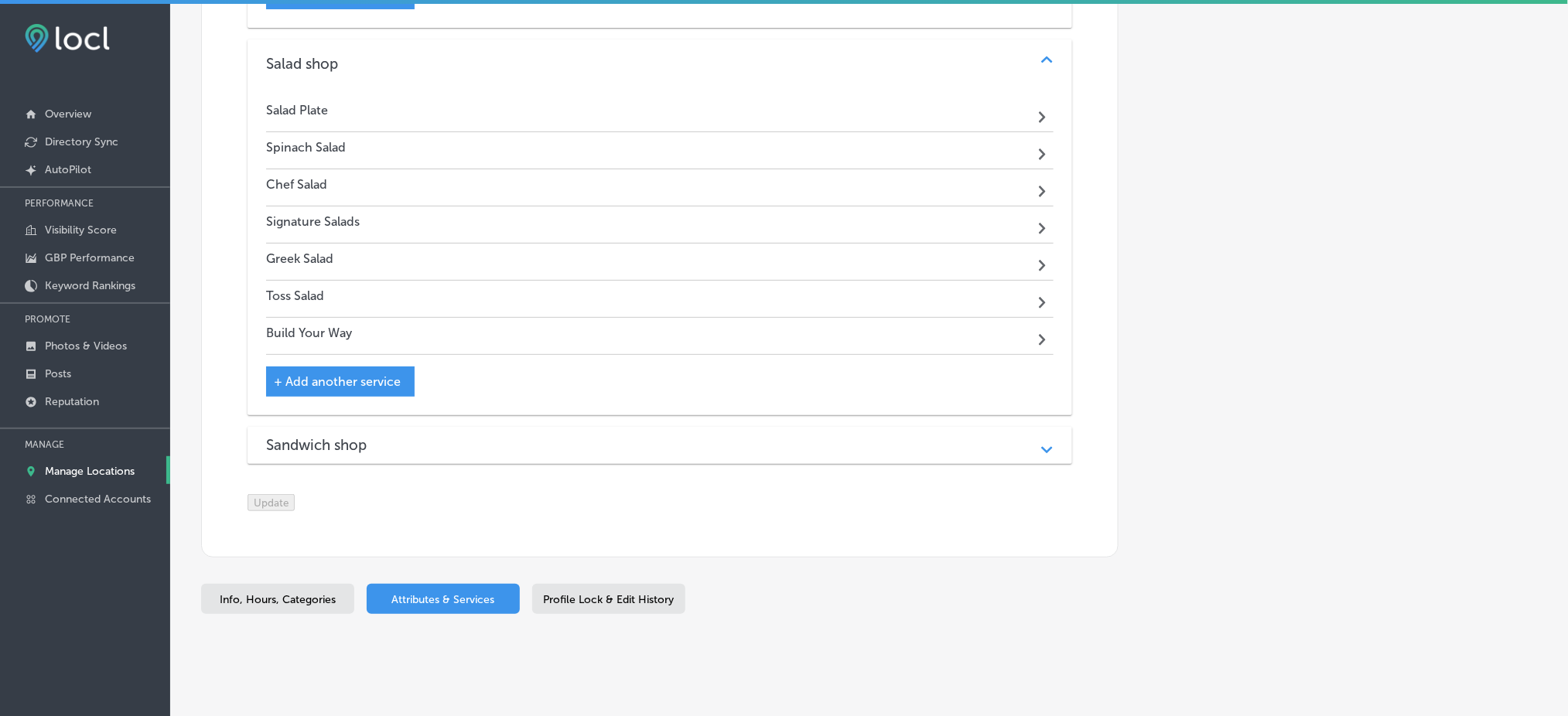
click at [352, 449] on div "Sandwich shop Path Created with Sketch." at bounding box center [660, 445] width 825 height 37
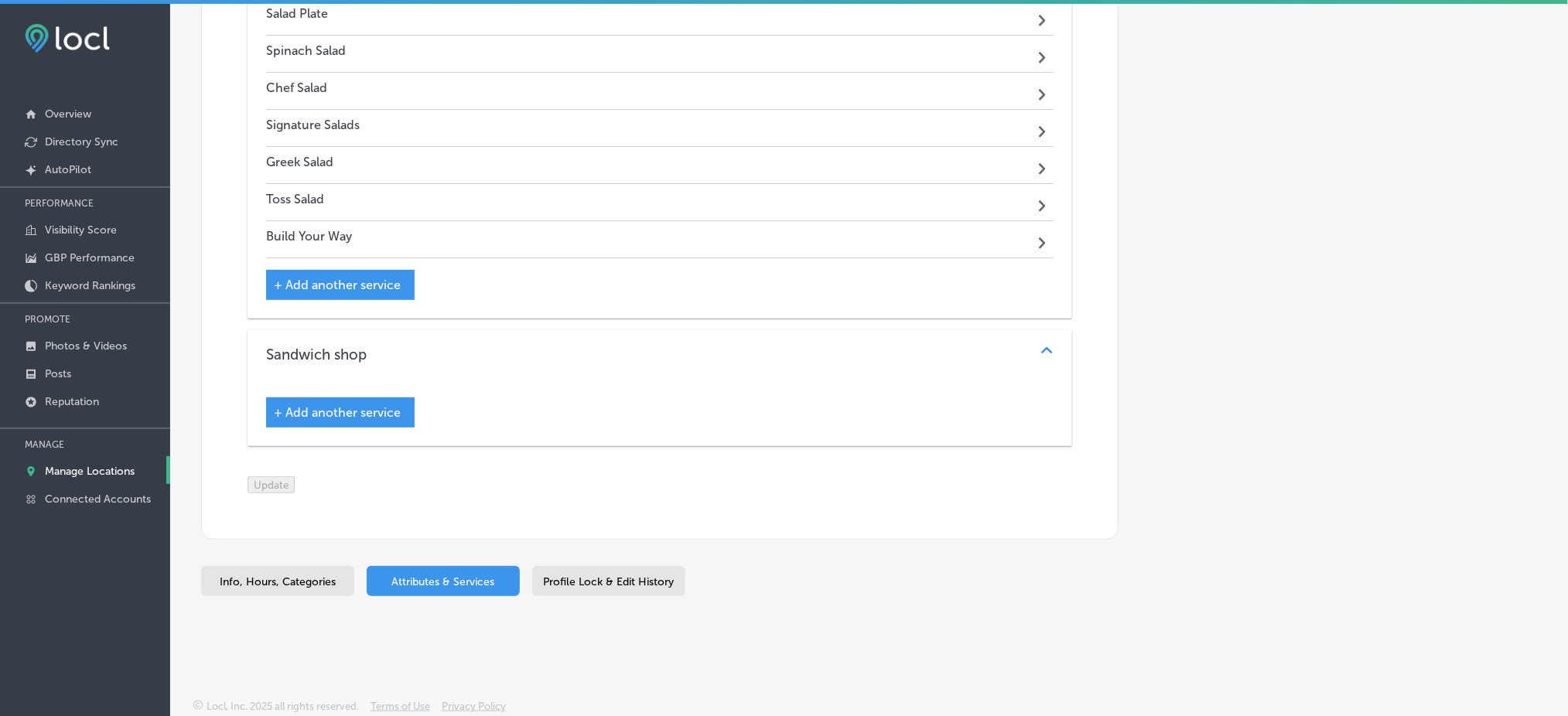
click at [367, 405] on span "+ Add another service" at bounding box center [338, 412] width 127 height 15
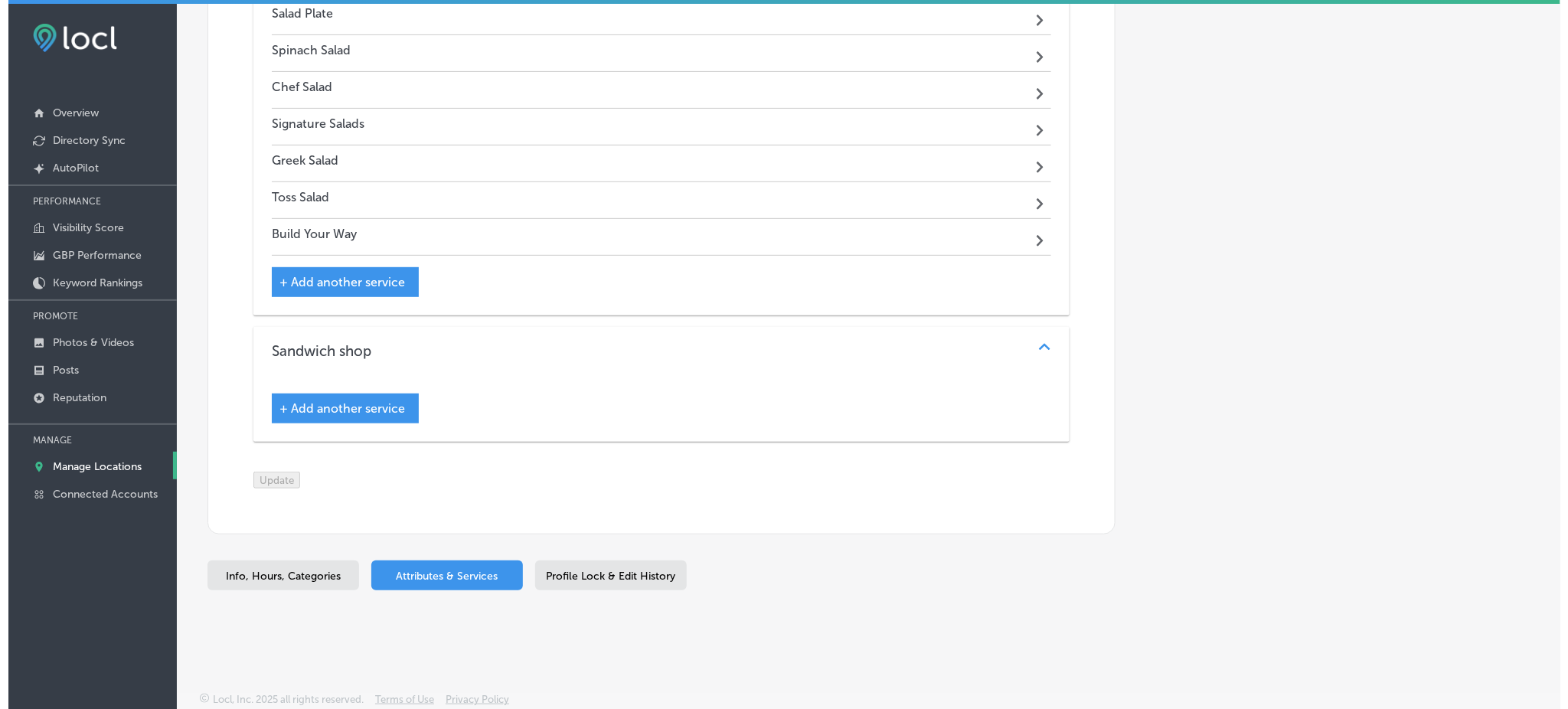
scroll to position [2274, 0]
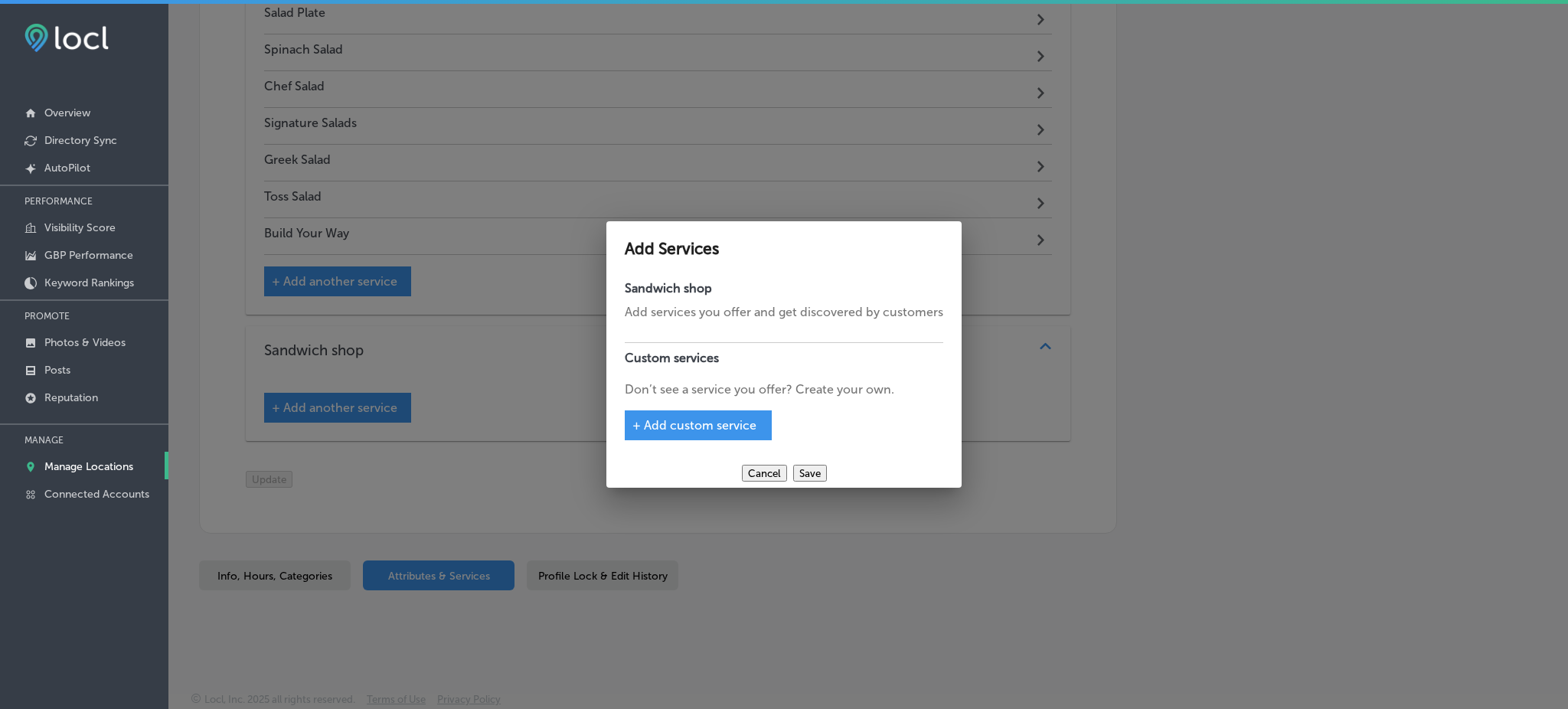
click at [650, 414] on div "+ Add custom service" at bounding box center [698, 425] width 147 height 30
click at [676, 422] on span "+ Add custom service" at bounding box center [695, 425] width 124 height 14
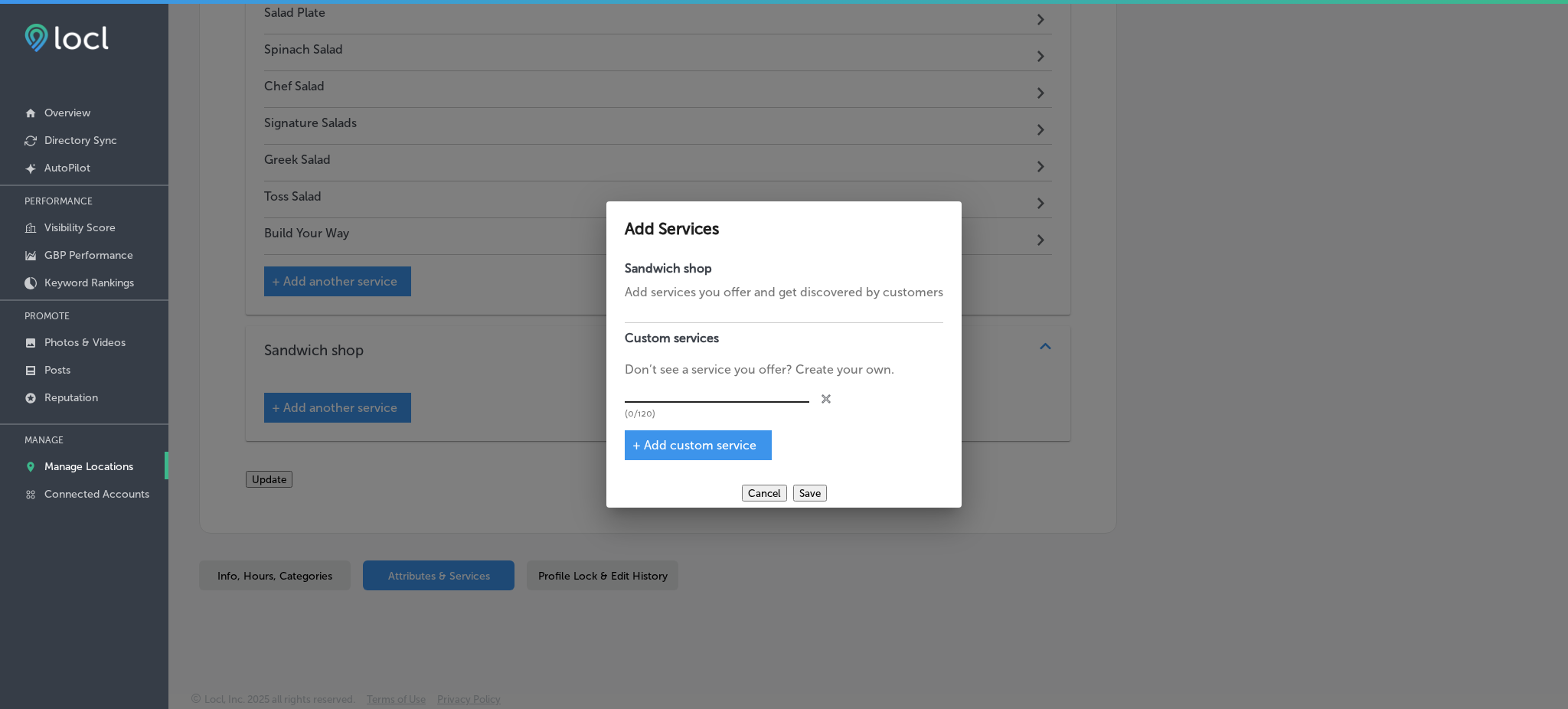
click at [686, 387] on input "text" at bounding box center [716, 390] width 184 height 23
paste input "Hot Dog"
type input "Hot Dog"
click at [687, 438] on span "+ Add custom service" at bounding box center [695, 445] width 124 height 14
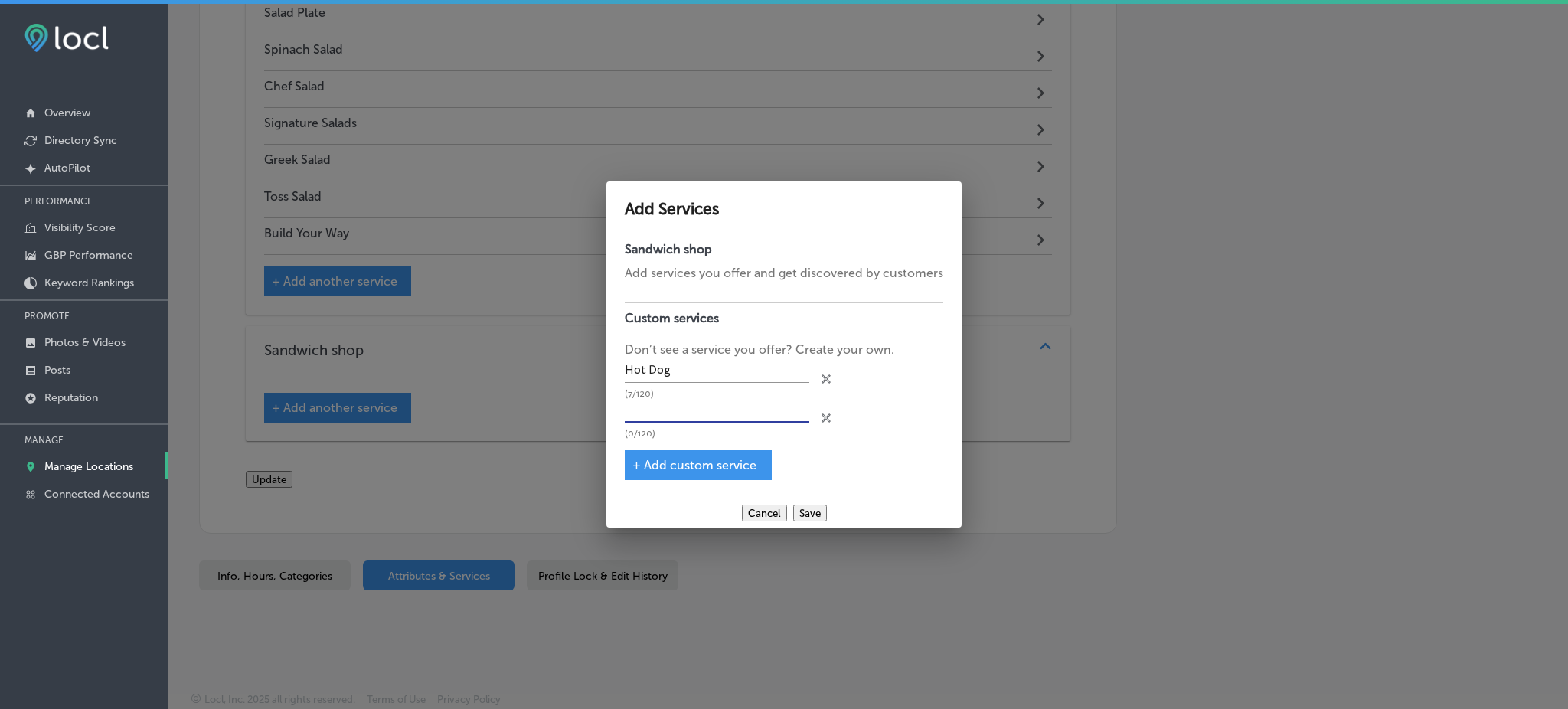
click at [702, 407] on input "text" at bounding box center [716, 410] width 184 height 23
click at [711, 268] on p "Add services you offer and get discovered by customers" at bounding box center [784, 273] width 319 height 19
click at [700, 401] on input "vvvvvvvv" at bounding box center [716, 410] width 184 height 23
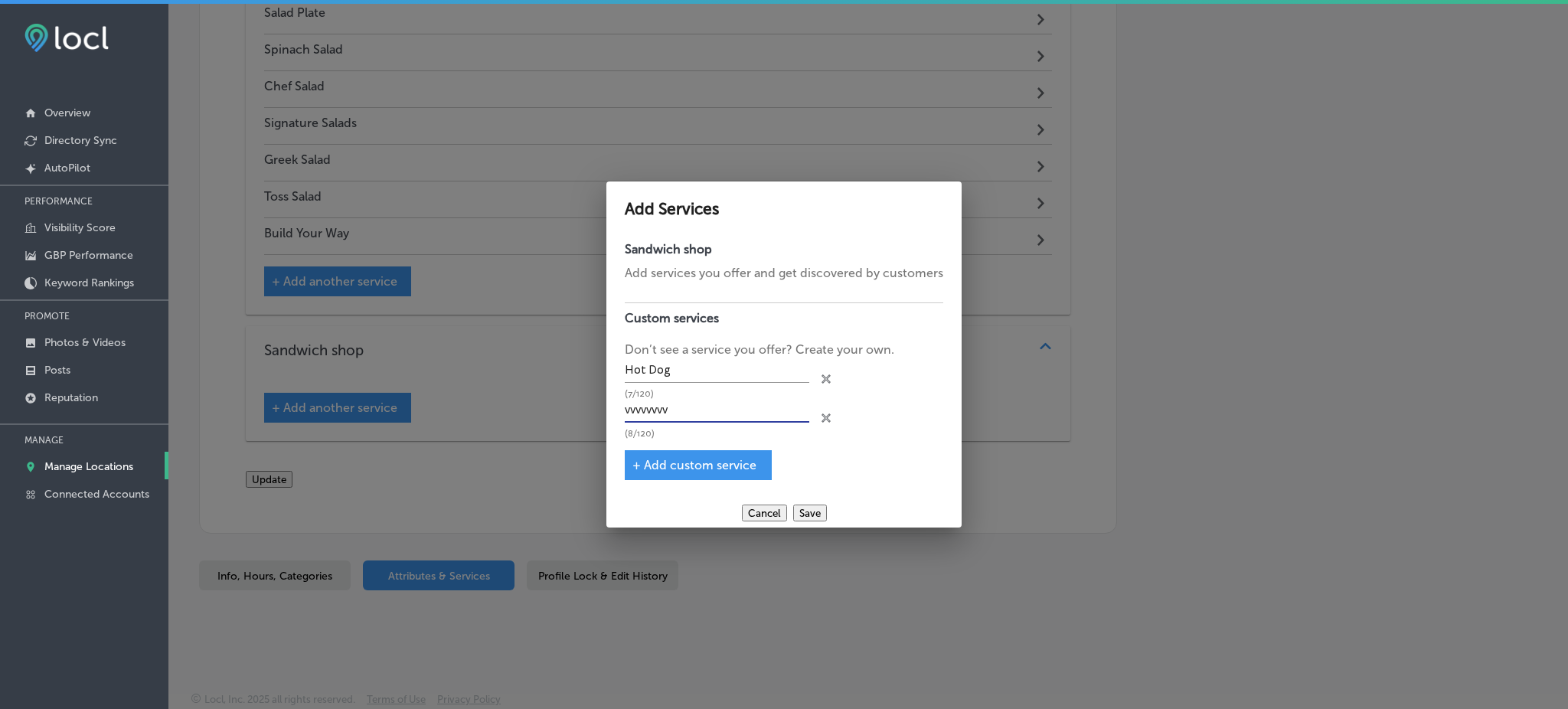
paste input "Chicken Tenders"
type input "Chicken Tenders"
click at [658, 463] on span "+ Add custom service" at bounding box center [695, 465] width 124 height 14
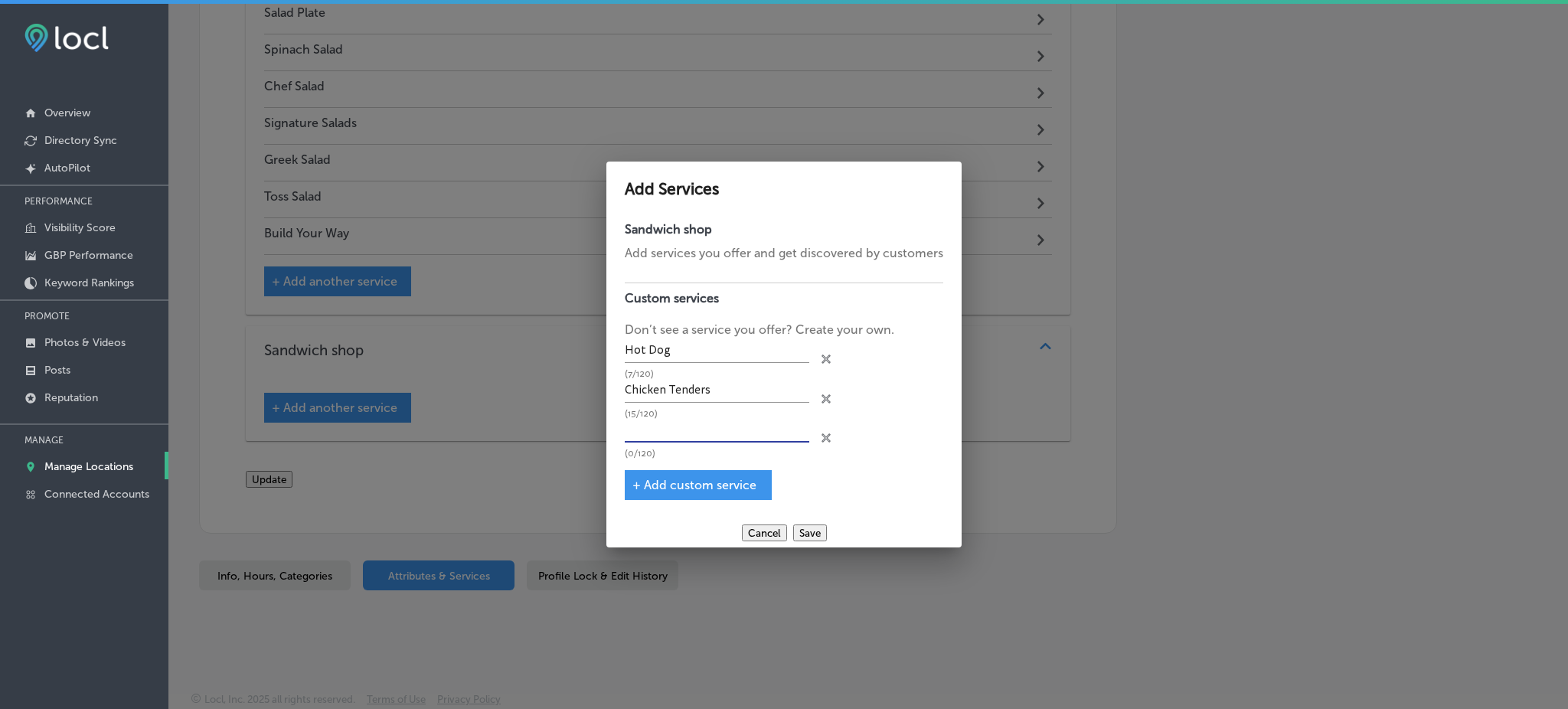
click at [666, 427] on input "text" at bounding box center [716, 430] width 184 height 23
paste input "Hamburger"
type input "Hamburger"
click at [646, 479] on span "+ Add custom service" at bounding box center [695, 484] width 124 height 14
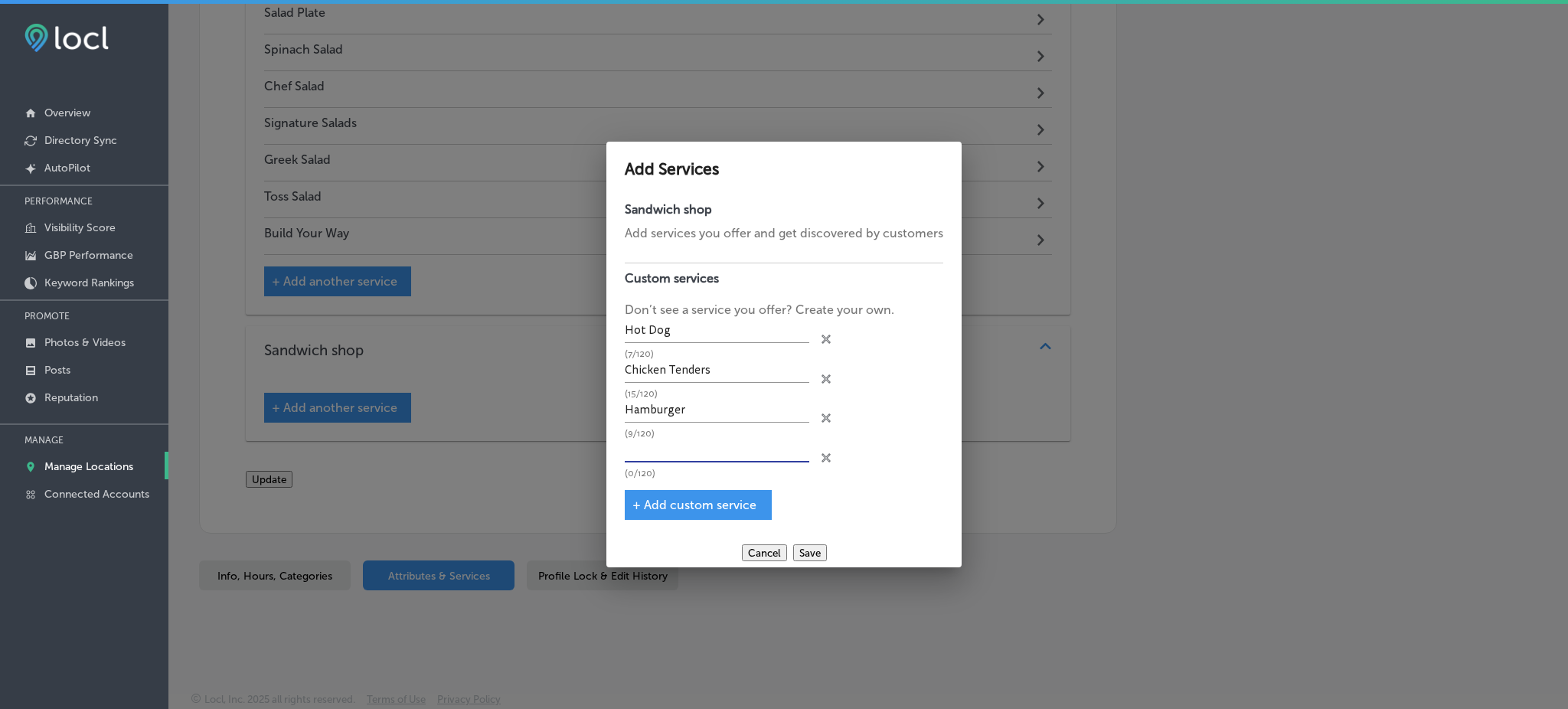
click at [672, 451] on input "text" at bounding box center [716, 450] width 184 height 23
paste input "[PERSON_NAME]"
type input "[PERSON_NAME]"
click at [678, 499] on span "+ Add custom service" at bounding box center [695, 505] width 124 height 14
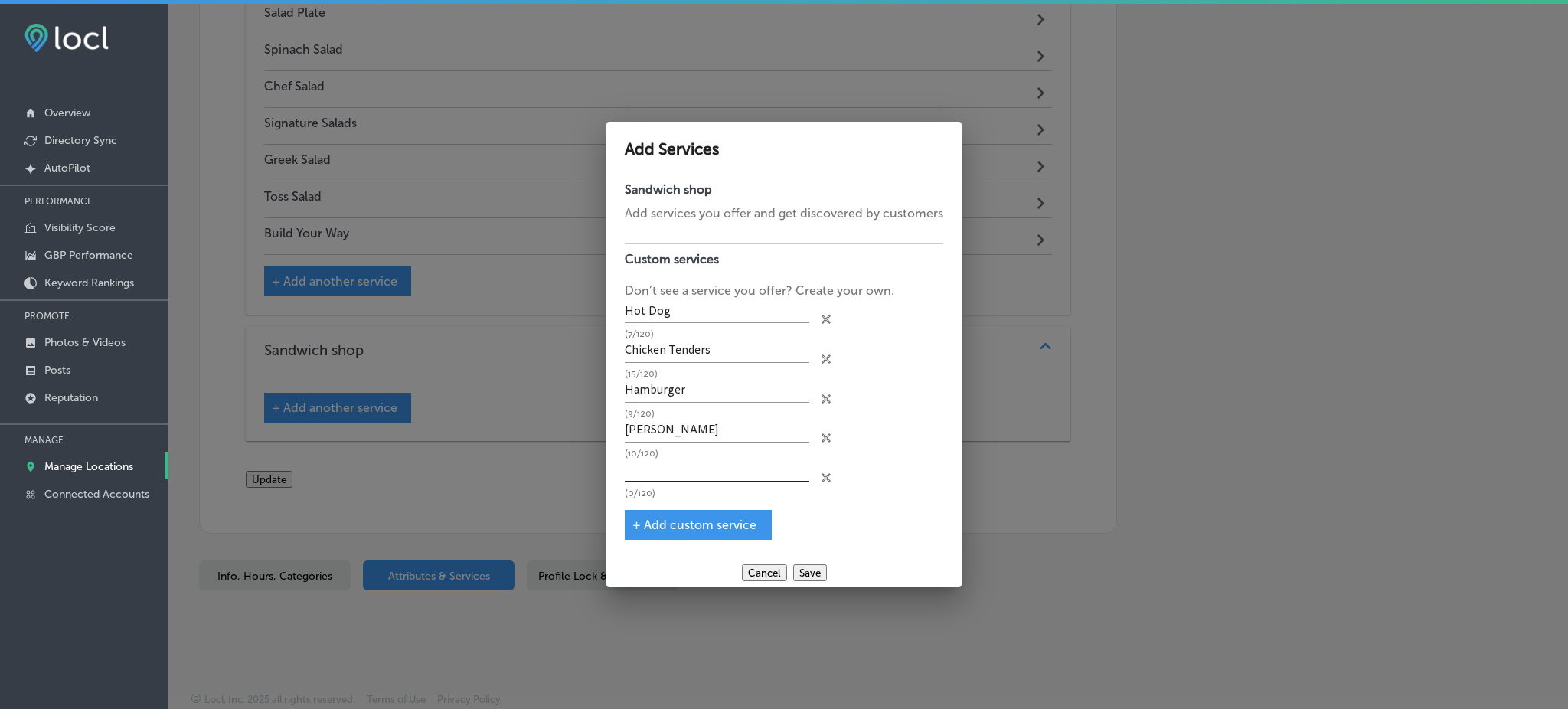
click at [678, 472] on input "text" at bounding box center [716, 470] width 184 height 23
paste input "[PERSON_NAME] Wrap"
type input "[PERSON_NAME] Wrap"
click at [699, 521] on span "+ Add custom service" at bounding box center [695, 525] width 124 height 14
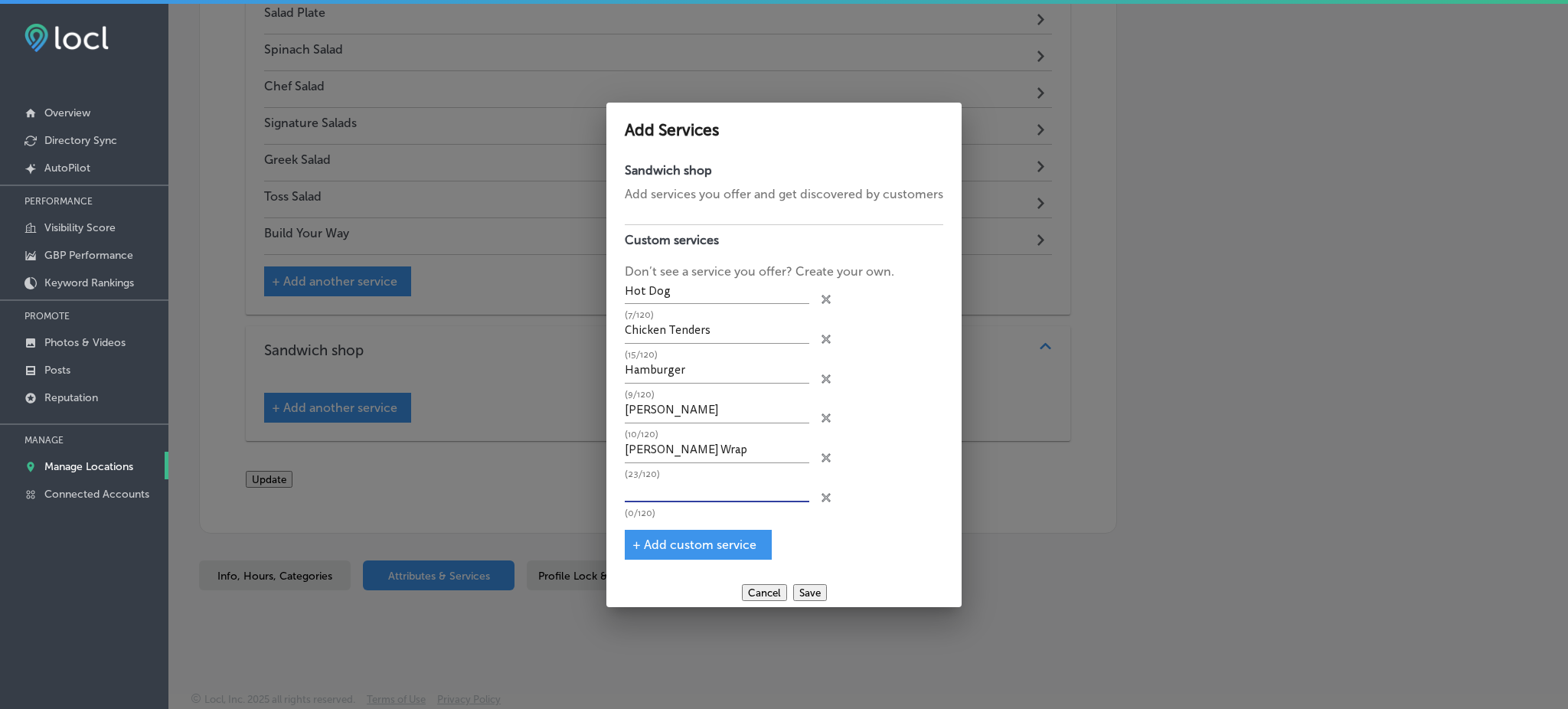
click at [683, 490] on input "text" at bounding box center [716, 489] width 184 height 23
paste input "Monterey Chicken Sandwich"
type input "Monterey Chicken Sandwich"
click at [686, 542] on span "+ Add custom service" at bounding box center [695, 545] width 124 height 14
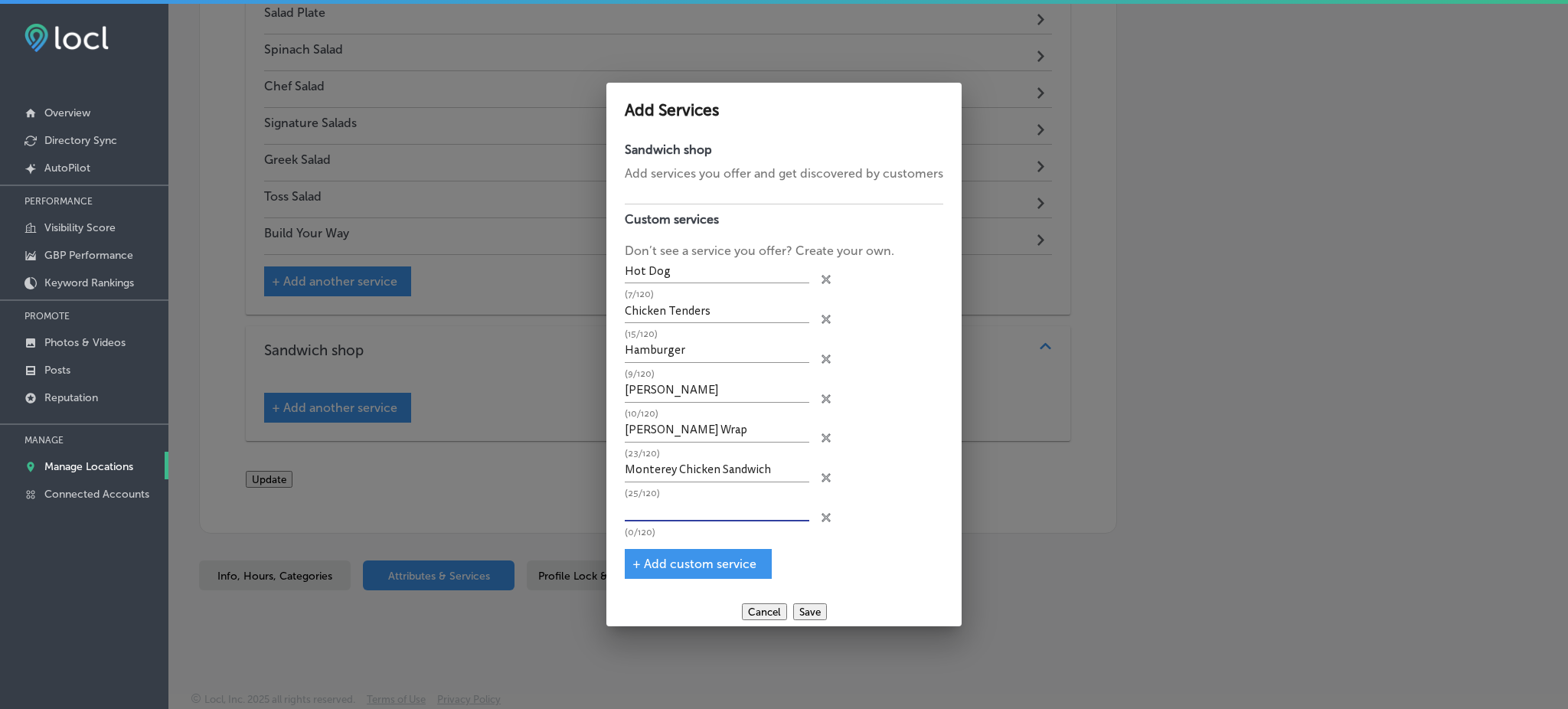
click at [695, 509] on input "text" at bounding box center [716, 509] width 184 height 23
paste input "Grilled Cheese"
type input "Grilled Cheese"
click at [666, 558] on span "+ Add custom service" at bounding box center [695, 563] width 124 height 14
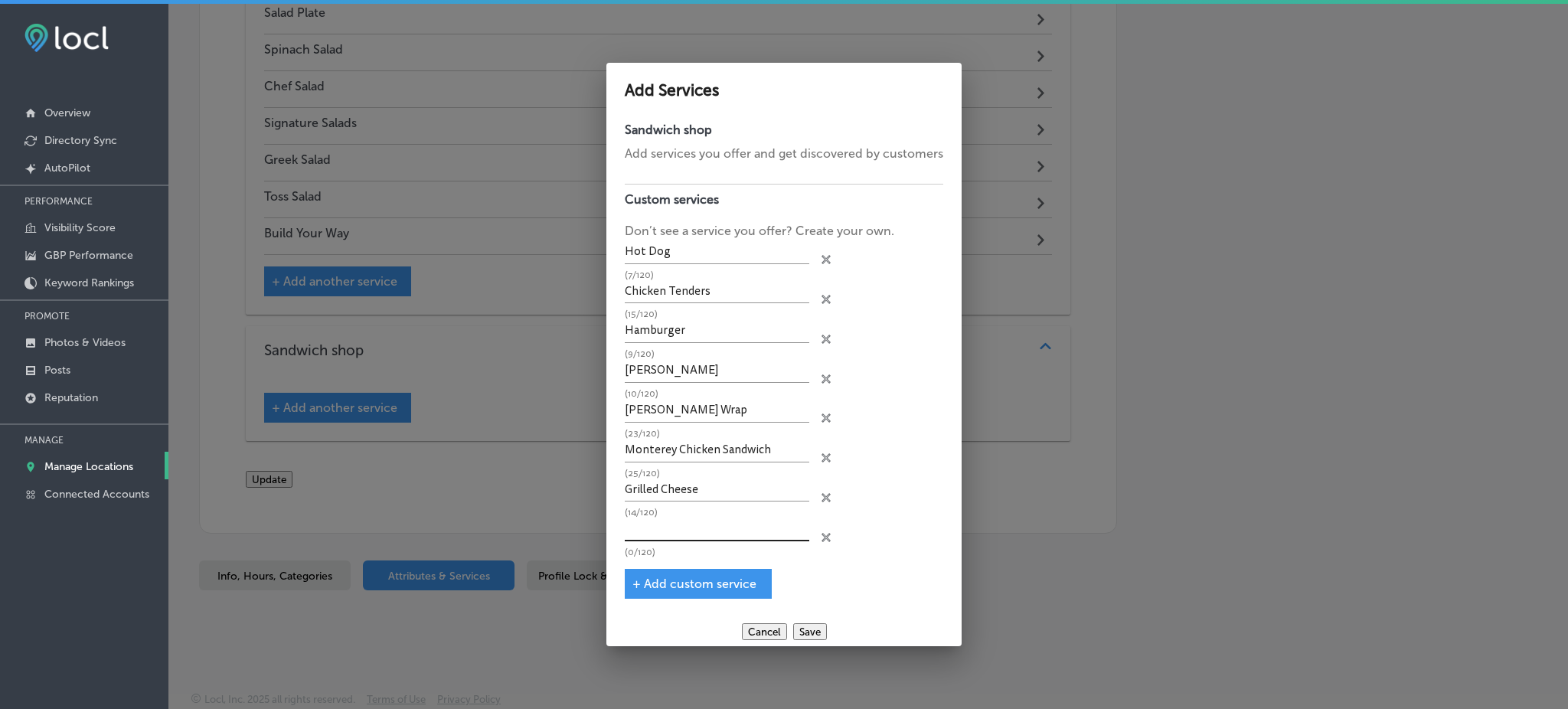
click at [670, 530] on input "text" at bounding box center [716, 530] width 184 height 23
paste input "Prime Rib Sandwich"
type input "Prime Rib Sandwich"
click at [662, 583] on span "+ Add custom service" at bounding box center [695, 583] width 124 height 14
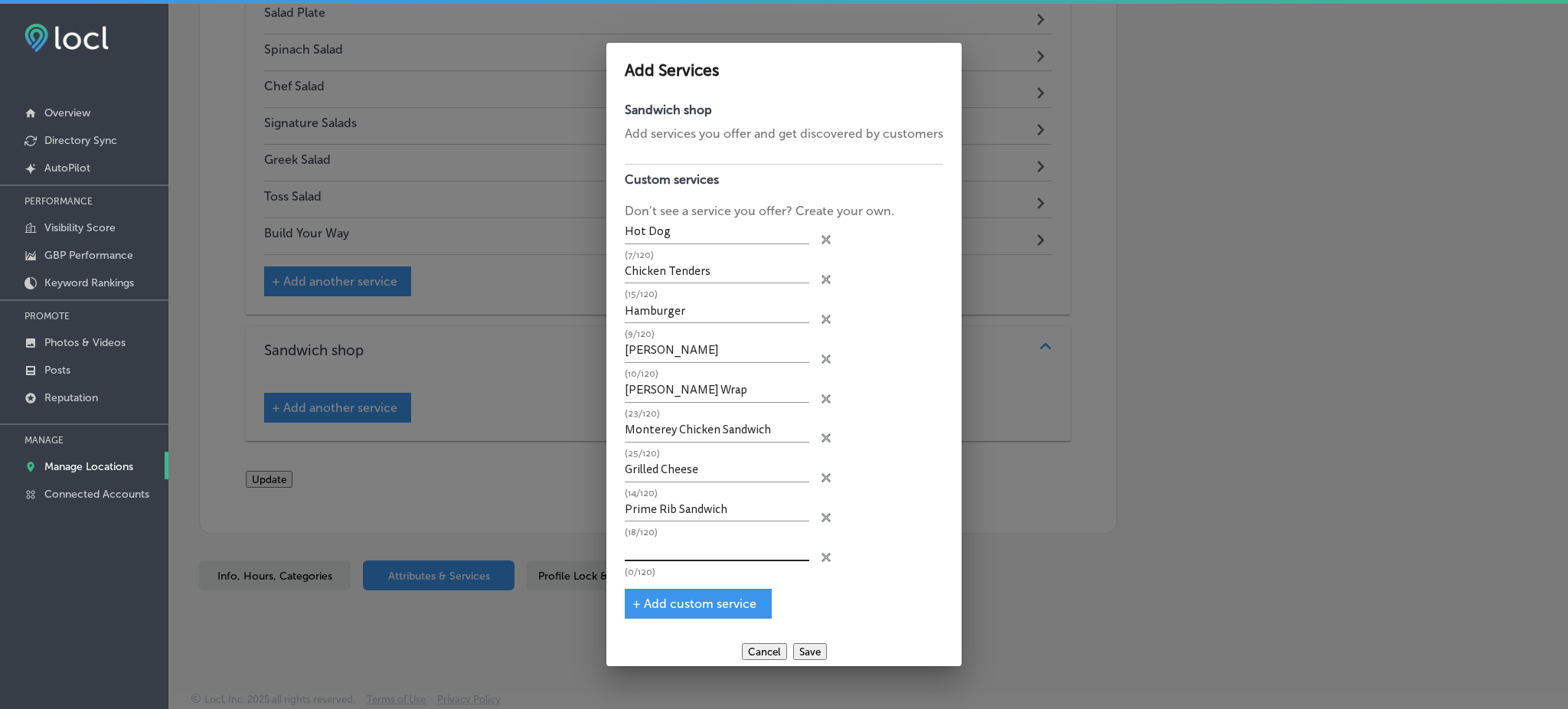
click at [667, 549] on input "text" at bounding box center [716, 549] width 184 height 23
paste input "Cajun Filet Sandwich"
type input "Cajun Filet Sandwich"
click at [662, 596] on span "+ Add custom service" at bounding box center [695, 604] width 124 height 14
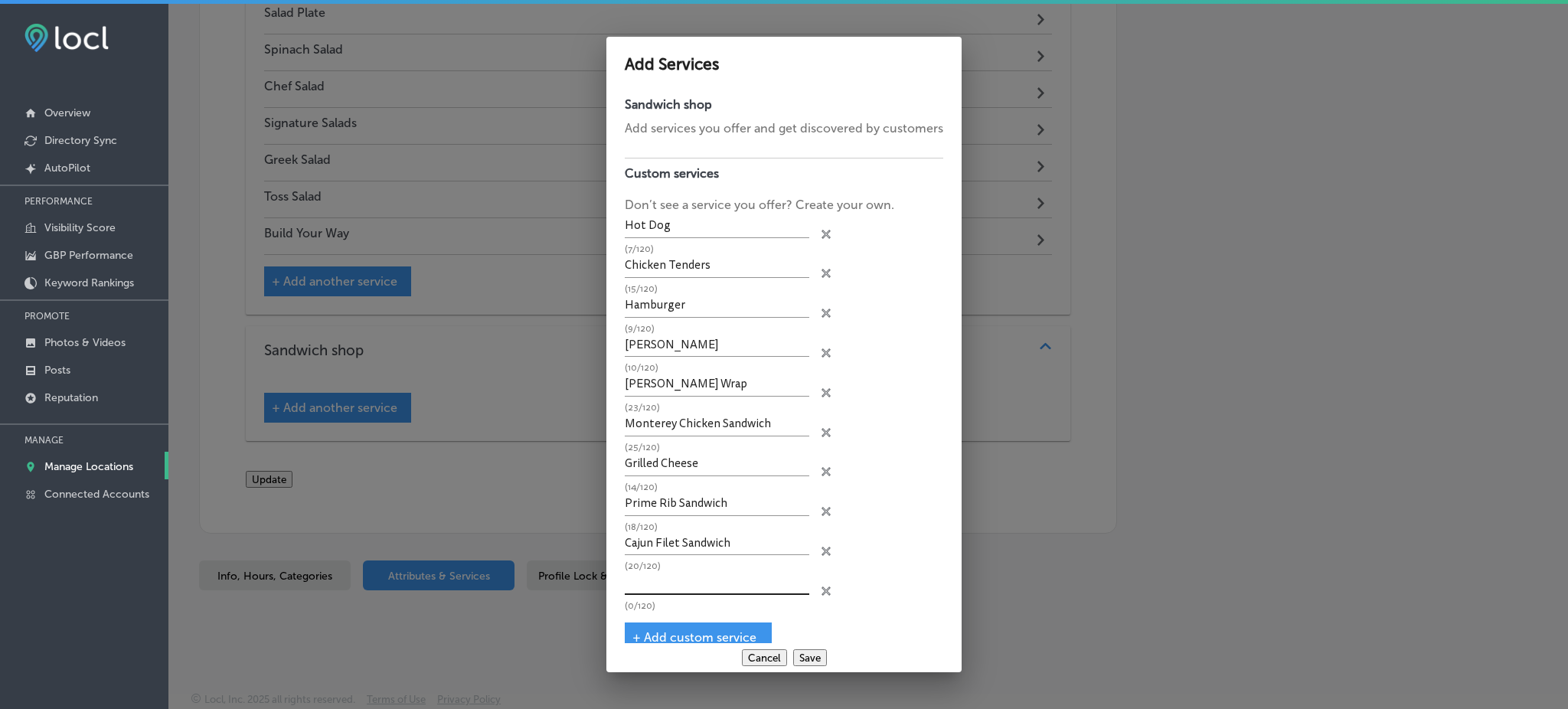
click at [667, 571] on input "text" at bounding box center [716, 582] width 184 height 23
paste input "Grilled Chicken Breast Filet"
type input "Grilled Chicken Breast Filet"
click at [665, 630] on span "+ Add custom service" at bounding box center [695, 637] width 124 height 14
click at [668, 611] on input "text" at bounding box center [716, 622] width 184 height 23
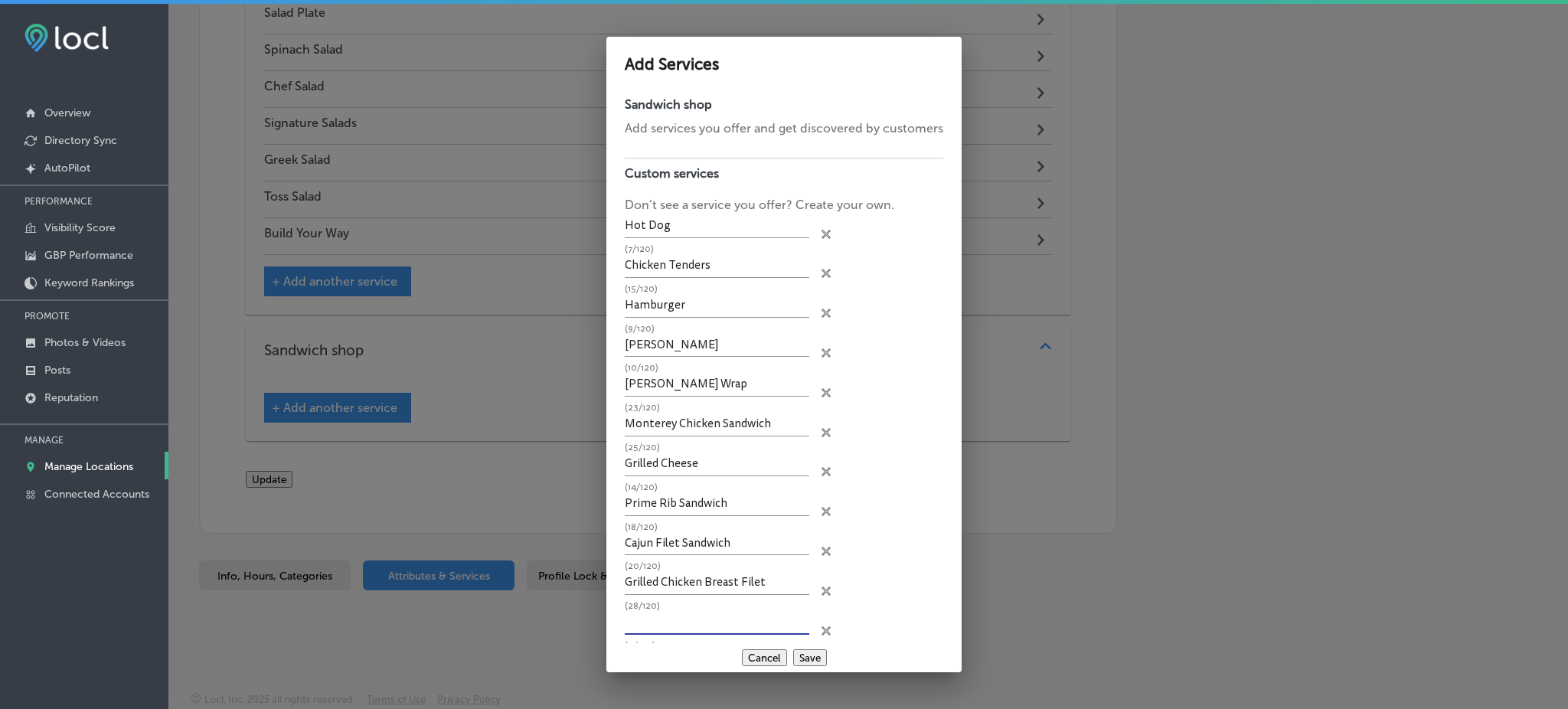
paste input "Turkey [PERSON_NAME]"
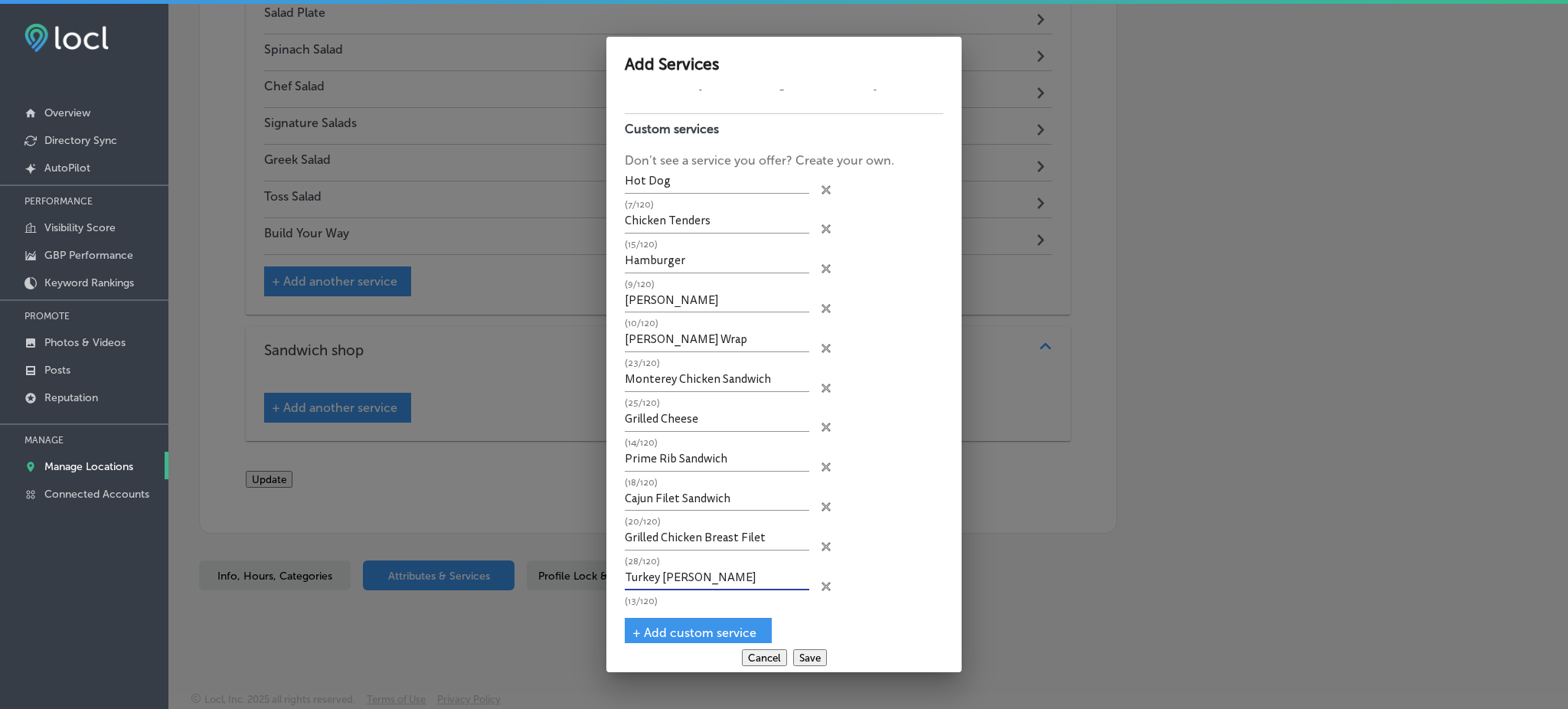
scroll to position [65, 0]
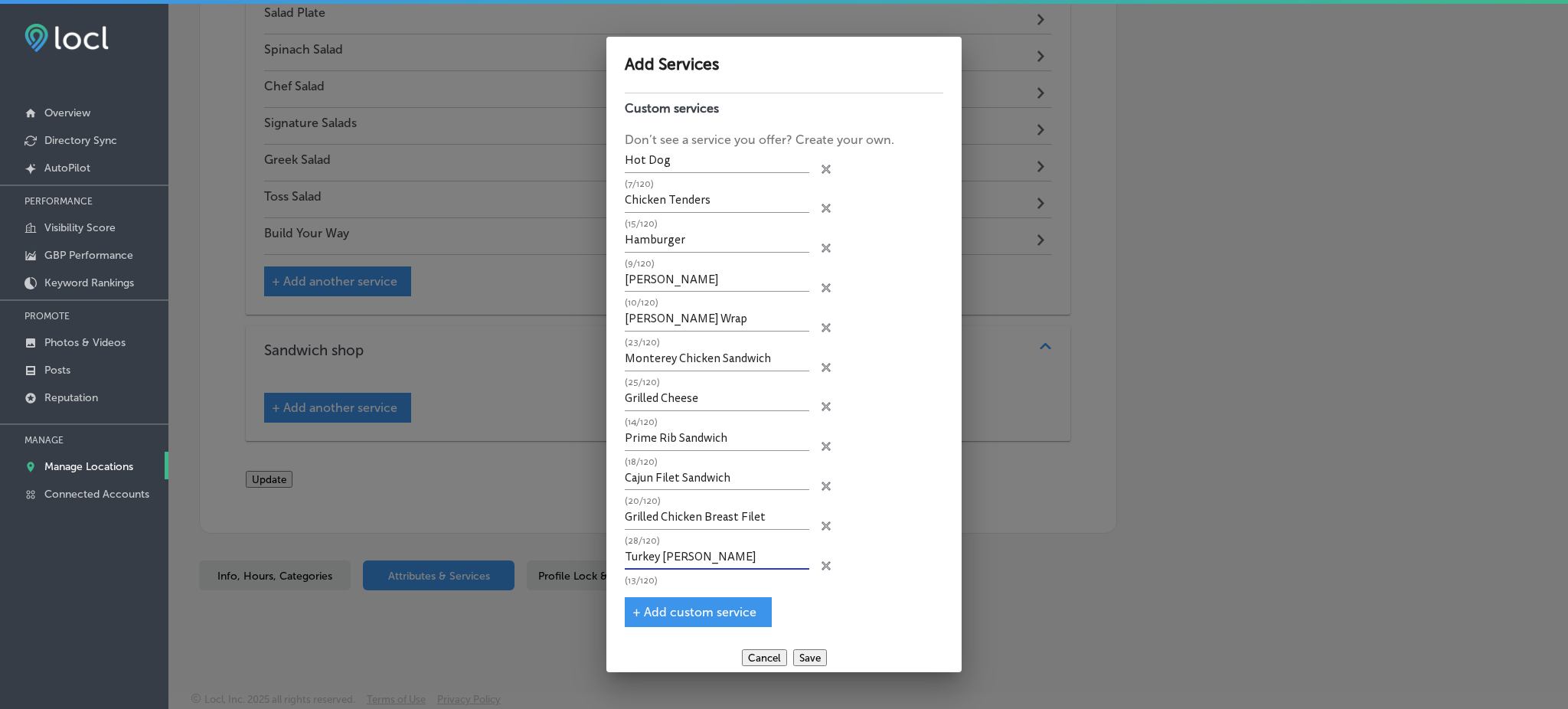
type input "Turkey [PERSON_NAME]"
click at [670, 604] on span "+ Add custom service" at bounding box center [695, 612] width 124 height 14
click at [670, 575] on p "(13/120)" at bounding box center [716, 580] width 184 height 10
click at [670, 591] on input "text" at bounding box center [716, 597] width 184 height 23
paste input "[PERSON_NAME]"
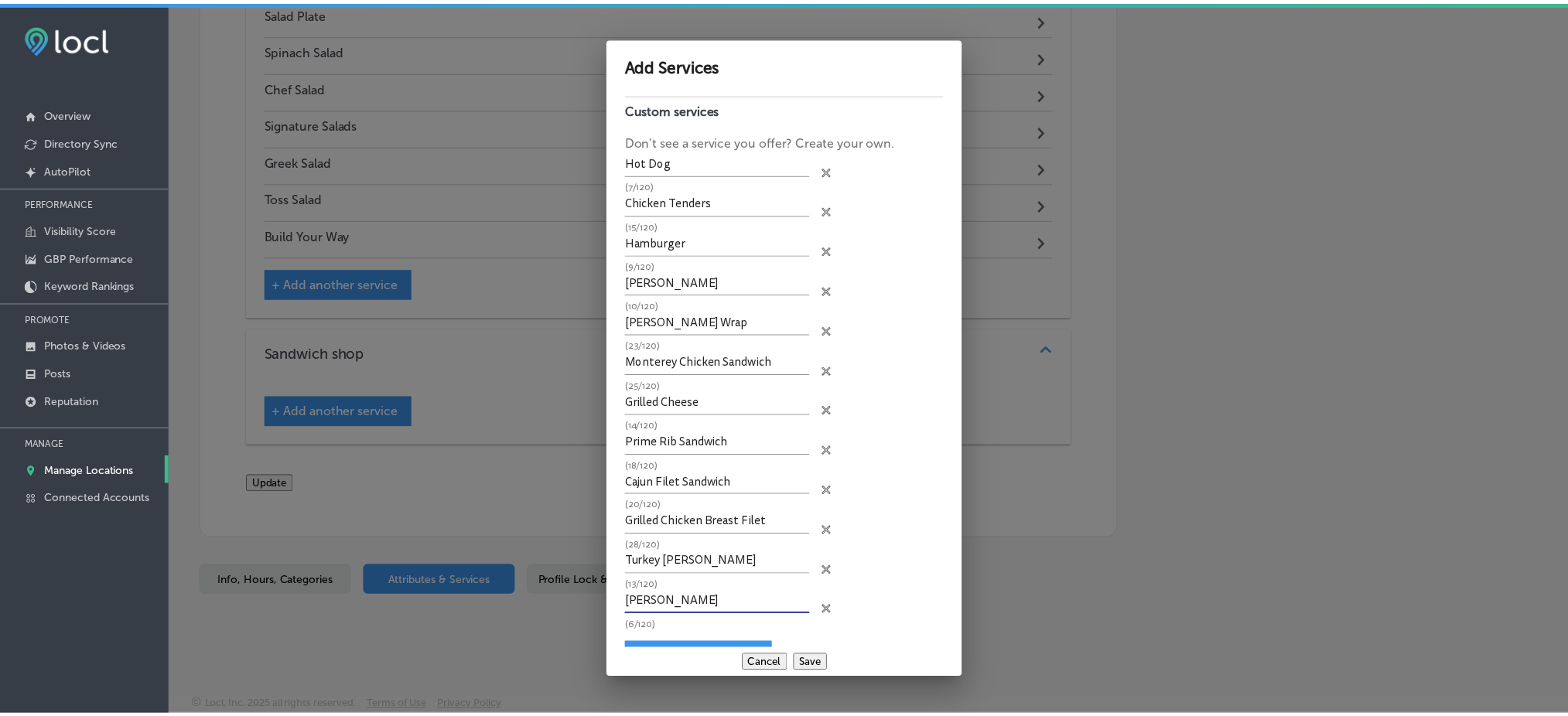
scroll to position [105, 0]
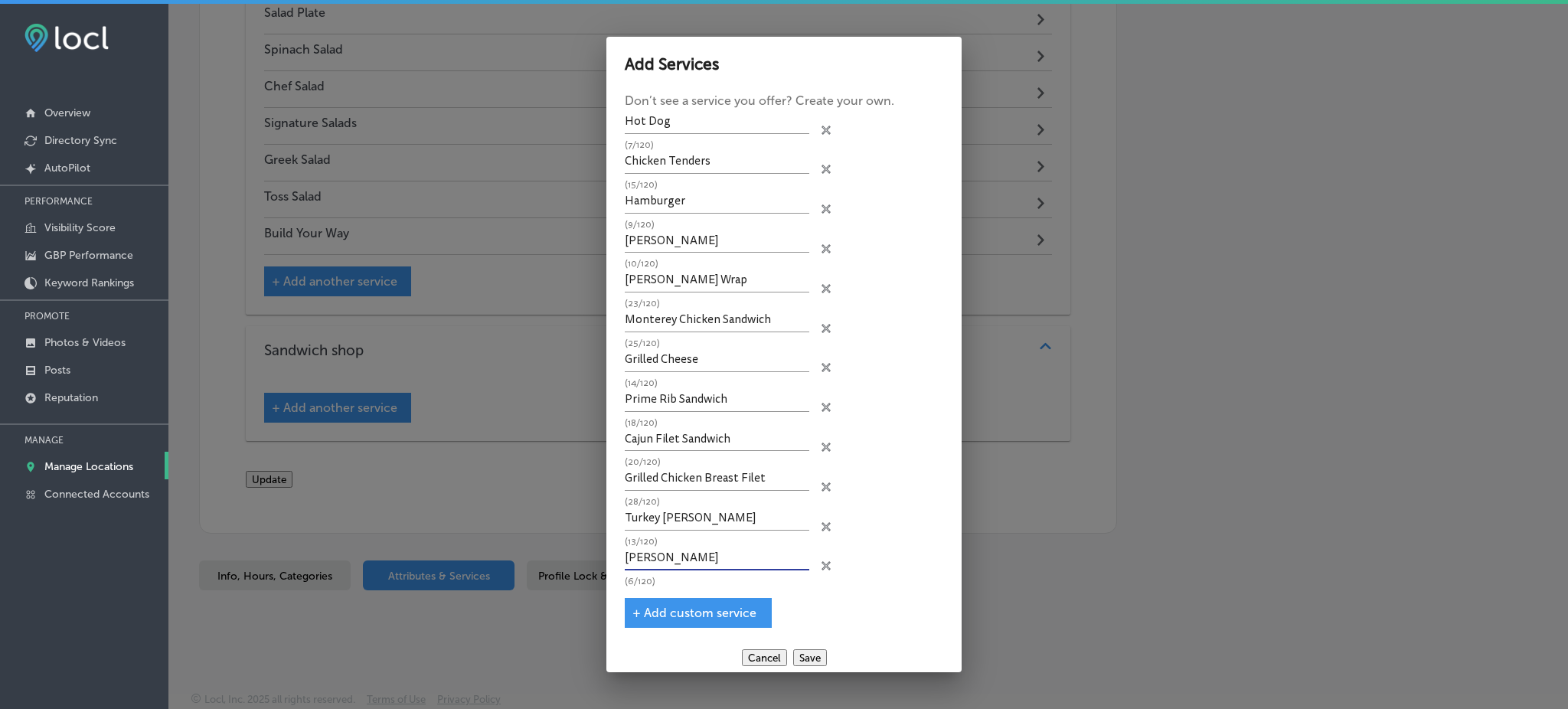
type input "[PERSON_NAME]"
click at [666, 598] on div "+ Add custom service" at bounding box center [698, 612] width 147 height 30
click at [674, 598] on div "+ Add custom service" at bounding box center [698, 612] width 147 height 30
click at [802, 649] on button "Save" at bounding box center [810, 657] width 34 height 17
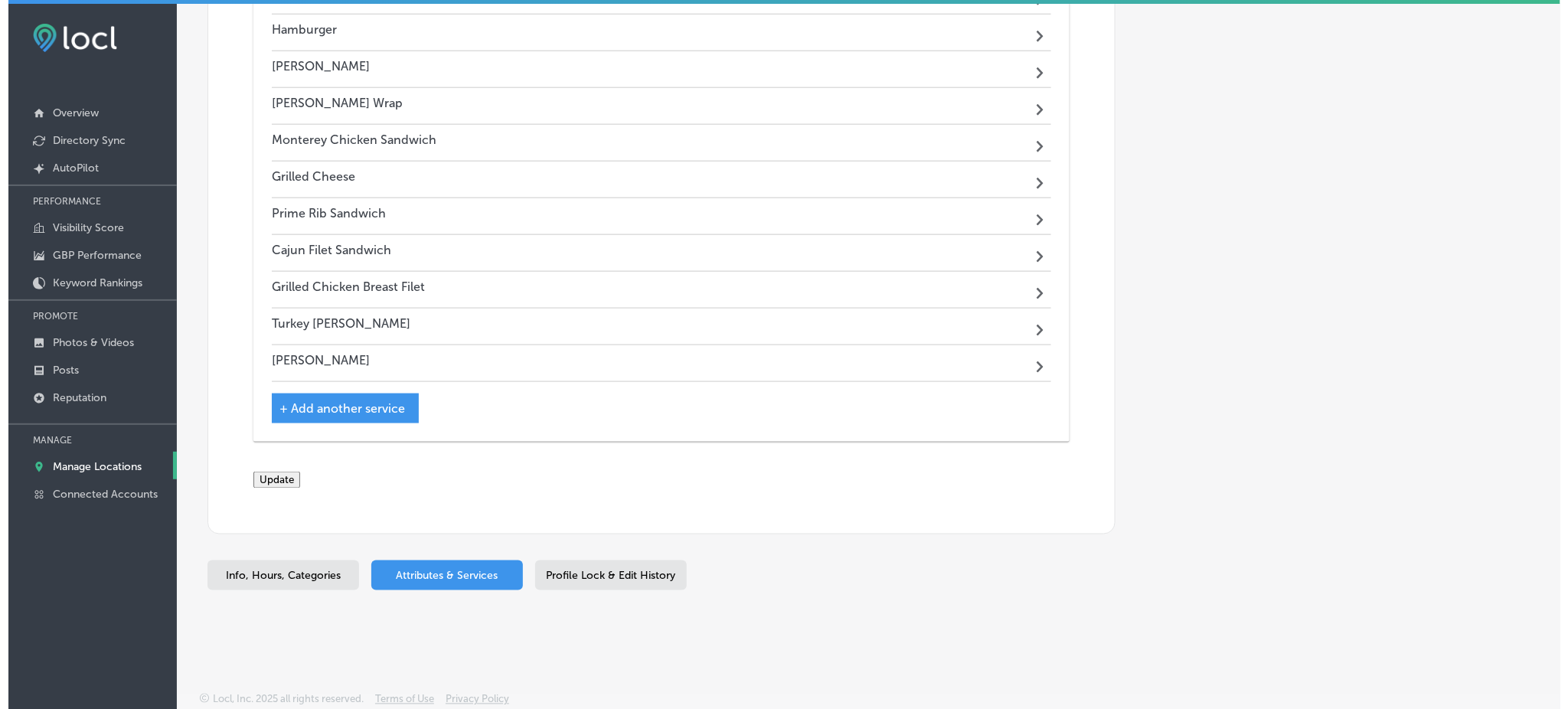
scroll to position [3, 0]
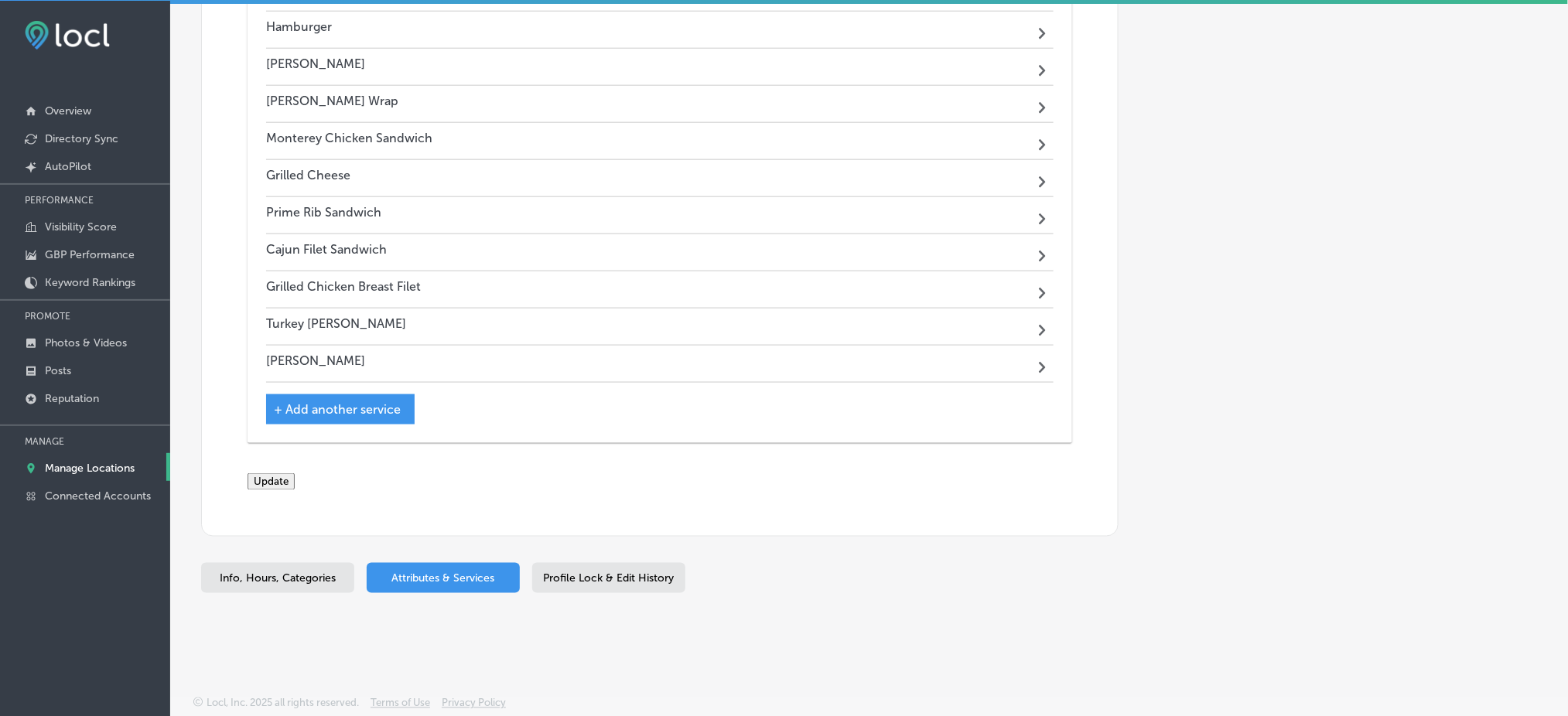
click at [294, 480] on button "Update" at bounding box center [271, 481] width 47 height 17
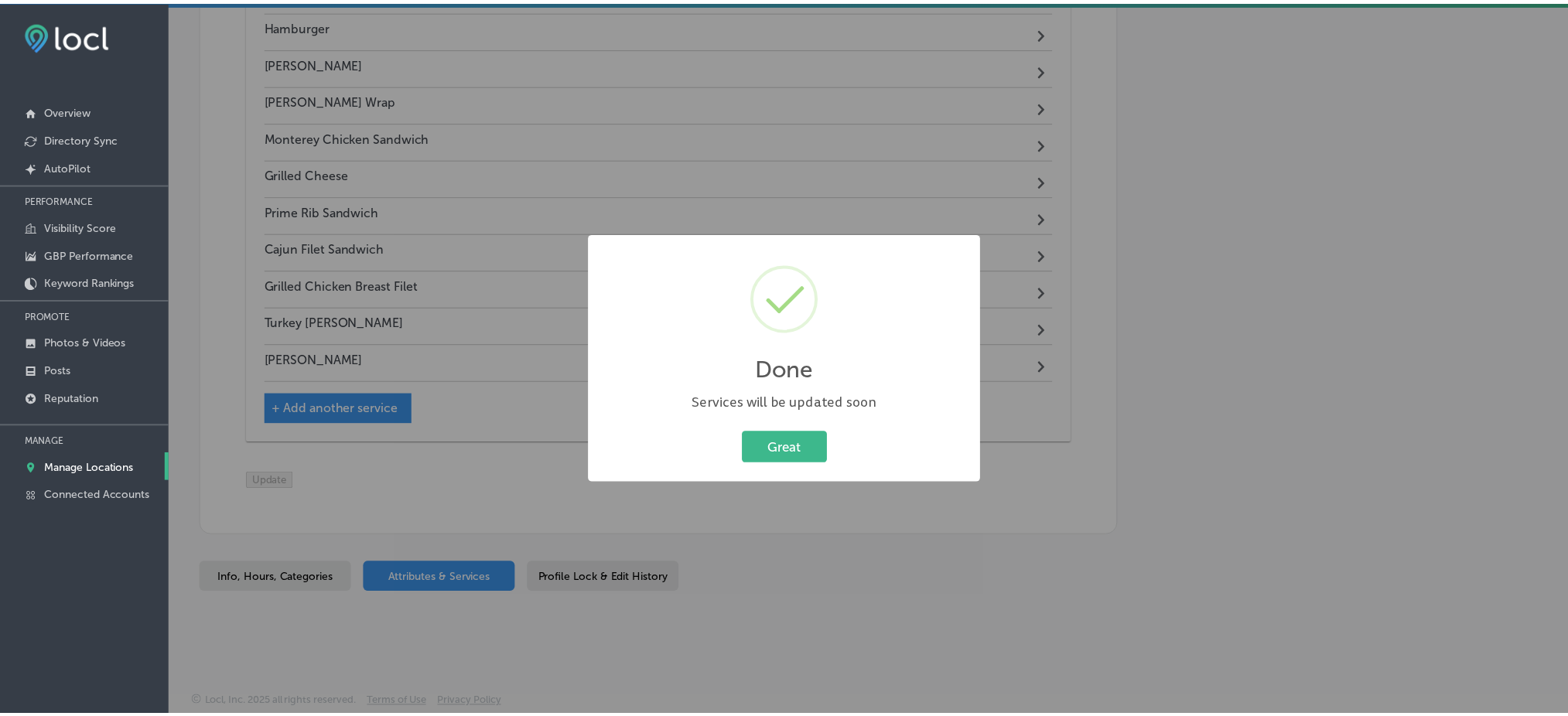
scroll to position [2745, 0]
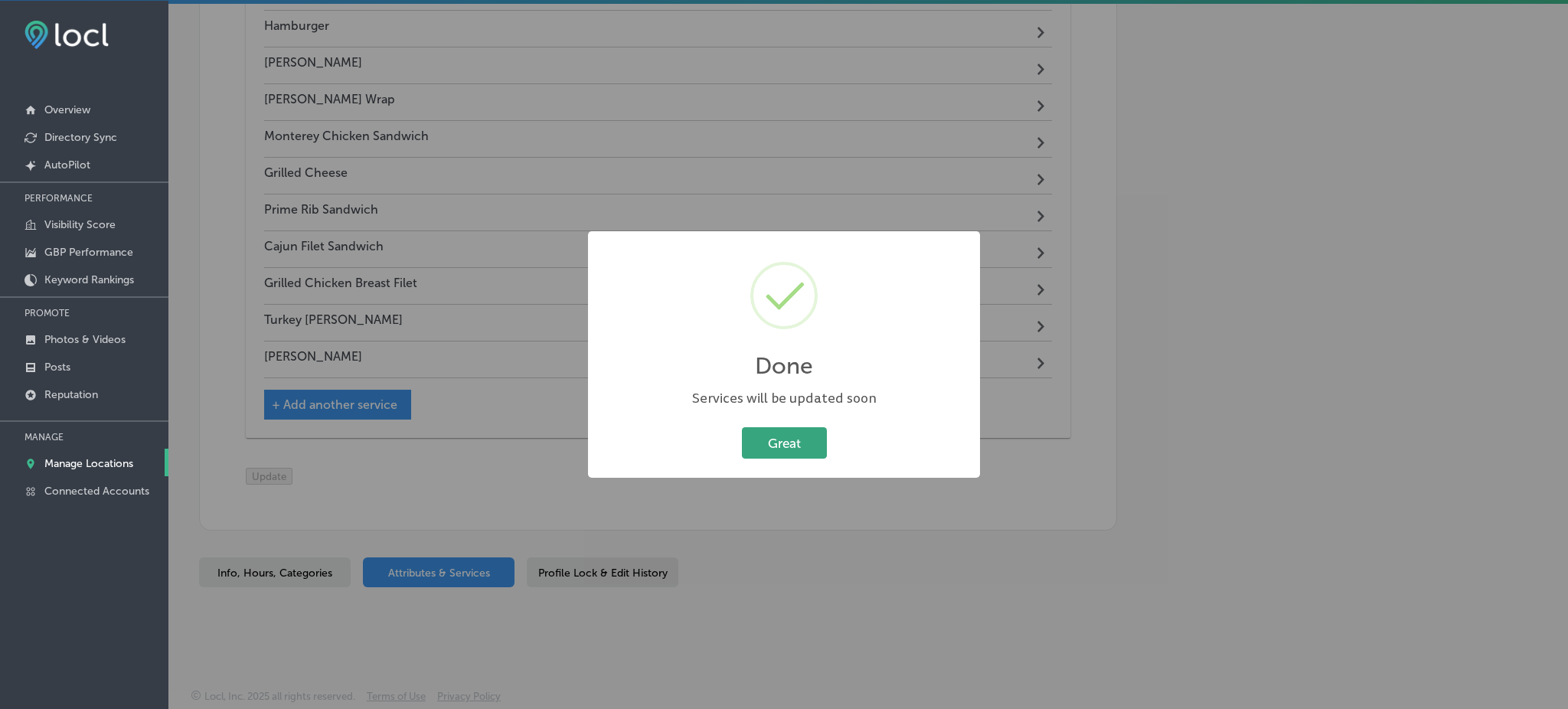
click at [798, 439] on button "Great" at bounding box center [785, 443] width 85 height 31
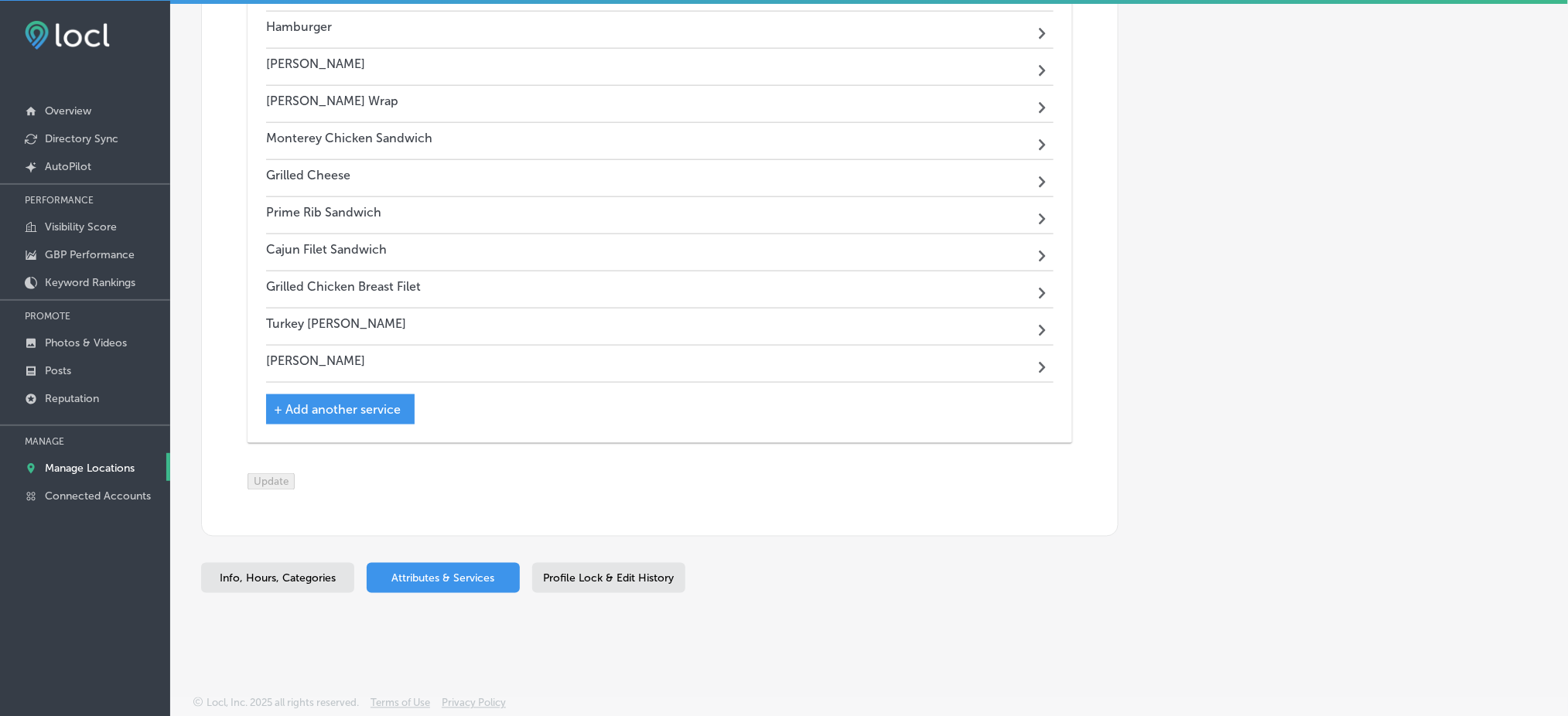
click at [377, 402] on span "+ Add another service" at bounding box center [338, 410] width 127 height 15
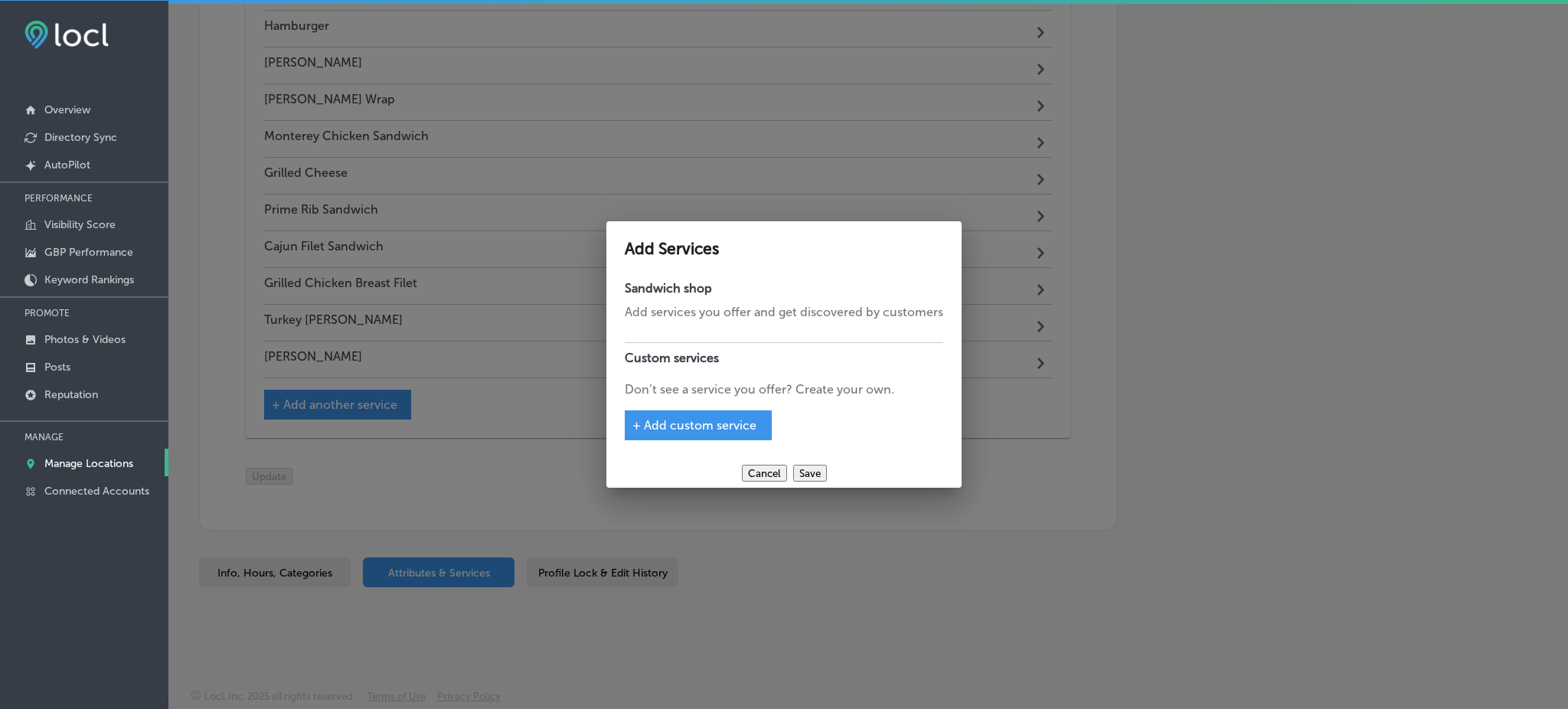
click at [690, 424] on span "+ Add custom service" at bounding box center [695, 425] width 124 height 14
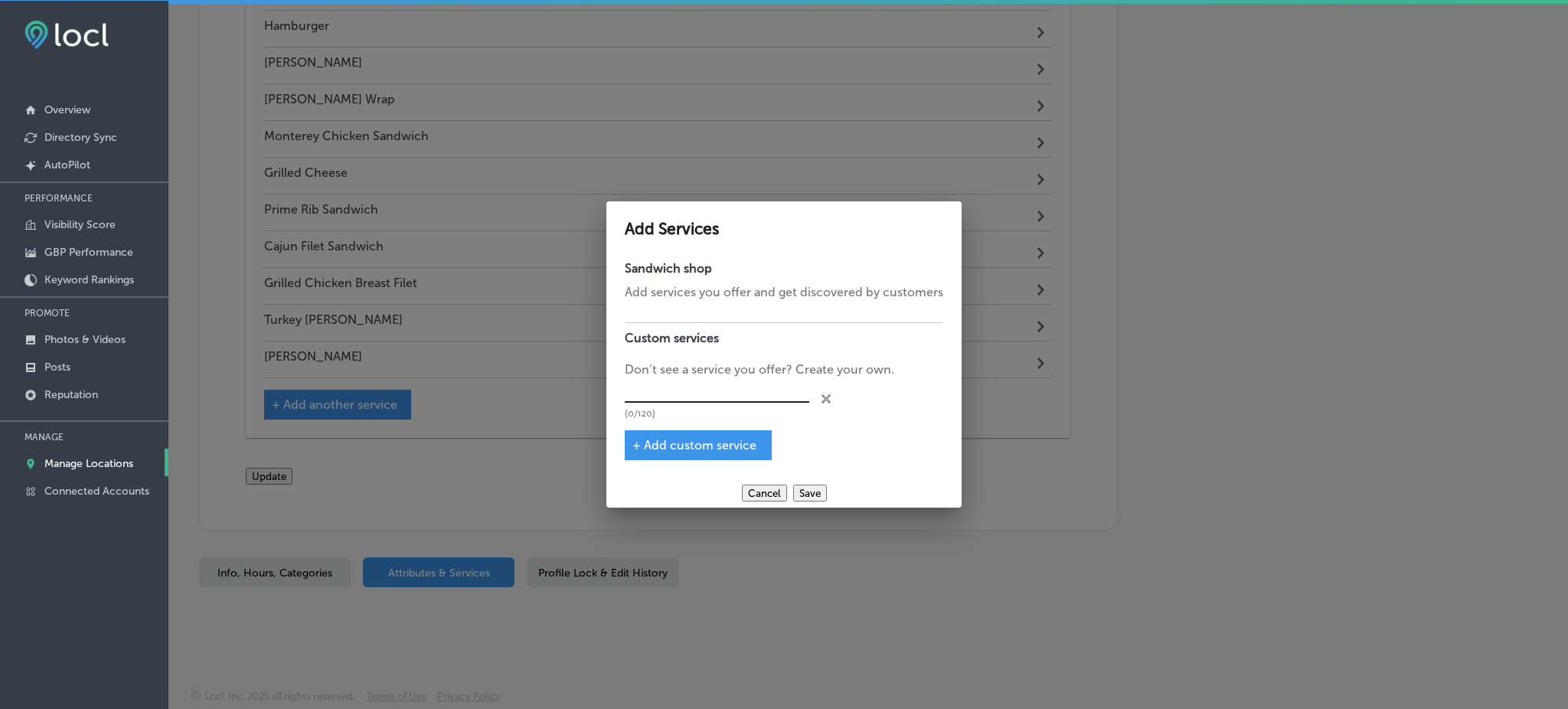
click at [683, 389] on input "text" at bounding box center [716, 390] width 184 height 23
paste input "B.L.T."
type input "B.L.T."
click at [679, 438] on span "+ Add custom service" at bounding box center [695, 445] width 124 height 14
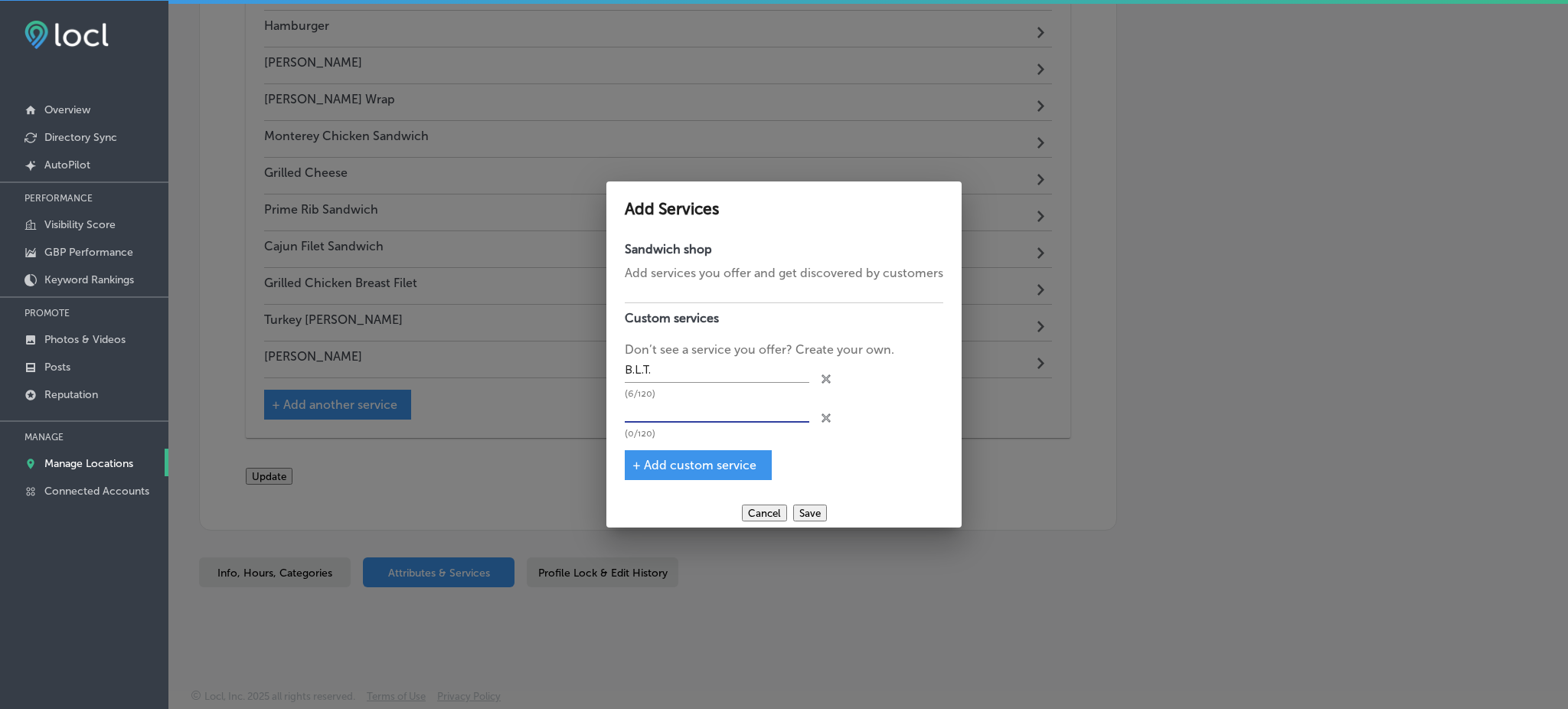
click at [675, 418] on input "text" at bounding box center [716, 410] width 184 height 23
paste input "Turkey Club"
type input "Turkey Club"
click at [803, 511] on button "Save" at bounding box center [810, 513] width 34 height 17
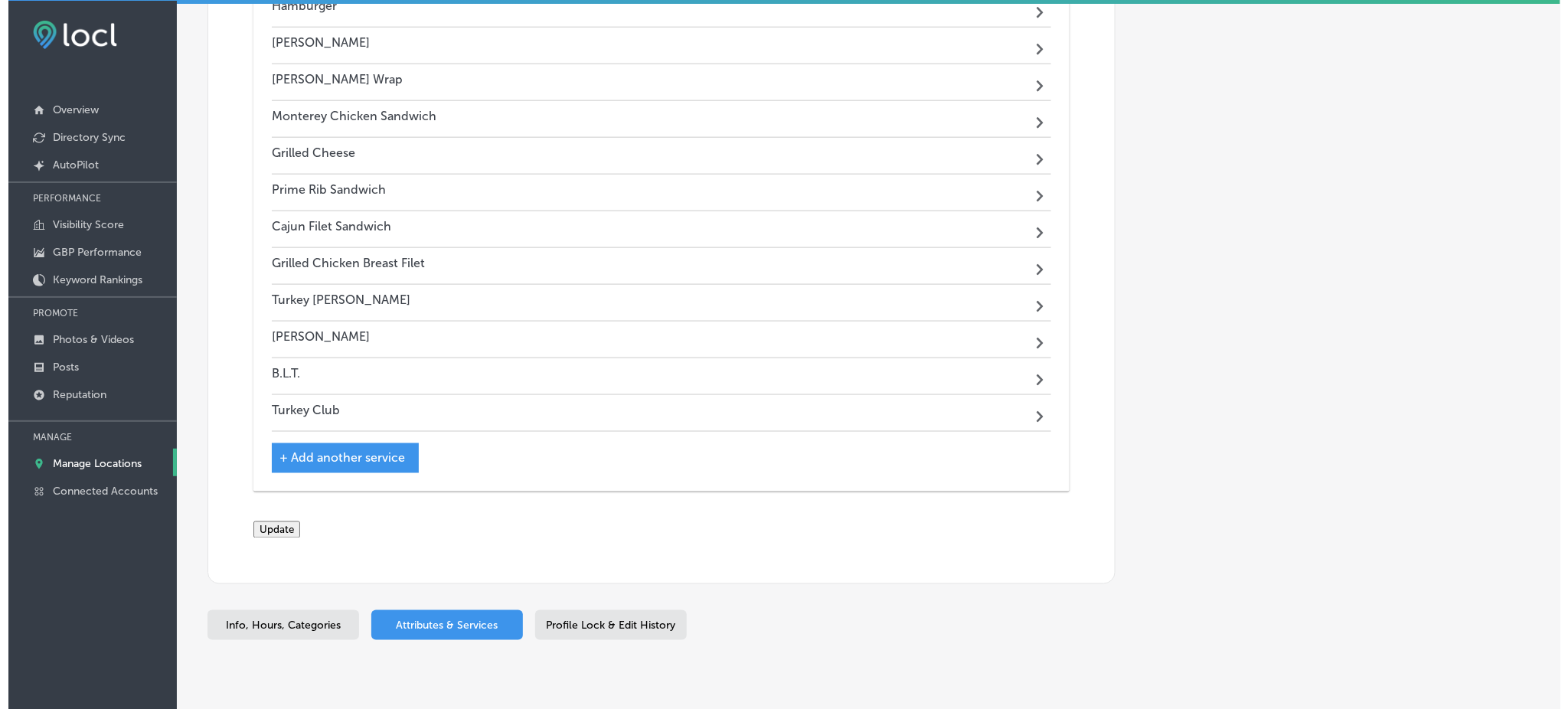
scroll to position [2714, 0]
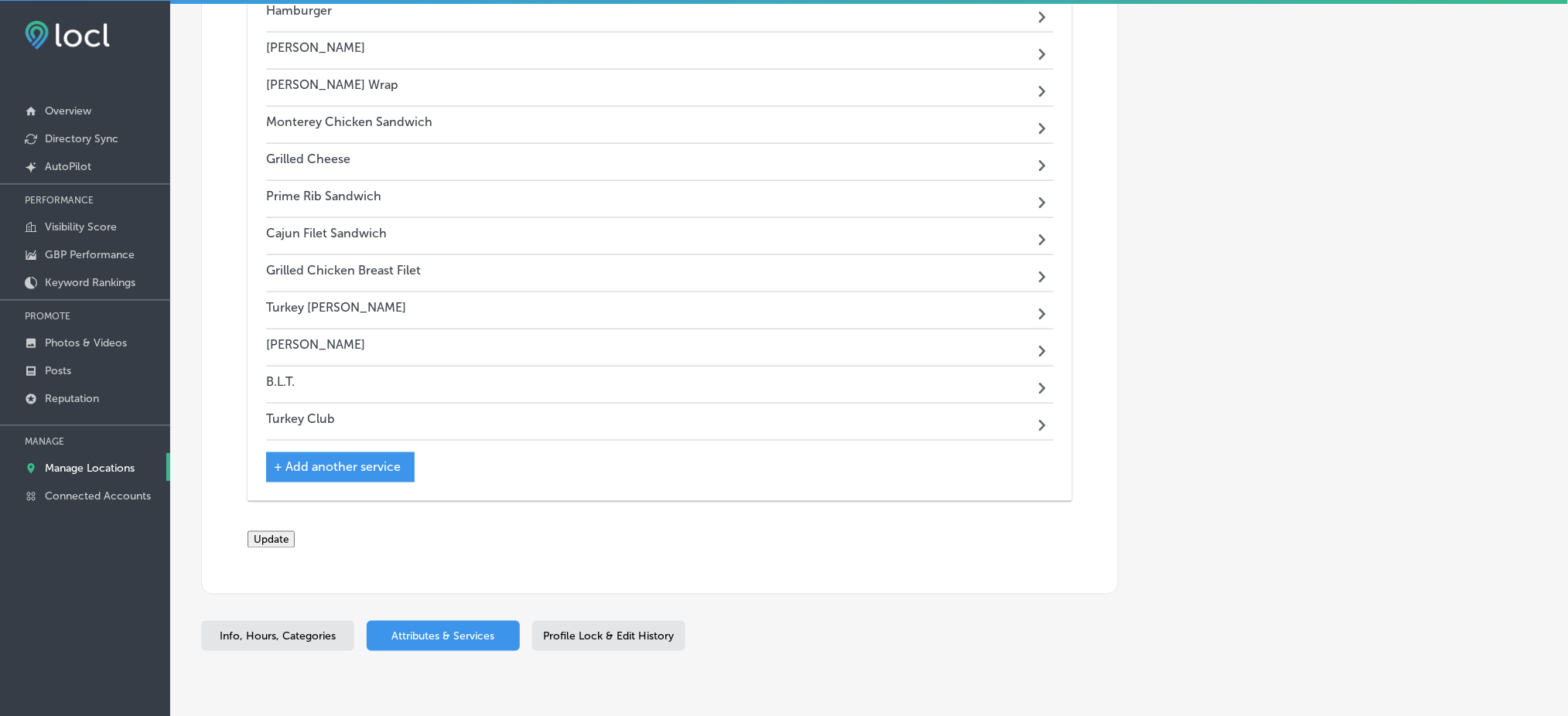
click at [294, 536] on button "Update" at bounding box center [271, 539] width 47 height 17
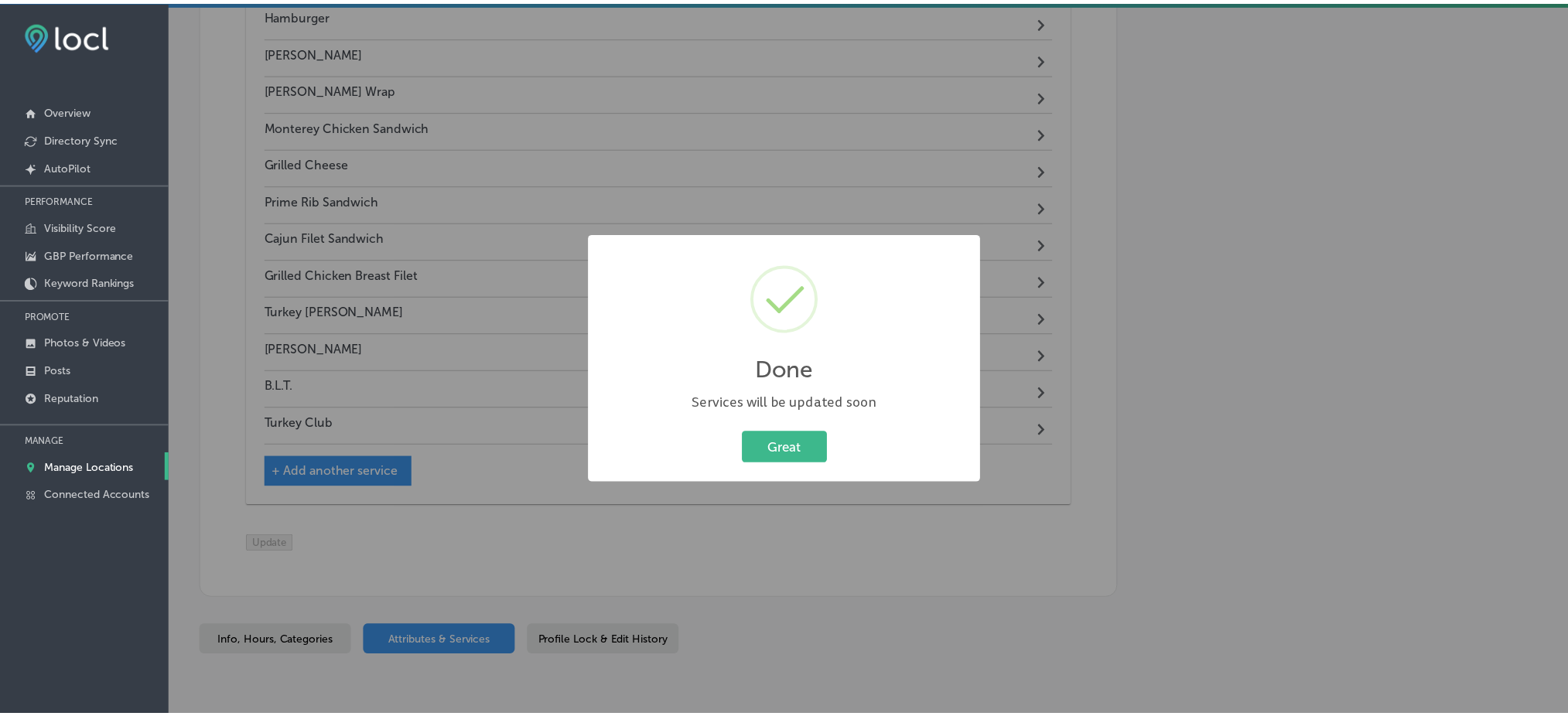
scroll to position [2745, 0]
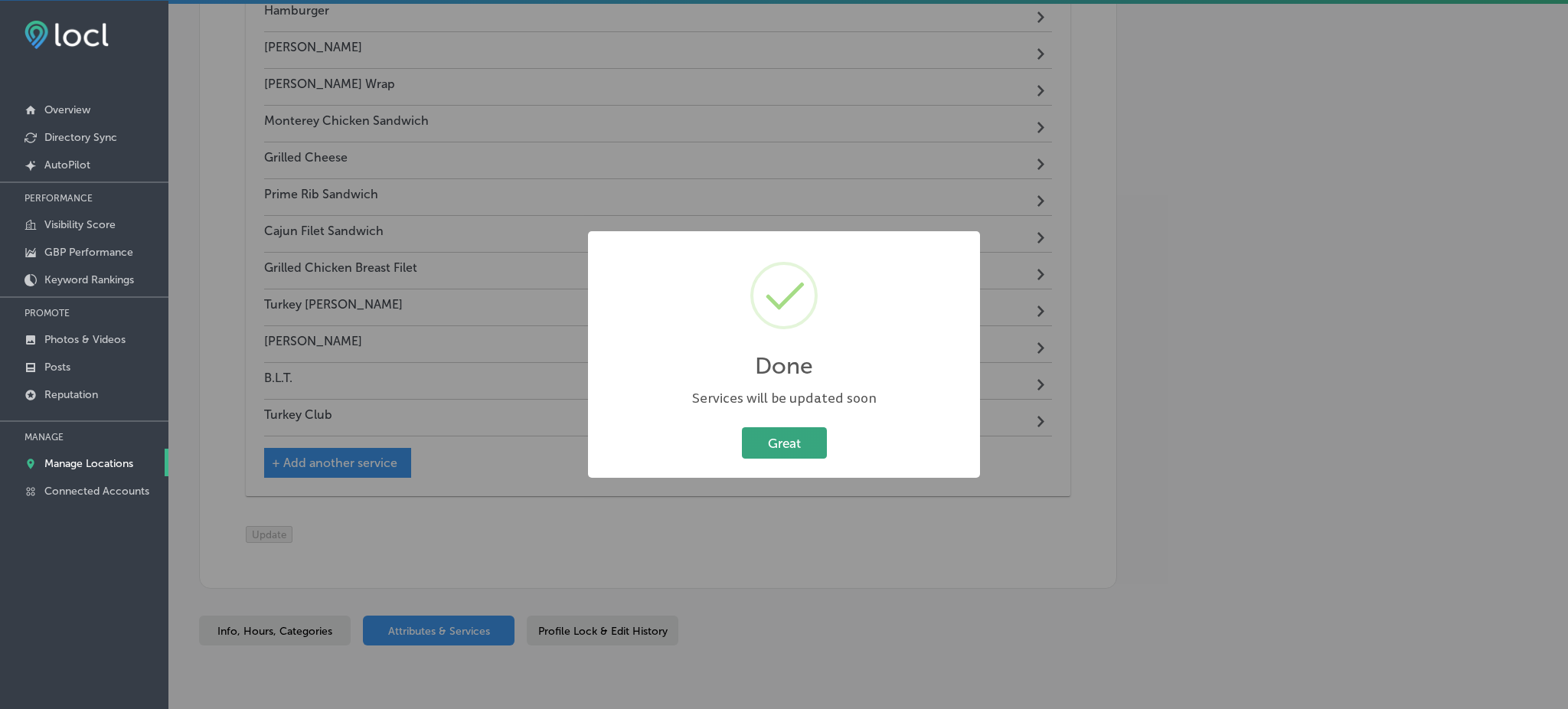
click at [756, 452] on button "Great" at bounding box center [785, 443] width 85 height 31
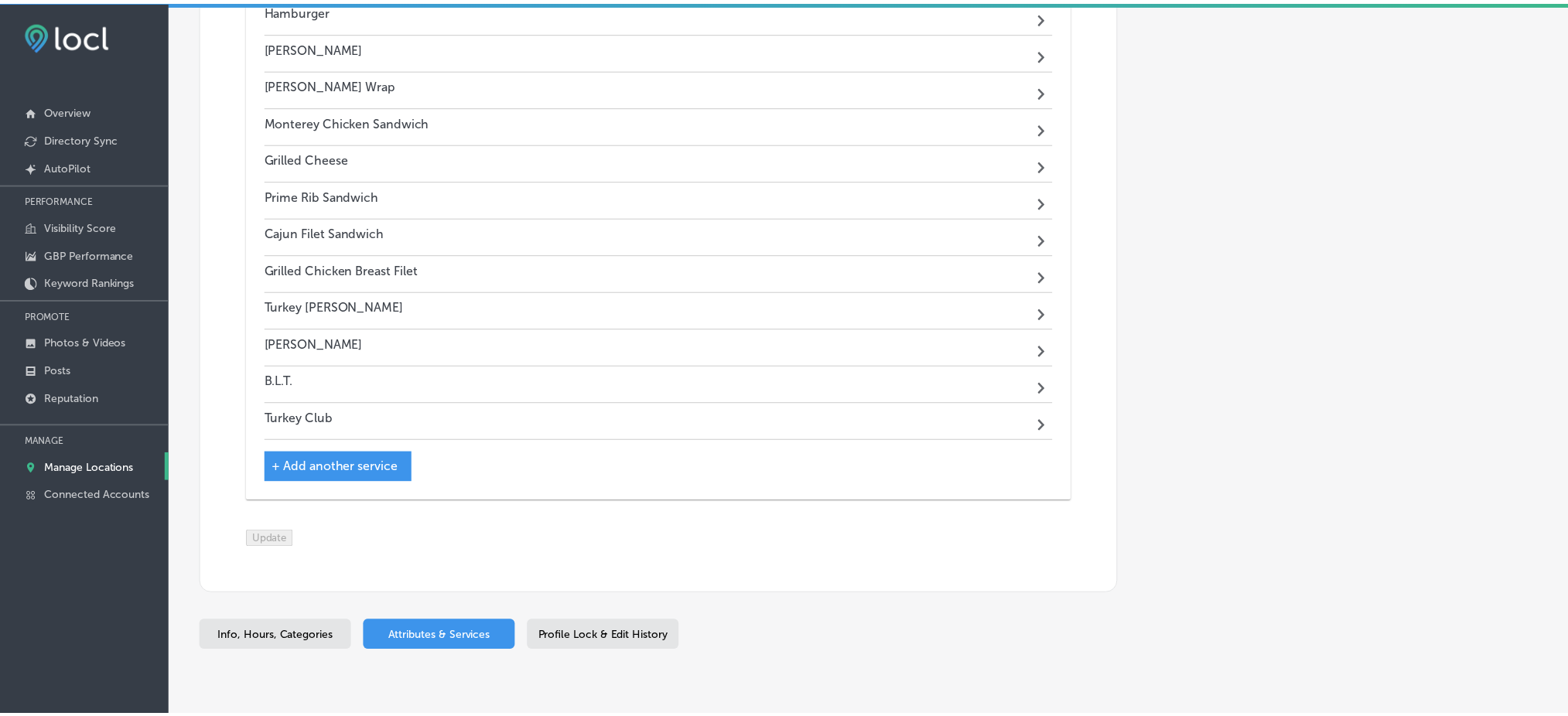
scroll to position [2740, 0]
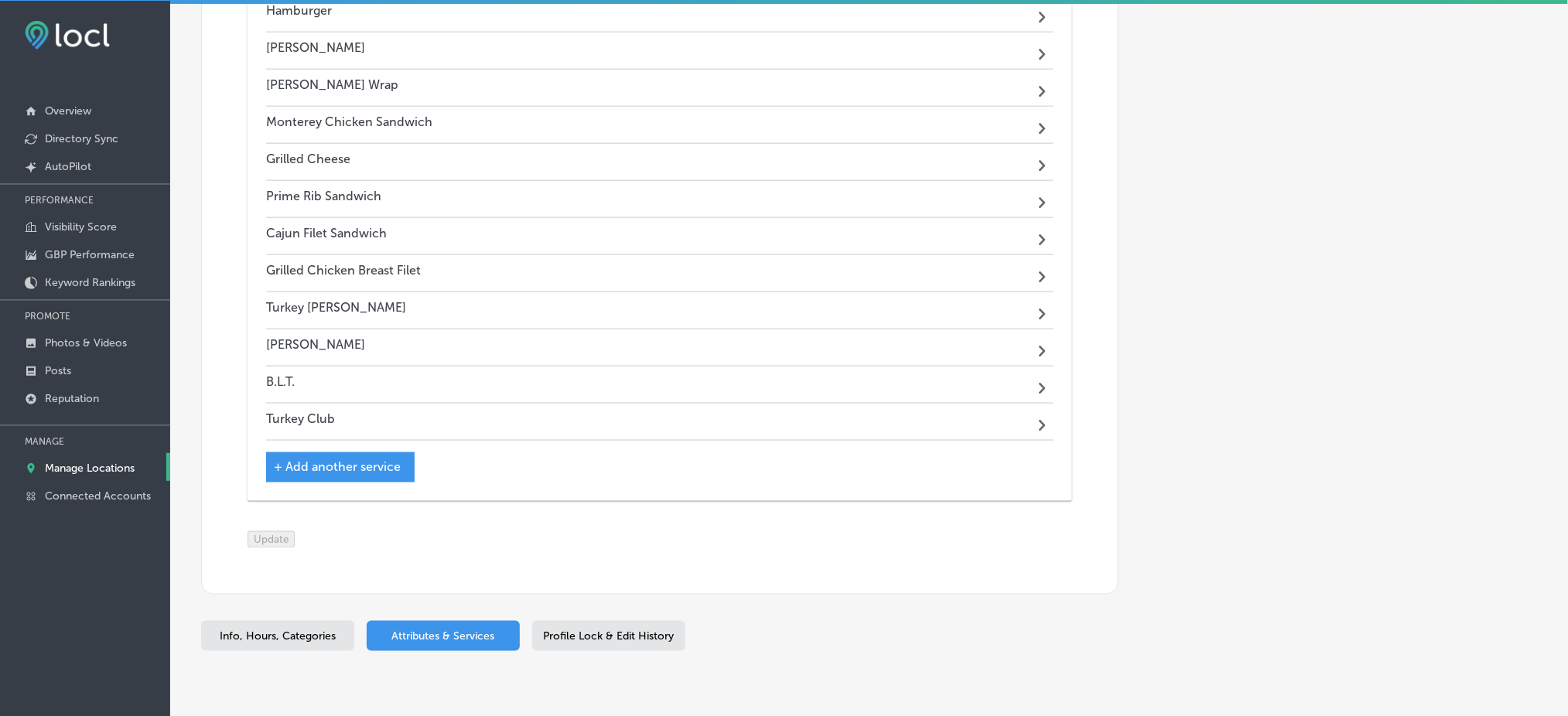
click at [595, 643] on span "Profile Lock & Edit History" at bounding box center [609, 636] width 131 height 13
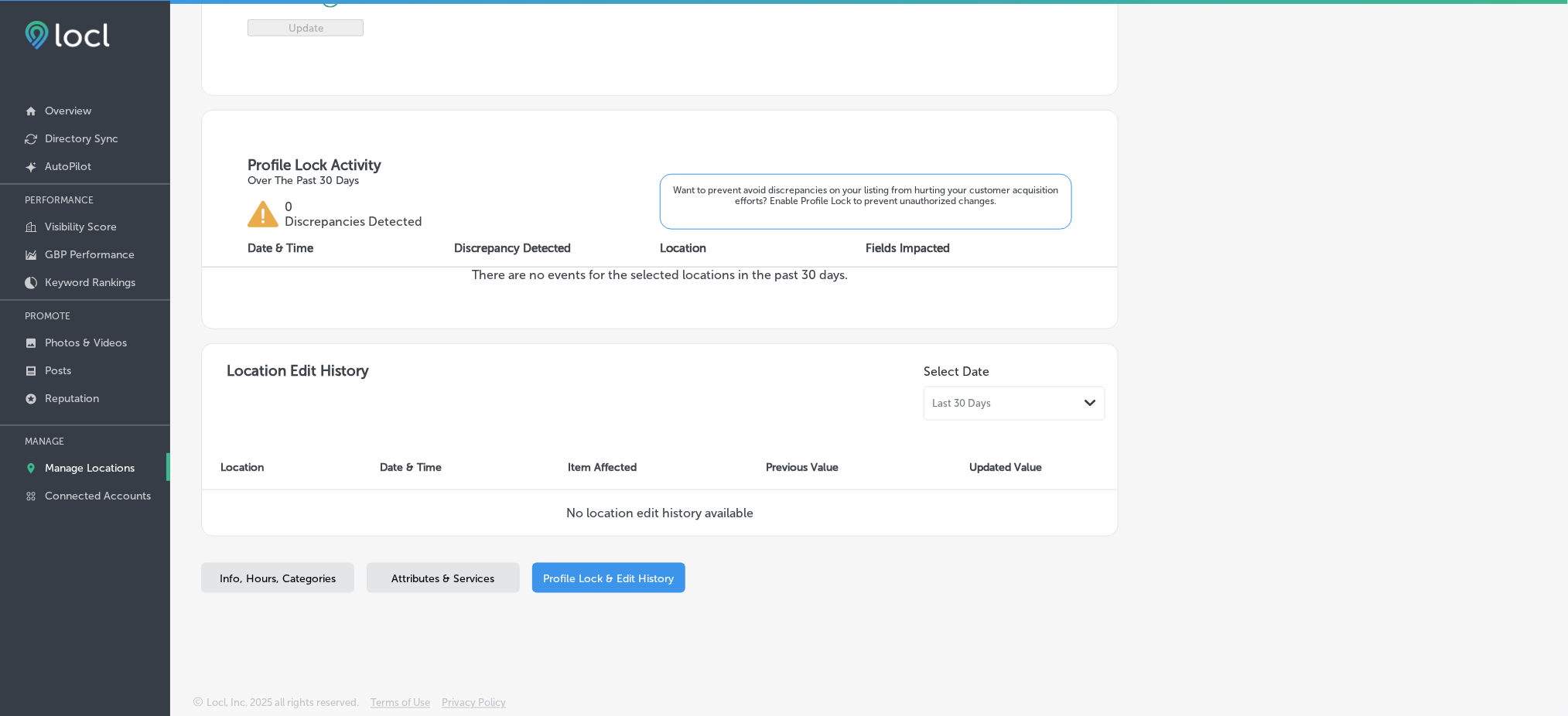
checkbox input "true"
select select "US"
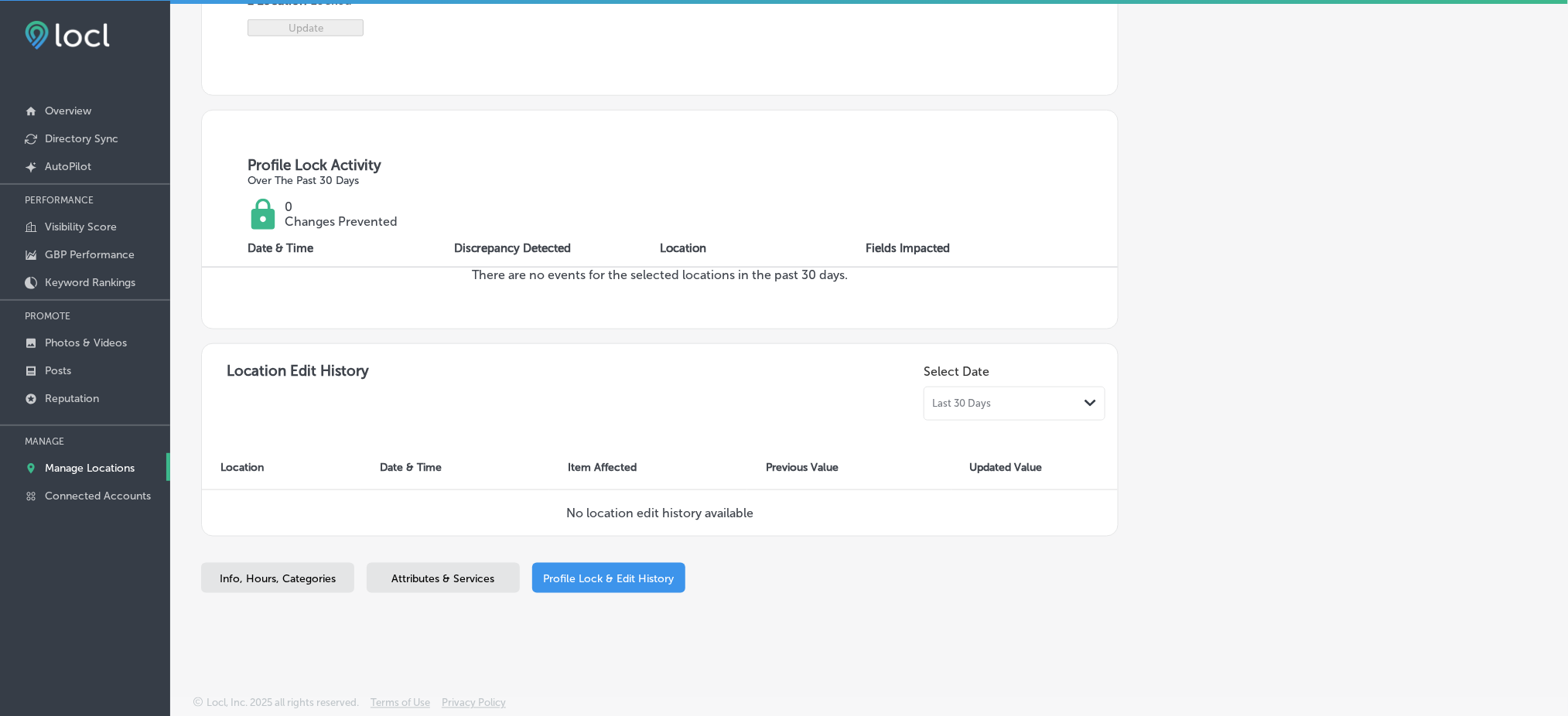
select select "US"
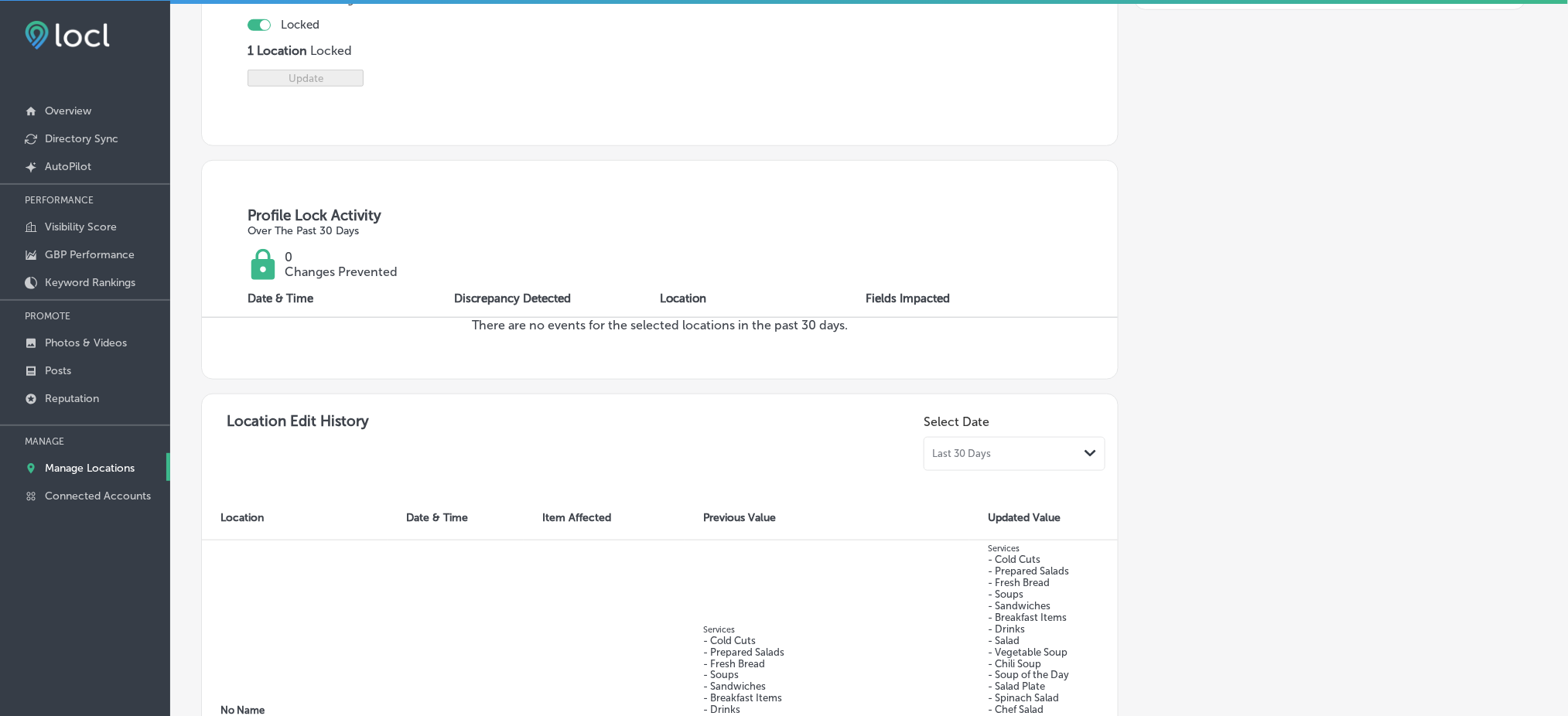
scroll to position [224, 0]
